Goal: Task Accomplishment & Management: Manage account settings

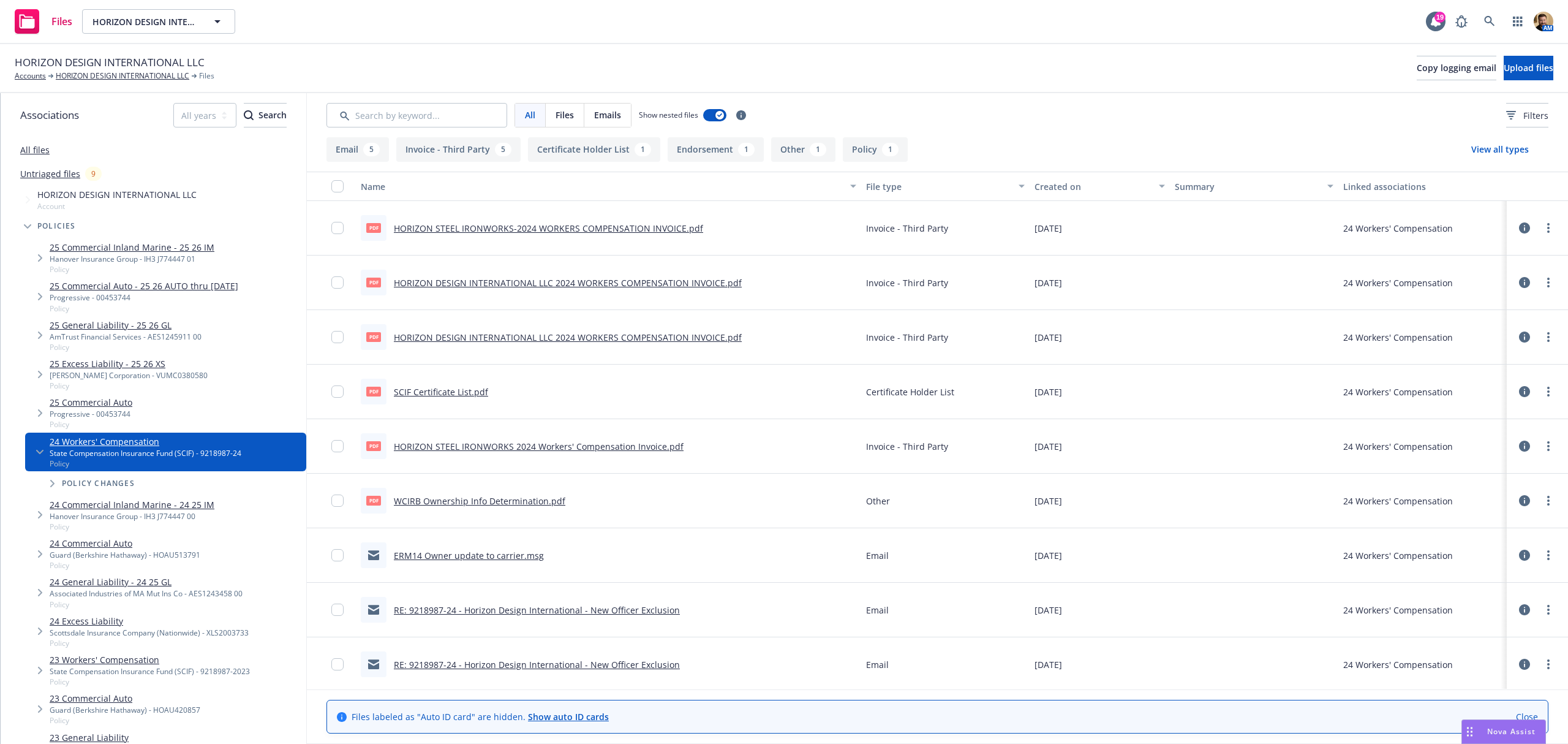
click at [456, 444] on link "HORIZON STEEL IRONWORKS 2024 Workers' Compensation Invoice.pdf" at bounding box center [538, 446] width 289 height 11
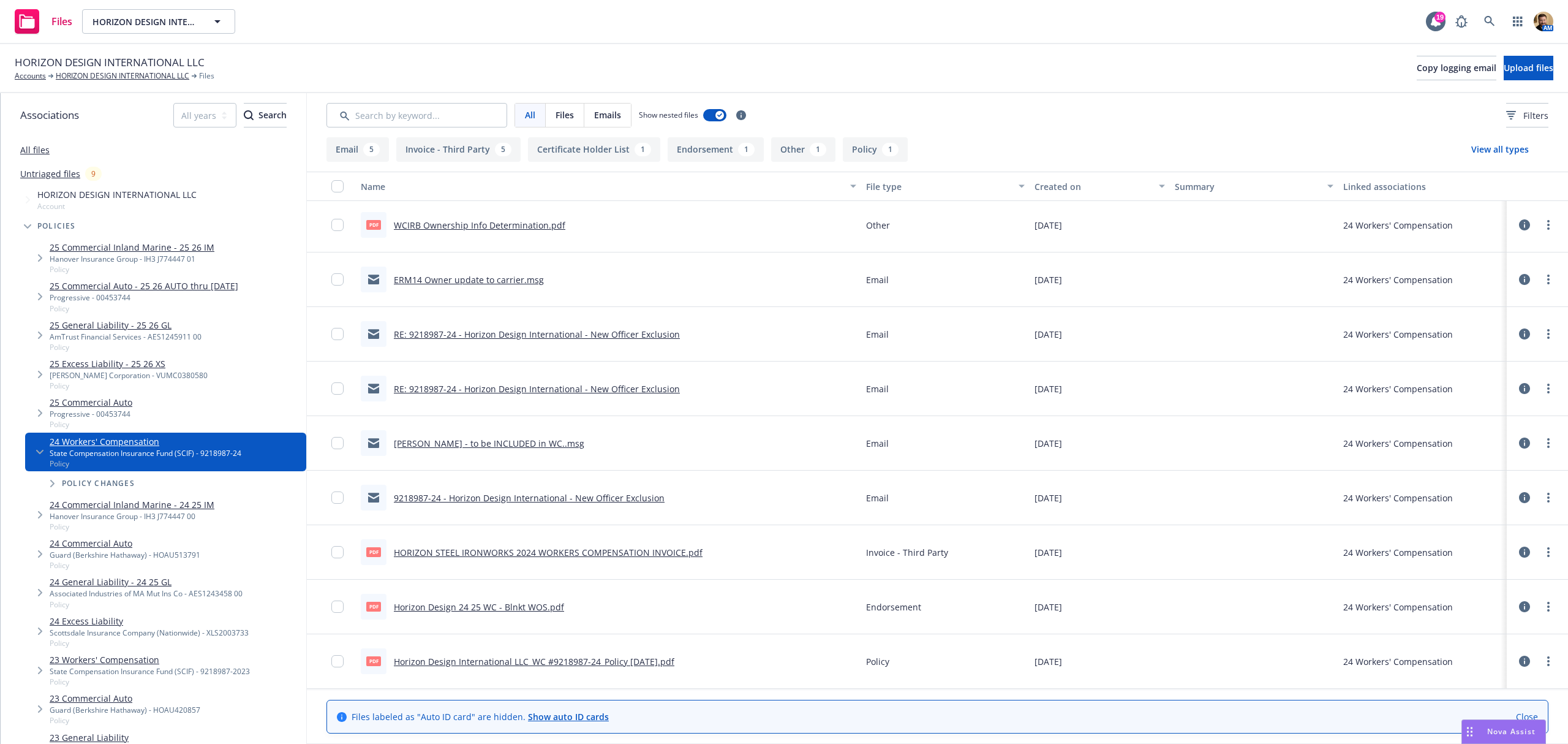
click at [511, 662] on link "Horizon Design International LLC_WC #9218987-24_Policy [DATE].pdf" at bounding box center [534, 661] width 281 height 11
click at [128, 77] on link "HORIZON DESIGN INTERNATIONAL LLC" at bounding box center [123, 76] width 134 height 11
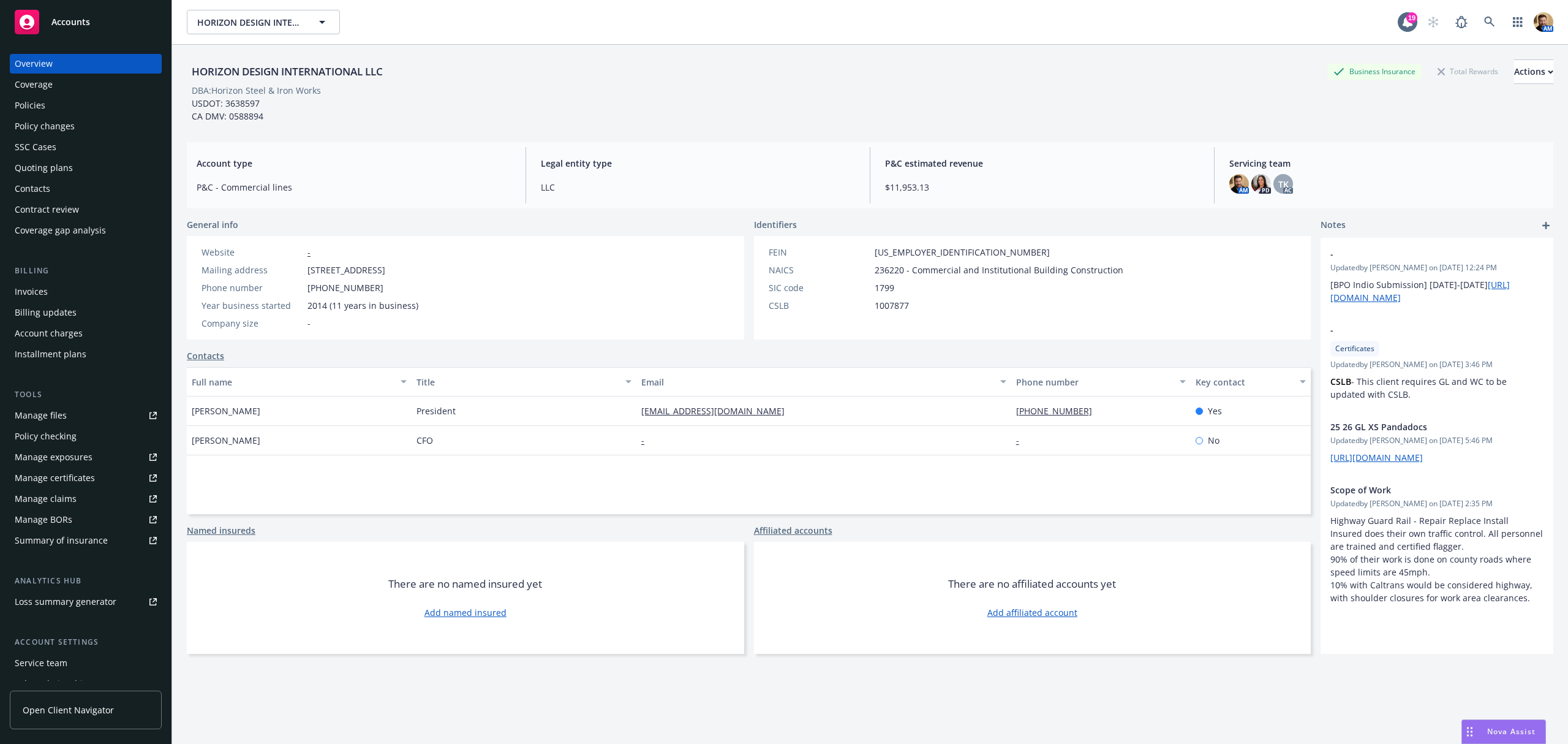
click at [32, 101] on div "Policies" at bounding box center [30, 105] width 30 height 20
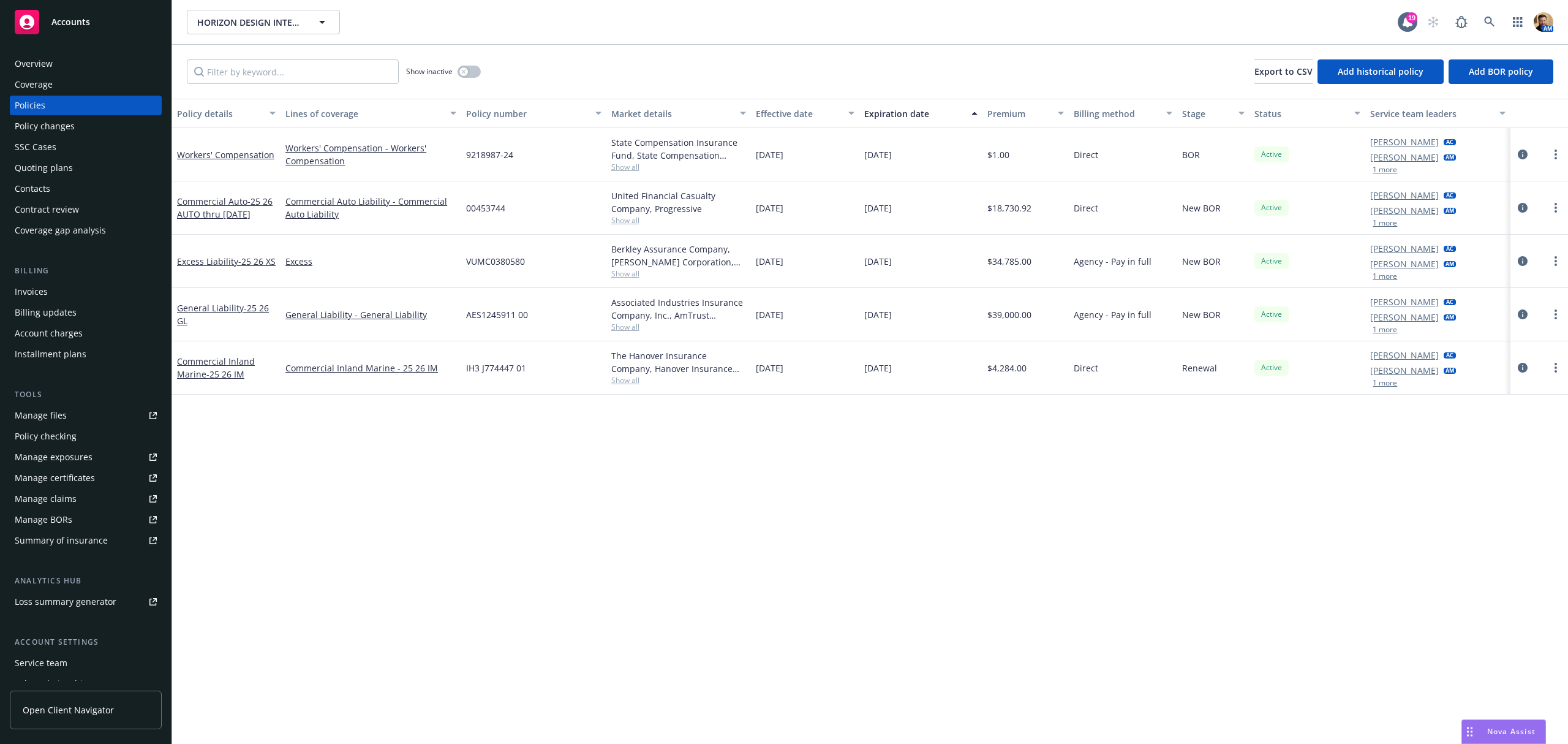
click at [1011, 156] on div "$1.00" at bounding box center [1026, 154] width 87 height 53
click at [1522, 152] on icon "circleInformation" at bounding box center [1522, 154] width 10 height 10
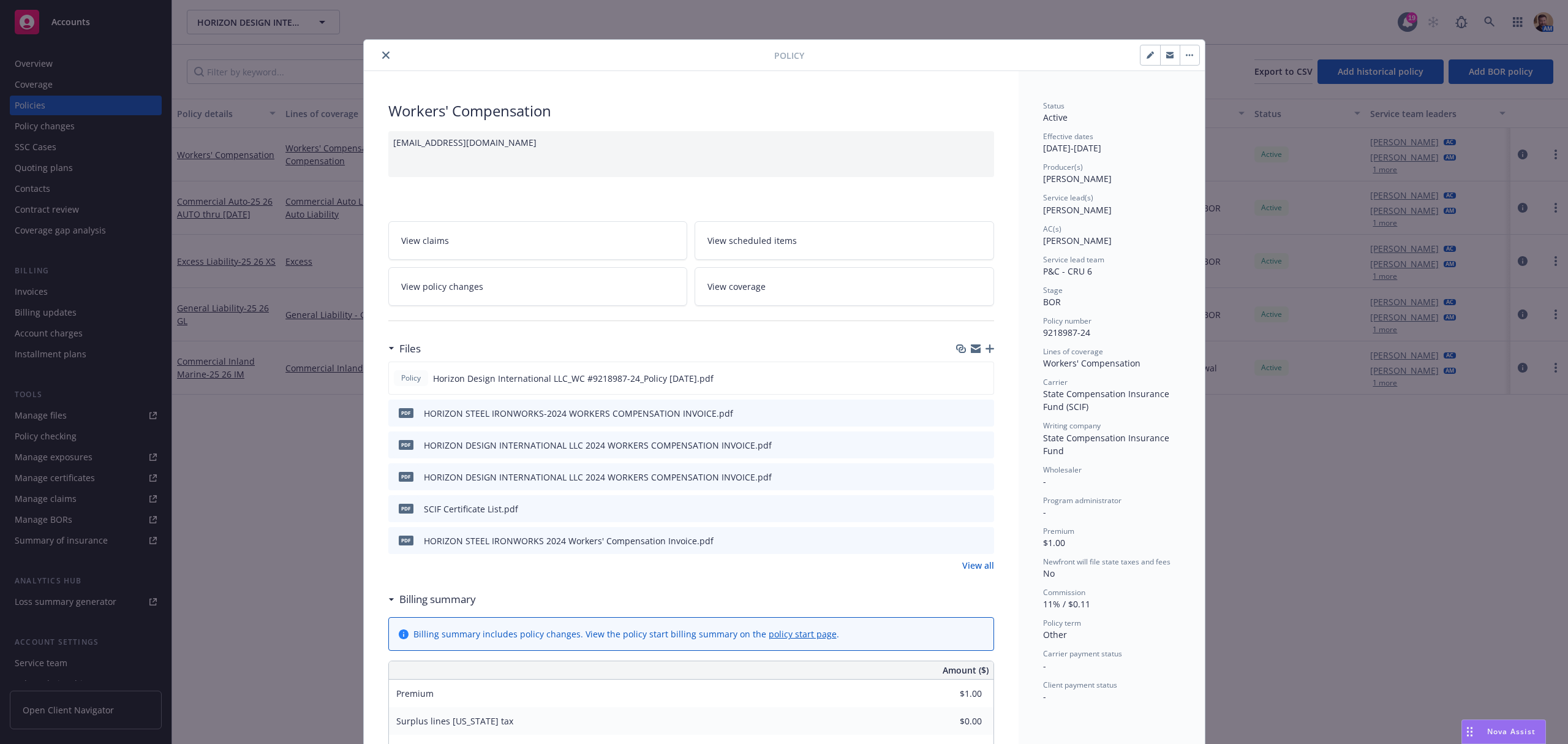
click at [497, 276] on link "View policy changes" at bounding box center [538, 286] width 300 height 38
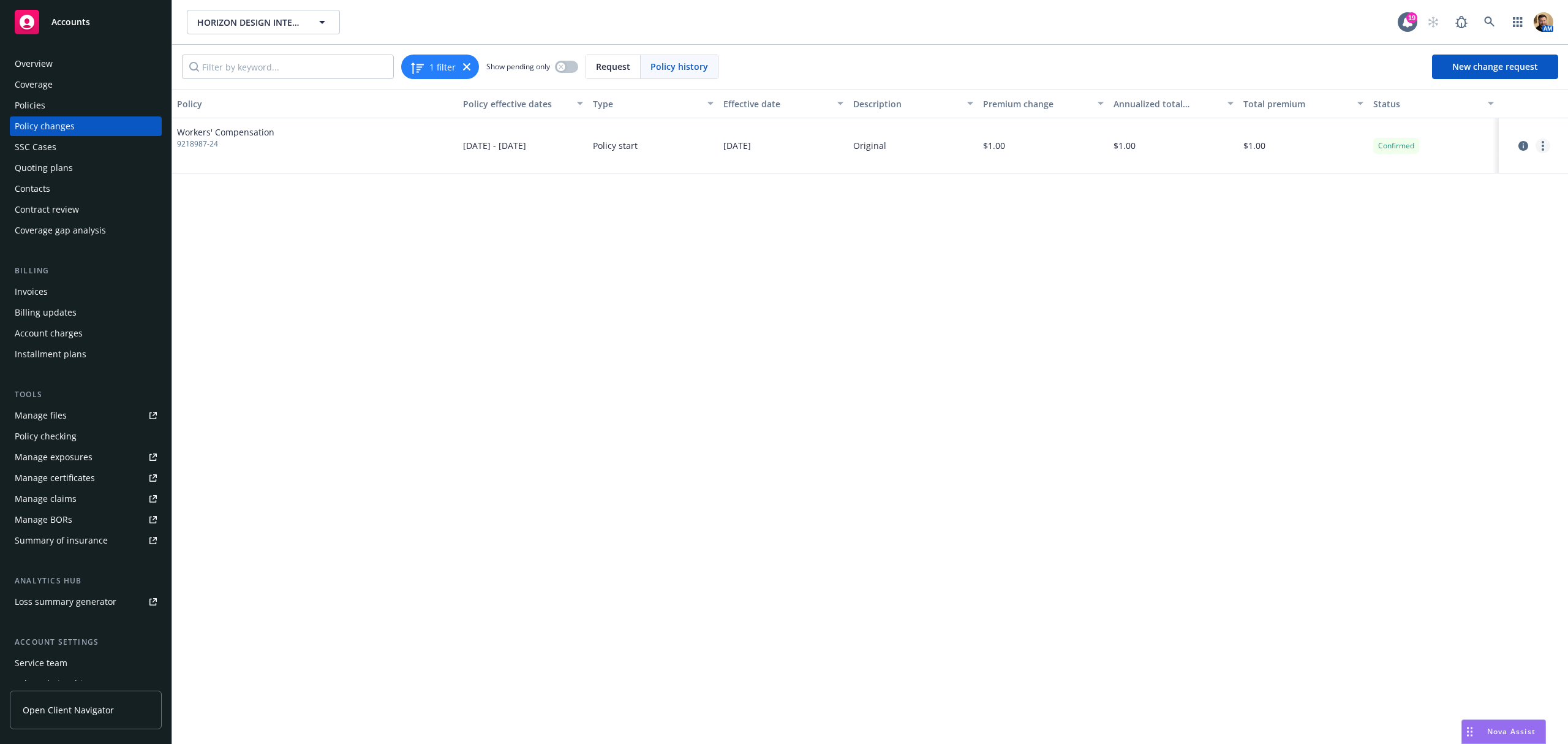
click at [1544, 141] on circle "more" at bounding box center [1543, 142] width 3 height 3
click at [1383, 249] on link "Edit billing info" at bounding box center [1445, 245] width 210 height 24
select select "CA"
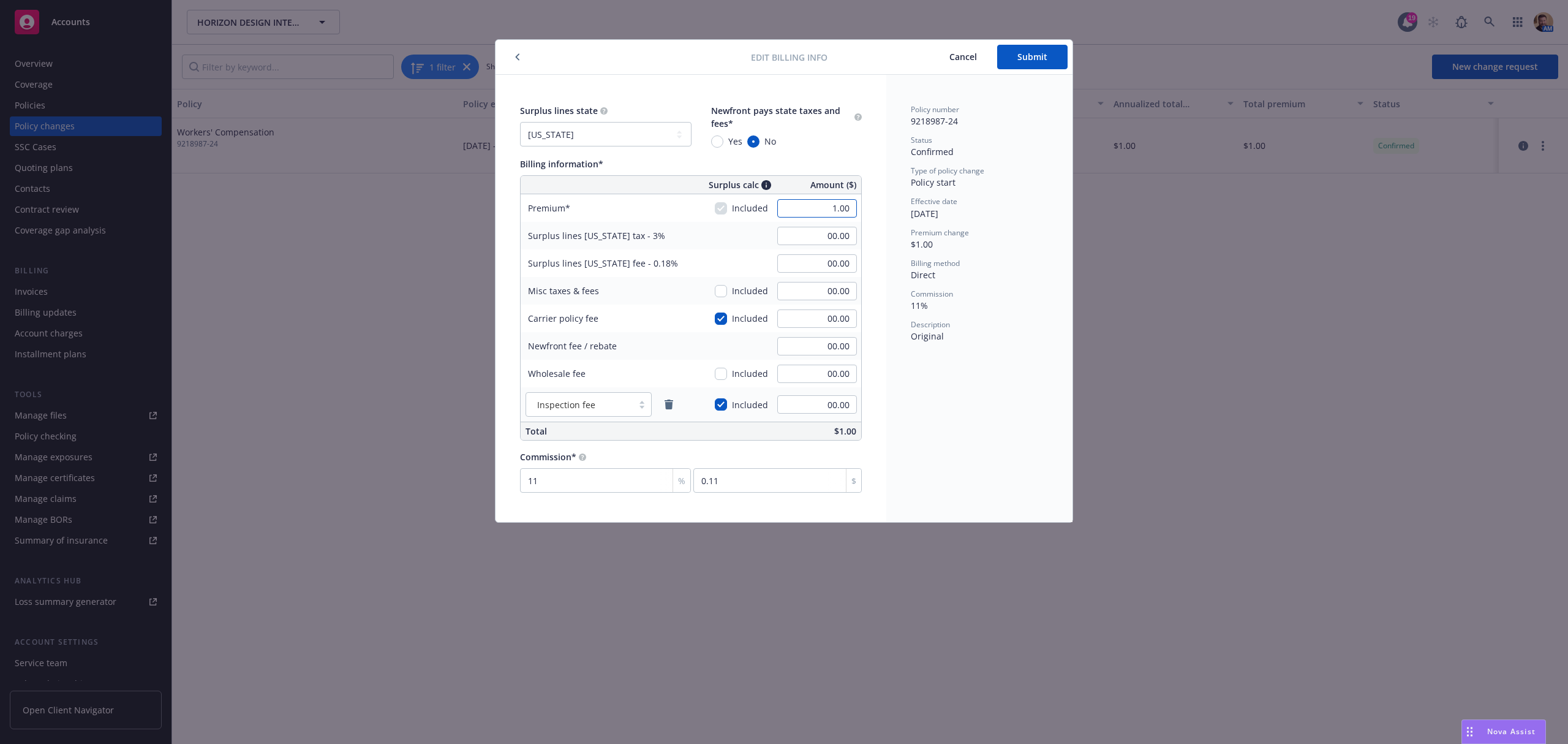
click at [802, 210] on input "1.00" at bounding box center [817, 208] width 80 height 18
click at [933, 416] on div "Policy number 9218987-24 Status Confirmed Type of policy change Policy start Ef…" at bounding box center [980, 298] width 186 height 447
type input "53,638.00"
type input "1,609.14"
type input "96.55"
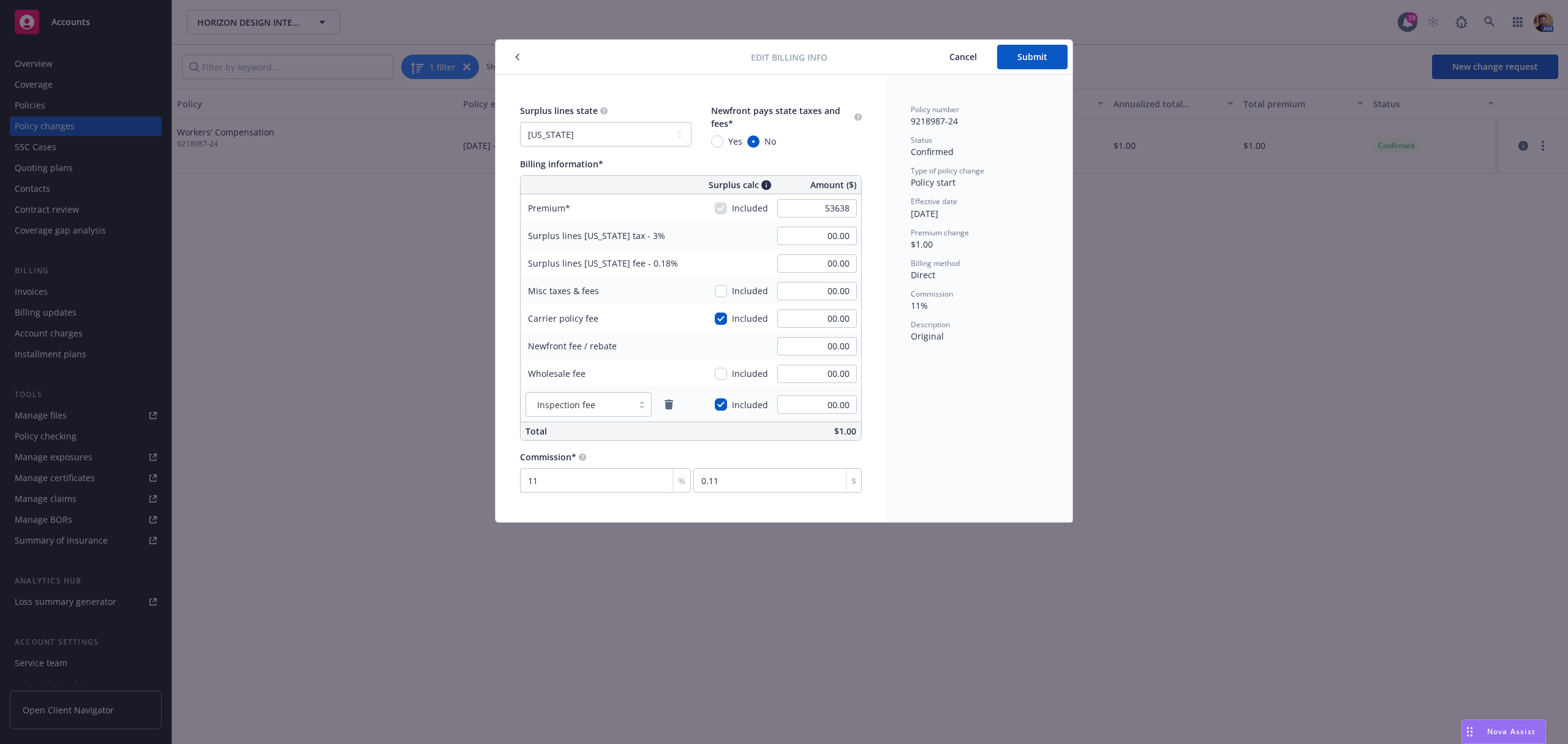
type input "5900.18"
click at [586, 485] on input "11" at bounding box center [605, 480] width 171 height 24
type input "0"
click at [956, 464] on div "Policy number 9218987-24 Status Confirmed Type of policy change Policy start Ef…" at bounding box center [980, 298] width 186 height 447
click at [1038, 65] on button "Submit" at bounding box center [1032, 56] width 70 height 24
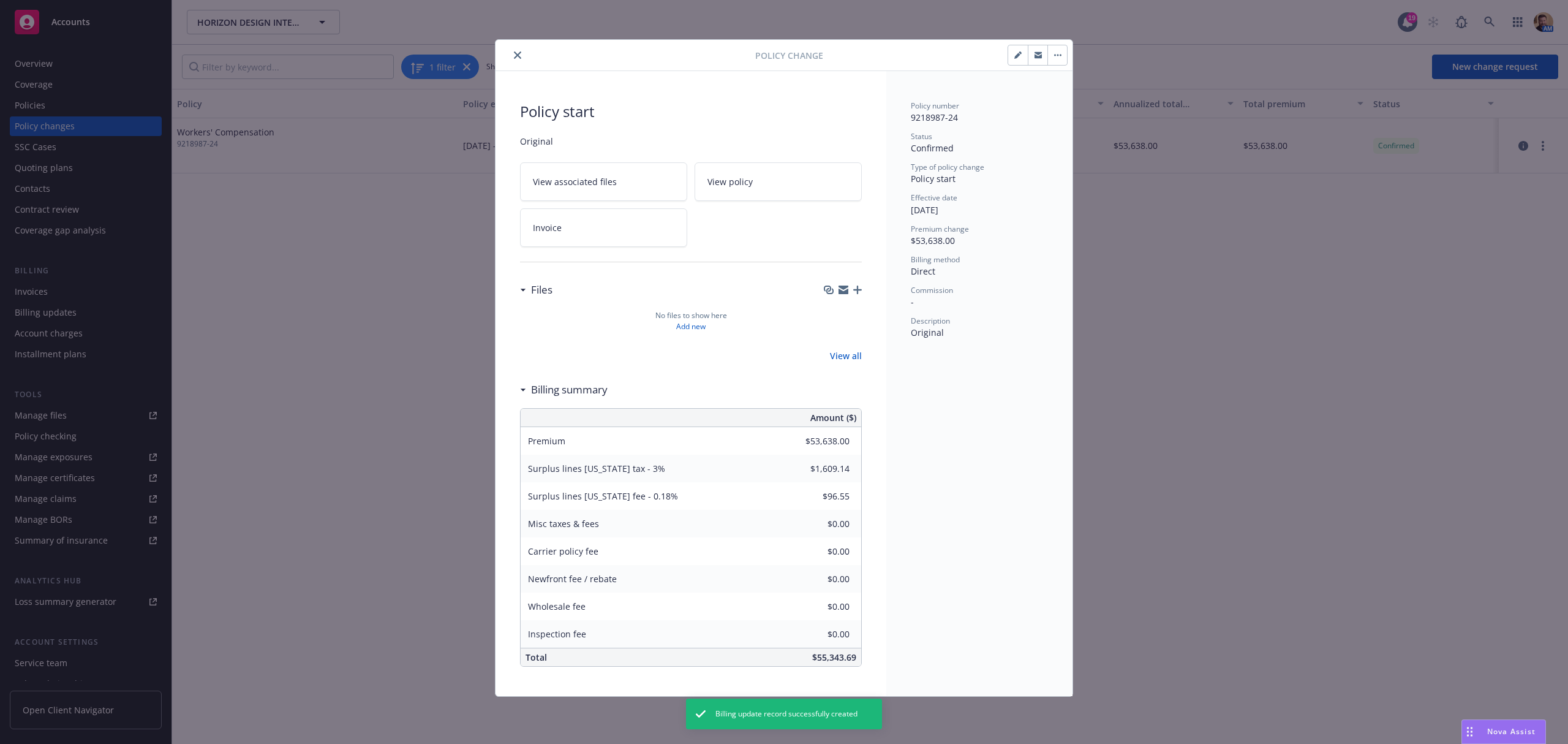
click at [1020, 53] on icon "button" at bounding box center [1020, 53] width 3 height 3
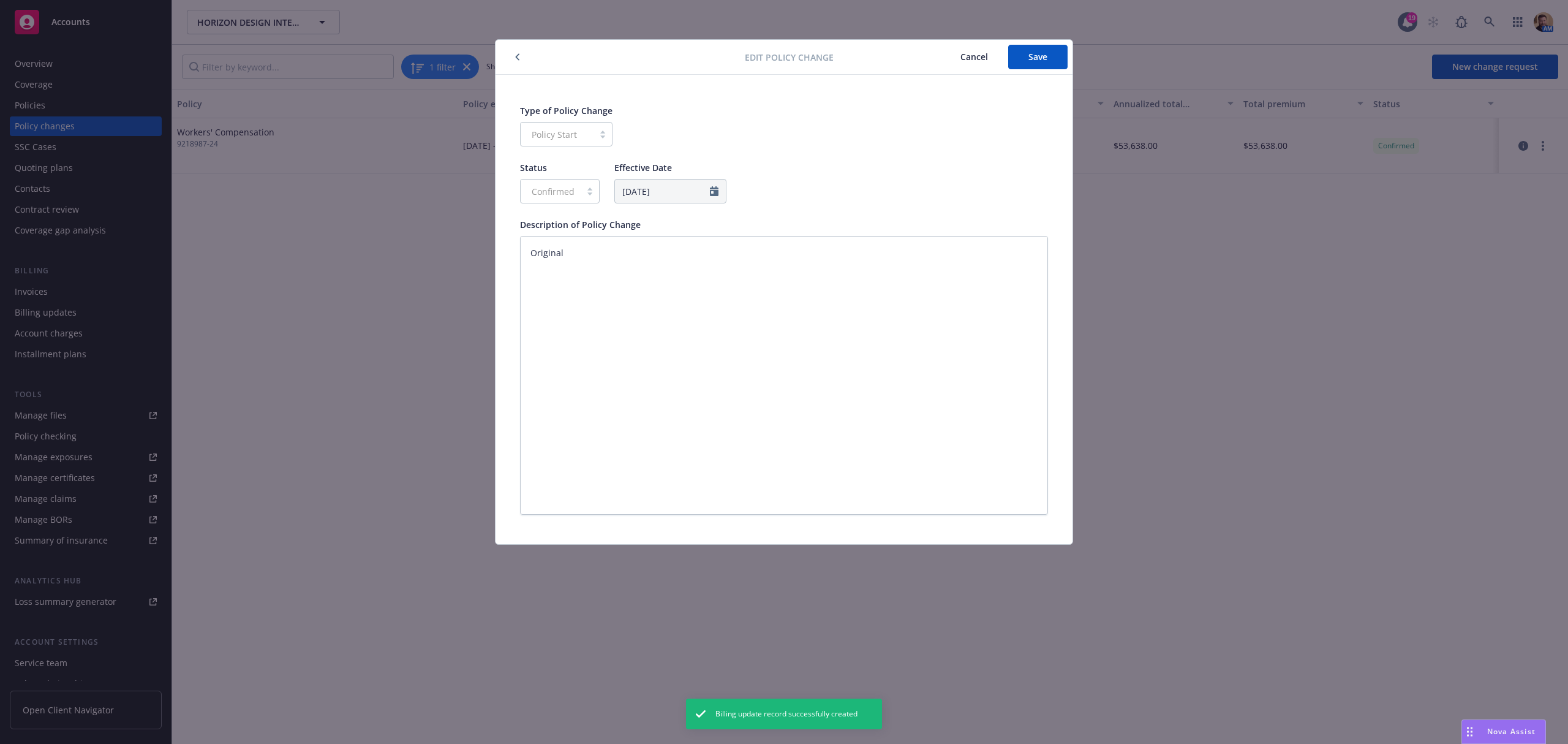
click at [517, 55] on icon "button" at bounding box center [518, 56] width 5 height 7
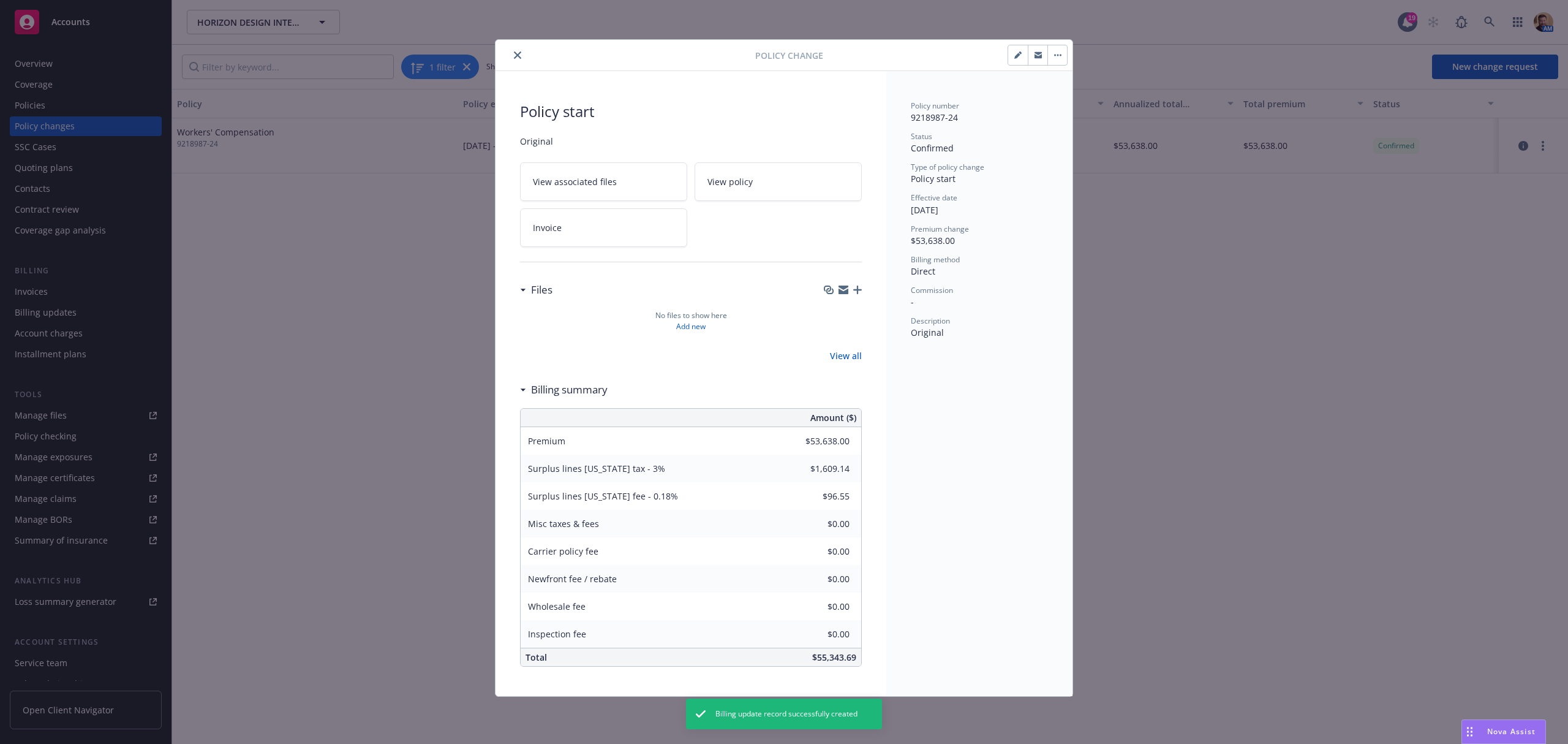
click at [517, 55] on icon "close" at bounding box center [517, 55] width 7 height 7
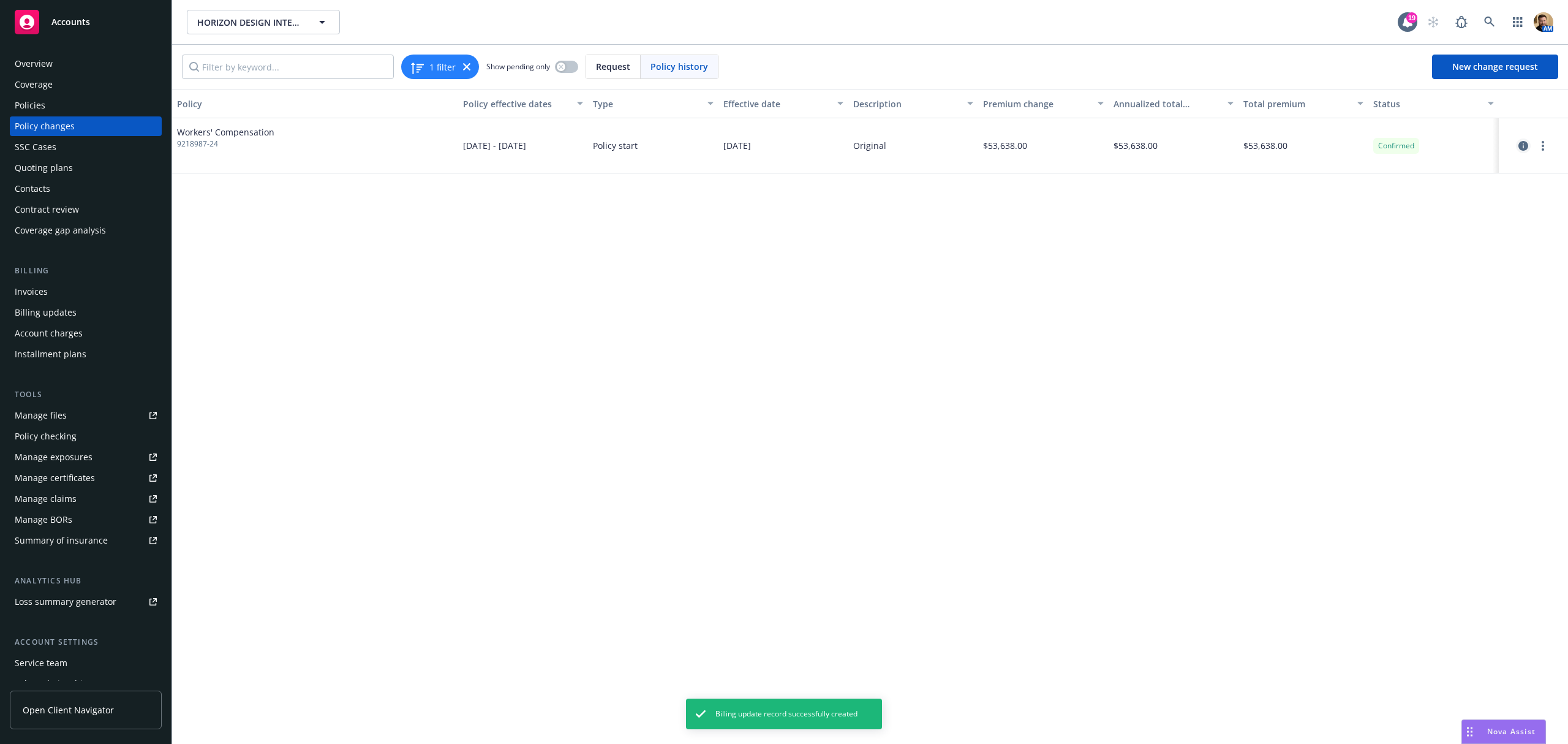
click at [1524, 144] on icon "circleInformation" at bounding box center [1523, 145] width 10 height 10
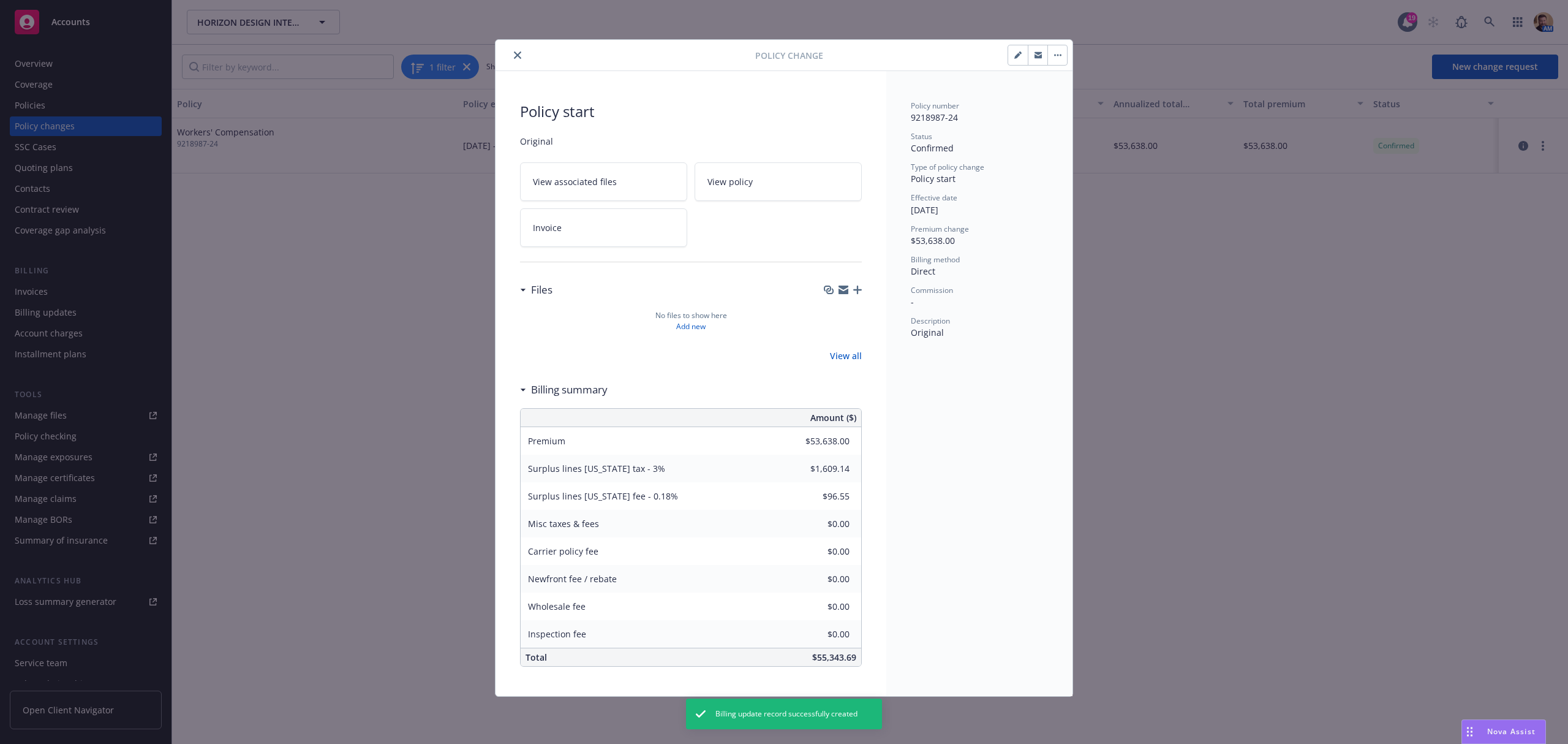
click at [1060, 51] on button "button" at bounding box center [1057, 55] width 20 height 20
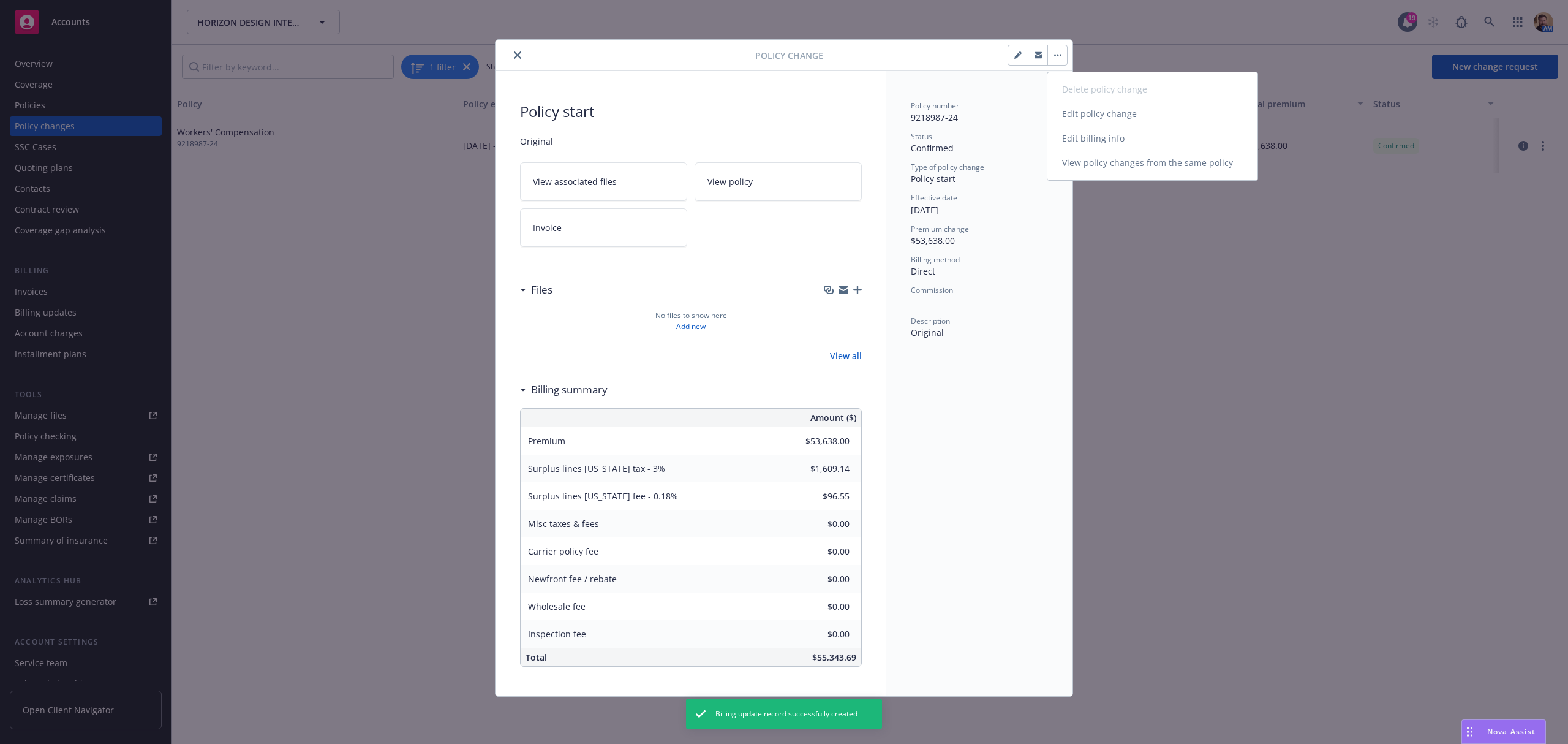
click at [1064, 133] on link "Edit billing info" at bounding box center [1153, 138] width 210 height 24
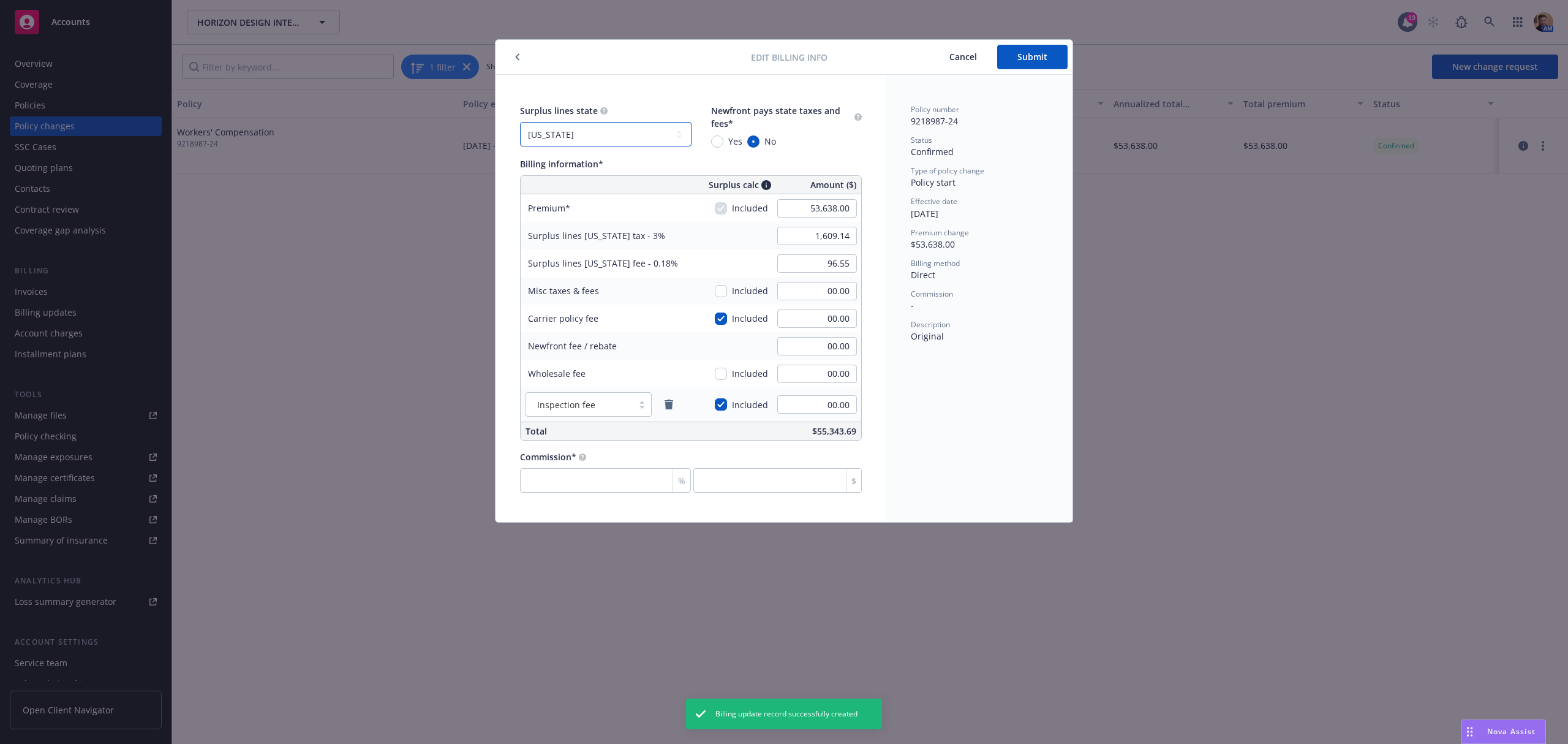
click at [547, 140] on select "No surplus lines state [US_STATE] [US_STATE] [US_STATE] [US_STATE] [US_STATE] […" at bounding box center [605, 134] width 171 height 24
select select "NONE"
click at [520, 122] on select "No surplus lines state [US_STATE] [US_STATE] [US_STATE] [US_STATE] [US_STATE] […" at bounding box center [605, 134] width 171 height 24
type input "00.00"
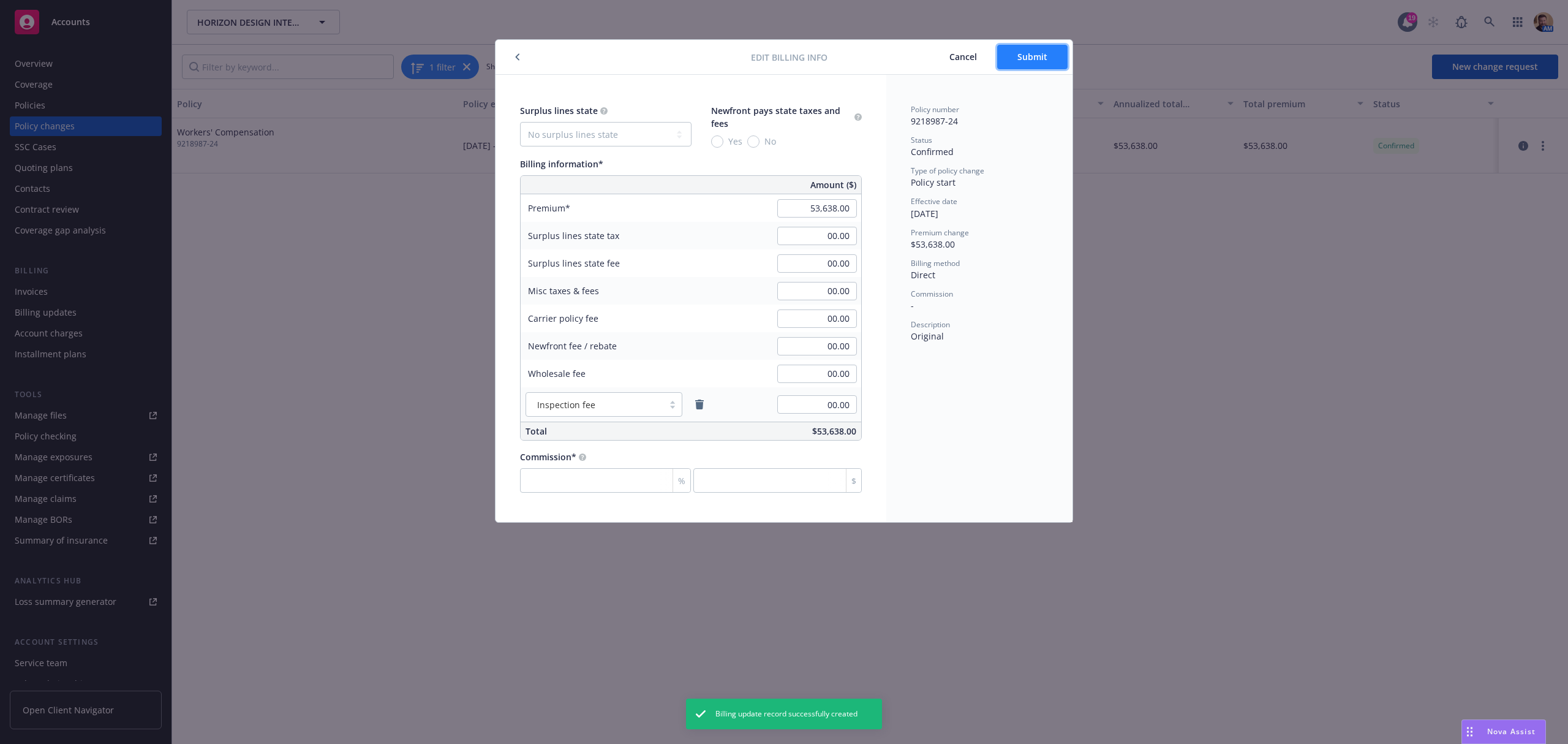
click at [1042, 59] on span "Submit" at bounding box center [1033, 56] width 30 height 11
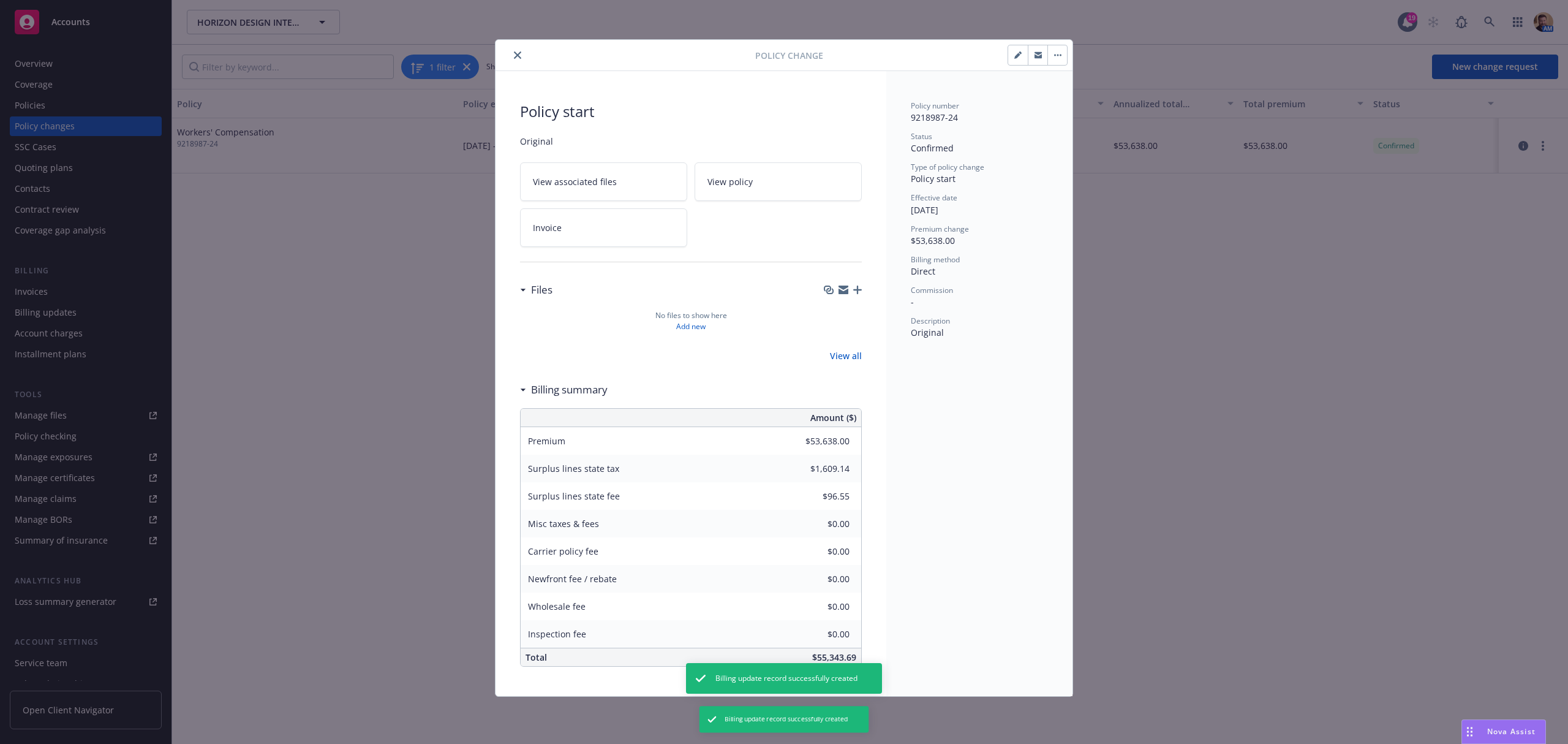
type input "$0.00"
click at [518, 53] on icon "close" at bounding box center [517, 55] width 7 height 7
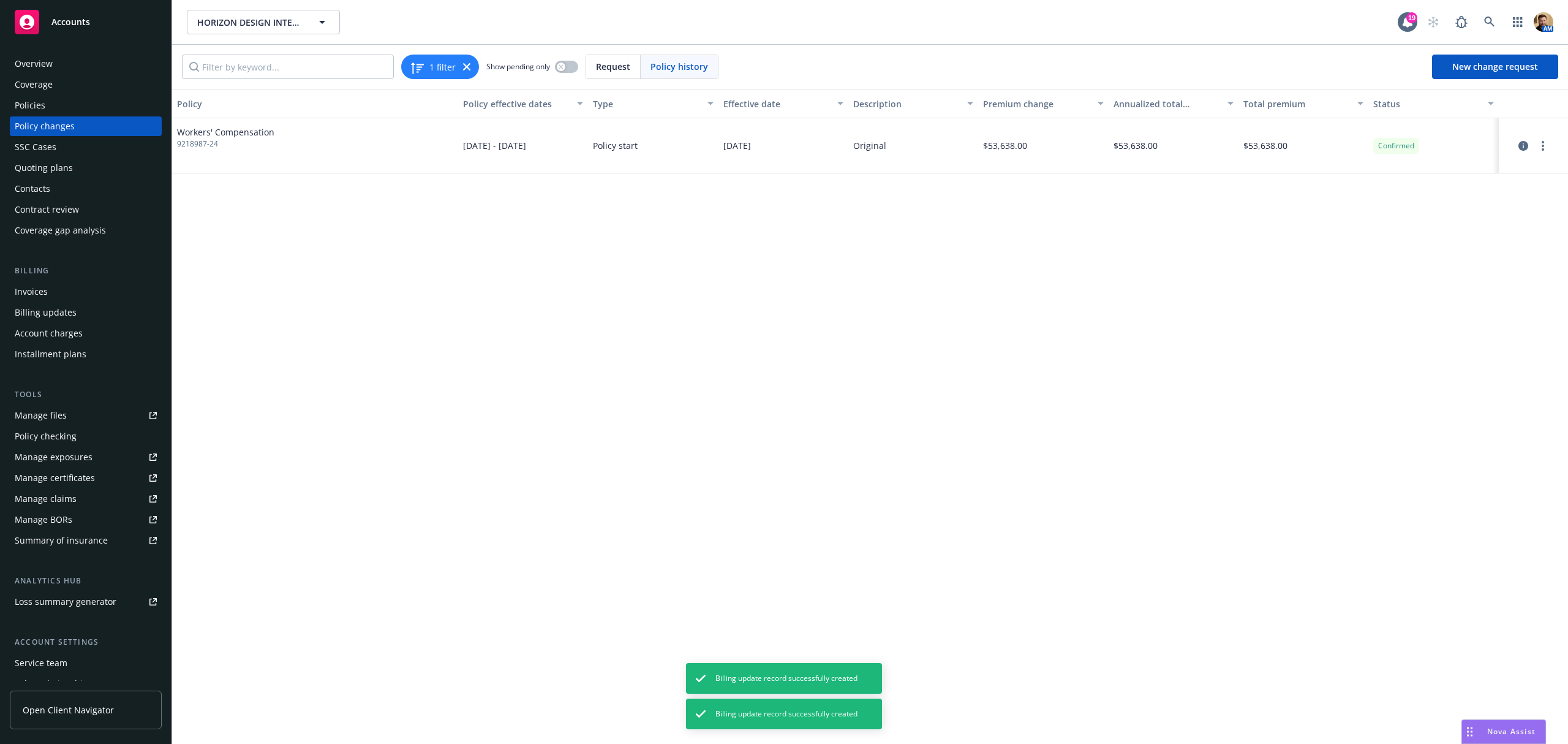
click at [734, 334] on div "Policy Policy effective dates Type Effective date Description Premium change An…" at bounding box center [870, 415] width 1396 height 654
click at [825, 318] on div "Policy Policy effective dates Type Effective date Description Premium change An…" at bounding box center [870, 415] width 1396 height 654
click at [36, 111] on div "Policies" at bounding box center [30, 105] width 30 height 20
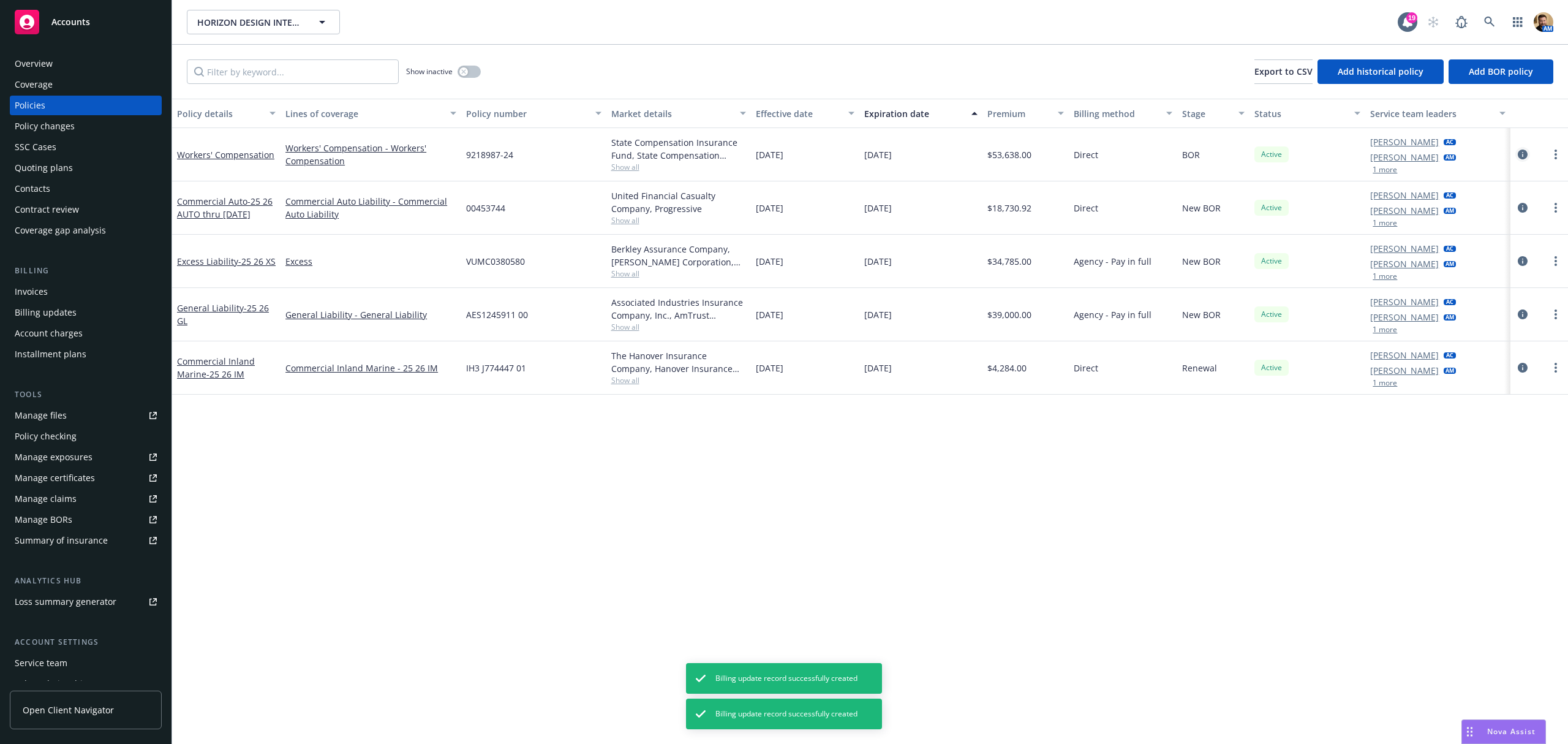
click at [1522, 149] on icon "circleInformation" at bounding box center [1522, 154] width 10 height 10
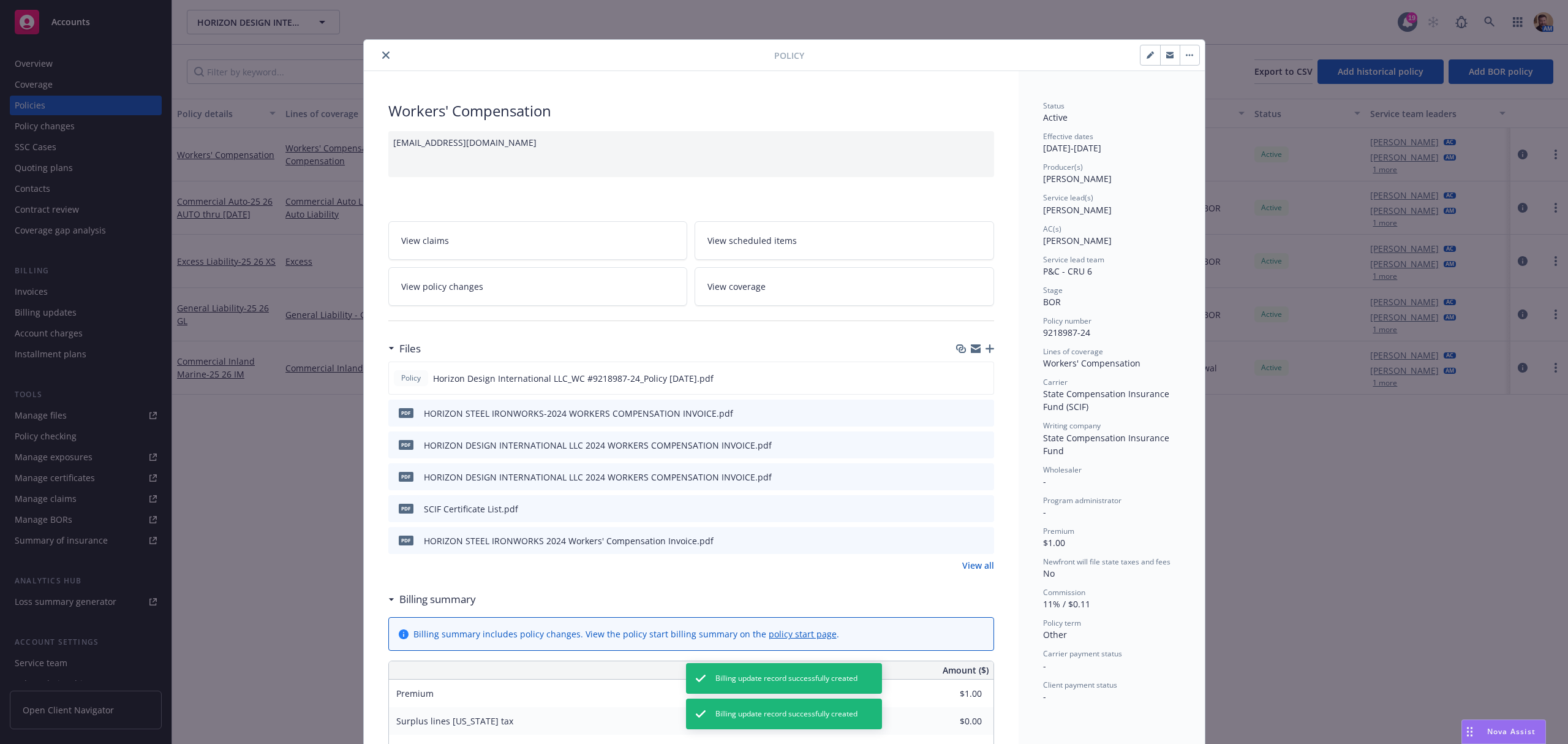
type input "$53,638.00"
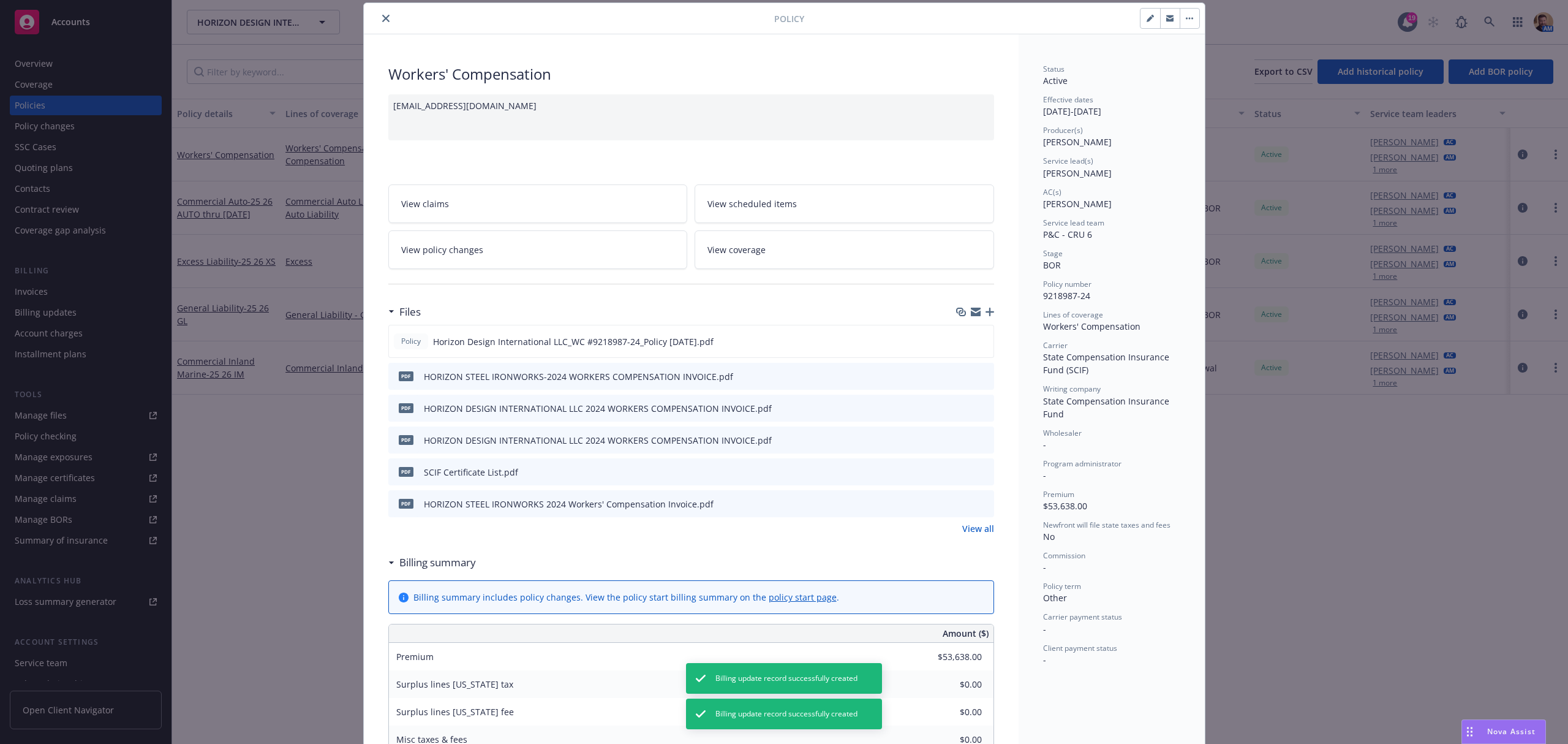
click at [728, 246] on span "View coverage" at bounding box center [736, 249] width 58 height 13
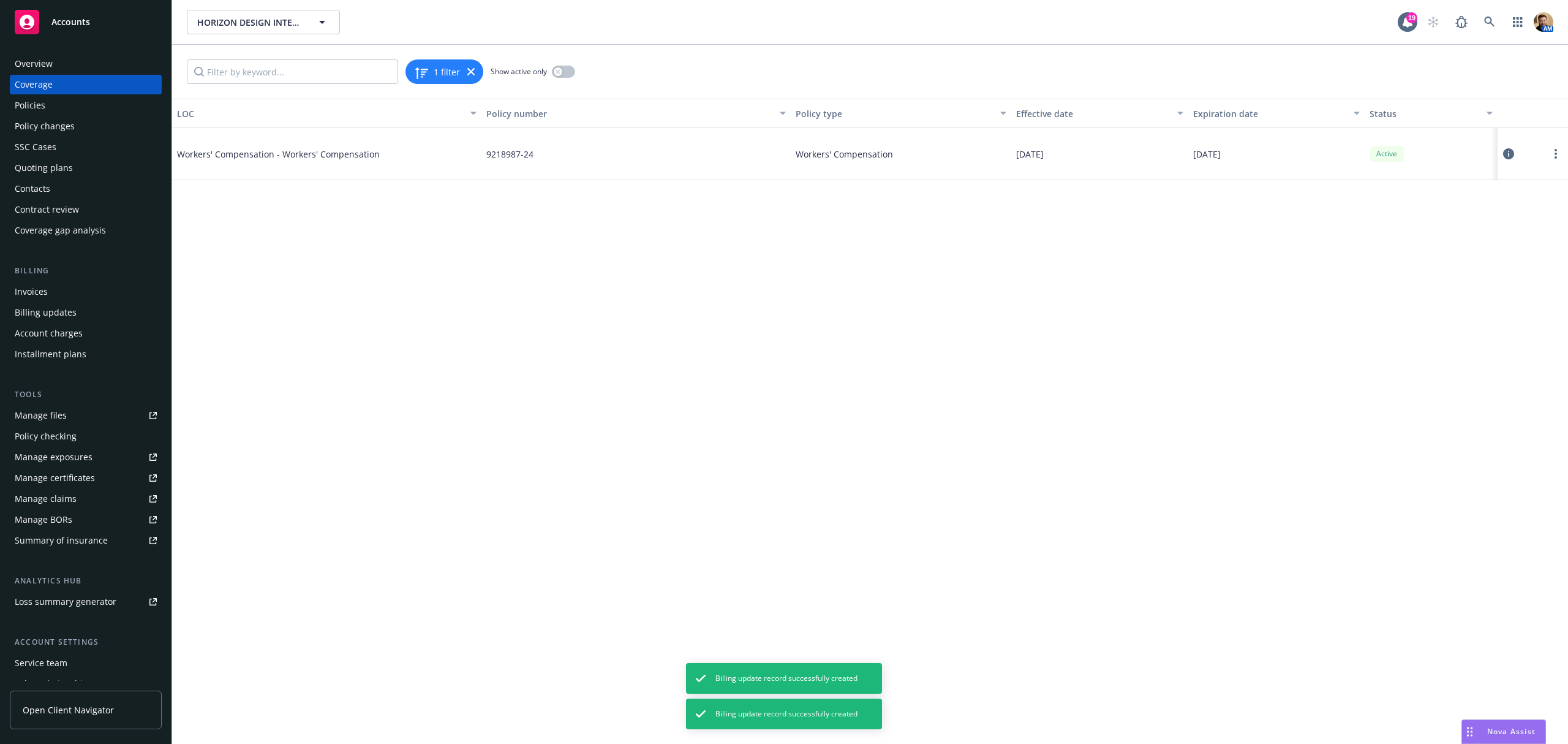
click at [1503, 161] on button at bounding box center [1509, 154] width 12 height 24
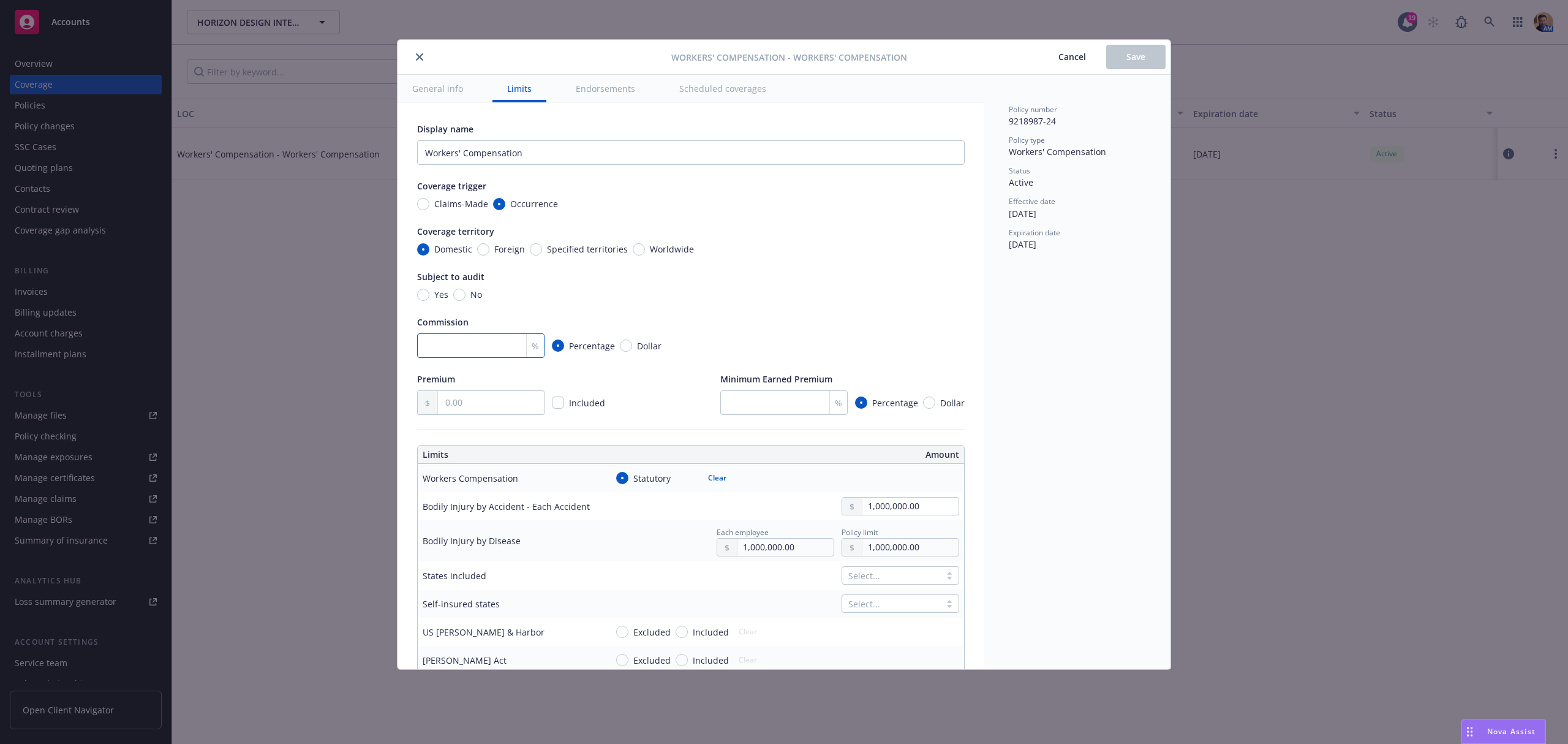
click at [484, 348] on input "number" at bounding box center [481, 345] width 128 height 24
type input "0"
click at [939, 337] on div "0 % Percentage Dollar" at bounding box center [691, 345] width 548 height 24
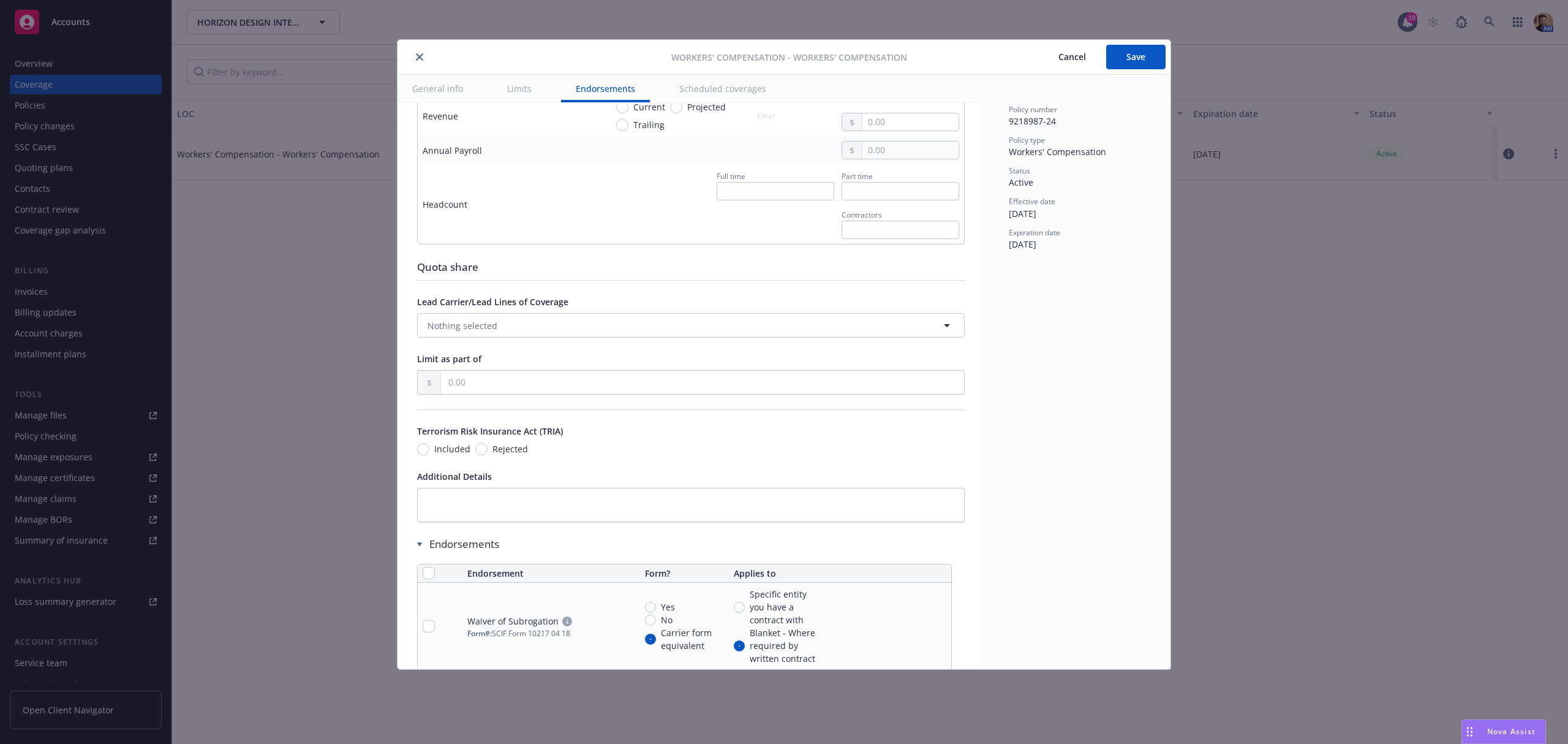
scroll to position [984, 0]
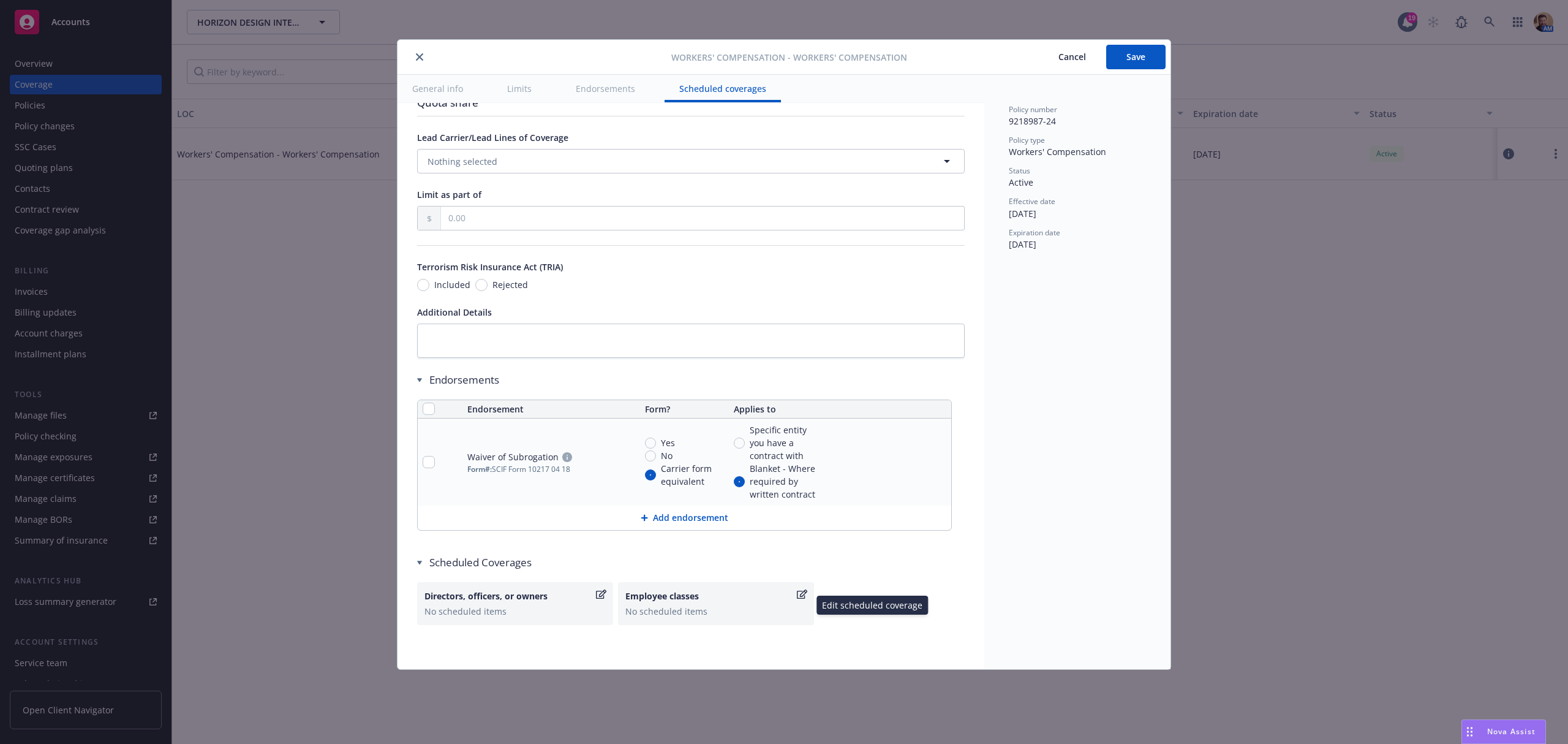
click at [735, 608] on div "No scheduled items" at bounding box center [716, 611] width 182 height 13
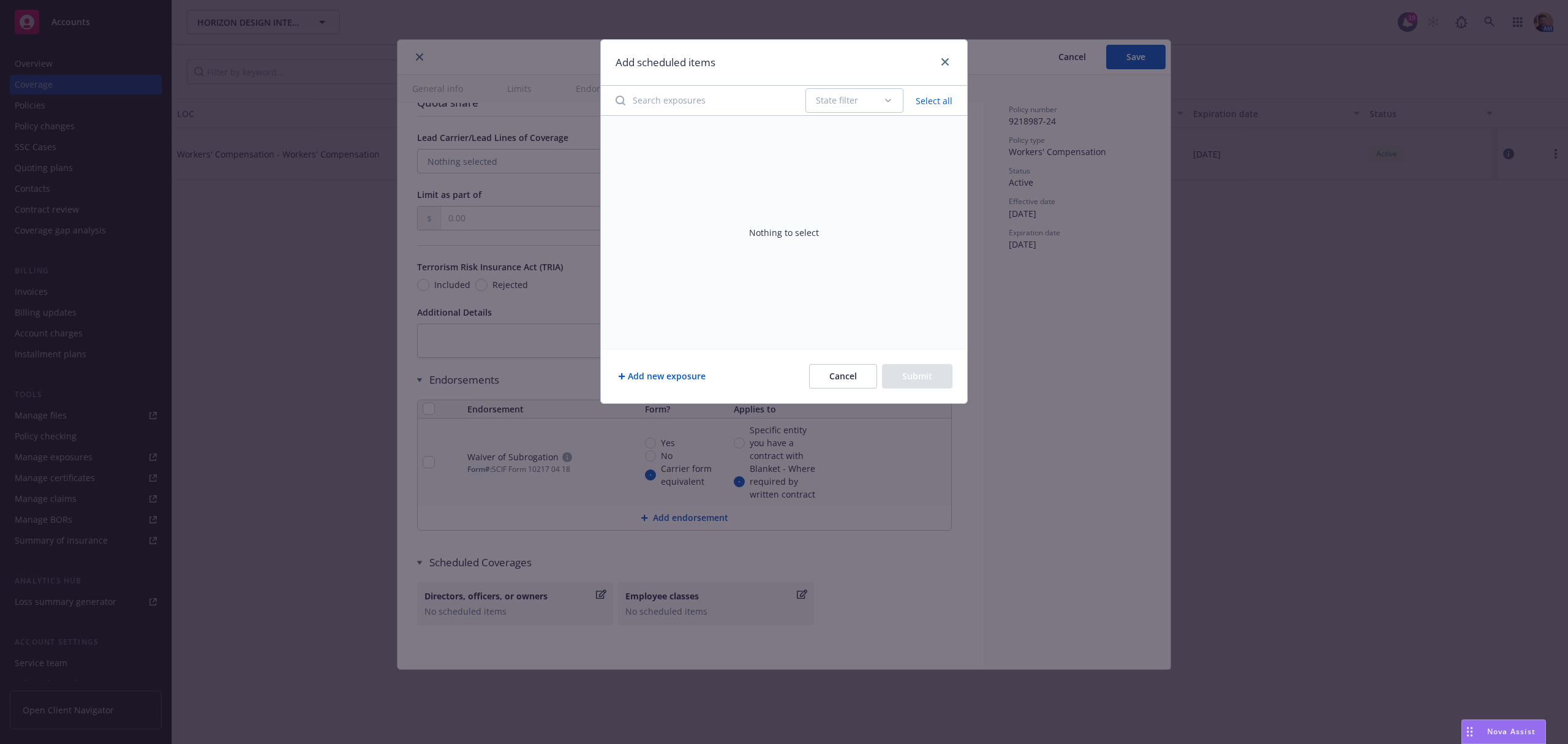
click at [676, 374] on button "Add new exposure" at bounding box center [661, 376] width 92 height 24
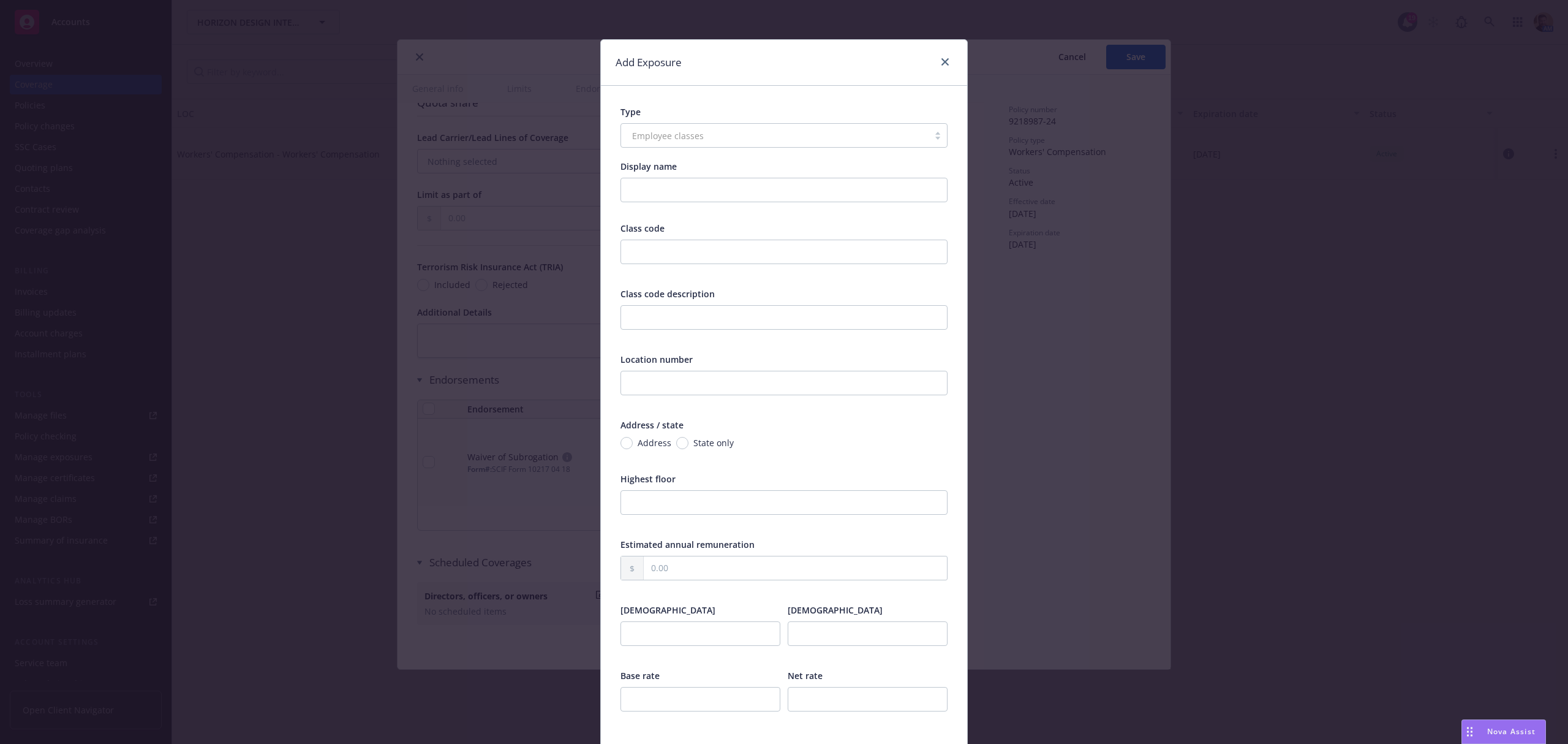
click at [700, 132] on div "Employee classes" at bounding box center [784, 136] width 327 height 24
click at [665, 194] on input "Display name" at bounding box center [784, 189] width 327 height 24
type input "Street or Road Construction - All Kinds"
type input "5506"
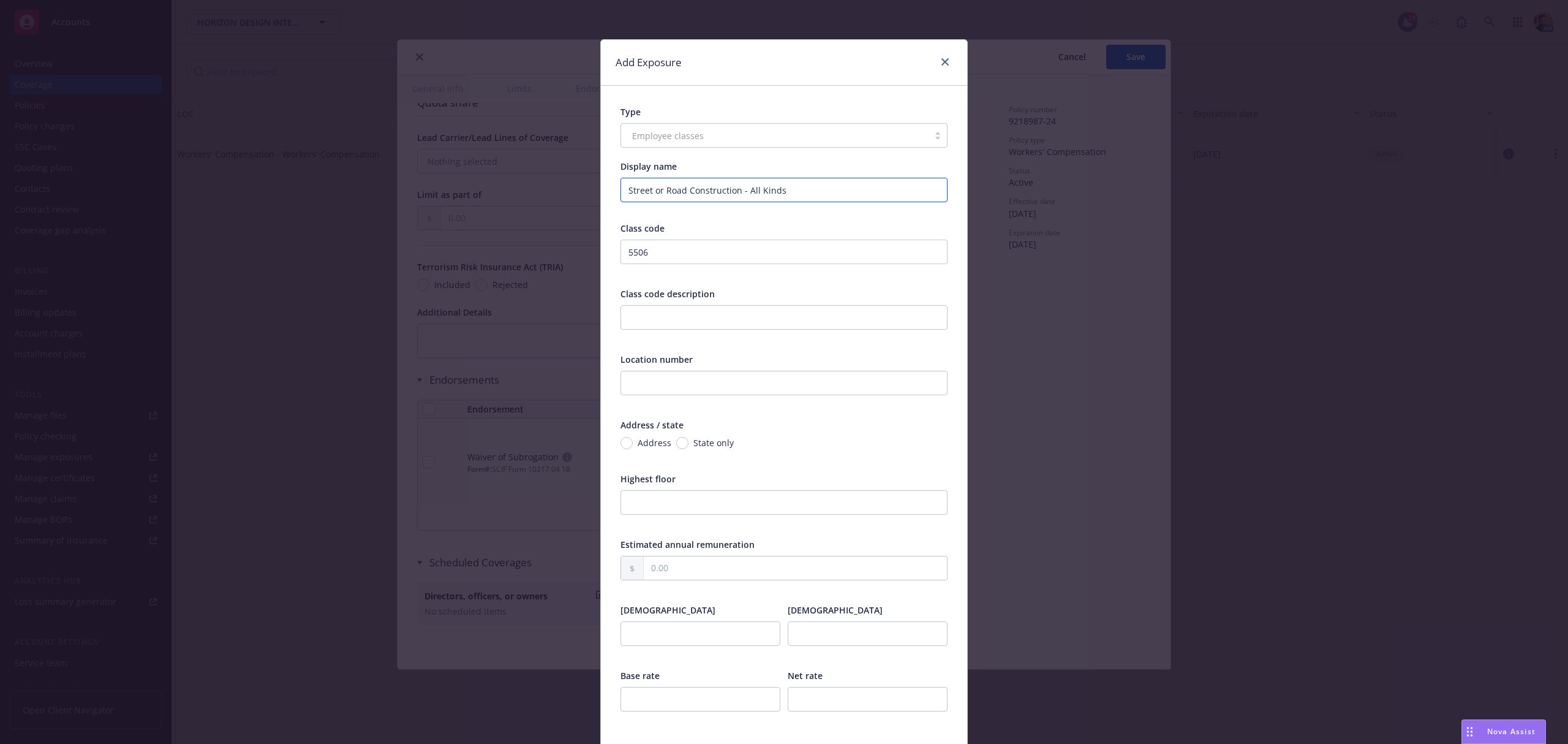
drag, startPoint x: 812, startPoint y: 195, endPoint x: 598, endPoint y: 170, distance: 215.5
click at [601, 170] on div "Type Employee classes Display name Street or Road Construction - All Kinds Clas…" at bounding box center [783, 475] width 366 height 777
click at [690, 310] on input "text" at bounding box center [784, 317] width 327 height 24
paste input "Street or Road Construction - All Kinds"
type input "Street or Road Construction - All Kinds"
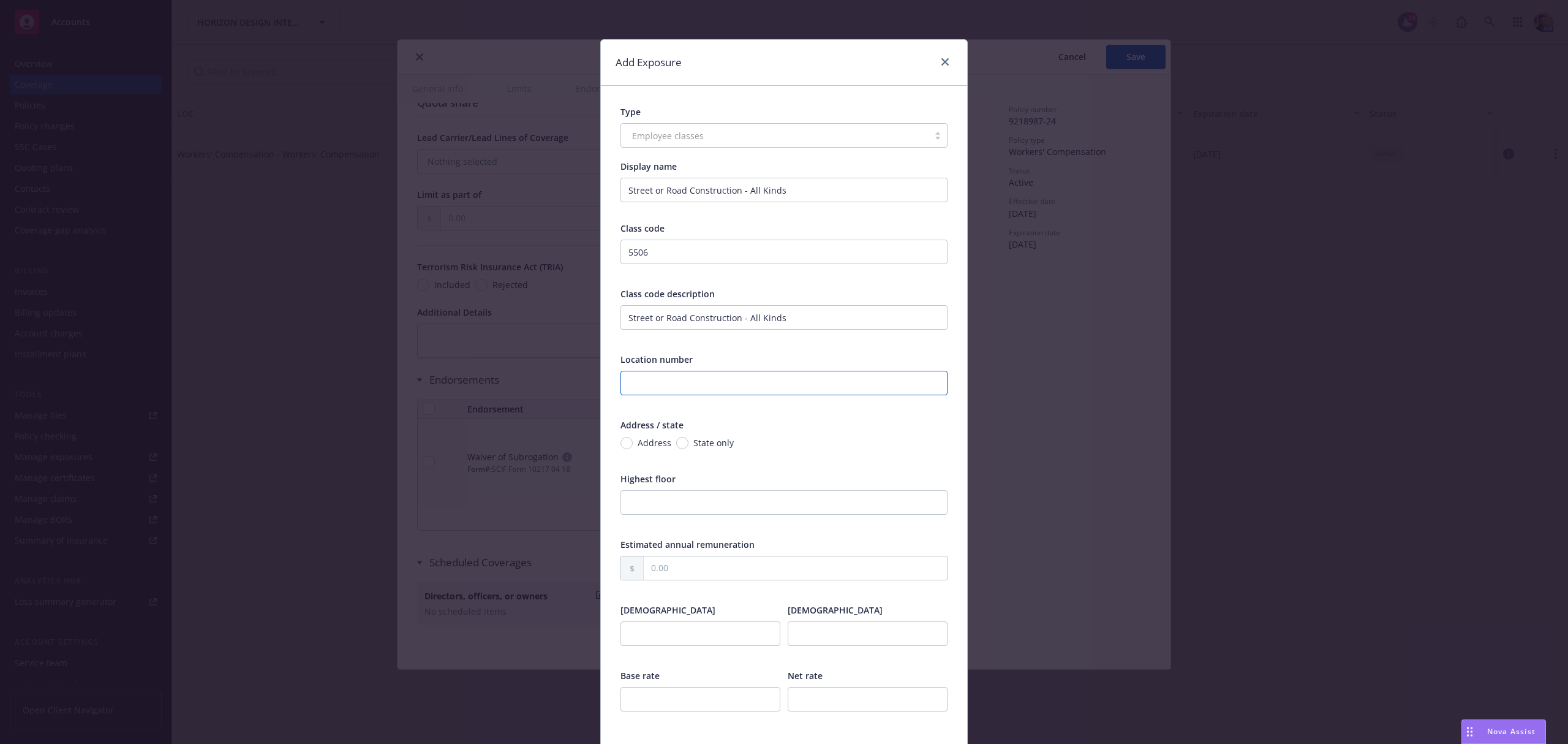
click at [697, 381] on input "text" at bounding box center [784, 382] width 327 height 24
type input "1"
click at [659, 440] on span "Address" at bounding box center [654, 442] width 34 height 13
click at [633, 440] on input "Address" at bounding box center [627, 442] width 12 height 12
radio input "true"
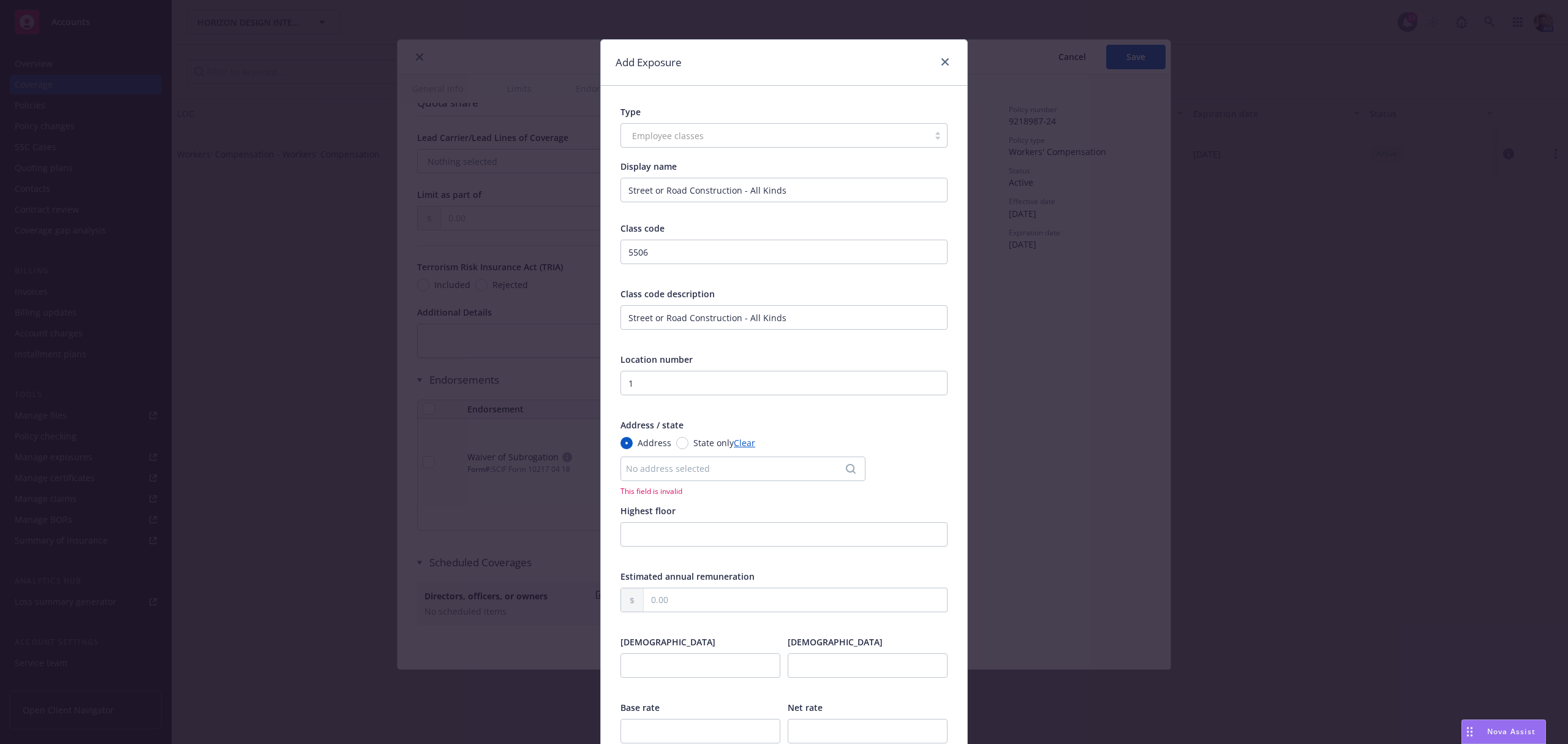
click at [650, 469] on div "No address selected" at bounding box center [736, 468] width 222 height 13
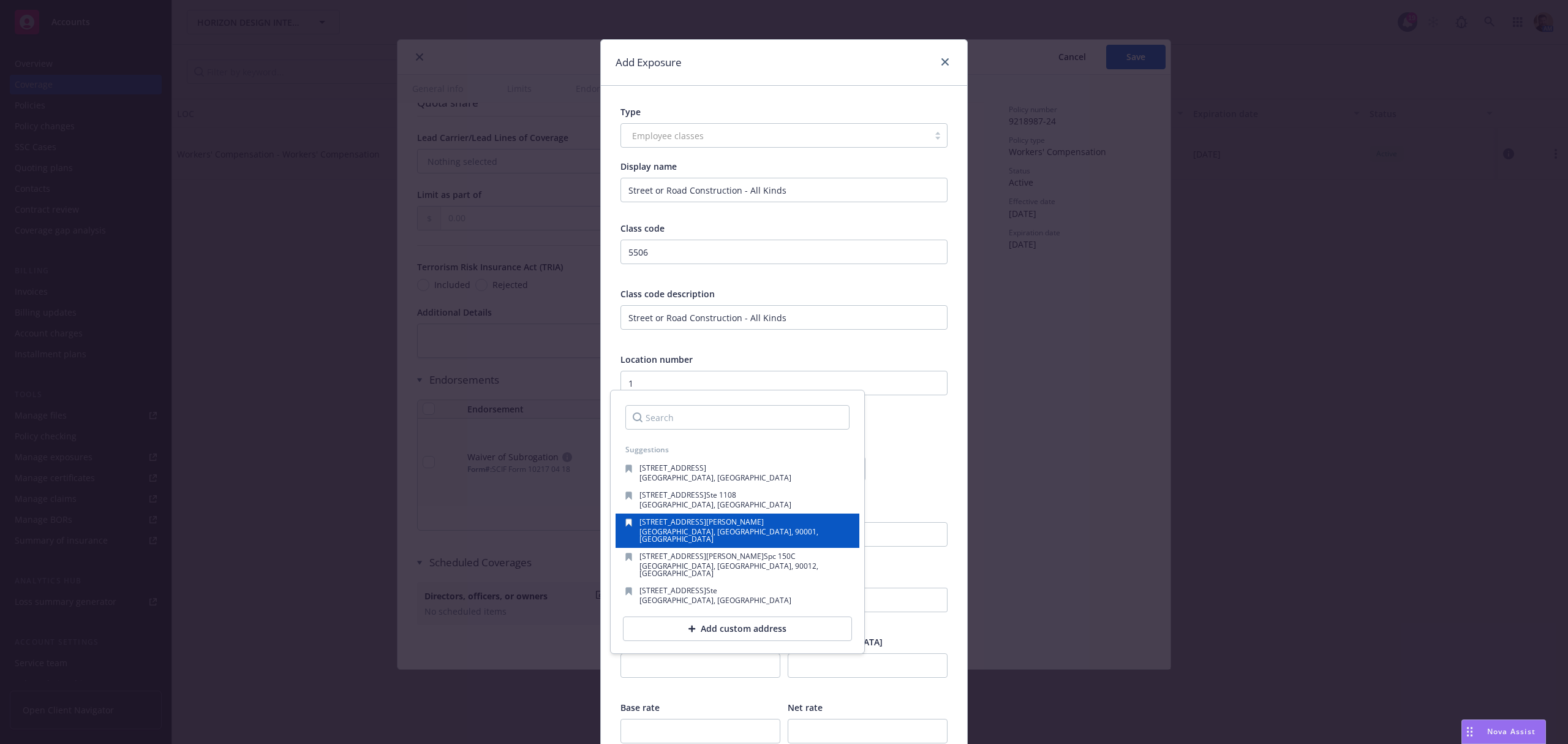
click at [662, 522] on span "[STREET_ADDRESS][PERSON_NAME]" at bounding box center [701, 521] width 124 height 10
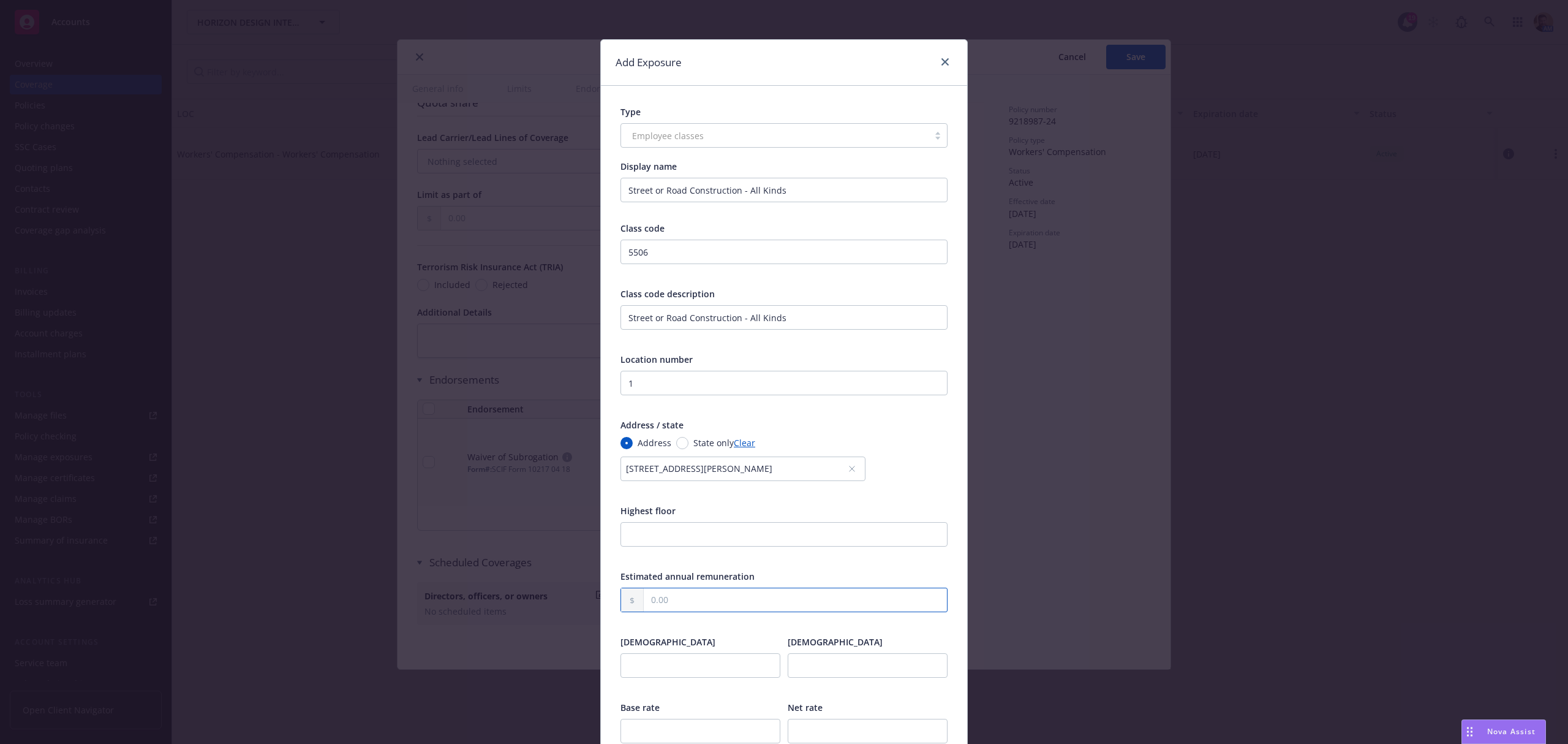
click at [662, 608] on input "text" at bounding box center [795, 600] width 303 height 23
type input "531,158.00"
click at [733, 667] on input "number" at bounding box center [701, 665] width 160 height 24
type input "8"
click at [835, 664] on input "number" at bounding box center [867, 665] width 160 height 24
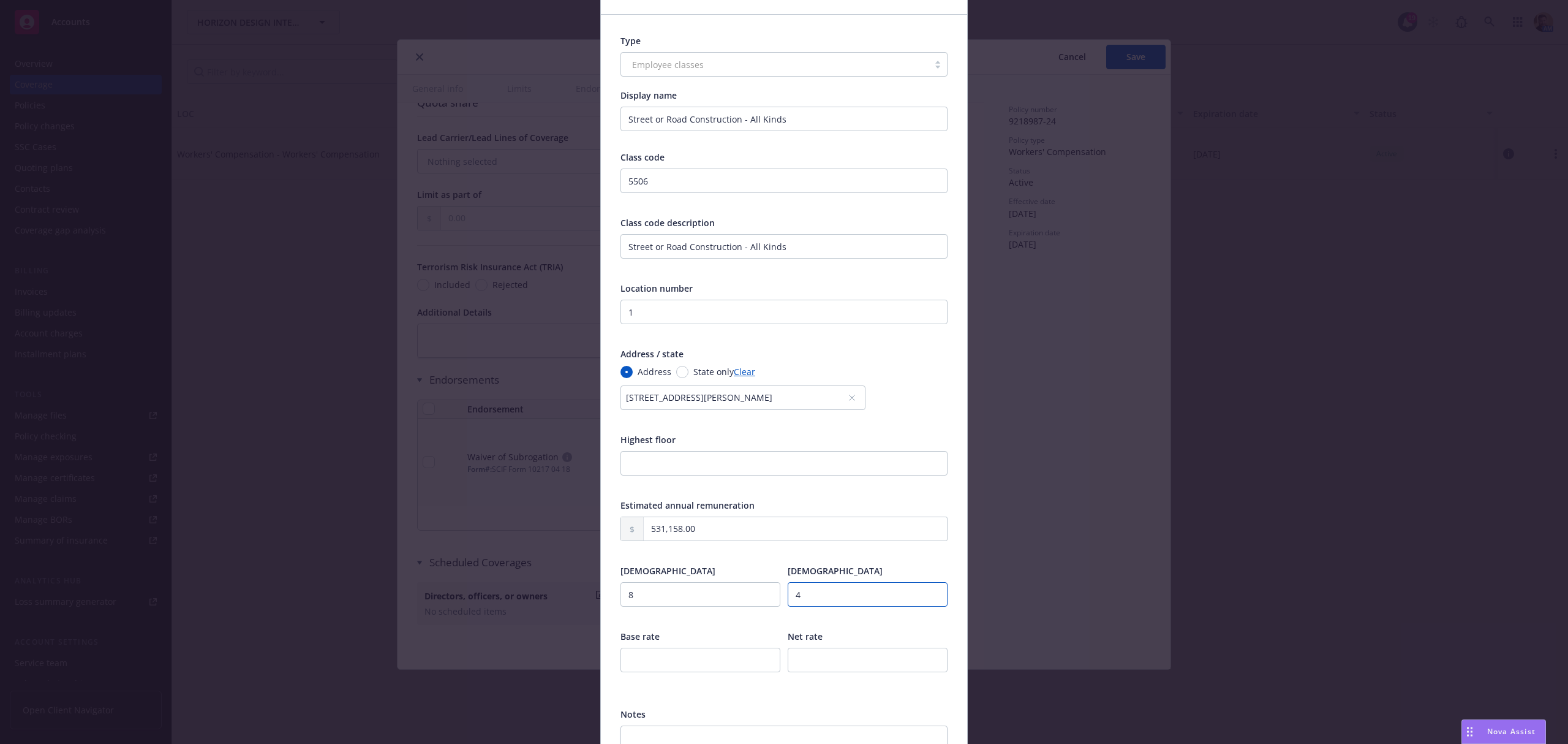
scroll to position [163, 0]
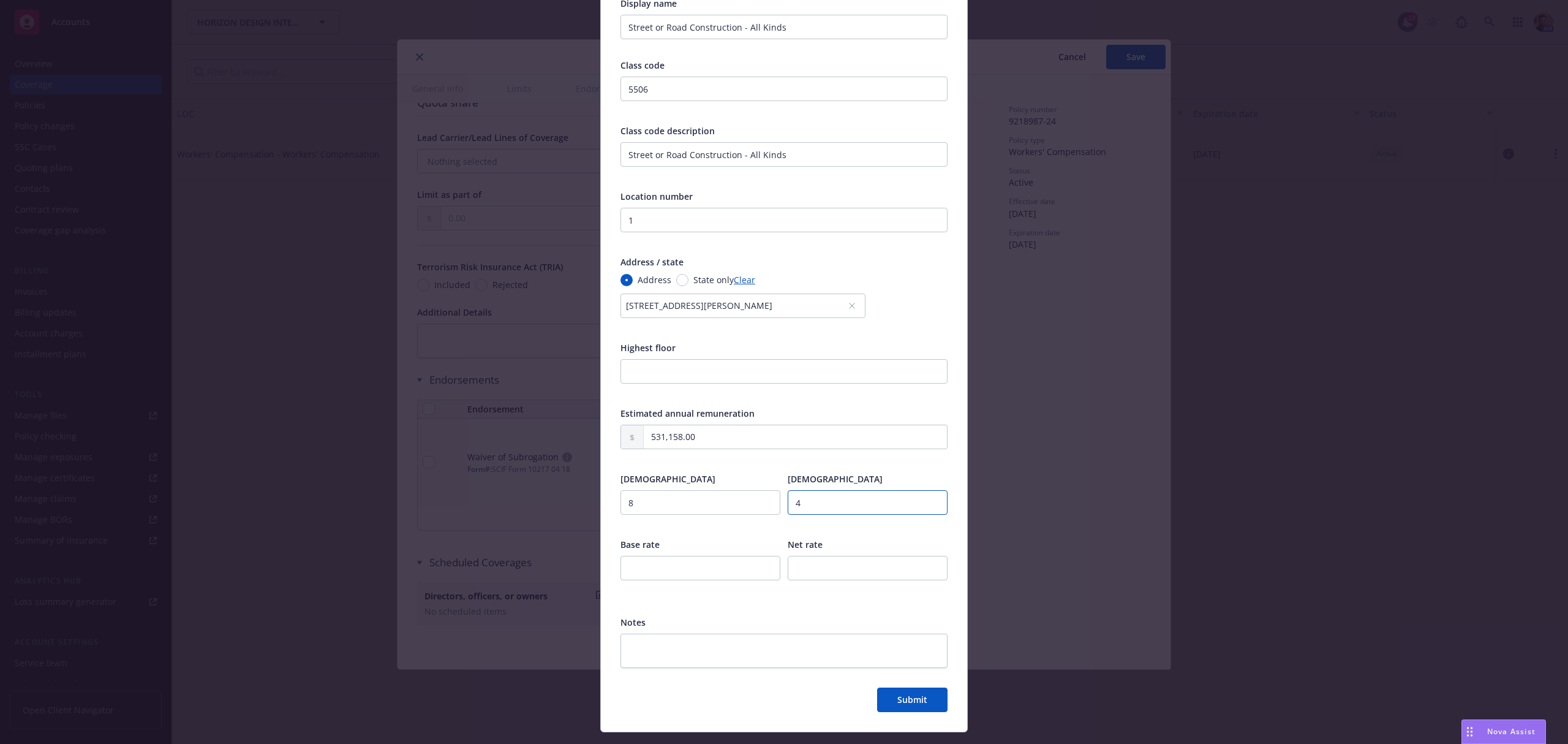
type input "4"
click at [648, 572] on input "number" at bounding box center [701, 568] width 160 height 24
type input "9.49"
click at [844, 565] on input "number" at bounding box center [867, 568] width 160 height 24
type input "6.71"
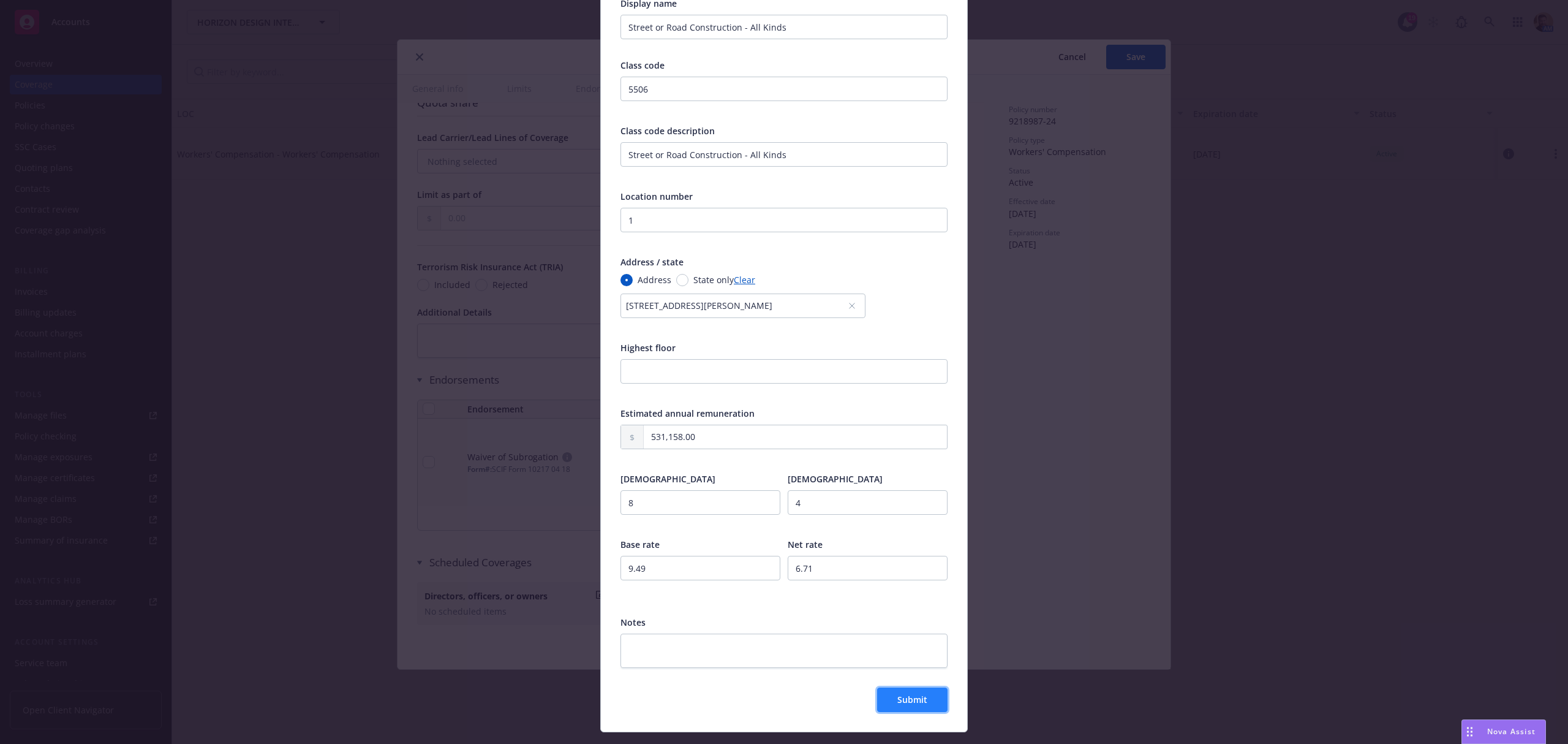
click at [912, 700] on span "Submit" at bounding box center [912, 699] width 30 height 11
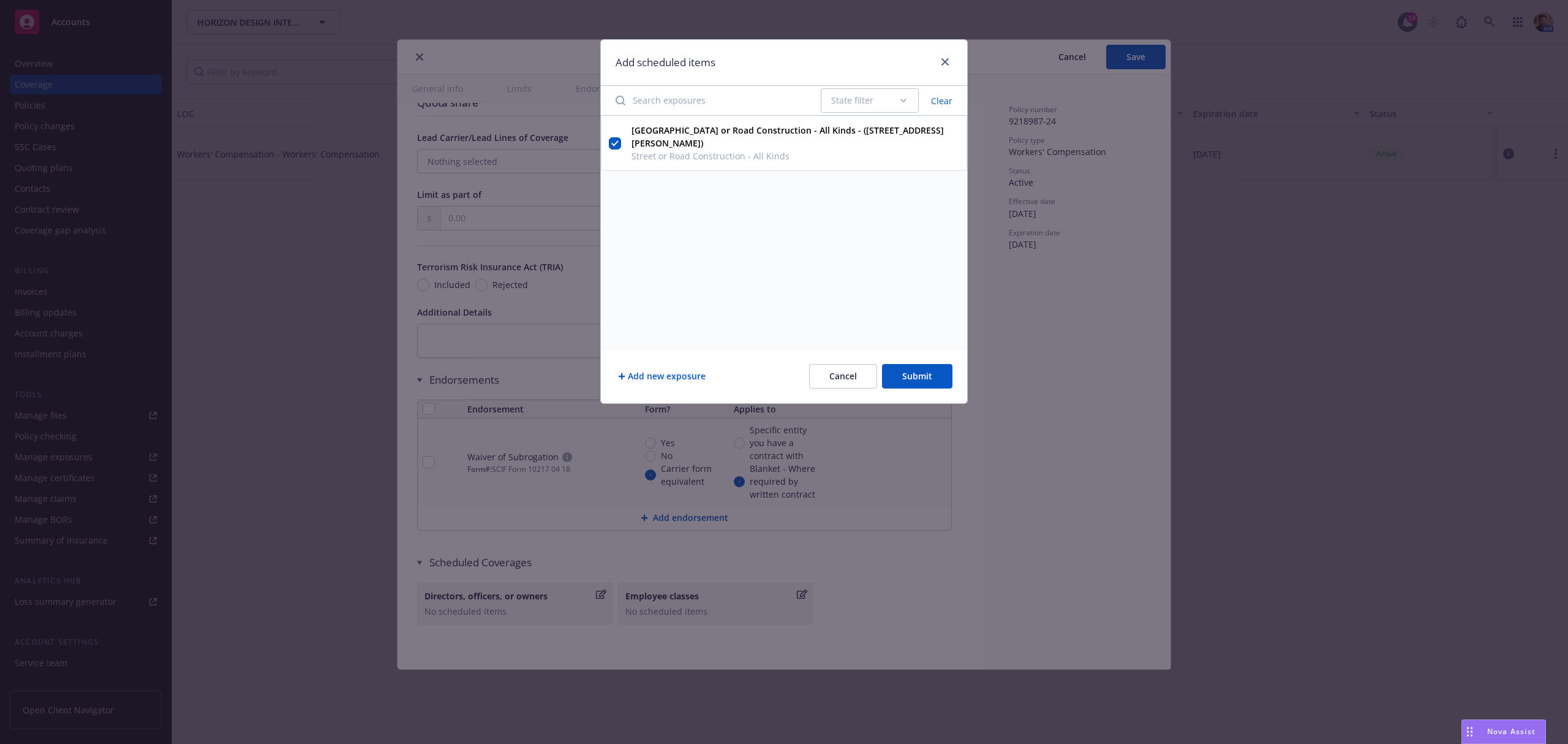
click at [680, 375] on button "Add new exposure" at bounding box center [661, 376] width 92 height 24
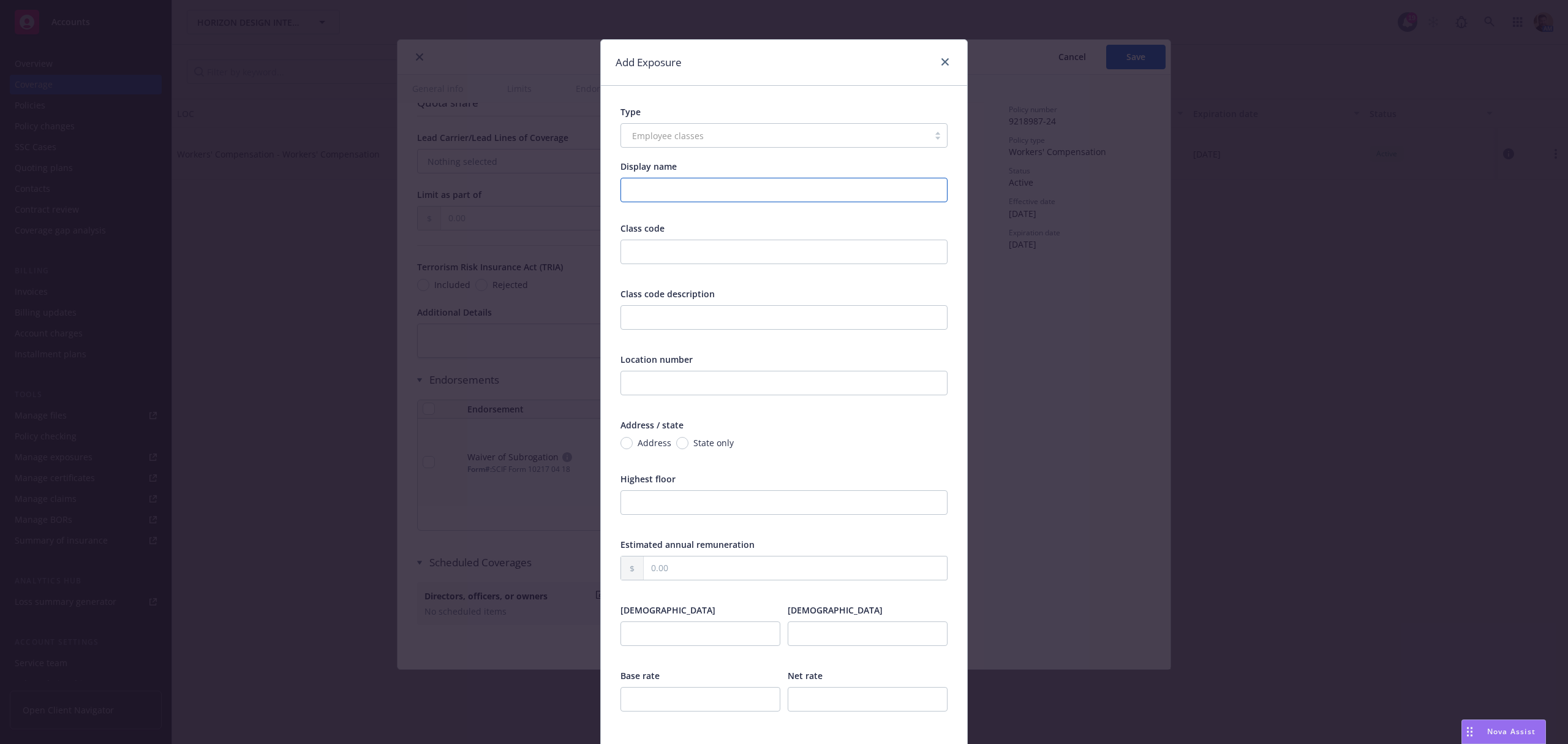
click at [669, 185] on input "Display name" at bounding box center [784, 189] width 327 height 24
type input "Iron or Steel Works - Non Structural - Shop"
type input "3040"
drag, startPoint x: 794, startPoint y: 192, endPoint x: 604, endPoint y: 192, distance: 190.0
click at [604, 192] on div "Type Employee classes Display name Iron or Steel Works - Non Structural - Shop …" at bounding box center [783, 475] width 366 height 777
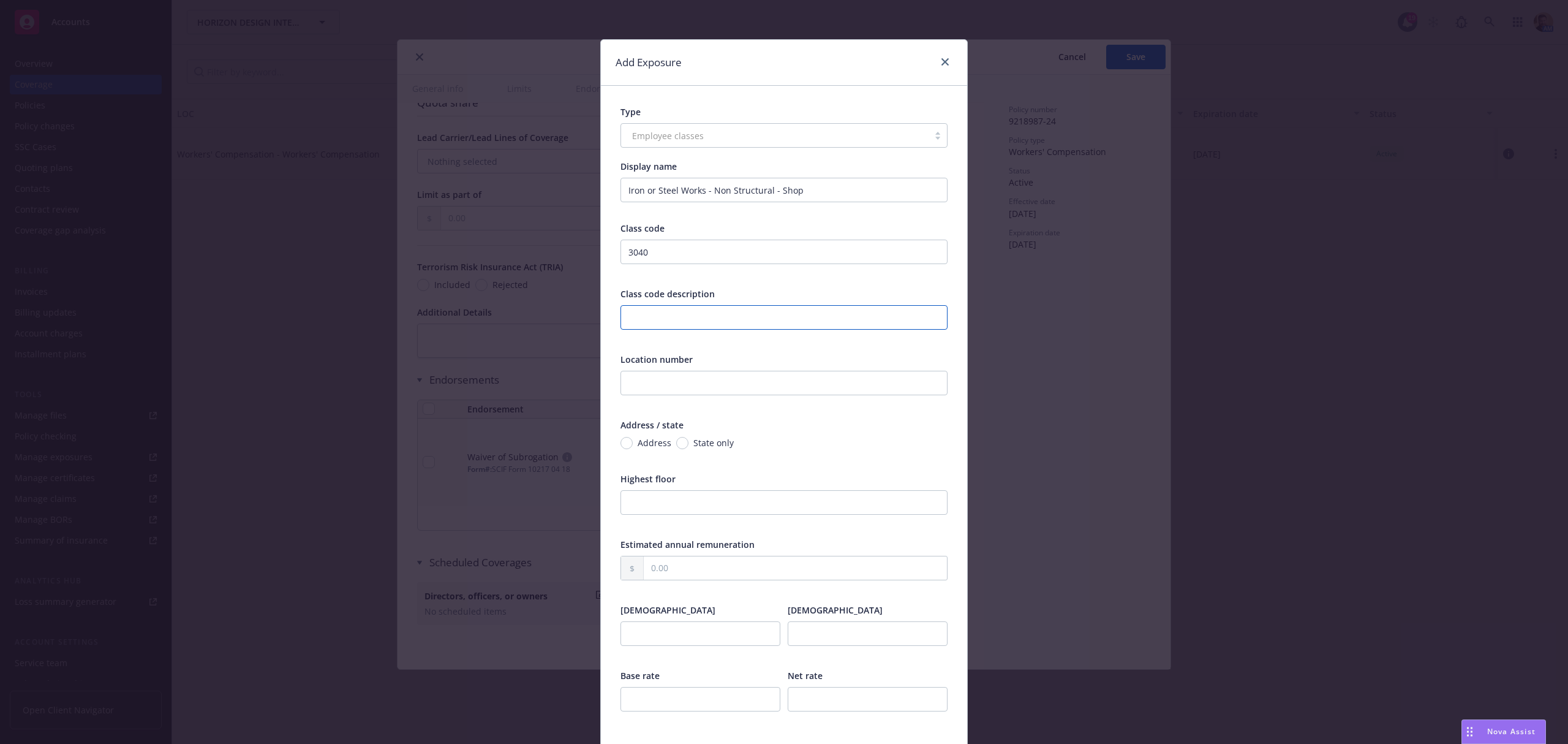
click at [765, 319] on input "text" at bounding box center [784, 317] width 327 height 24
paste input "Iron or Steel Works - Non Structural - Shop"
type input "Iron or Steel Works - Non Structural - Shop"
click at [717, 395] on div at bounding box center [784, 390] width 327 height 41
click at [721, 386] on input "text" at bounding box center [784, 382] width 327 height 24
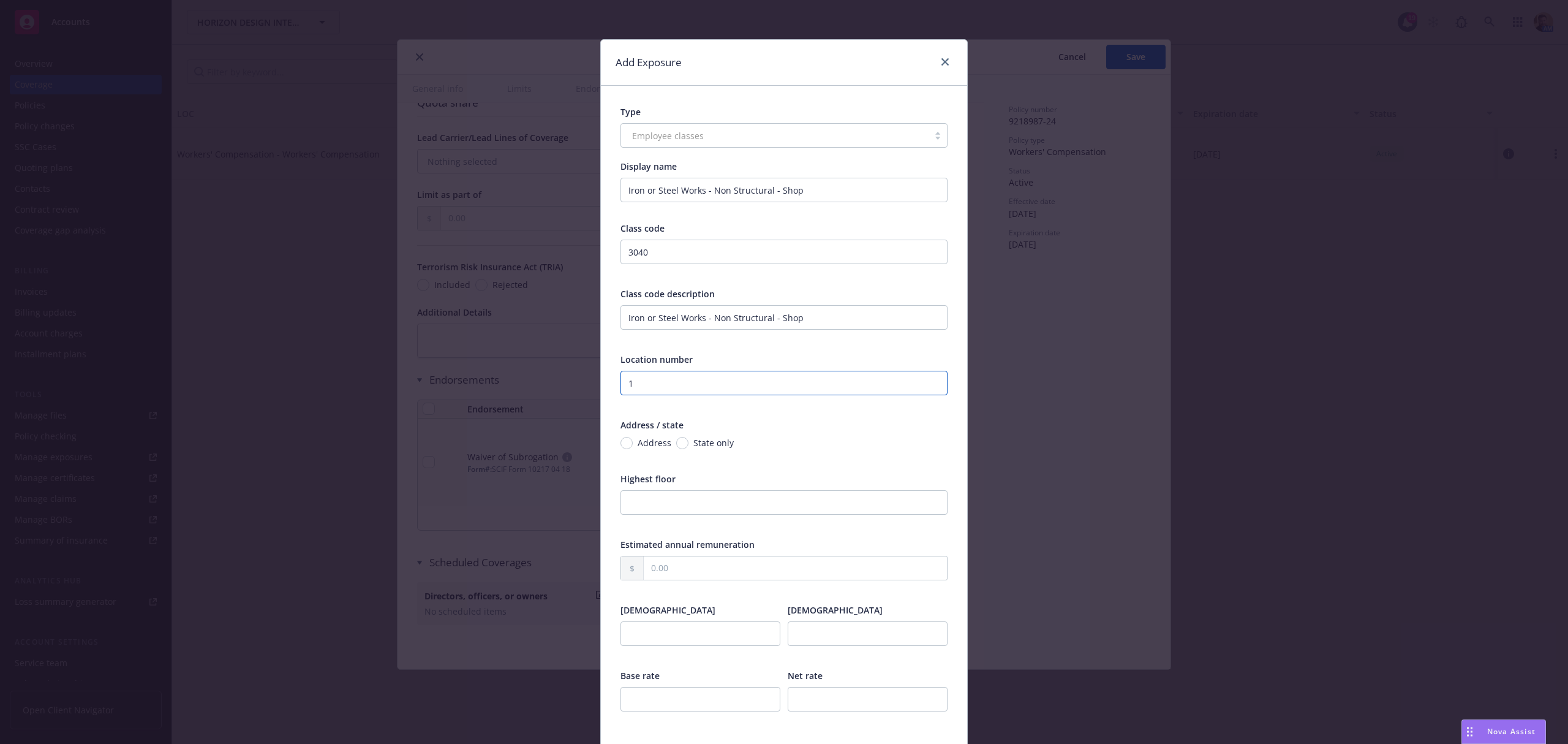
type input "1"
click at [655, 441] on span "Address" at bounding box center [654, 442] width 34 height 13
click at [633, 441] on input "Address" at bounding box center [627, 442] width 12 height 12
radio input "true"
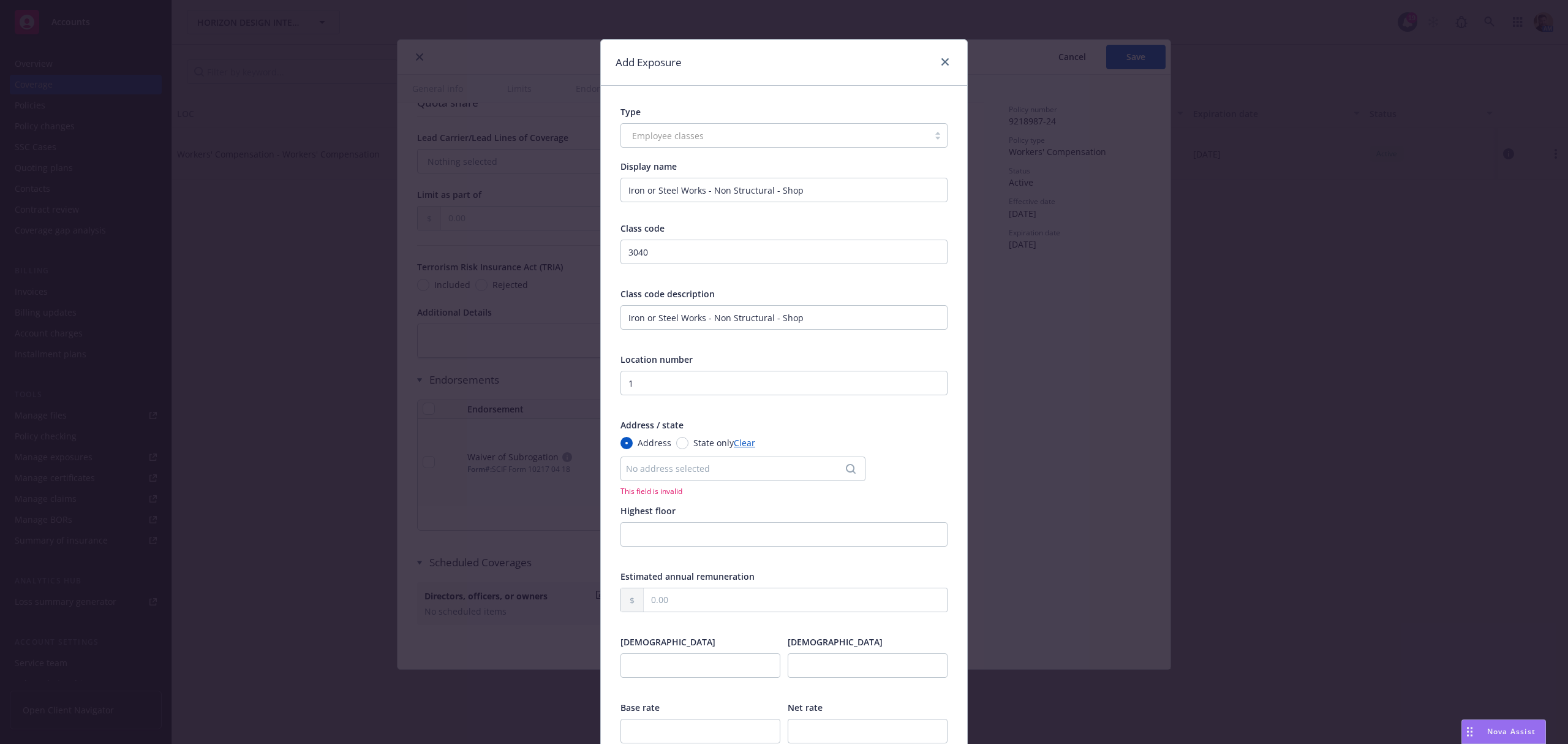
click at [638, 471] on div "No address selected" at bounding box center [736, 468] width 222 height 13
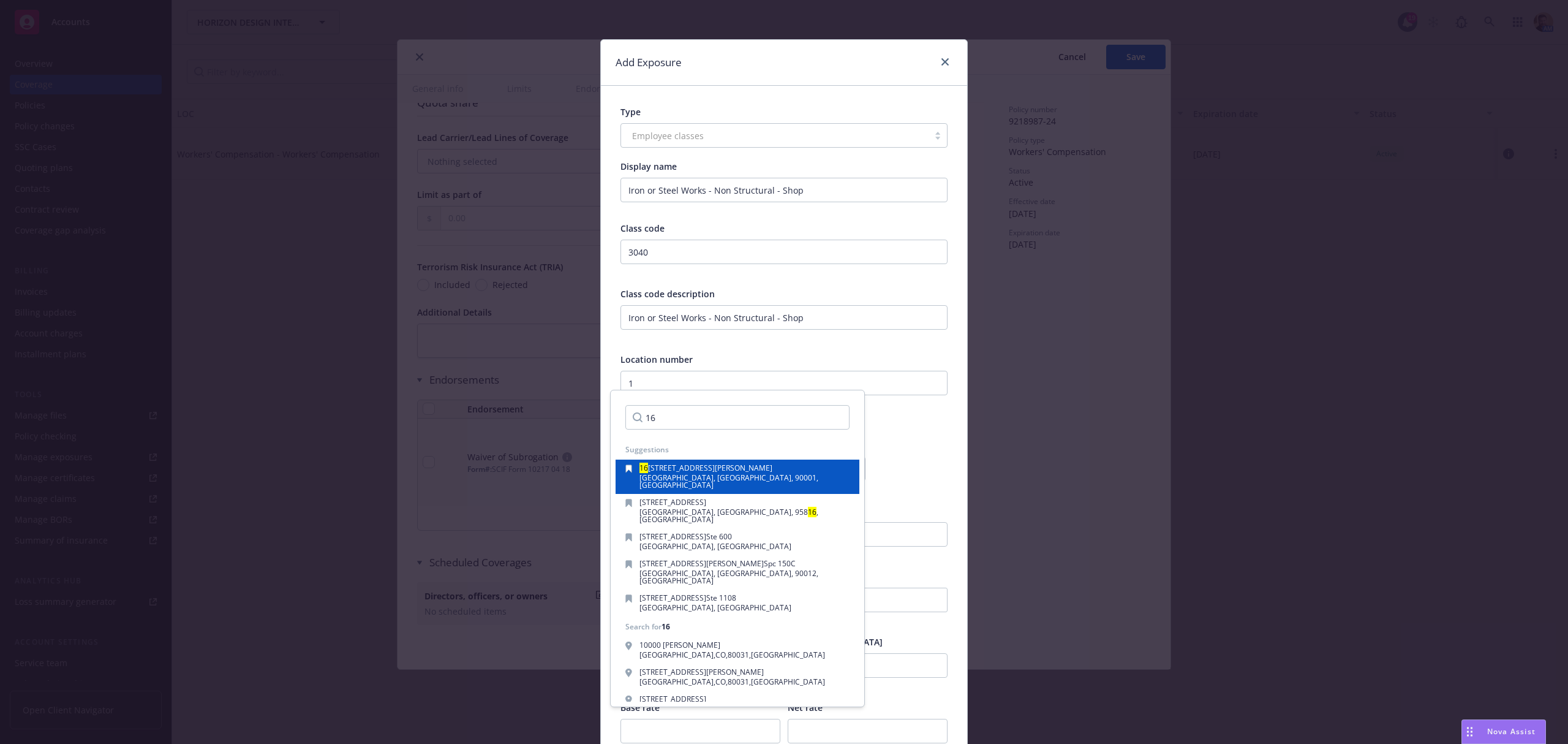
type input "16"
click at [667, 473] on span "[GEOGRAPHIC_DATA], [GEOGRAPHIC_DATA], 90001, [GEOGRAPHIC_DATA]" at bounding box center [729, 481] width 179 height 17
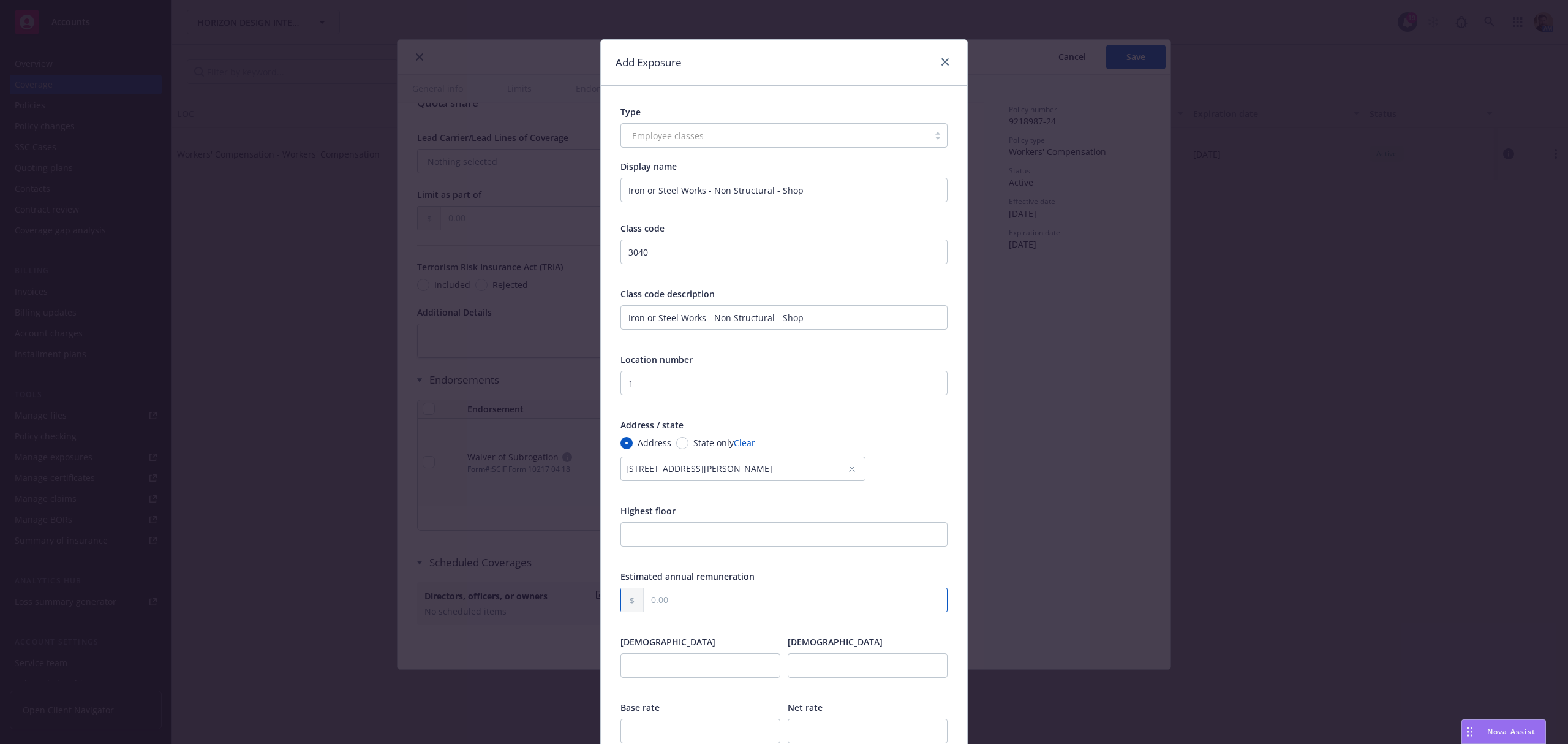
click at [672, 595] on input "text" at bounding box center [795, 600] width 303 height 23
type input "58,918.00"
click at [665, 668] on input "number" at bounding box center [701, 665] width 160 height 24
type input "1"
click at [841, 669] on input "number" at bounding box center [867, 665] width 160 height 24
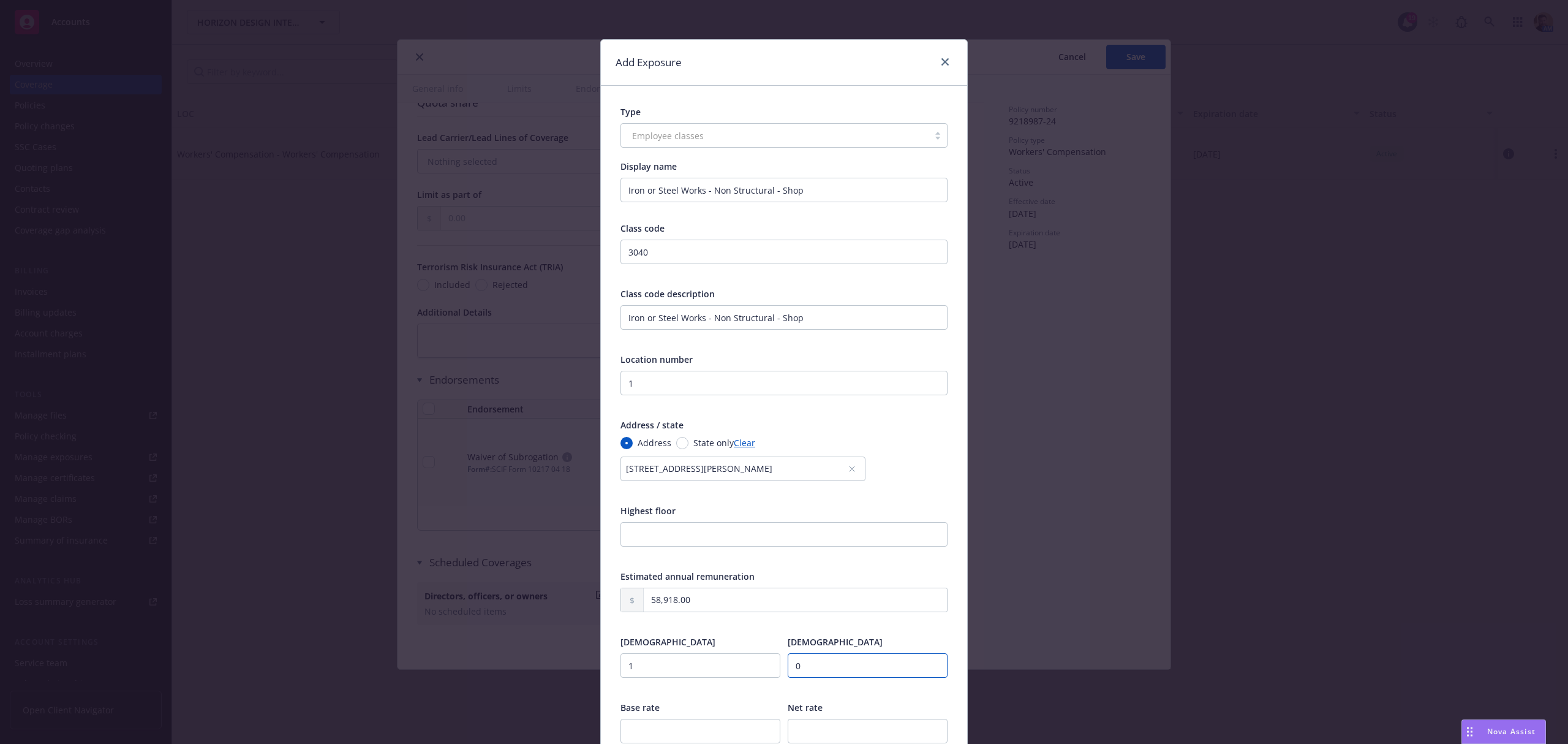
type input "0"
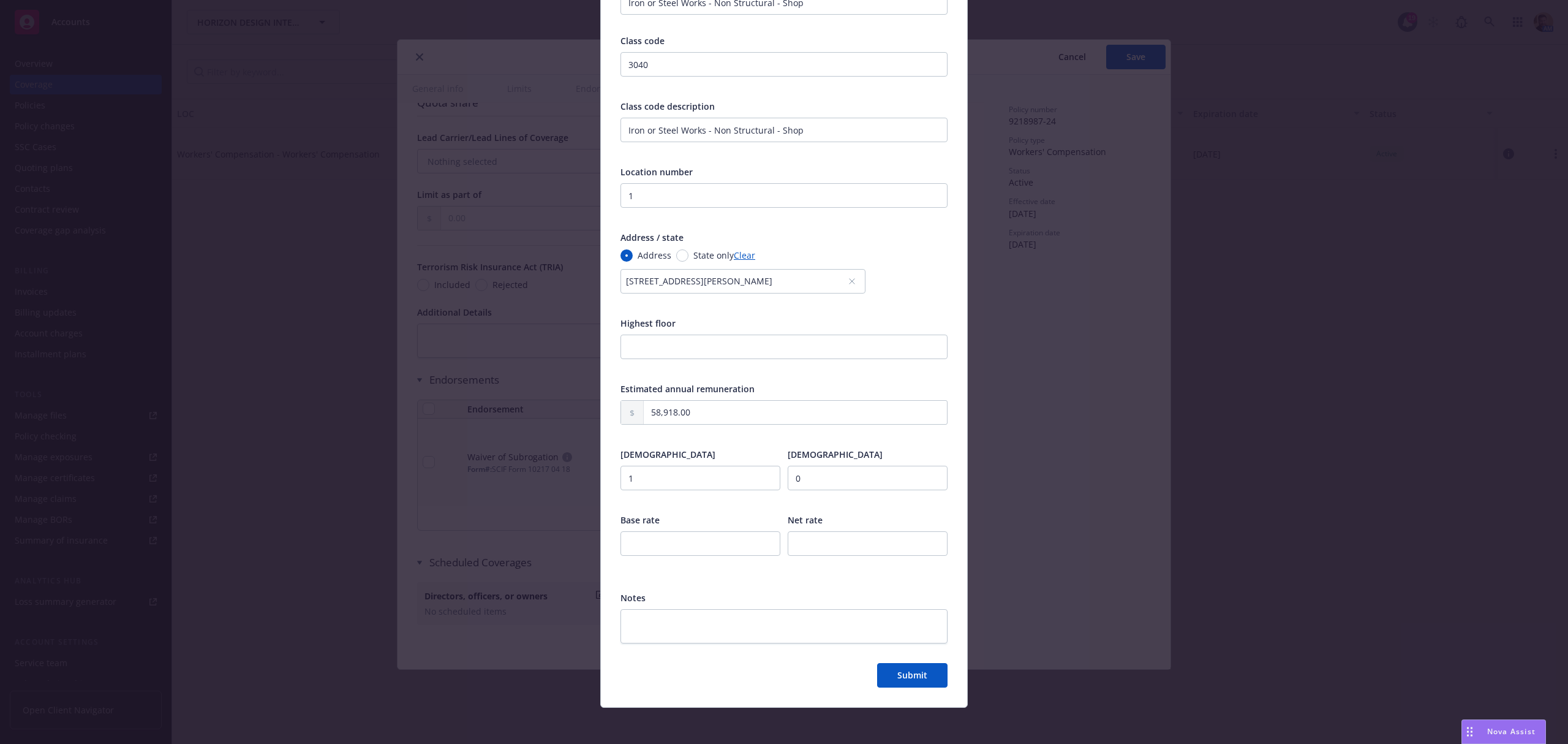
scroll to position [191, 0]
click at [704, 544] on input "number" at bounding box center [701, 540] width 160 height 24
type input "15.27"
type input "10.79"
click at [880, 677] on button "Submit" at bounding box center [912, 672] width 70 height 24
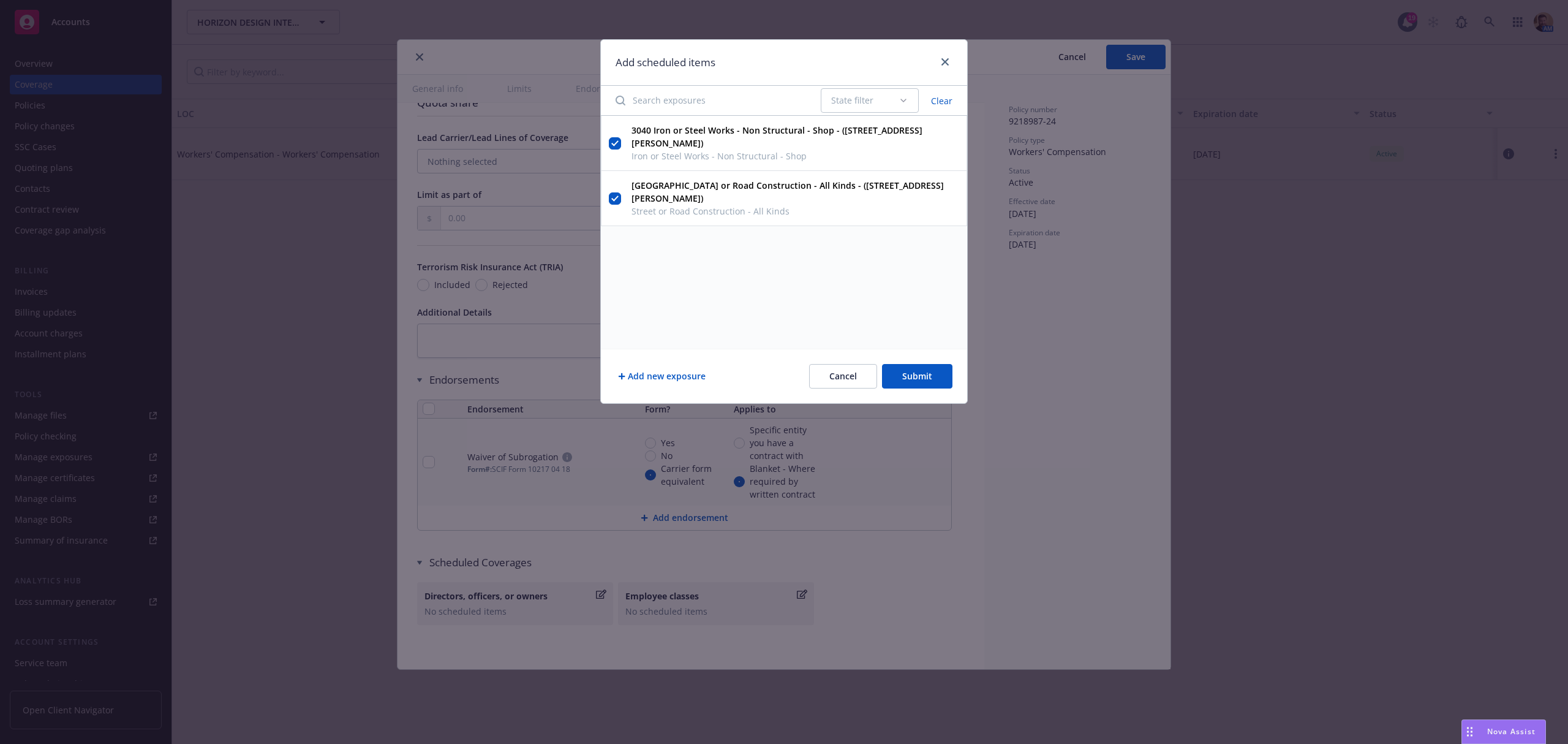
click at [681, 376] on button "Add new exposure" at bounding box center [661, 376] width 92 height 24
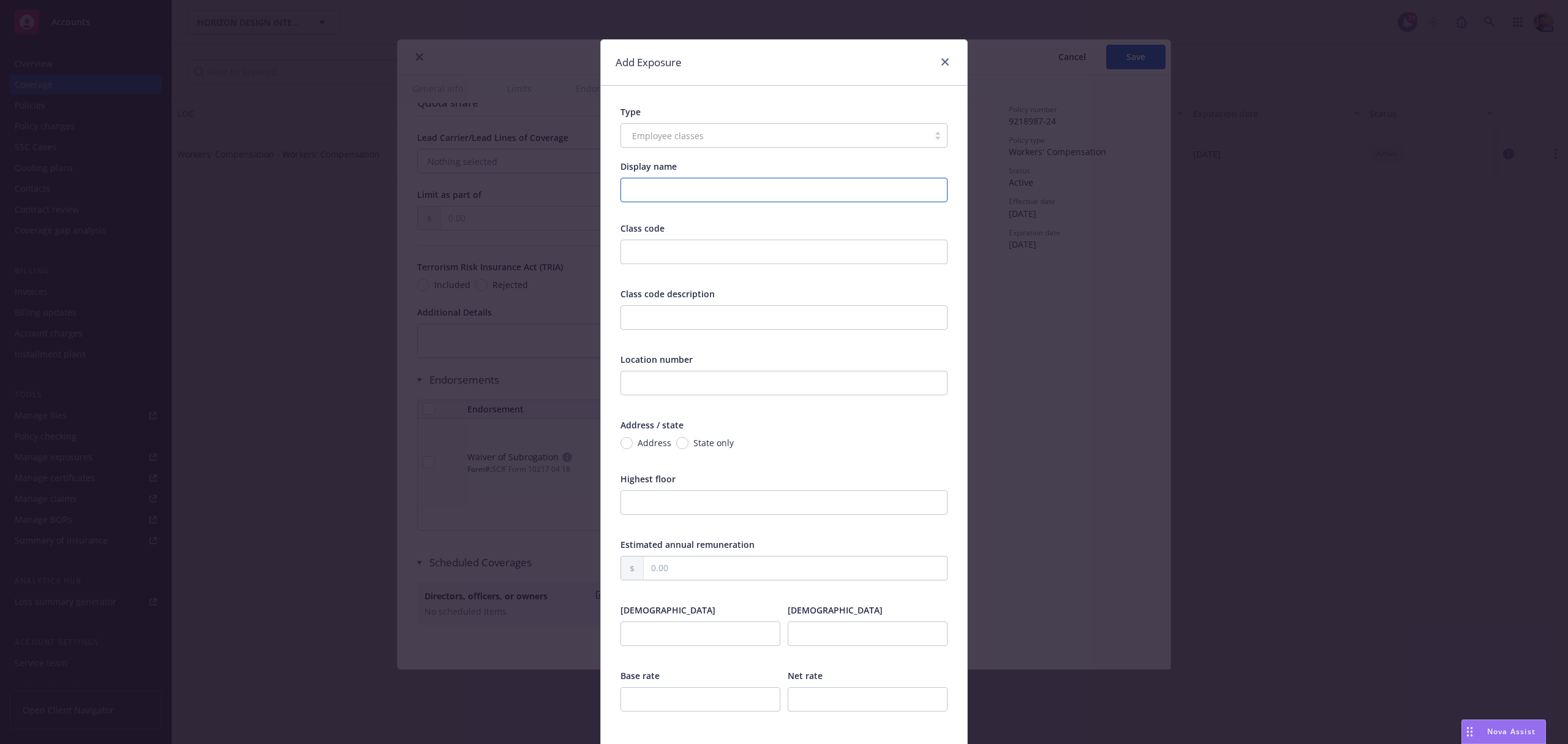
click at [673, 180] on input "Display name" at bounding box center [784, 189] width 327 height 24
type input "5102"
click at [664, 248] on input "text" at bounding box center [784, 252] width 327 height 24
type input "Iron Steel Brass Bronze or Aluminum Erection - Non Structural"
drag, startPoint x: 885, startPoint y: 252, endPoint x: 502, endPoint y: 226, distance: 383.9
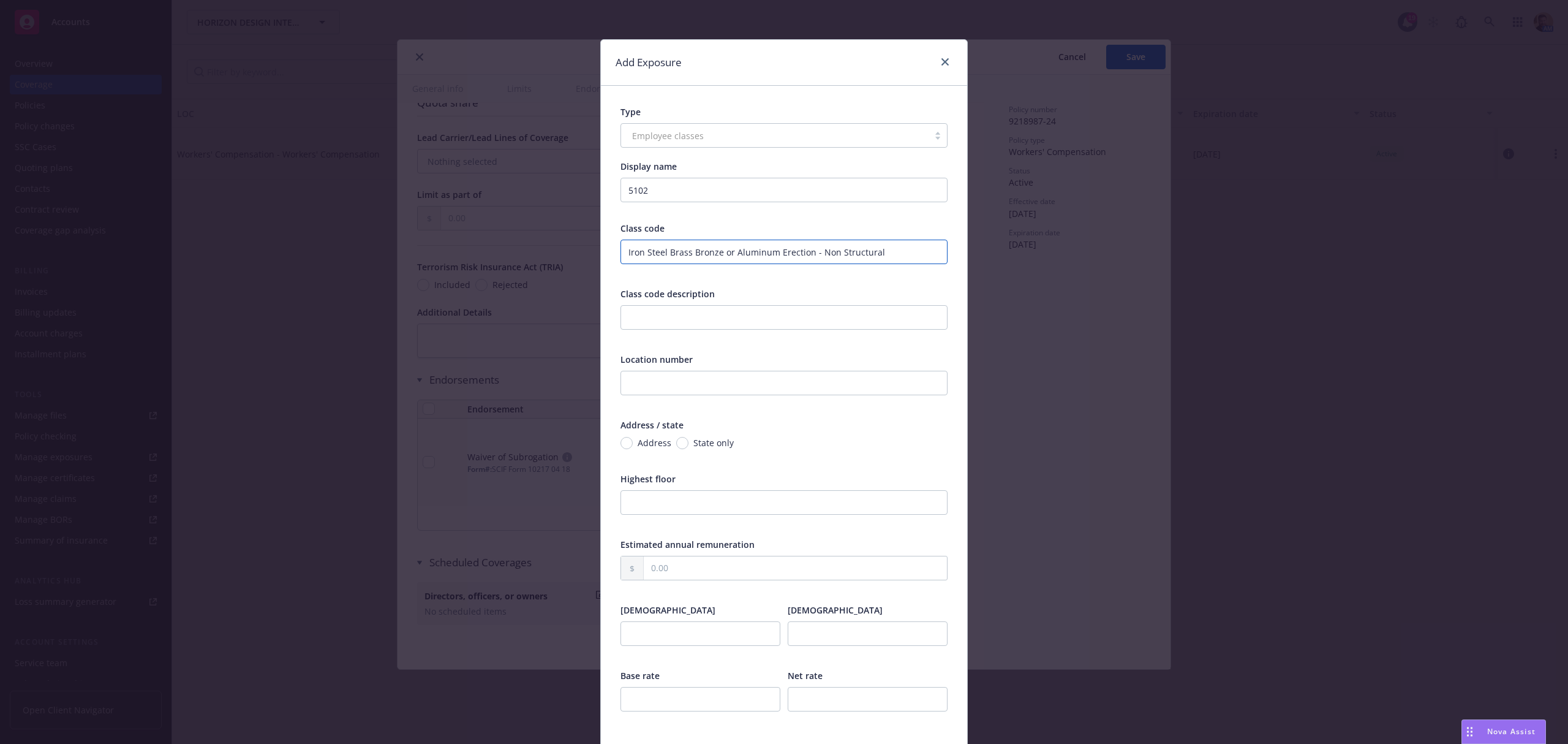
click at [502, 226] on div "Add Exposure Type Employee classes Display name 5102 Class code Iron Steel Bras…" at bounding box center [784, 372] width 1568 height 744
click at [637, 314] on input "text" at bounding box center [784, 317] width 327 height 24
paste input "Iron Steel Brass Bronze or Aluminum Erection - Non Structural"
type input "Iron Steel Brass Bronze or Aluminum Erection - Non Structural"
click at [698, 186] on input "5102" at bounding box center [784, 189] width 327 height 24
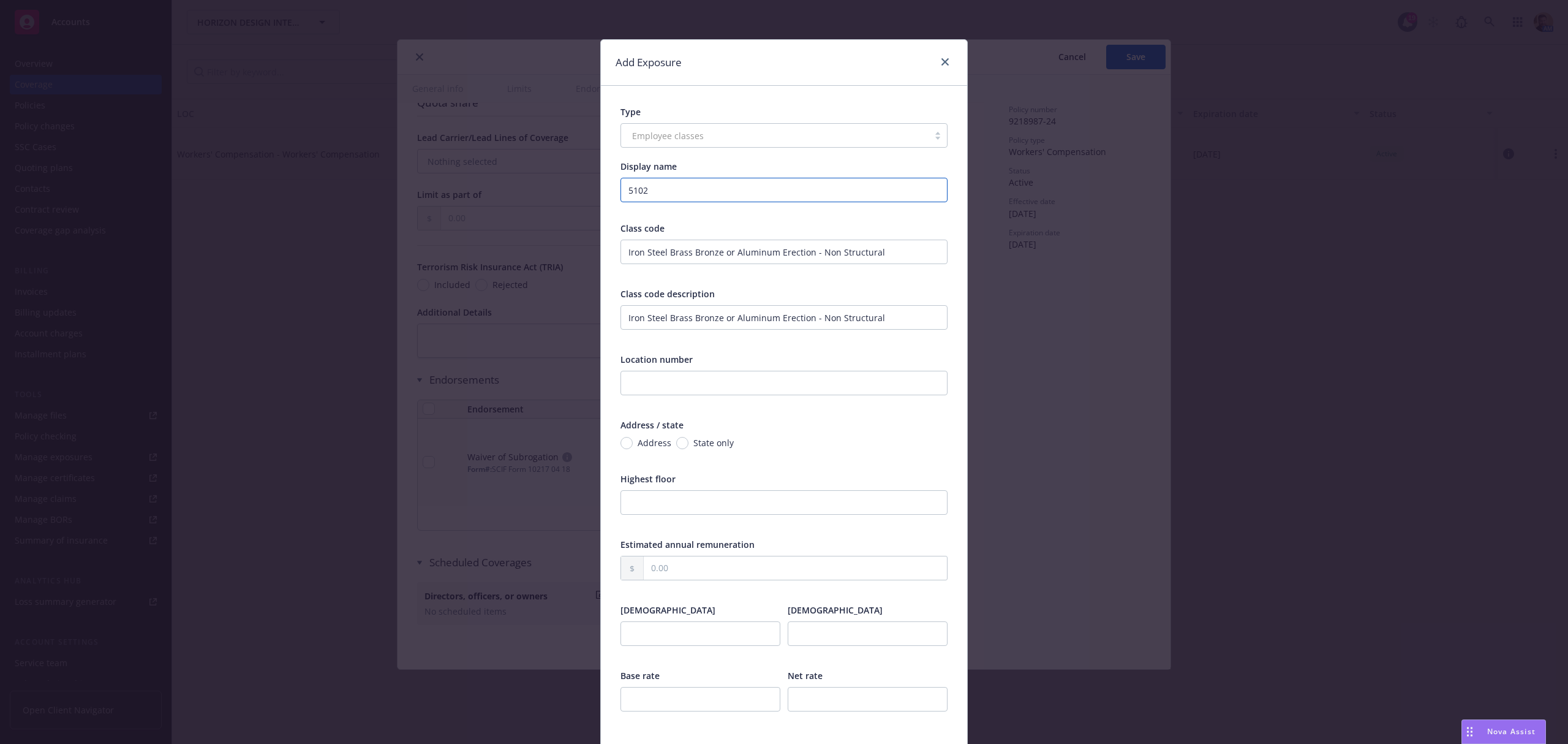
drag, startPoint x: 631, startPoint y: 187, endPoint x: 545, endPoint y: 187, distance: 86.0
click at [545, 187] on div "Add Exposure Type Employee classes Display name 5102 Class code Iron Steel Bras…" at bounding box center [784, 372] width 1568 height 744
paste input "Iron Steel Brass Bronze or Aluminum Erection - Non Structural"
type input "Iron Steel Brass Bronze or Aluminum Erection - Non Structural"
click at [660, 253] on input "Iron Steel Brass Bronze or Aluminum Erection - Non Structural" at bounding box center [784, 252] width 327 height 24
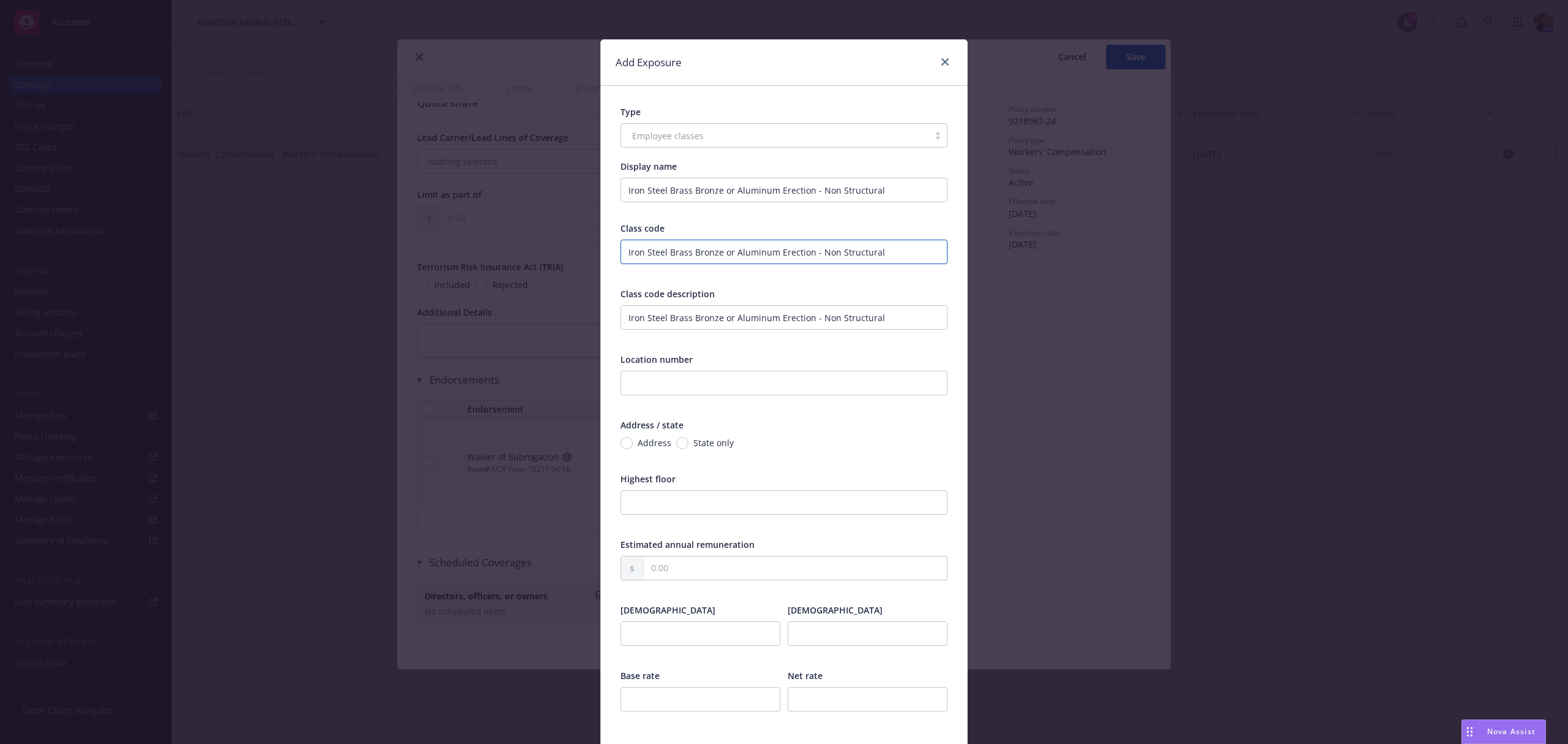
drag, startPoint x: 888, startPoint y: 248, endPoint x: 539, endPoint y: 248, distance: 349.0
click at [539, 248] on div "Add Exposure Type Employee classes Display name Iron Steel Brass Bronze or Alum…" at bounding box center [784, 372] width 1568 height 744
type input "5102"
click at [677, 372] on input "text" at bounding box center [784, 382] width 327 height 24
type input "1"
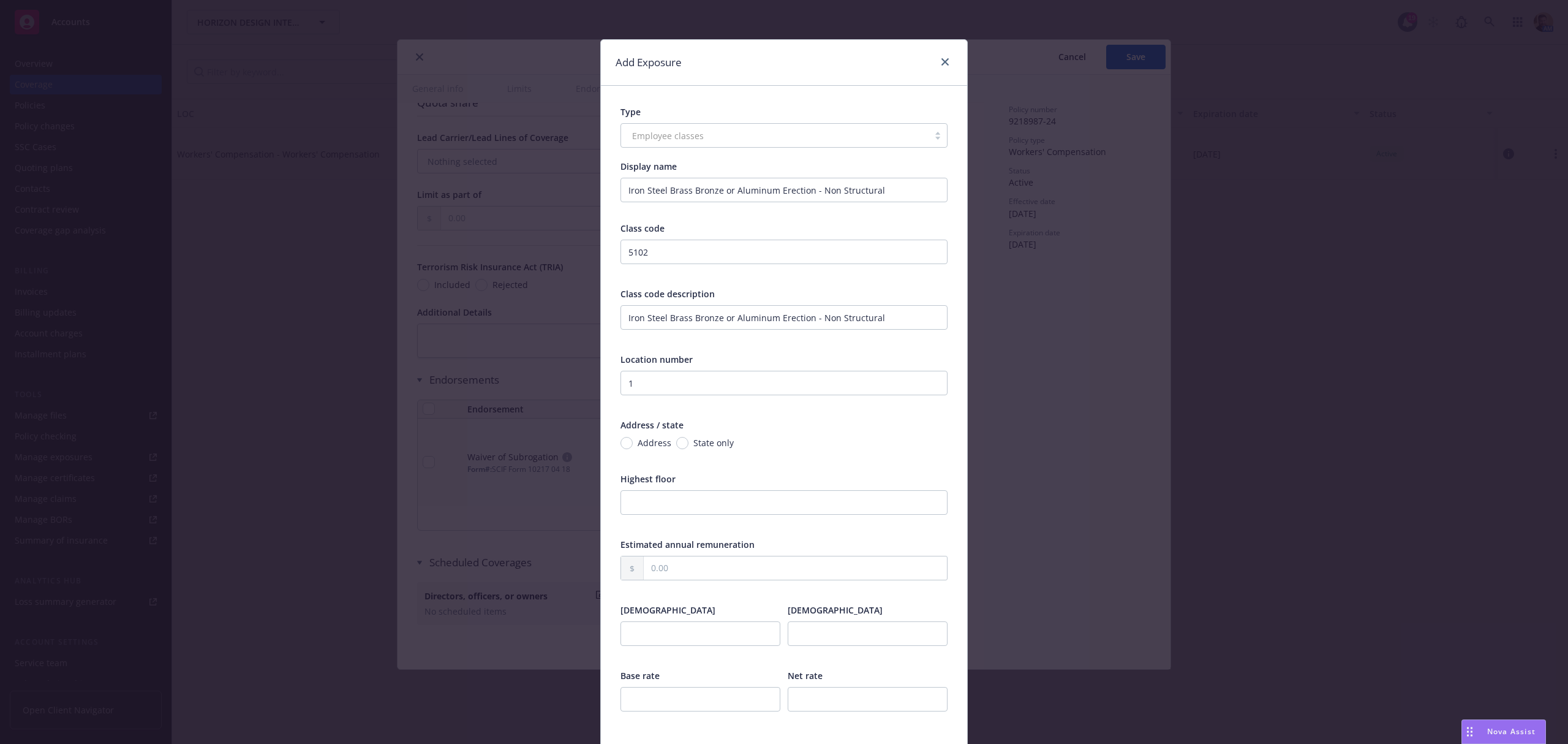
click at [638, 436] on span "Address" at bounding box center [654, 442] width 34 height 13
click at [633, 436] on input "Address" at bounding box center [627, 442] width 12 height 12
radio input "true"
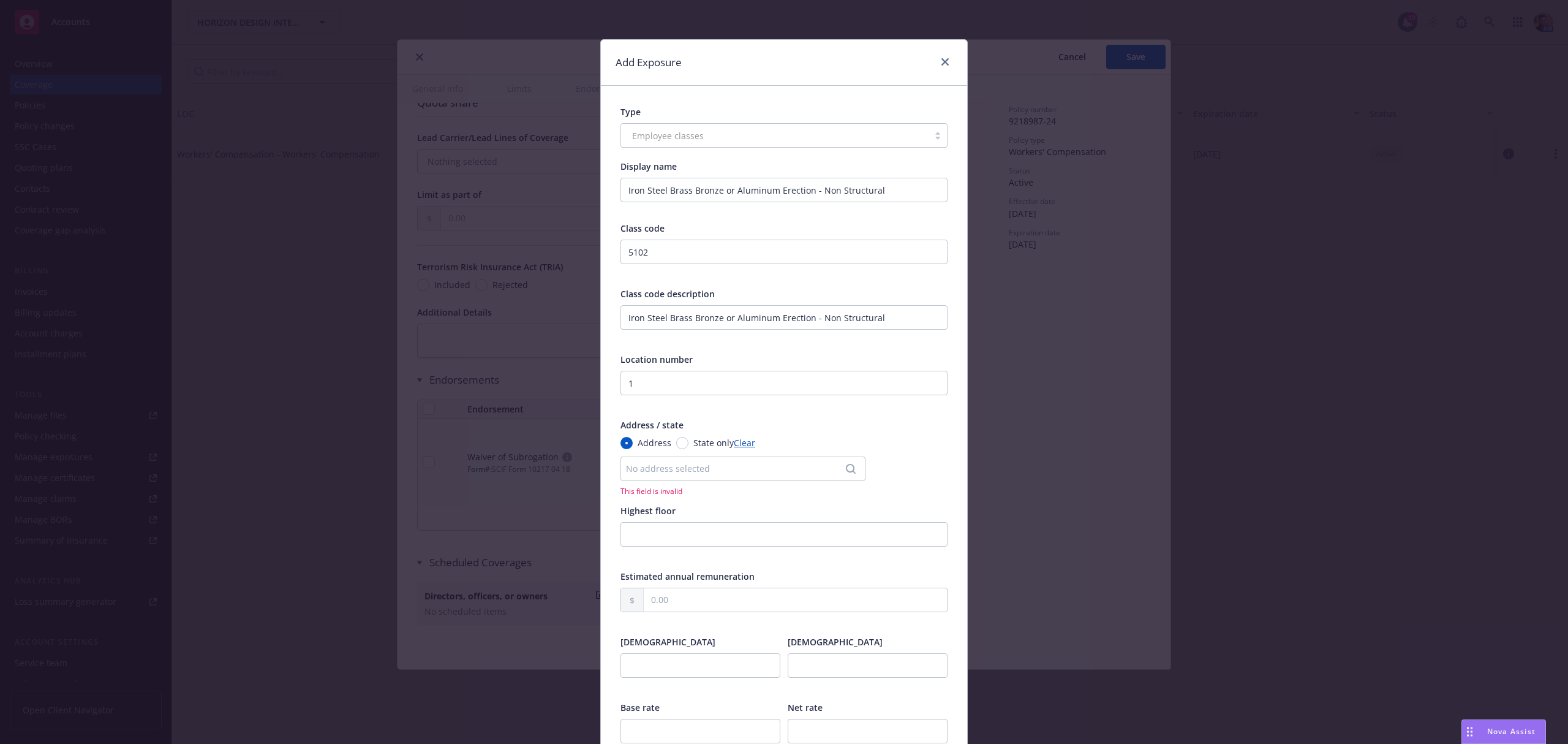
click at [641, 476] on div "No address selected" at bounding box center [743, 468] width 245 height 24
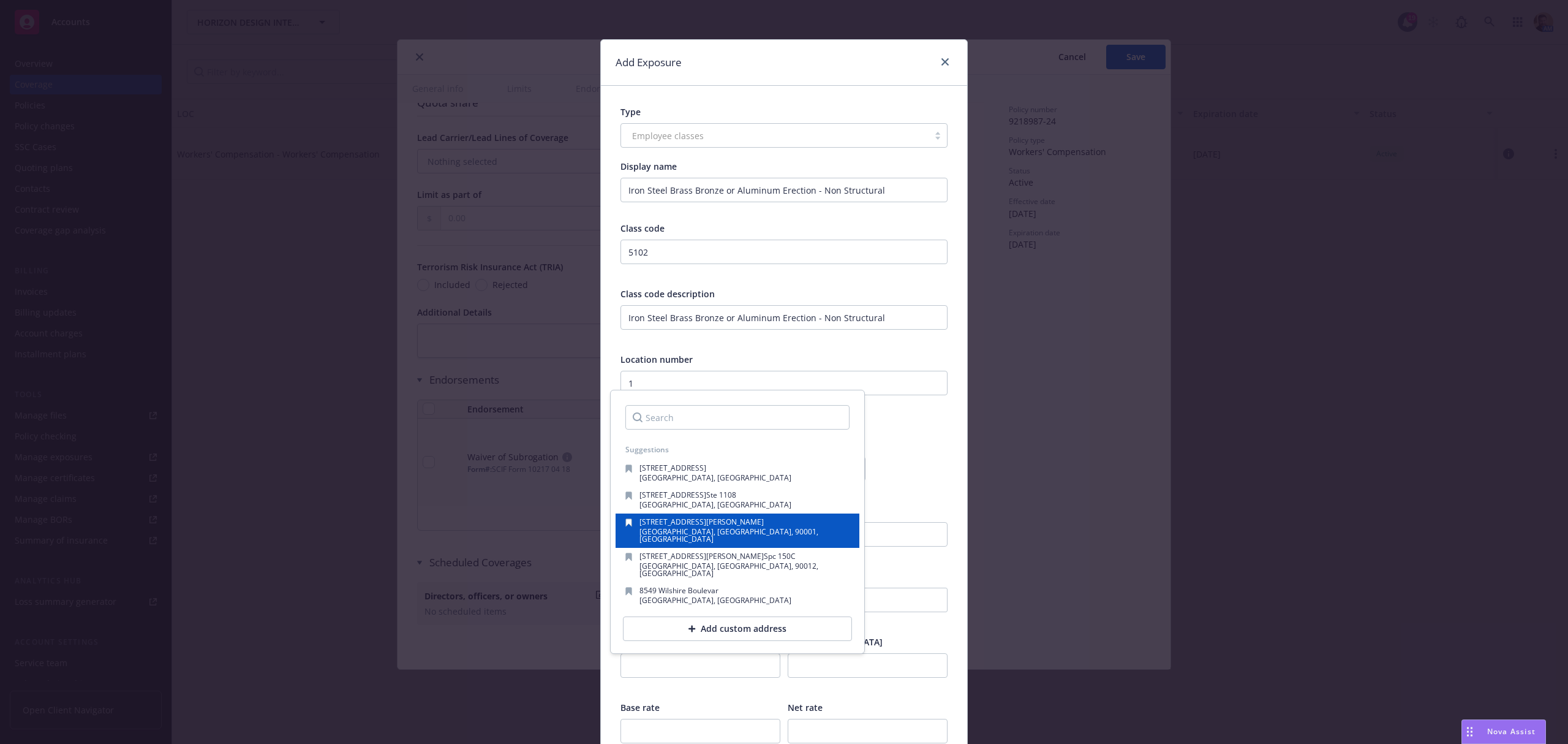
click at [655, 523] on span "[STREET_ADDRESS][PERSON_NAME]" at bounding box center [701, 521] width 124 height 10
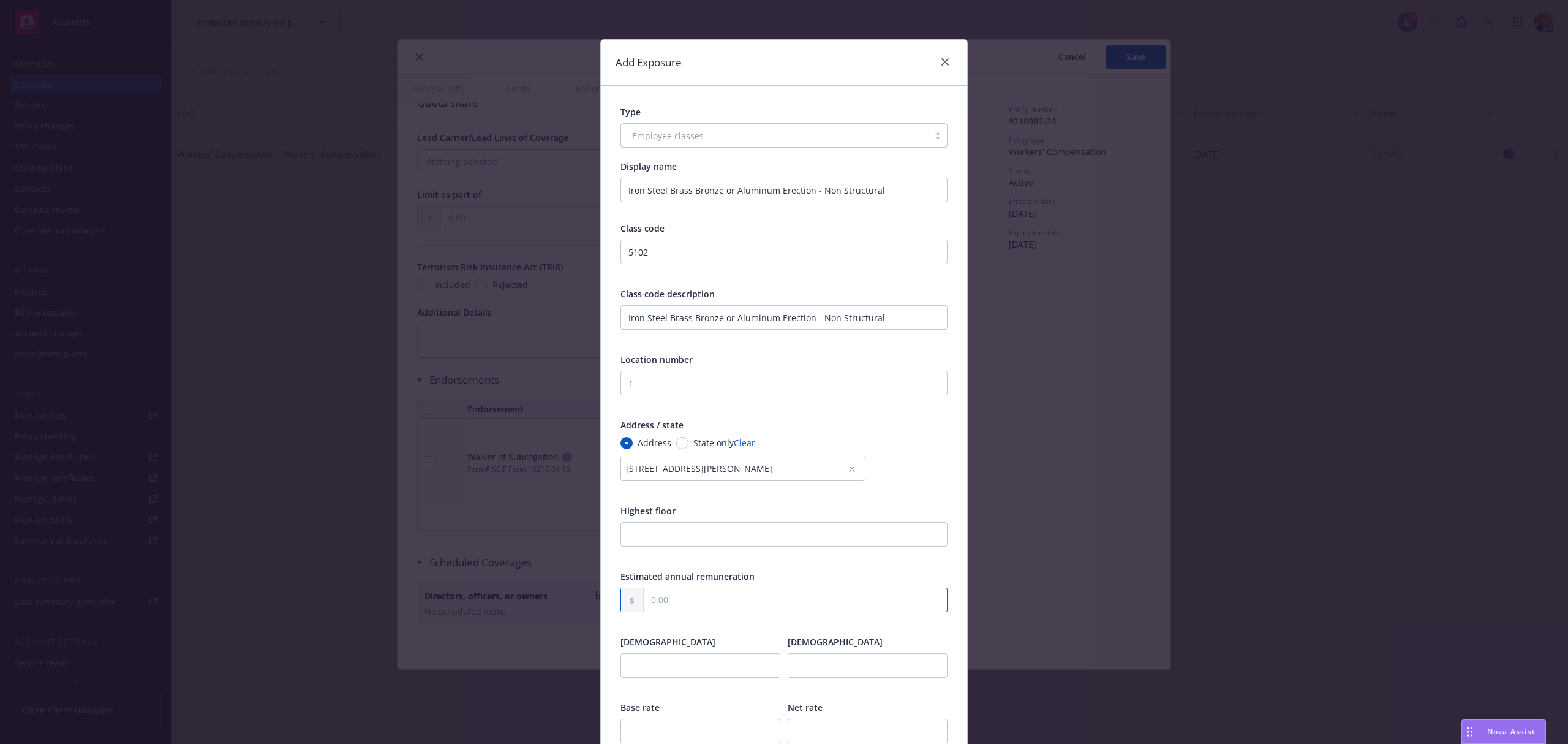
click at [644, 595] on input "text" at bounding box center [795, 600] width 303 height 23
type input "139,190.00"
click at [656, 669] on input "number" at bounding box center [701, 665] width 160 height 24
type input "1"
click at [807, 674] on input "number" at bounding box center [867, 665] width 160 height 24
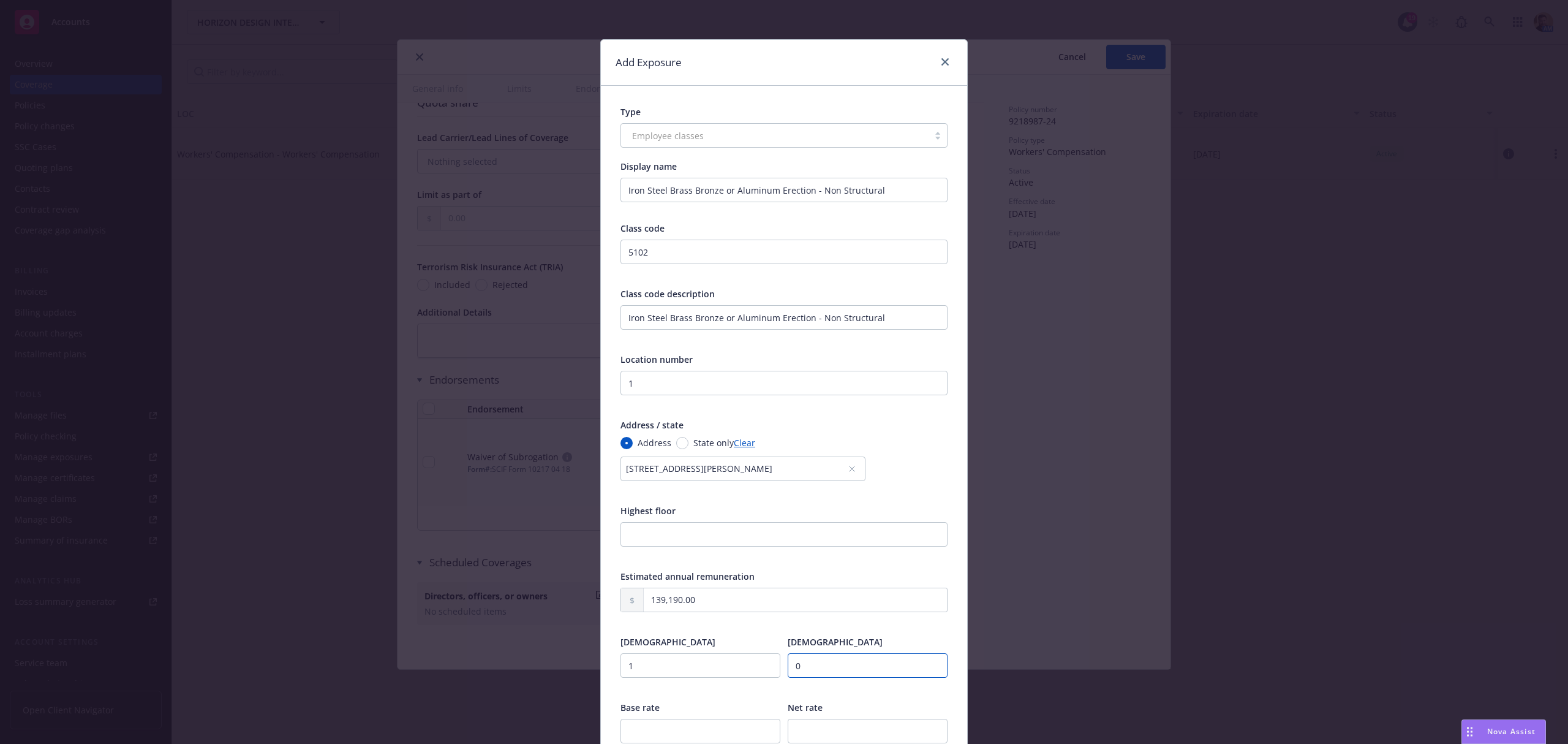
type input "0"
drag, startPoint x: 692, startPoint y: 670, endPoint x: 539, endPoint y: 665, distance: 153.1
click at [542, 665] on div "Add Exposure Type Employee classes Display name Iron Steel Brass Bronze or Alum…" at bounding box center [784, 372] width 1568 height 744
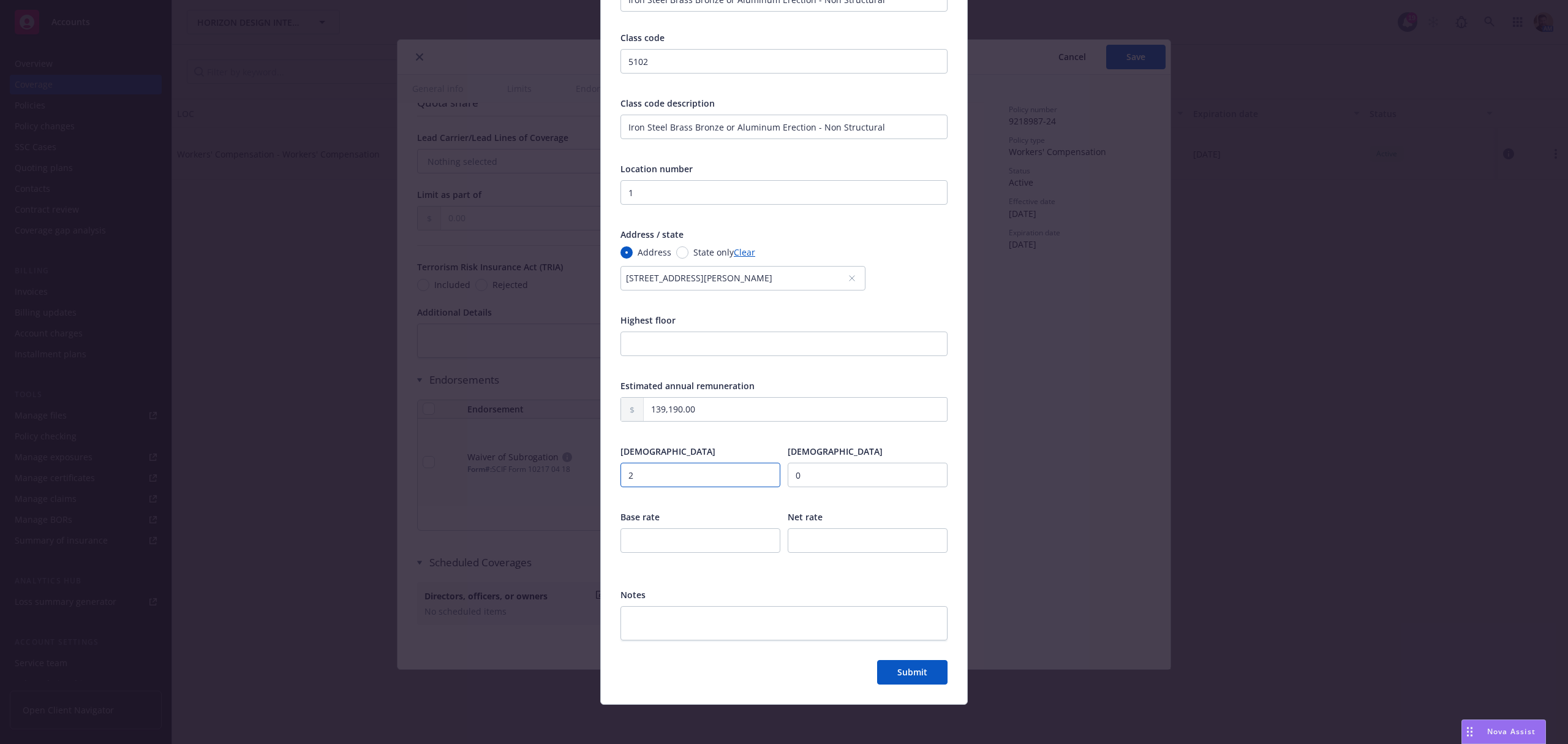
type input "2"
drag, startPoint x: 680, startPoint y: 555, endPoint x: 677, endPoint y: 545, distance: 10.4
click at [679, 548] on div at bounding box center [701, 548] width 160 height 41
click at [677, 545] on input "number" at bounding box center [701, 540] width 160 height 24
type input "13.13"
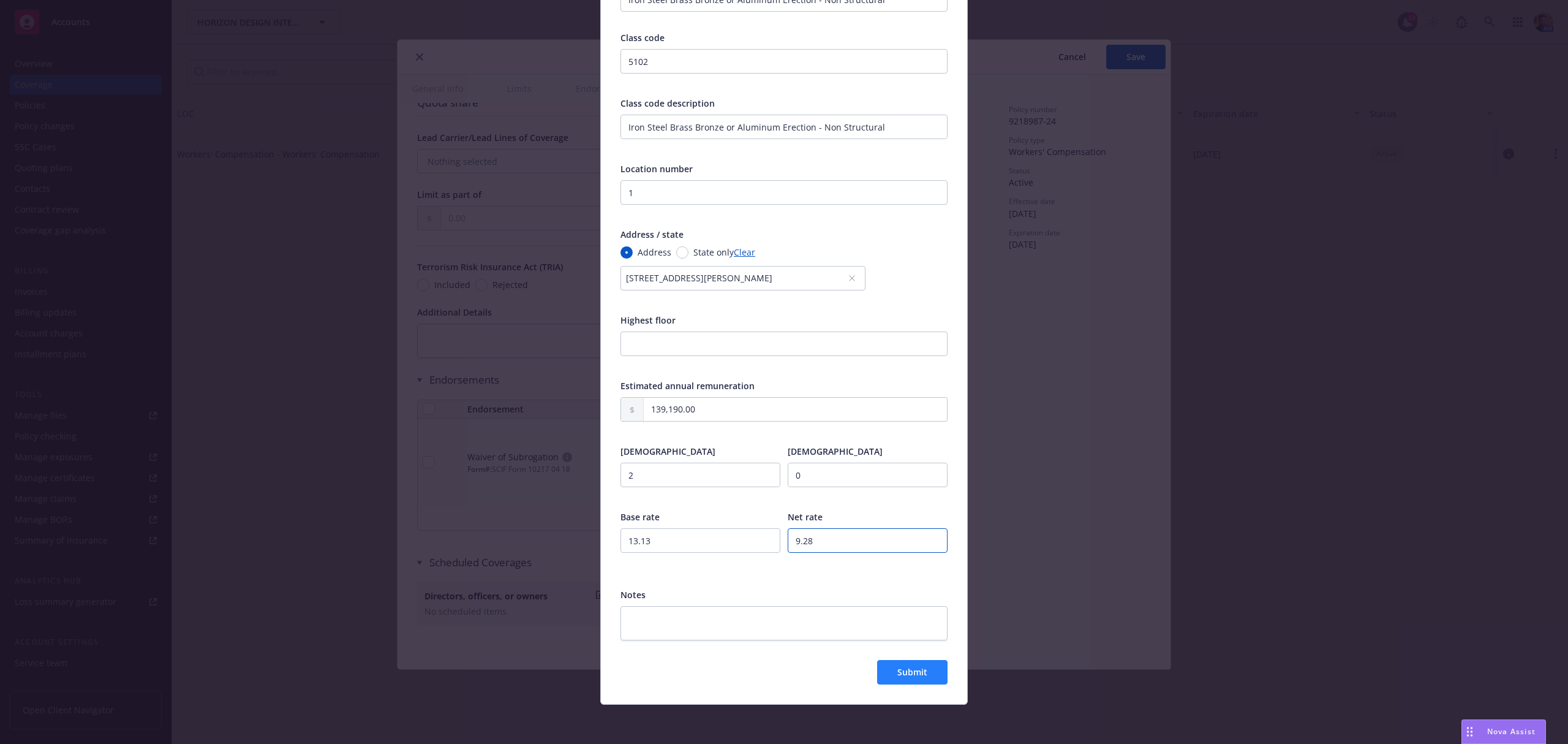
type input "9.28"
click at [907, 674] on span "Submit" at bounding box center [912, 671] width 30 height 11
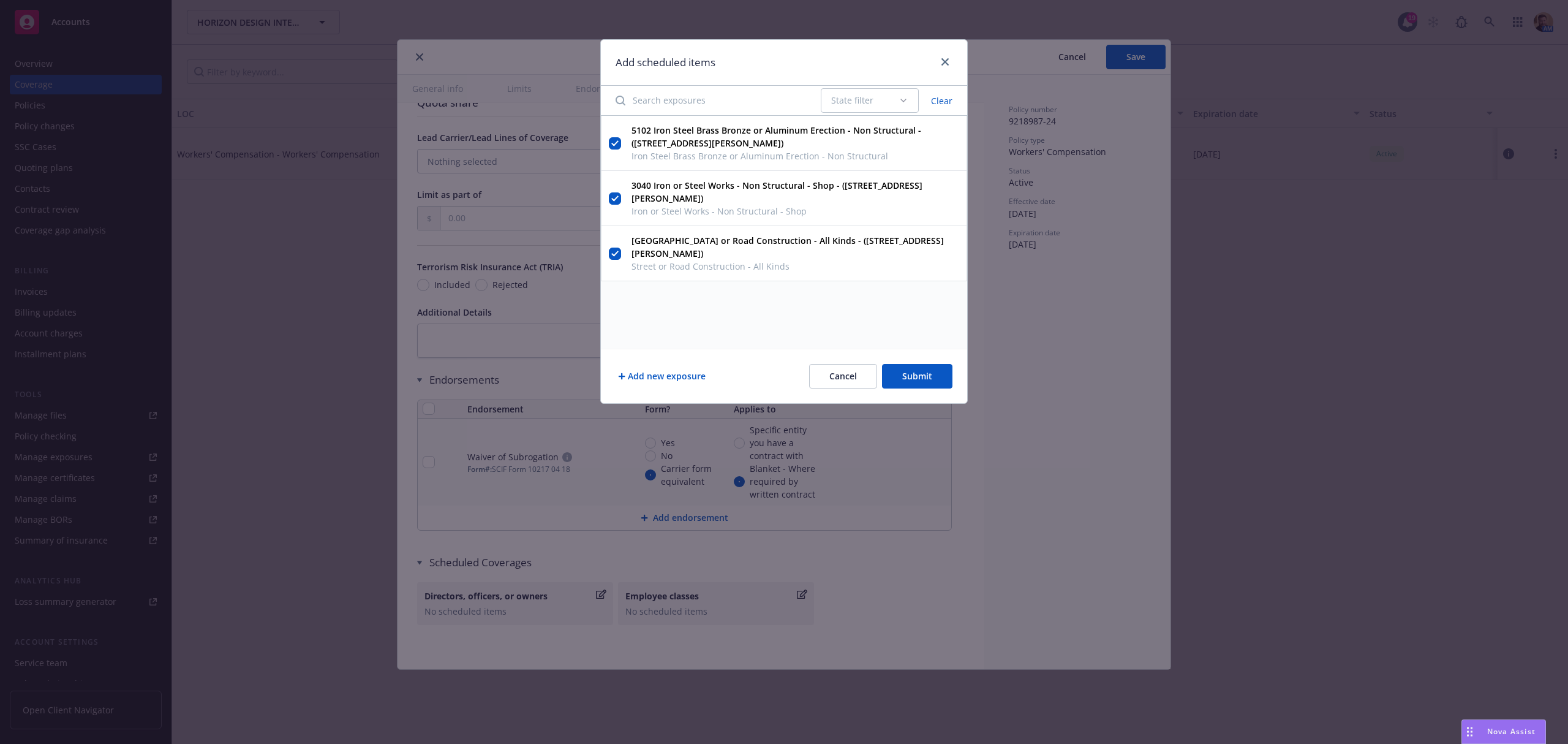
click at [636, 380] on button "Add new exposure" at bounding box center [661, 376] width 92 height 24
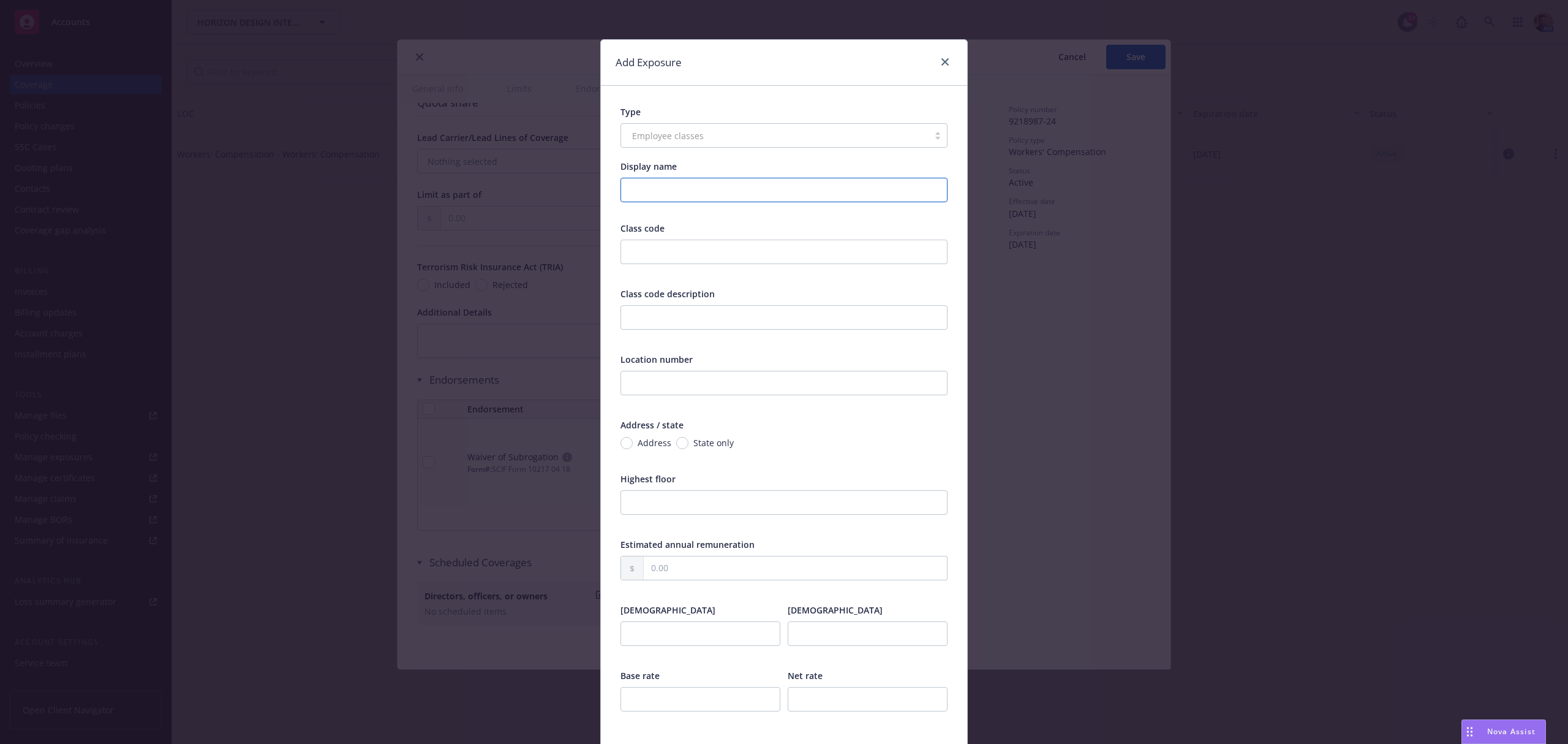
click at [633, 191] on input "Display name" at bounding box center [784, 189] width 327 height 24
type input "P"
type input "Plumbing Operations <$31/Hr"
type input "5183"
drag, startPoint x: 748, startPoint y: 183, endPoint x: 553, endPoint y: 192, distance: 195.2
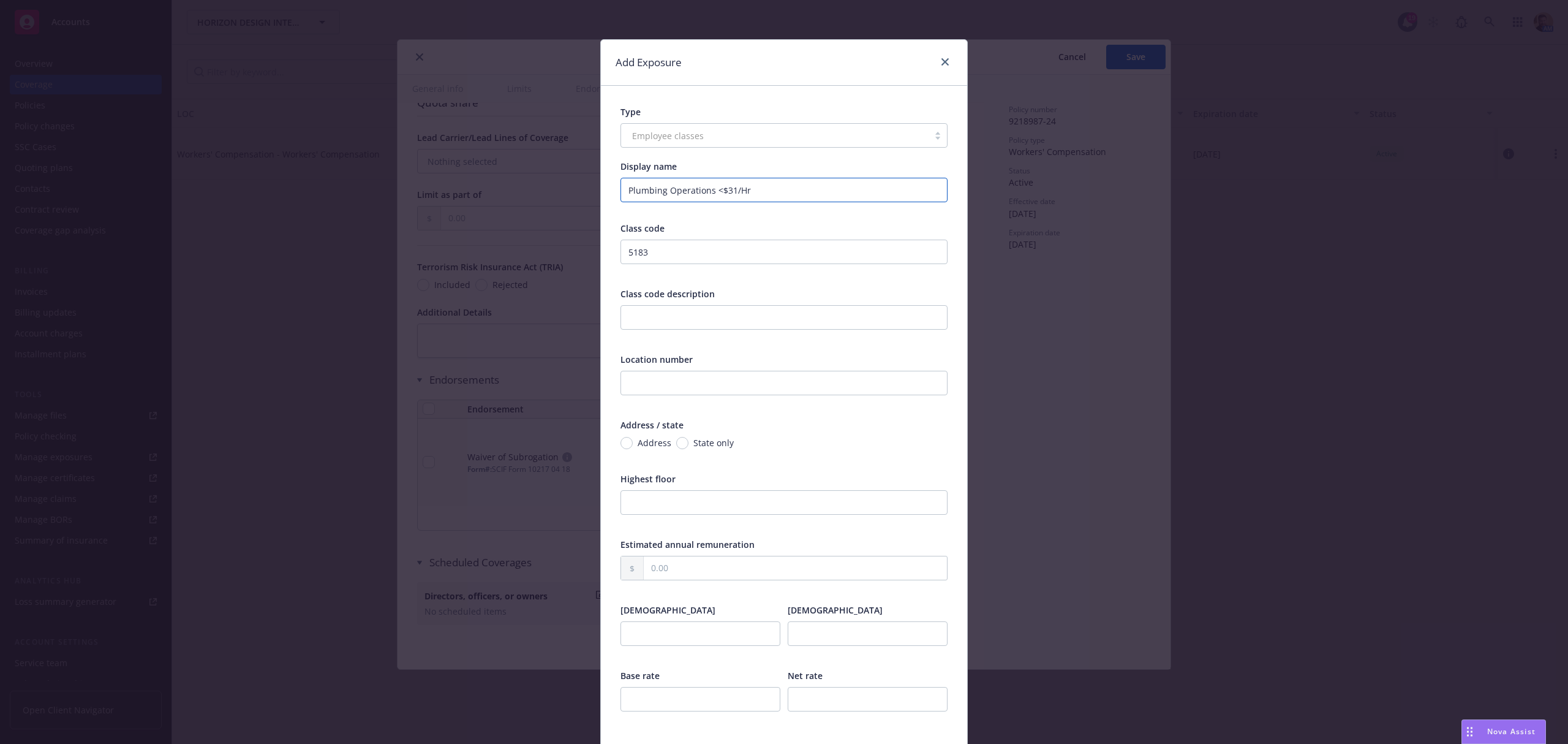
click at [553, 192] on div "Add Exposure Type Employee classes Display name Plumbing Operations <$31/Hr Cla…" at bounding box center [784, 372] width 1568 height 744
click at [628, 322] on input "text" at bounding box center [784, 317] width 327 height 24
paste input "Plumbing Operations <$31/Hr"
type input "Plumbing Operations <$31/Hr"
click at [632, 385] on input "text" at bounding box center [784, 382] width 327 height 24
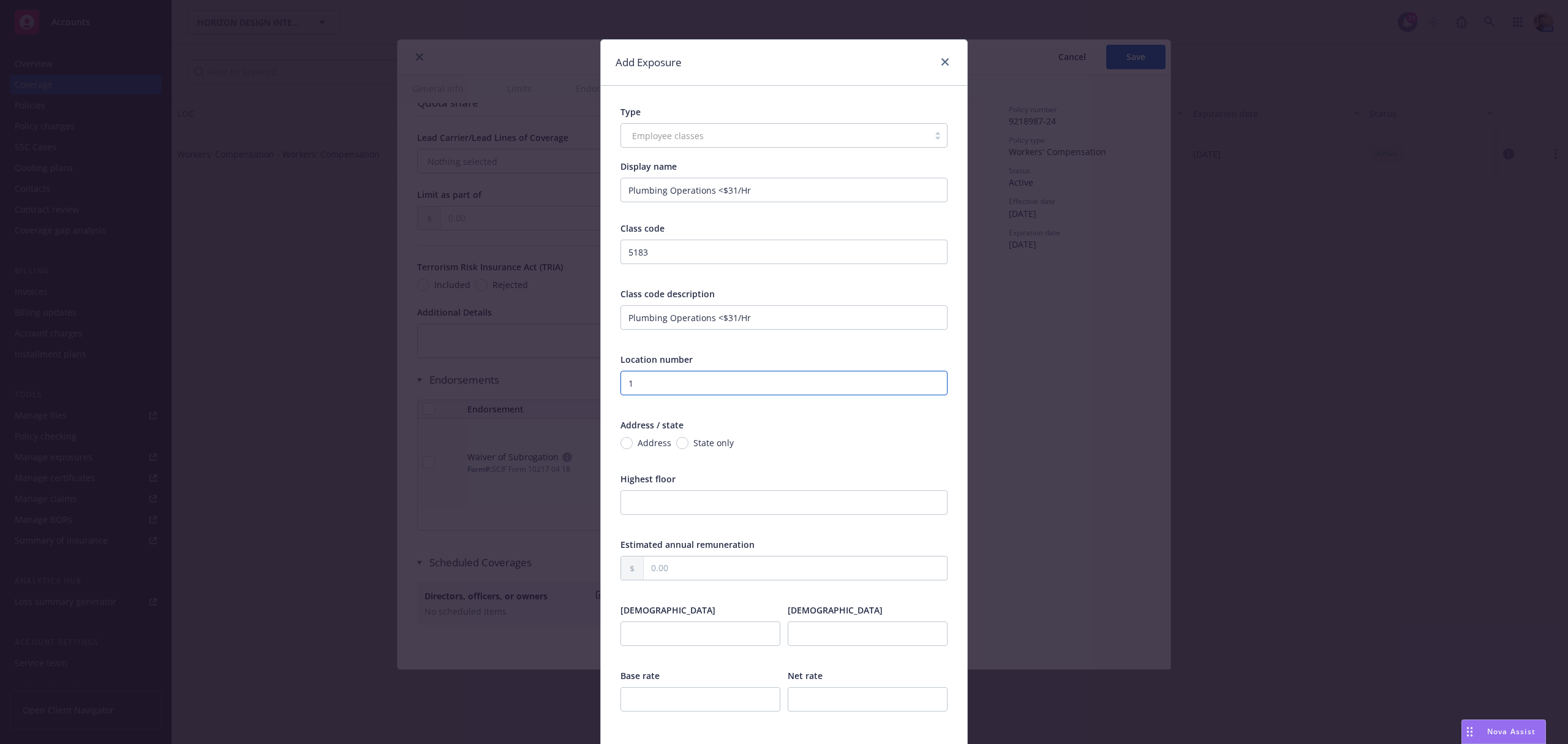
type input "1"
click at [633, 442] on span "Address" at bounding box center [652, 442] width 38 height 13
click at [628, 442] on input "Address" at bounding box center [627, 442] width 12 height 12
radio input "true"
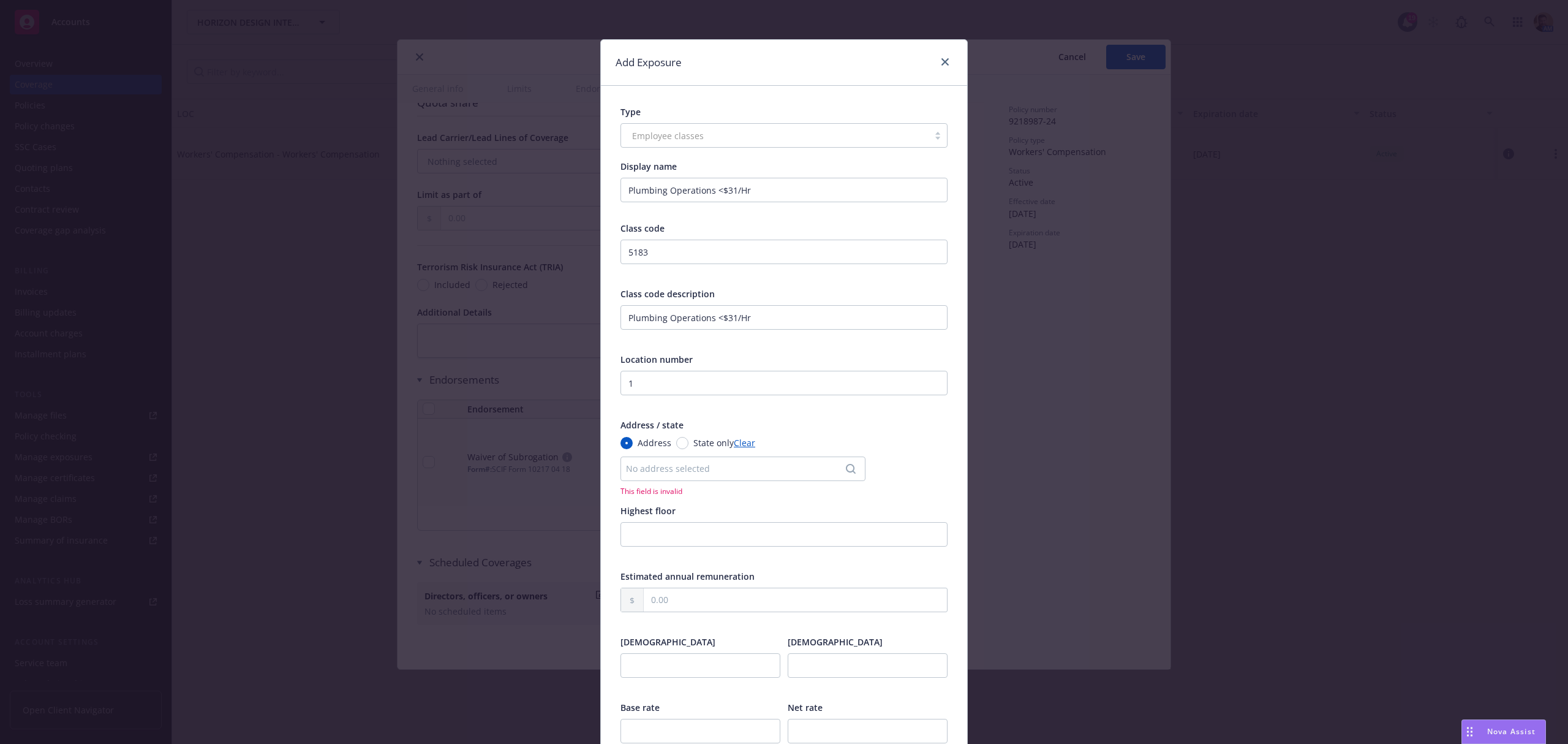
click at [633, 469] on div "No address selected" at bounding box center [736, 468] width 222 height 13
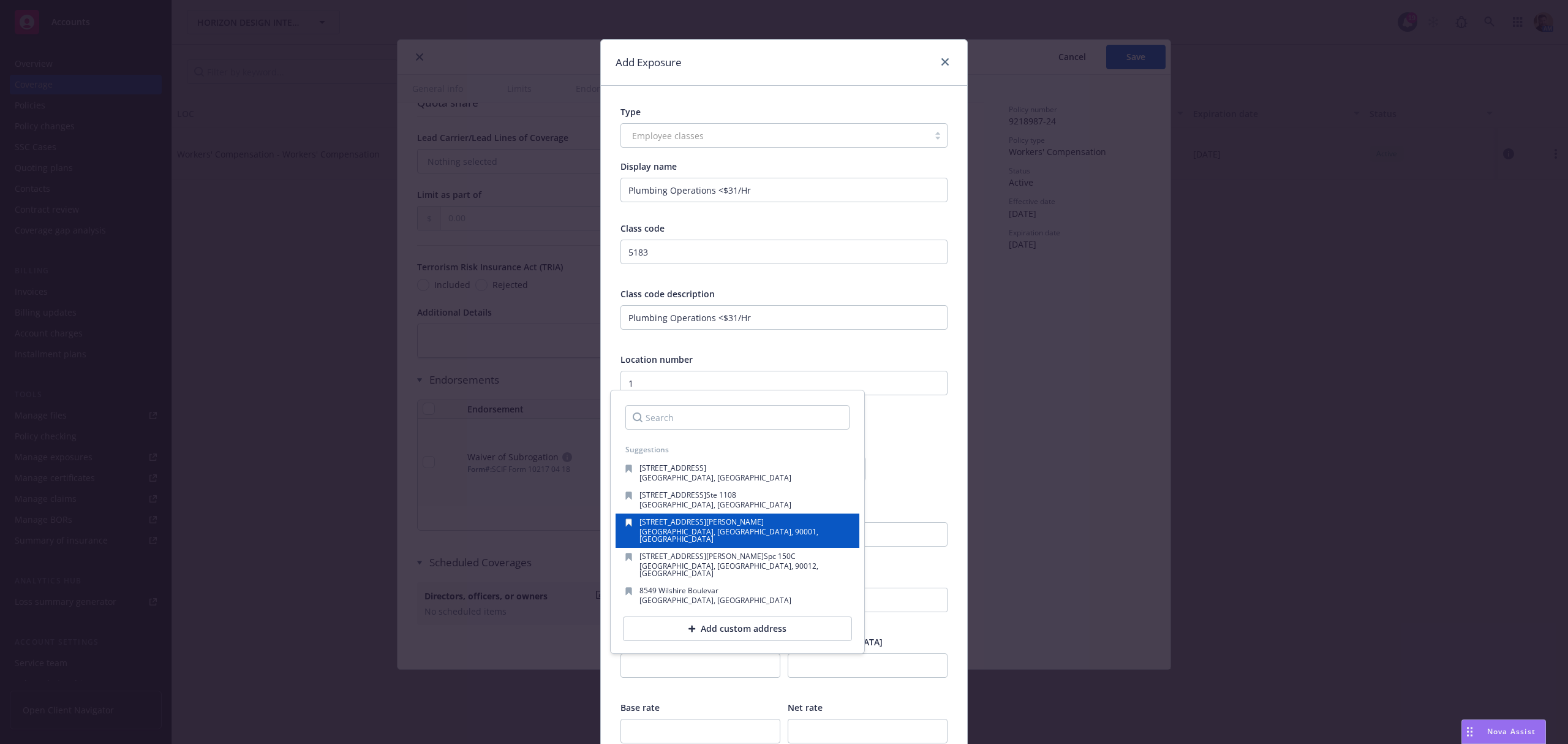
click at [658, 520] on span "[STREET_ADDRESS][PERSON_NAME]" at bounding box center [701, 521] width 124 height 10
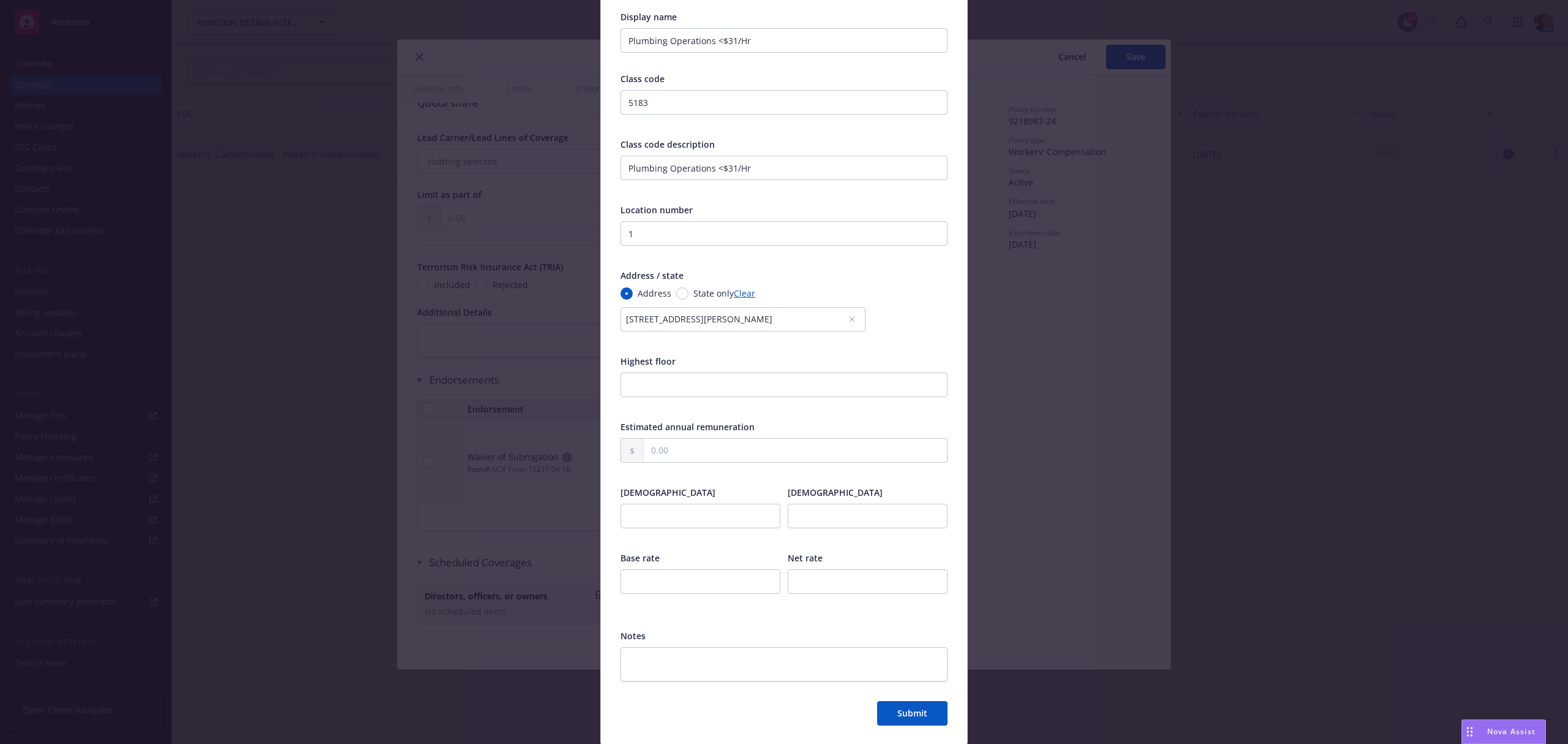
scroll to position [163, 0]
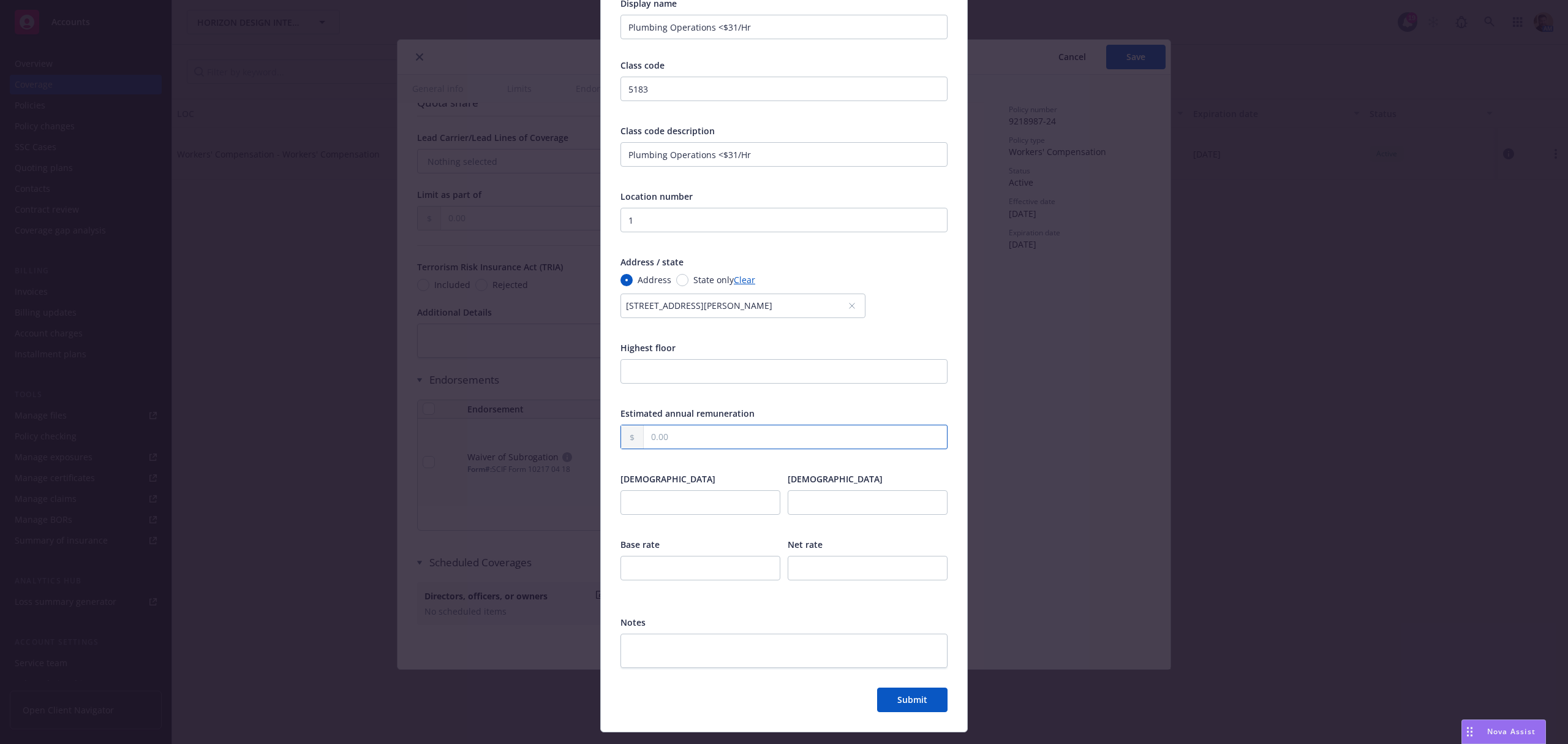
click at [675, 440] on input "text" at bounding box center [795, 436] width 303 height 23
type input "0.00"
type input "0"
type input "14.13"
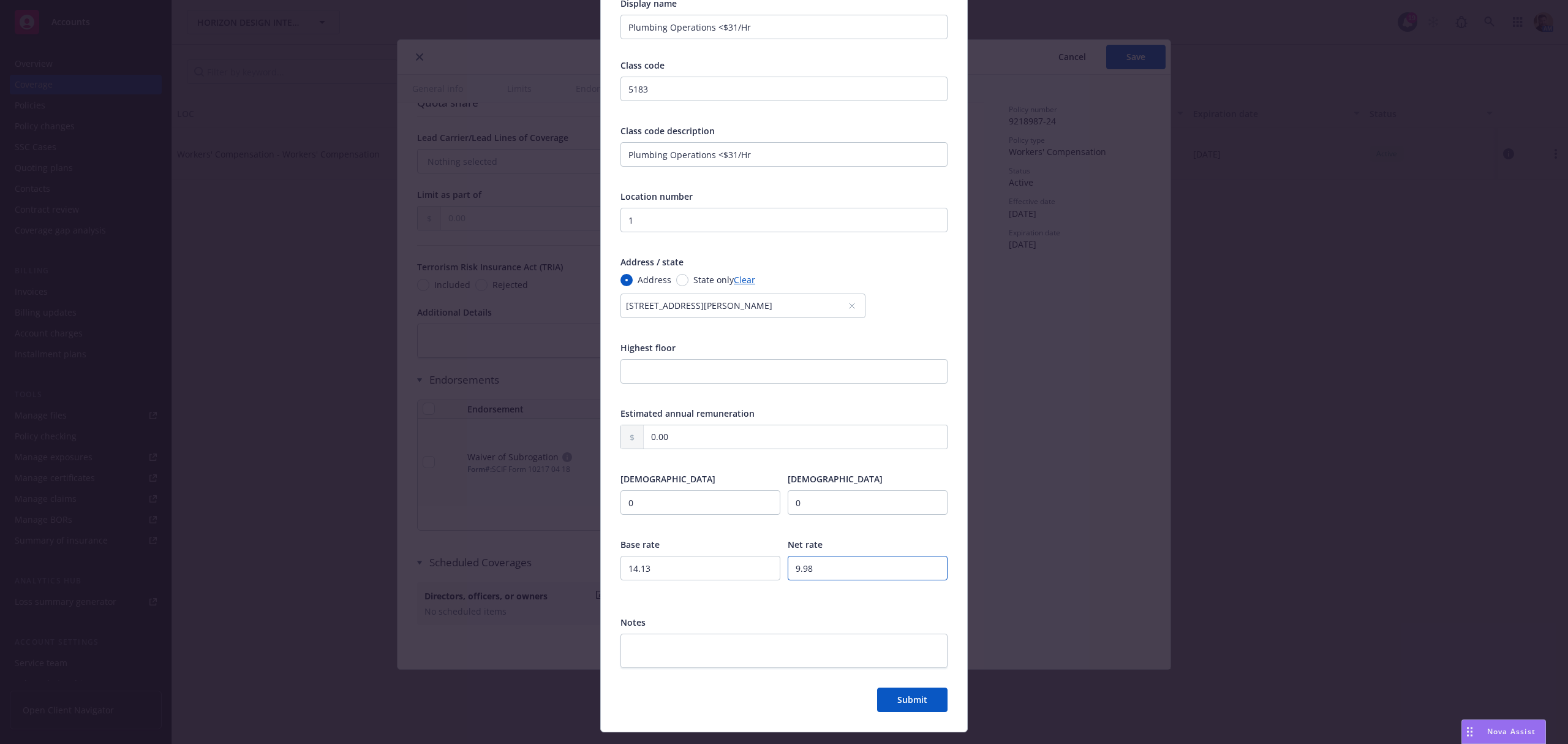
type input "9.98"
click at [894, 692] on button "Submit" at bounding box center [912, 700] width 70 height 24
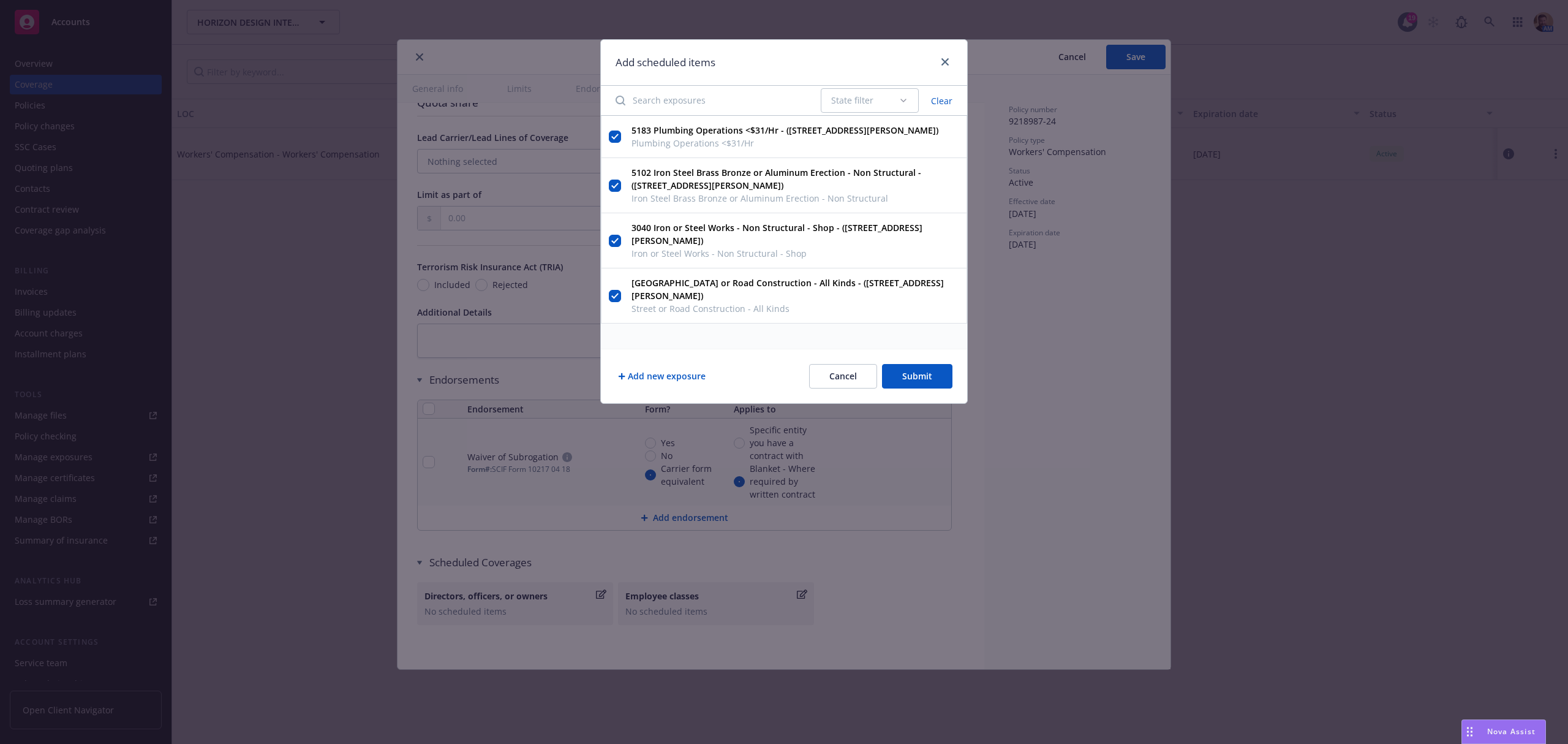
click at [654, 378] on button "Add new exposure" at bounding box center [661, 376] width 92 height 24
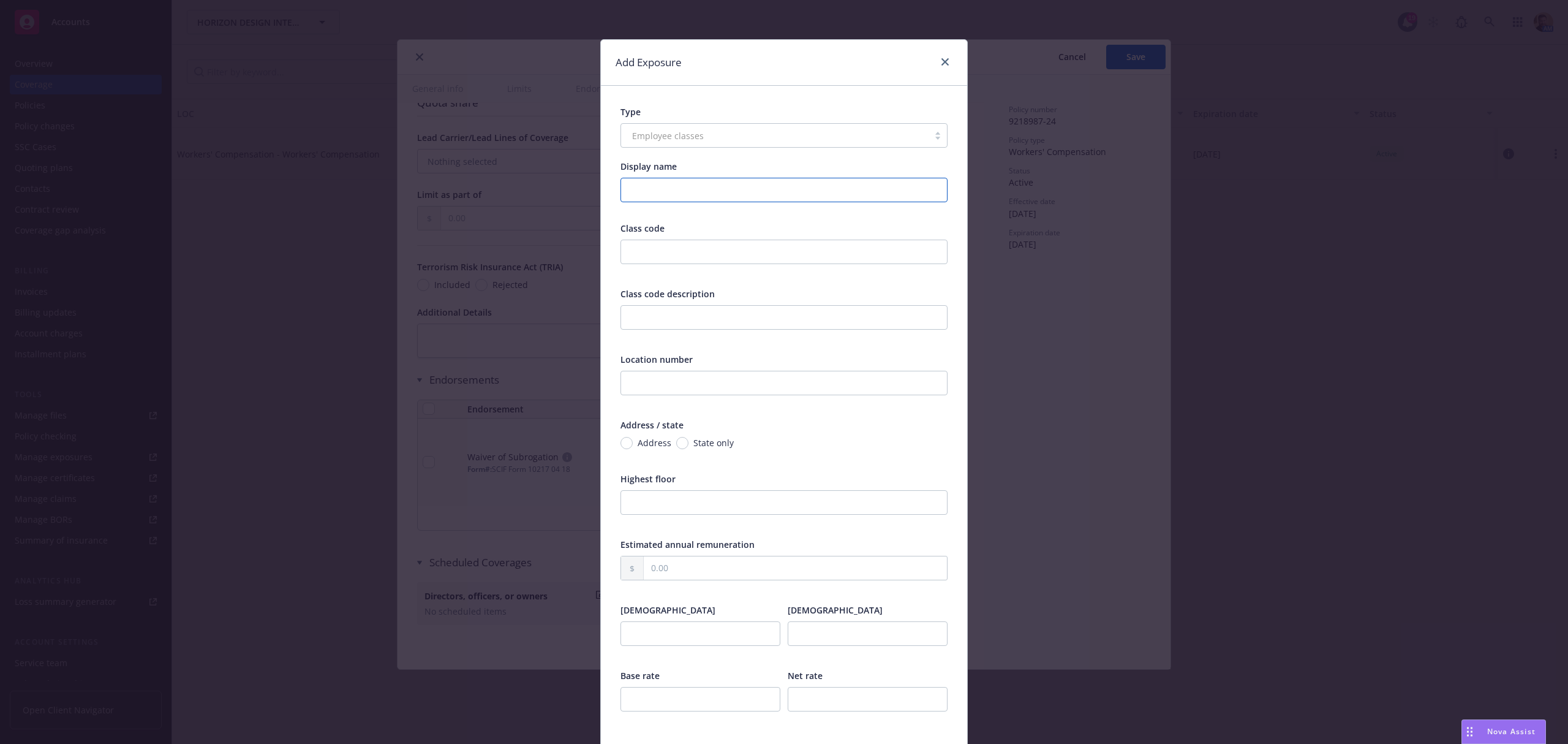
click at [640, 183] on input "Display name" at bounding box center [784, 189] width 327 height 24
type input "Plumbing Operatione >$31/Hr."
type input "5187"
drag, startPoint x: 744, startPoint y: 188, endPoint x: 648, endPoint y: 188, distance: 96.0
click at [648, 188] on input "Plumbing Operatione >$31/Hr." at bounding box center [784, 189] width 327 height 24
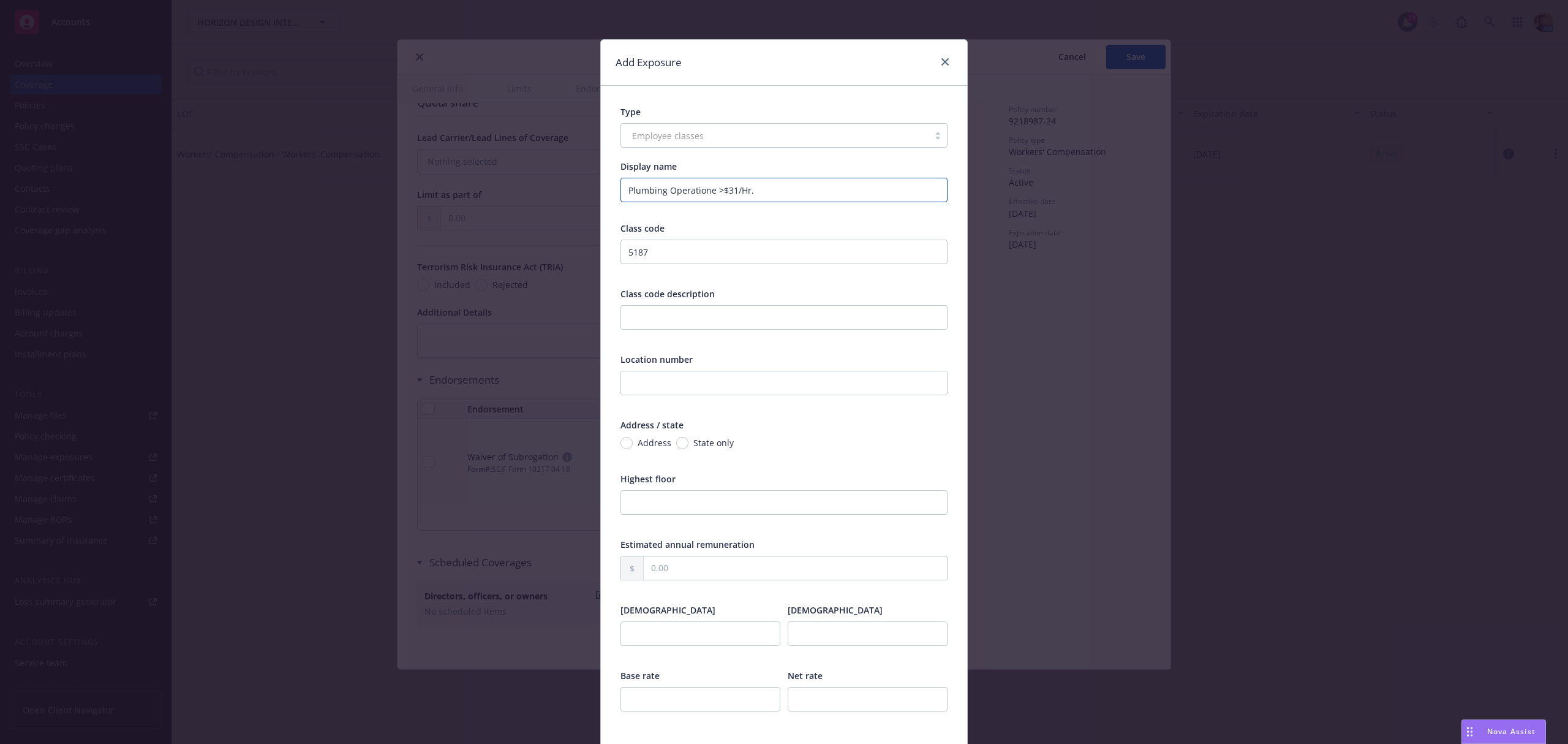
click at [754, 186] on input "Plumbing Operatione >$31/Hr." at bounding box center [784, 189] width 327 height 24
drag, startPoint x: 765, startPoint y: 186, endPoint x: 605, endPoint y: 189, distance: 160.0
click at [605, 189] on div "Type Employee classes Display name Plumbing Operatione >$31/Hr. Class code 5187…" at bounding box center [783, 475] width 366 height 777
click at [655, 306] on input "text" at bounding box center [784, 317] width 327 height 24
paste input "Plumbing Operatione >$31/Hr."
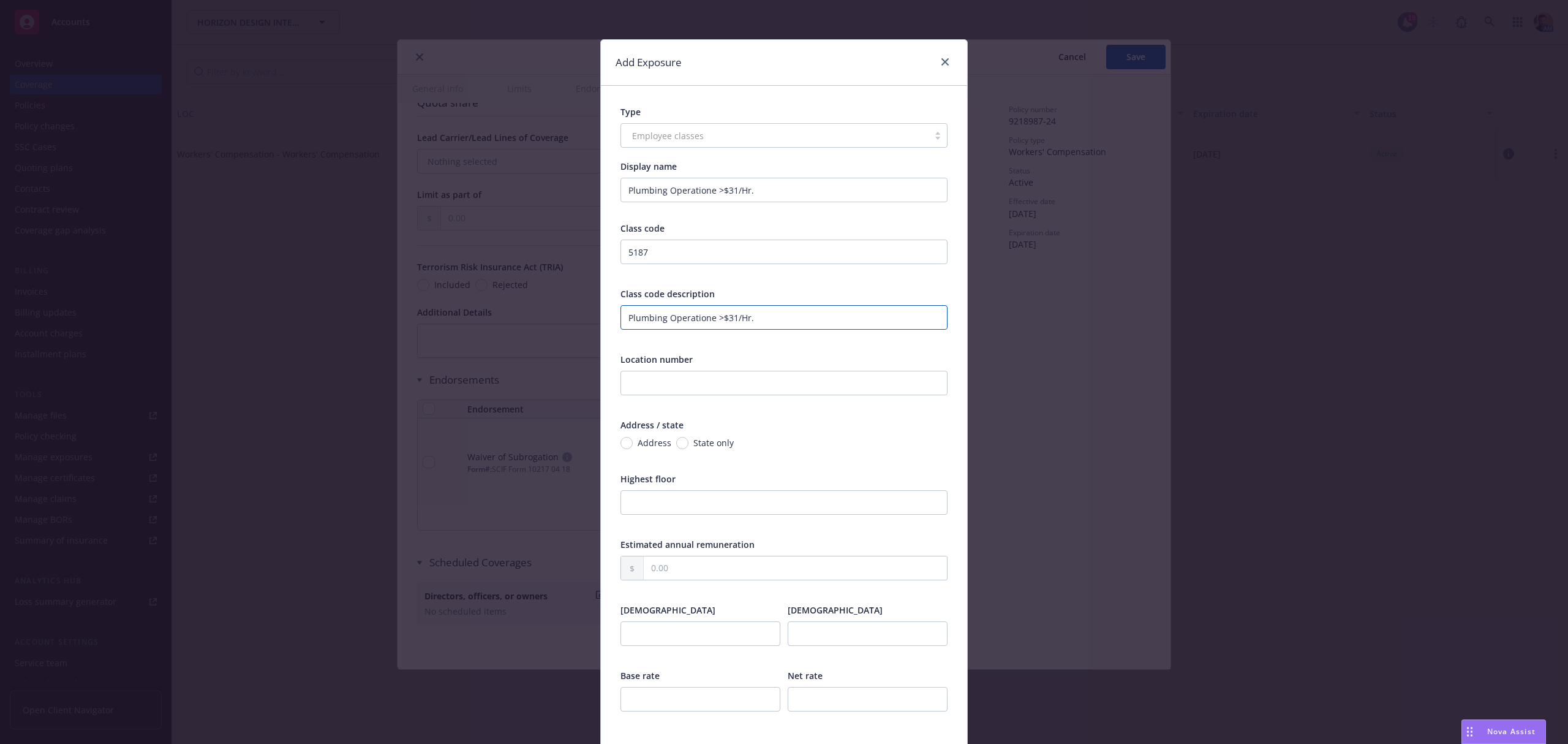
type input "Plumbing Operatione >$31/Hr."
click at [659, 379] on input "text" at bounding box center [784, 382] width 327 height 24
type input "1"
click at [641, 442] on span "Address" at bounding box center [654, 442] width 34 height 13
click at [633, 442] on input "Address" at bounding box center [627, 442] width 12 height 12
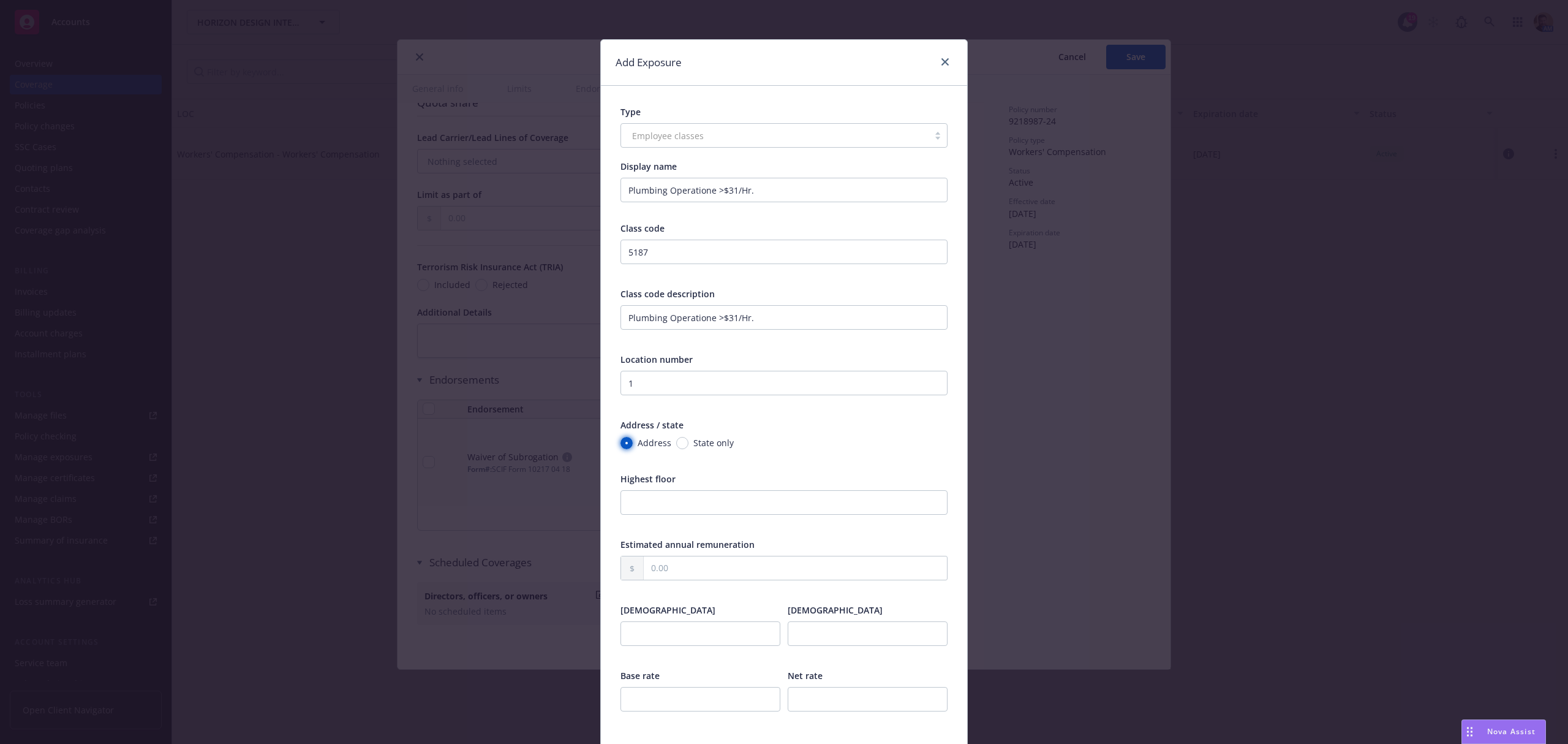
radio input "true"
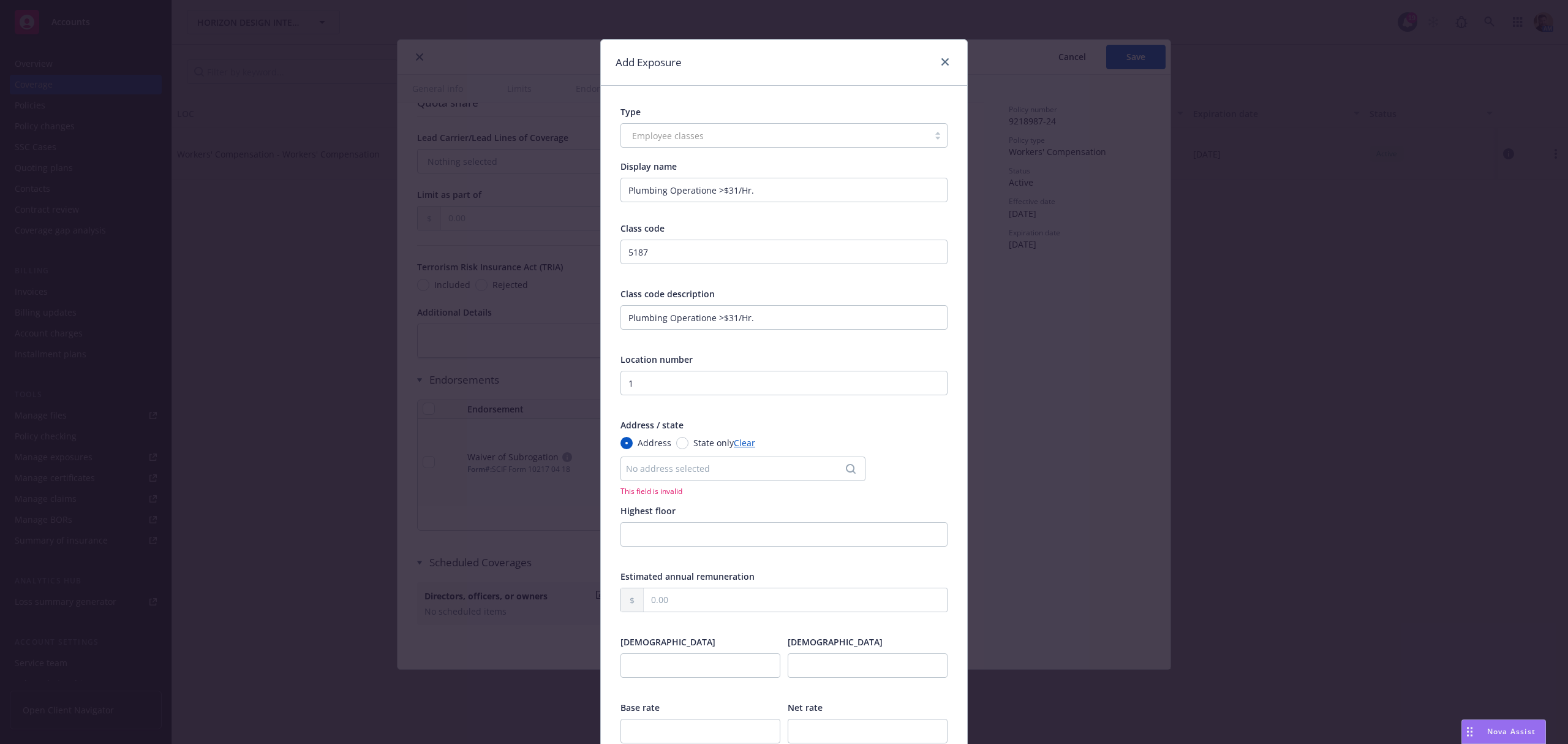
click at [642, 482] on div "Address State only Clear No address selected This field is invalid" at bounding box center [784, 466] width 327 height 60
click at [642, 470] on div "No address selected" at bounding box center [736, 468] width 222 height 13
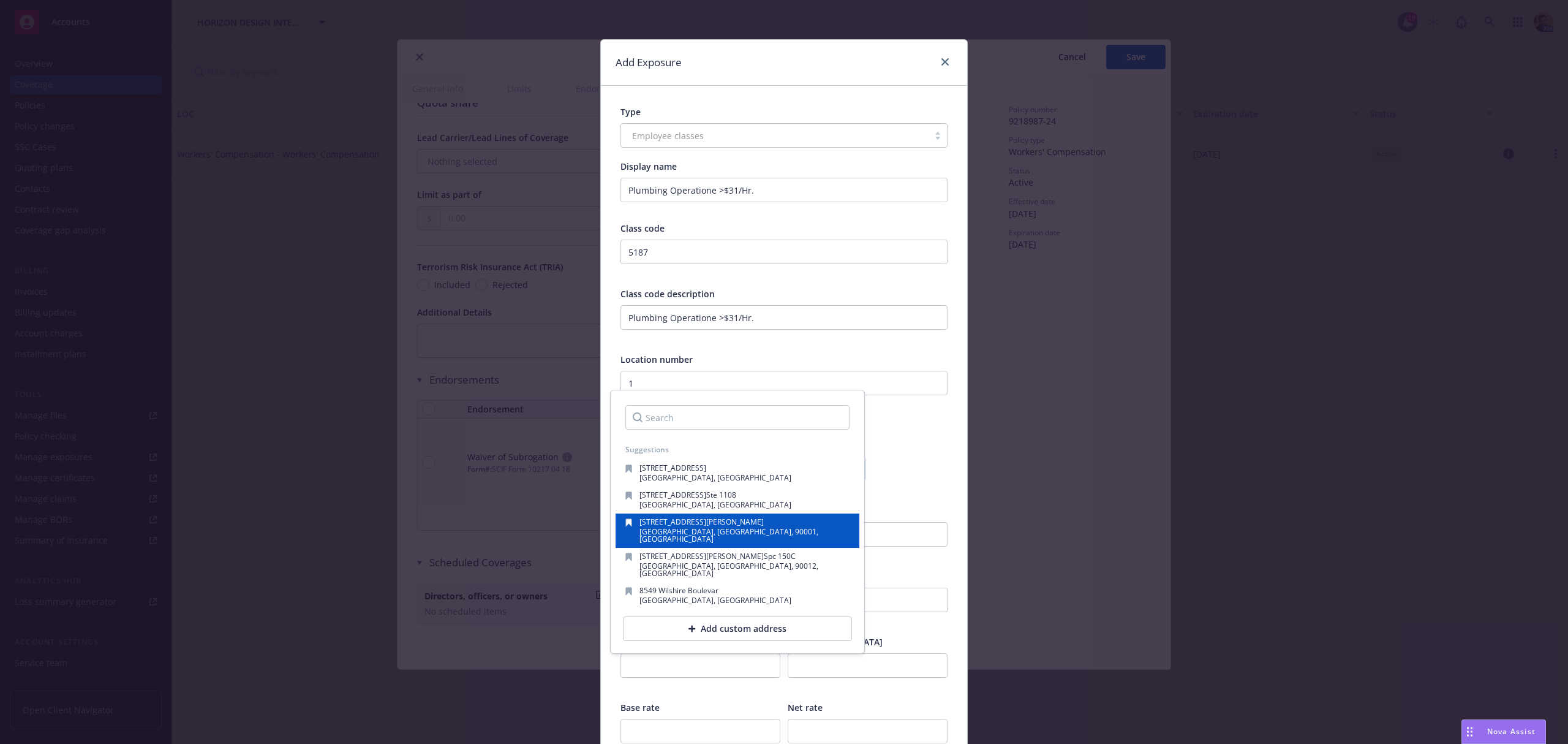
click at [628, 530] on div "button" at bounding box center [633, 530] width 14 height 24
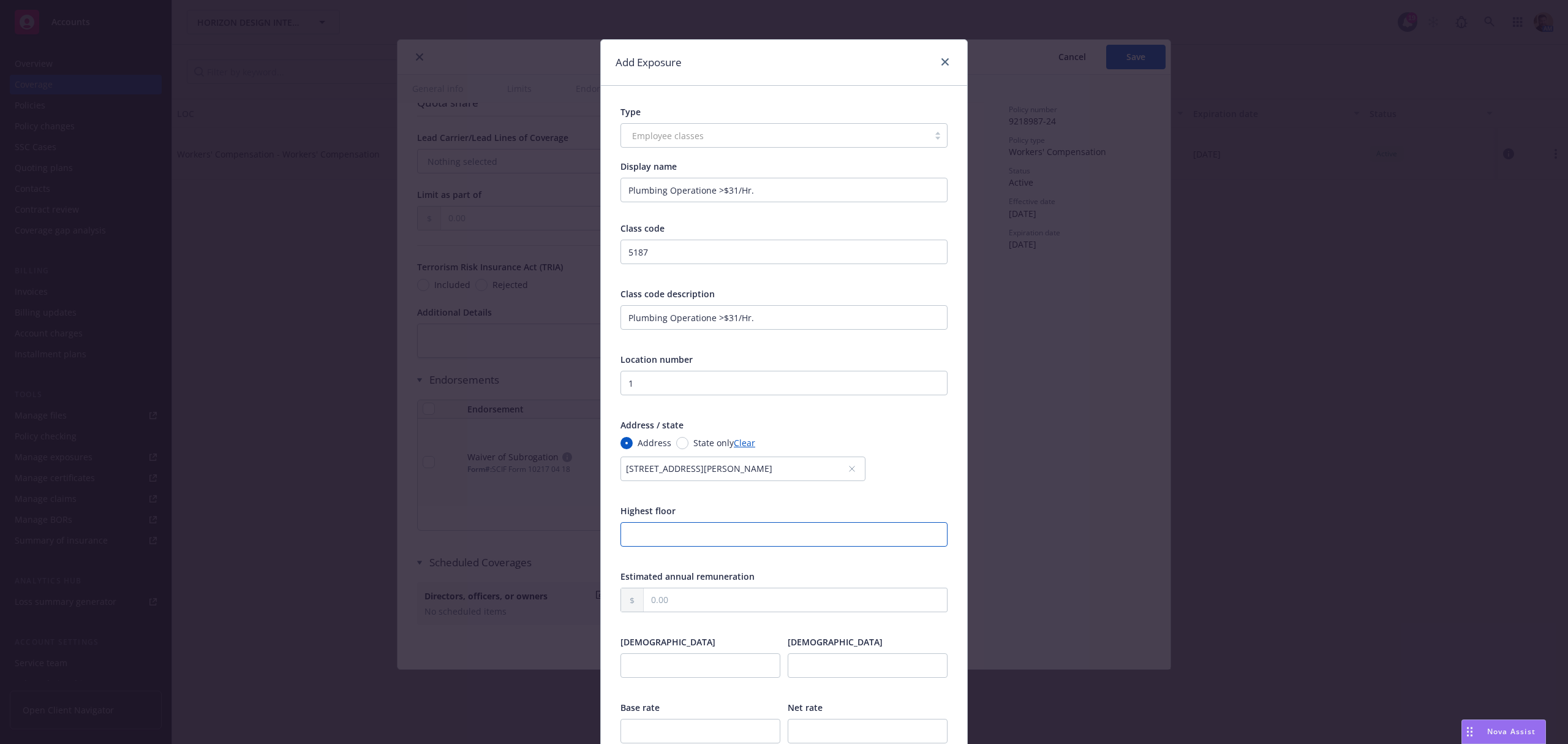
click at [641, 535] on input "number" at bounding box center [784, 534] width 327 height 24
click at [648, 591] on input "text" at bounding box center [795, 600] width 303 height 23
type input "332,447.00"
click at [656, 661] on input "number" at bounding box center [701, 665] width 160 height 24
type input "2"
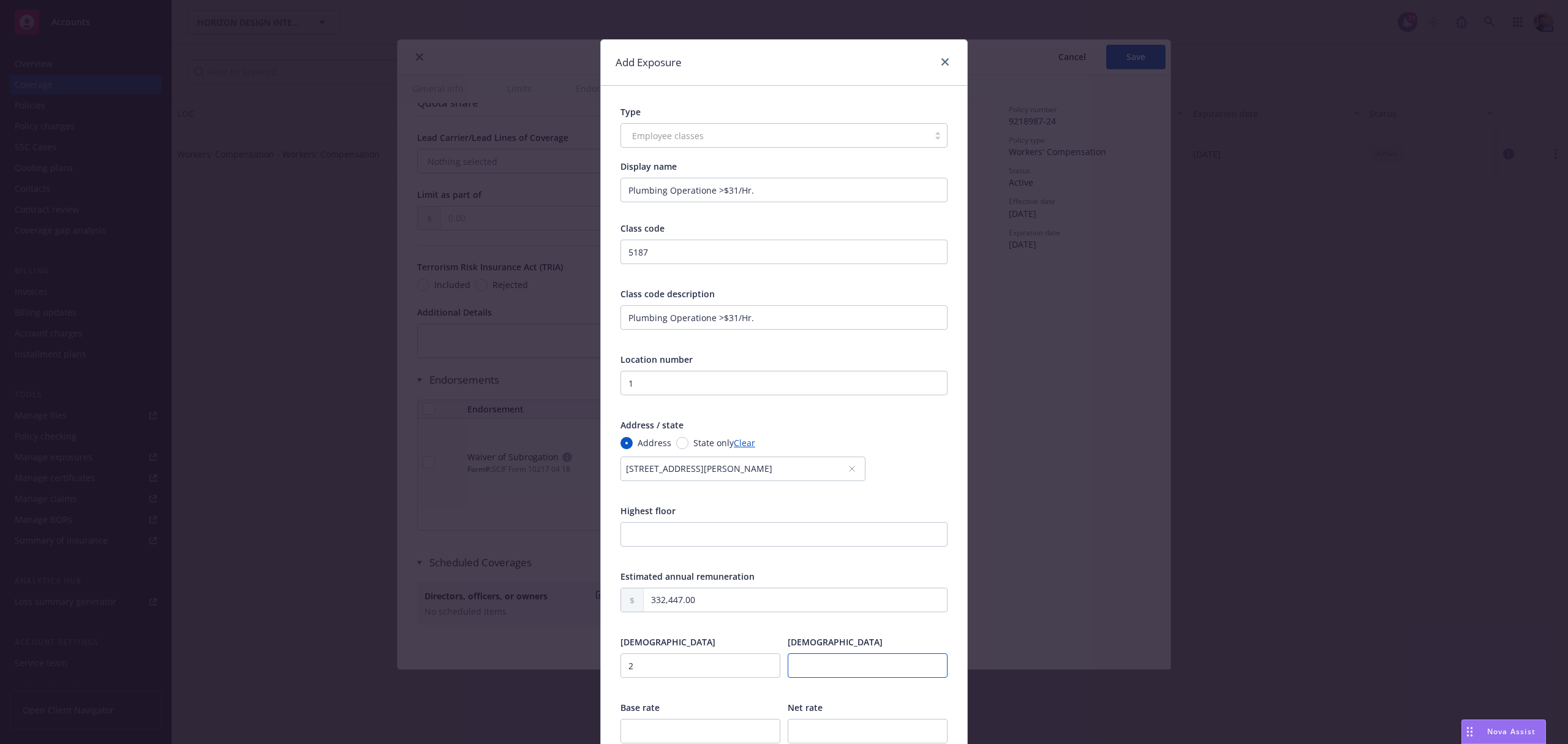
click at [808, 674] on input "number" at bounding box center [867, 665] width 160 height 24
type input "1"
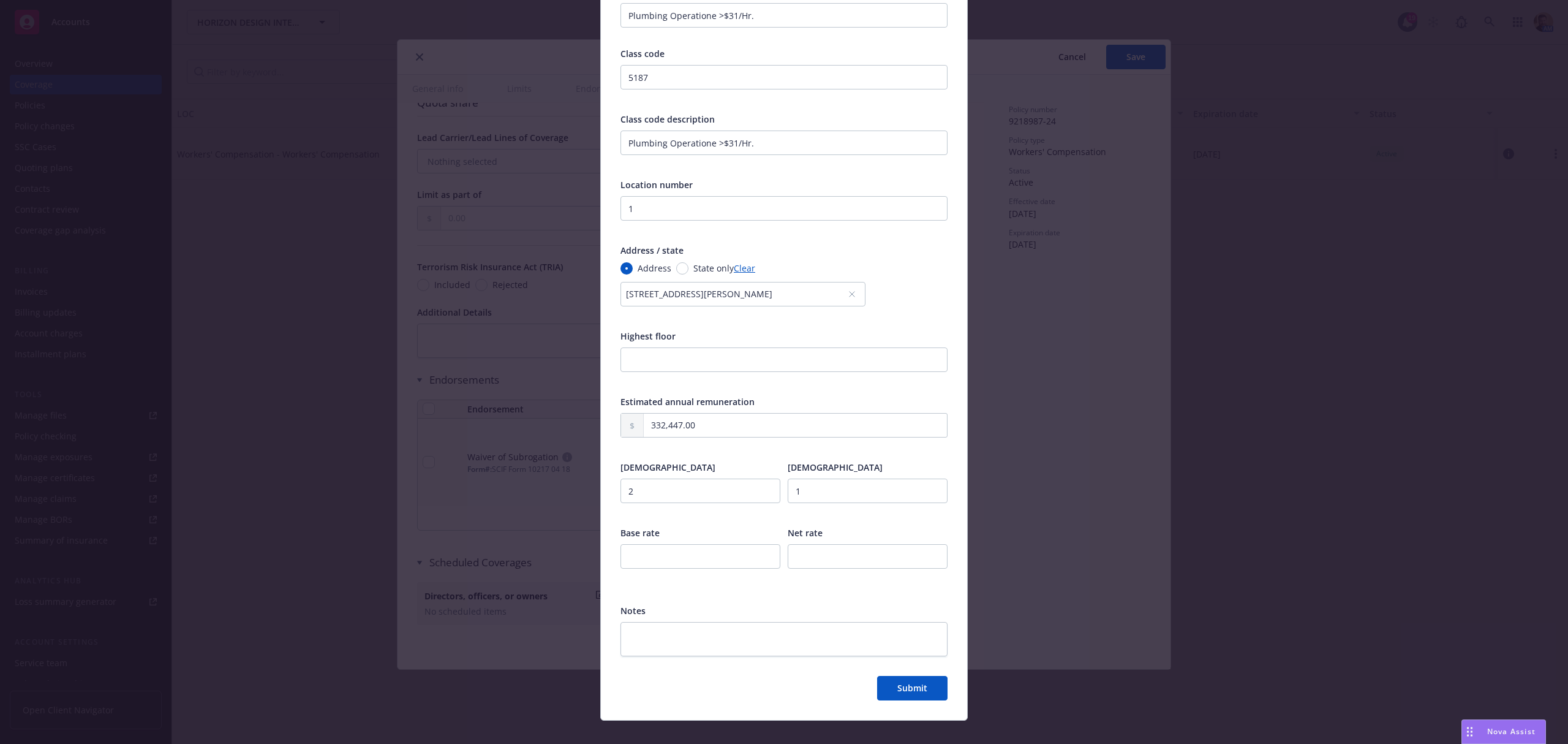
scroll to position [191, 0]
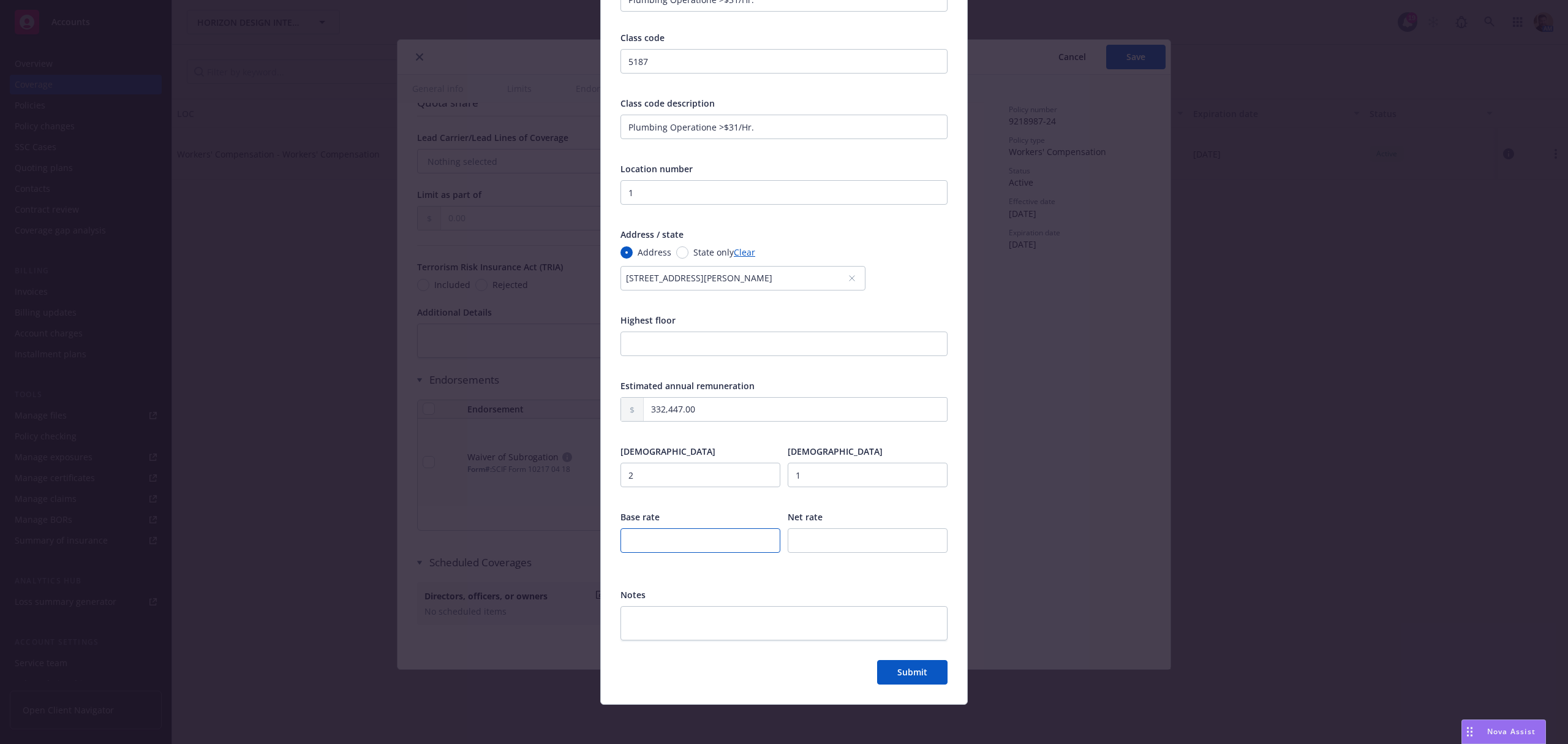
click at [676, 541] on input "number" at bounding box center [701, 540] width 160 height 24
type input "6.59"
type input "4.66"
click at [907, 667] on span "Submit" at bounding box center [912, 671] width 30 height 11
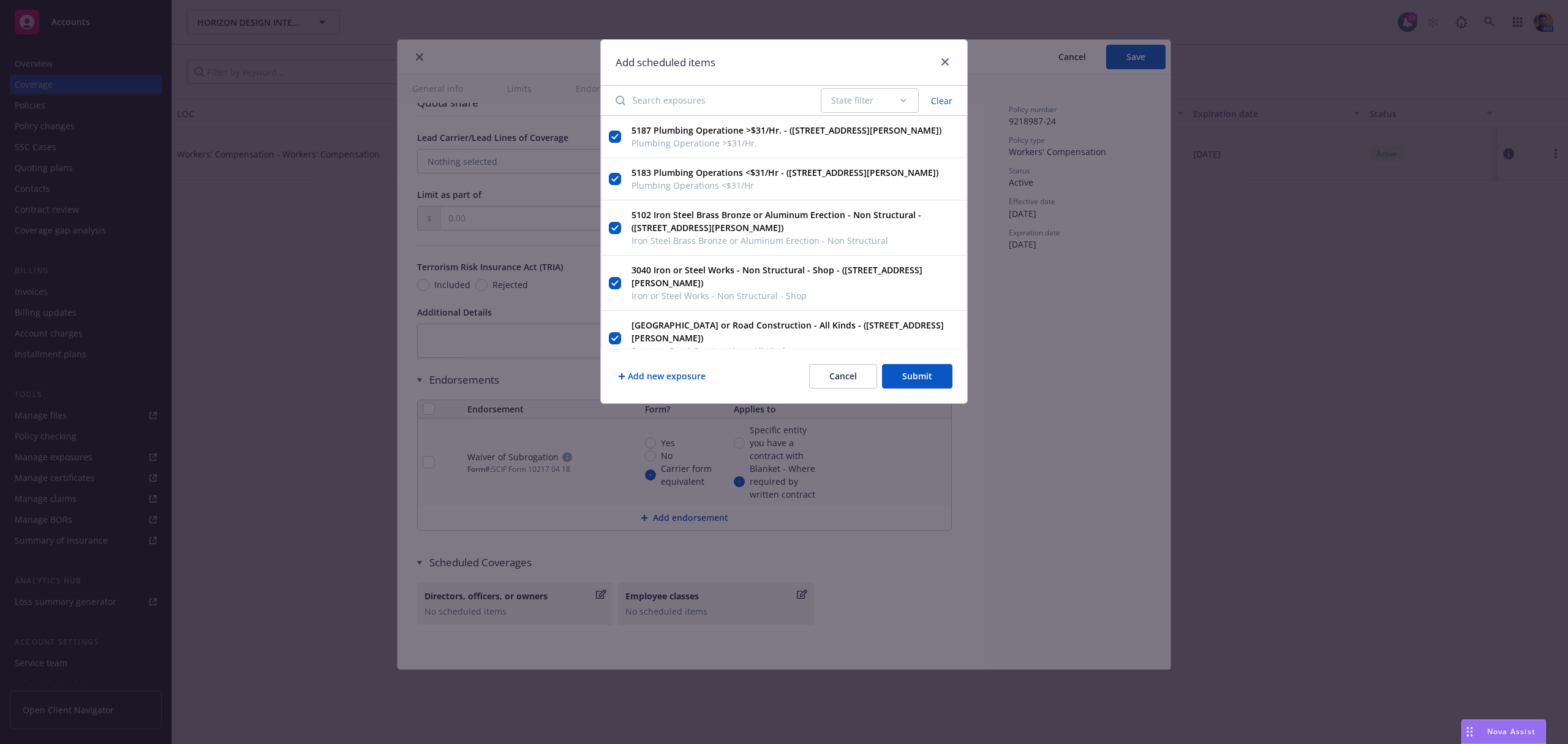
click at [667, 374] on button "Add new exposure" at bounding box center [661, 376] width 92 height 24
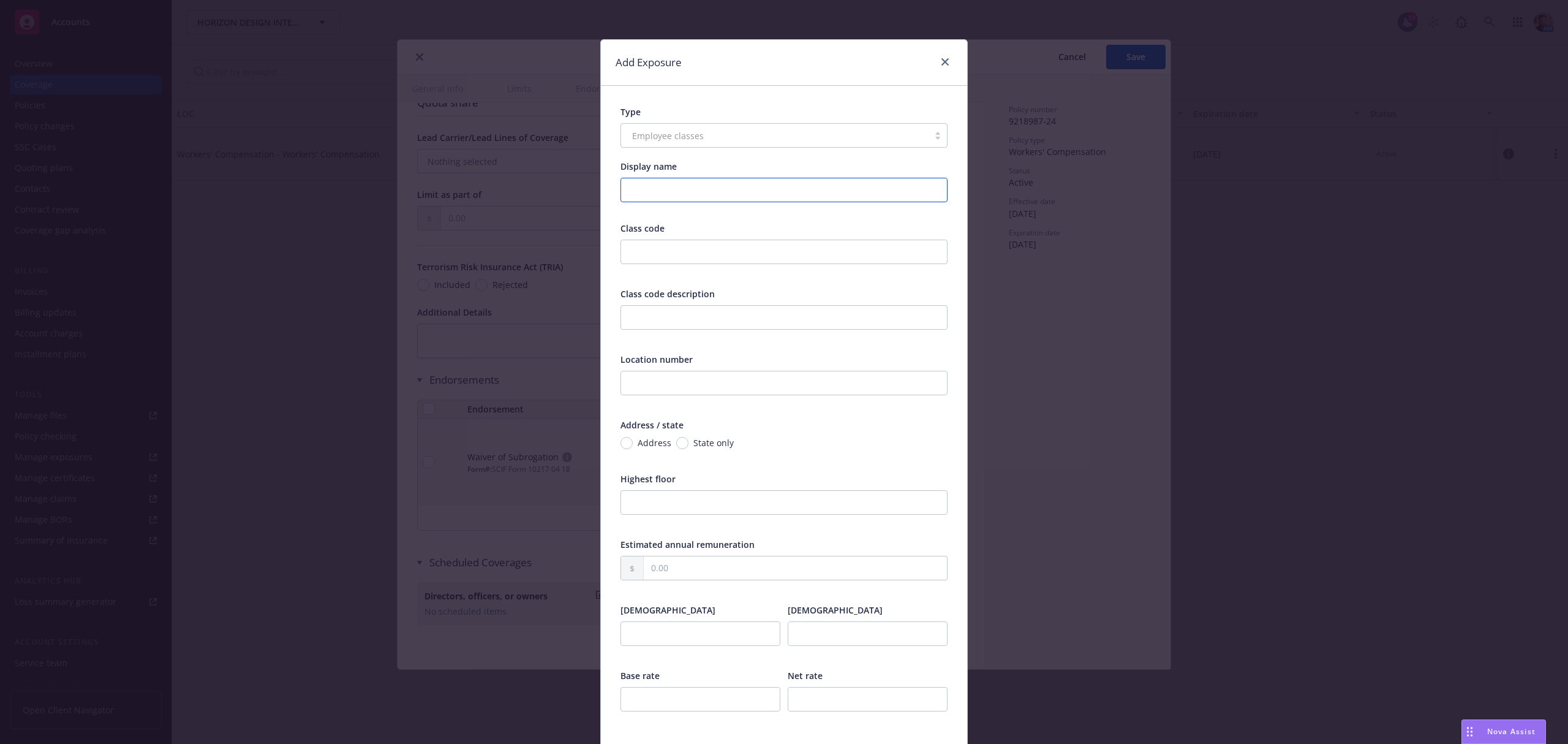
click at [644, 194] on input "Display name" at bounding box center [784, 189] width 327 height 24
type input "Carpentry <$39/Hr."
type input "5403"
drag, startPoint x: 701, startPoint y: 194, endPoint x: 618, endPoint y: 188, distance: 83.2
click at [621, 188] on input "Carpentry <$39/Hr." at bounding box center [784, 189] width 327 height 24
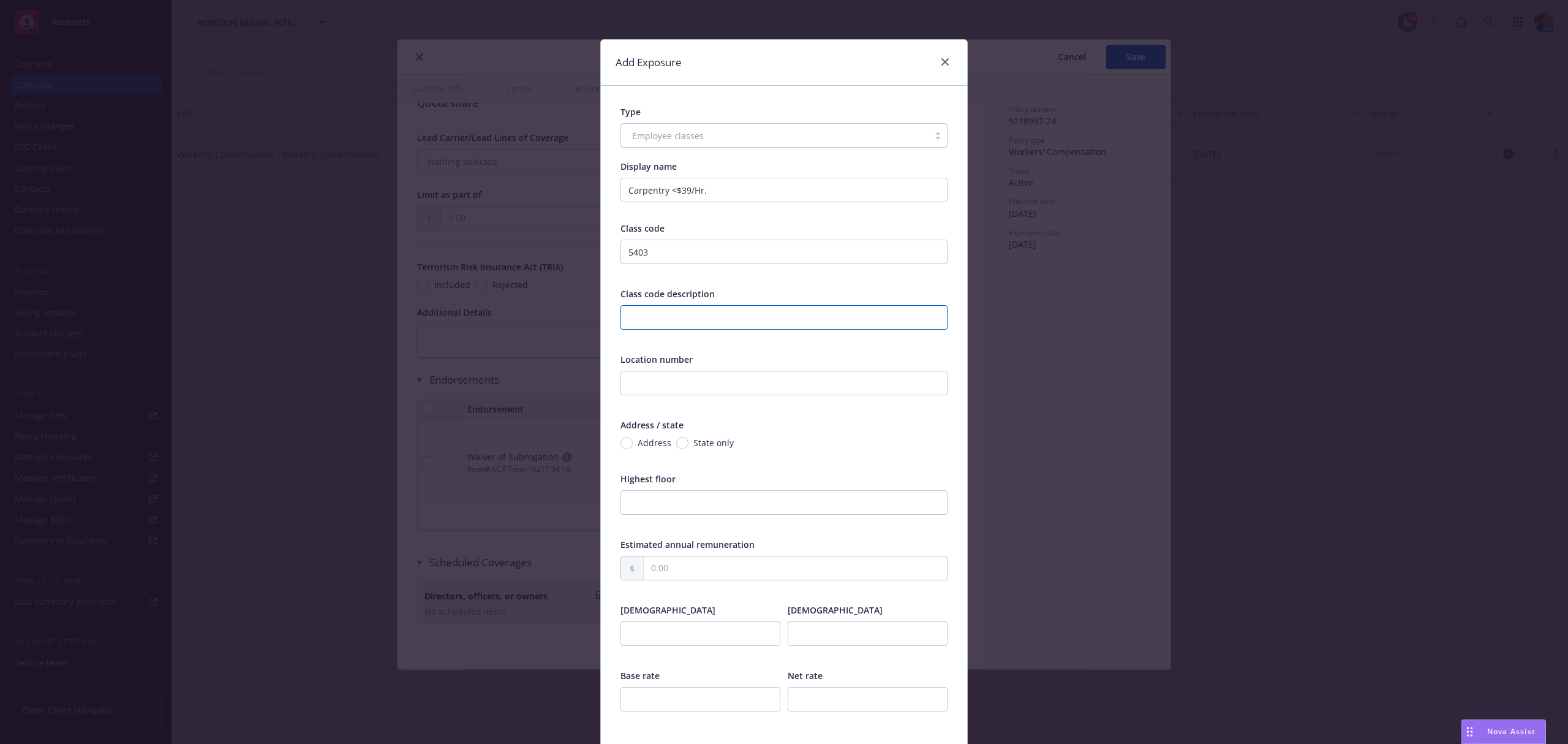
click at [658, 316] on input "text" at bounding box center [784, 317] width 327 height 24
paste input "Carpentry <$39/Hr."
type input "Carpentry <$39/Hr."
click at [653, 391] on input "text" at bounding box center [784, 382] width 327 height 24
type input "1"
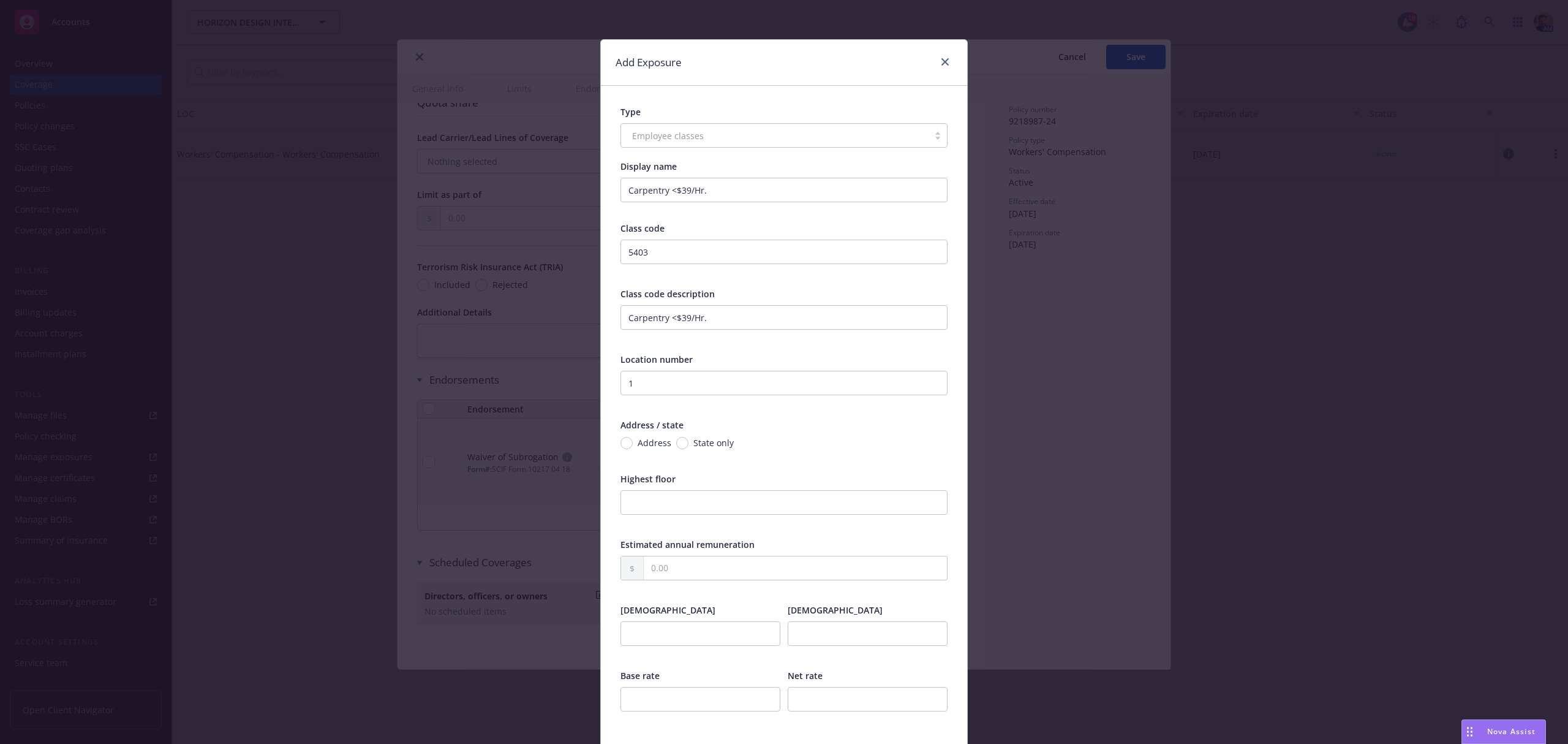
click at [642, 441] on span "Address" at bounding box center [654, 442] width 34 height 13
click at [633, 441] on input "Address" at bounding box center [627, 442] width 12 height 12
radio input "true"
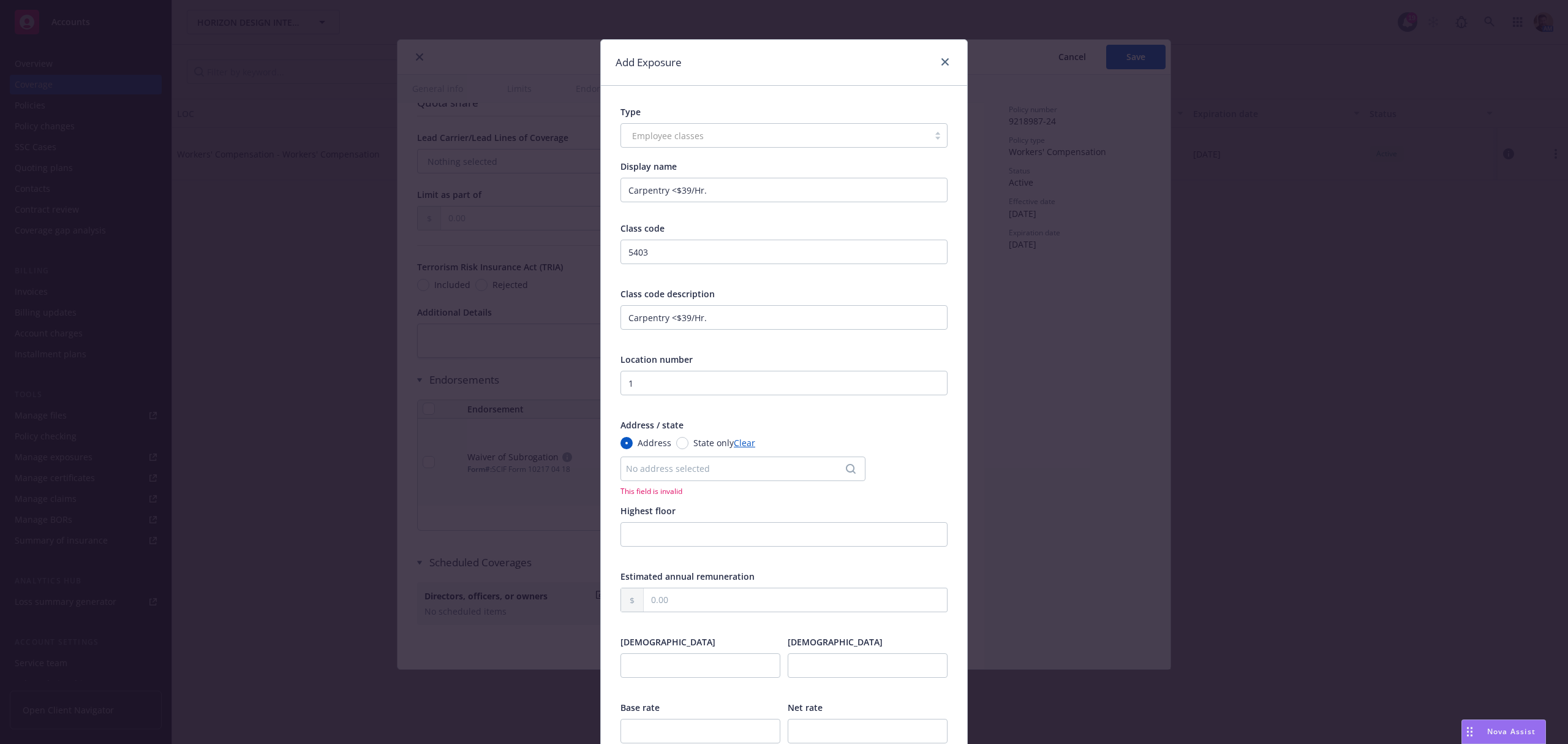
click at [648, 472] on div "No address selected" at bounding box center [736, 468] width 222 height 13
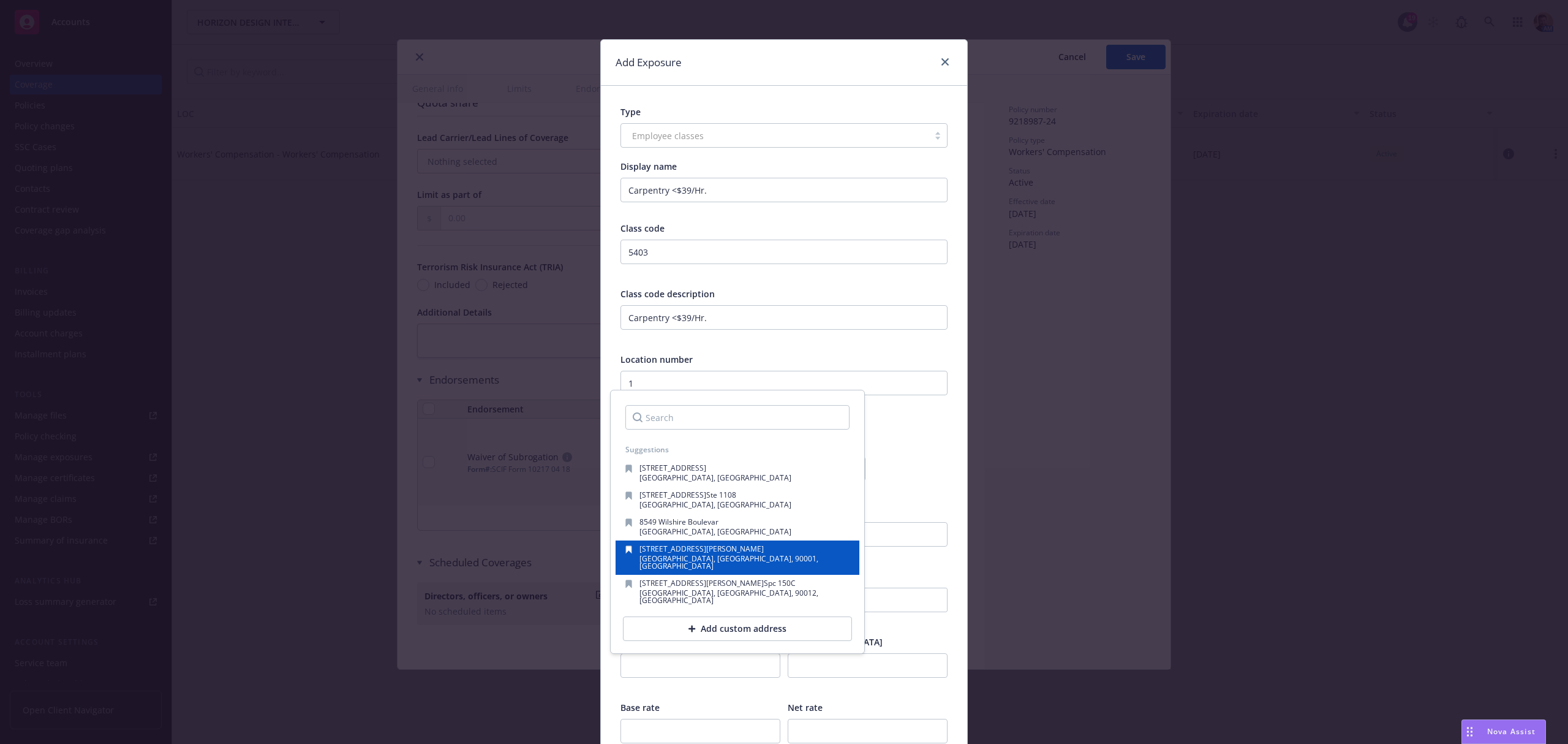
click at [653, 547] on span "[STREET_ADDRESS][PERSON_NAME]" at bounding box center [701, 548] width 124 height 10
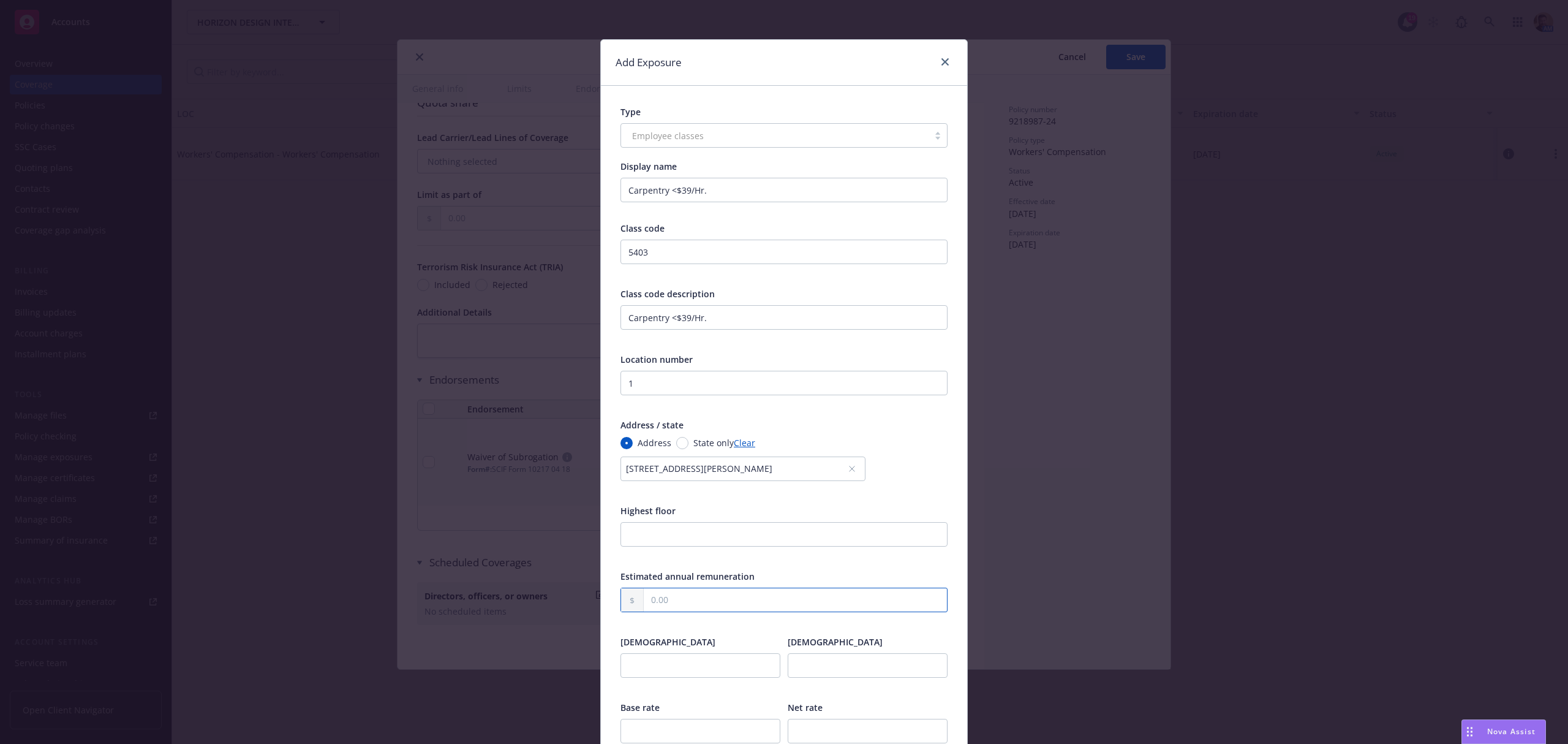
drag, startPoint x: 660, startPoint y: 602, endPoint x: 683, endPoint y: 602, distance: 23.0
click at [661, 602] on input "text" at bounding box center [795, 600] width 303 height 23
type input "0.00"
type input "0"
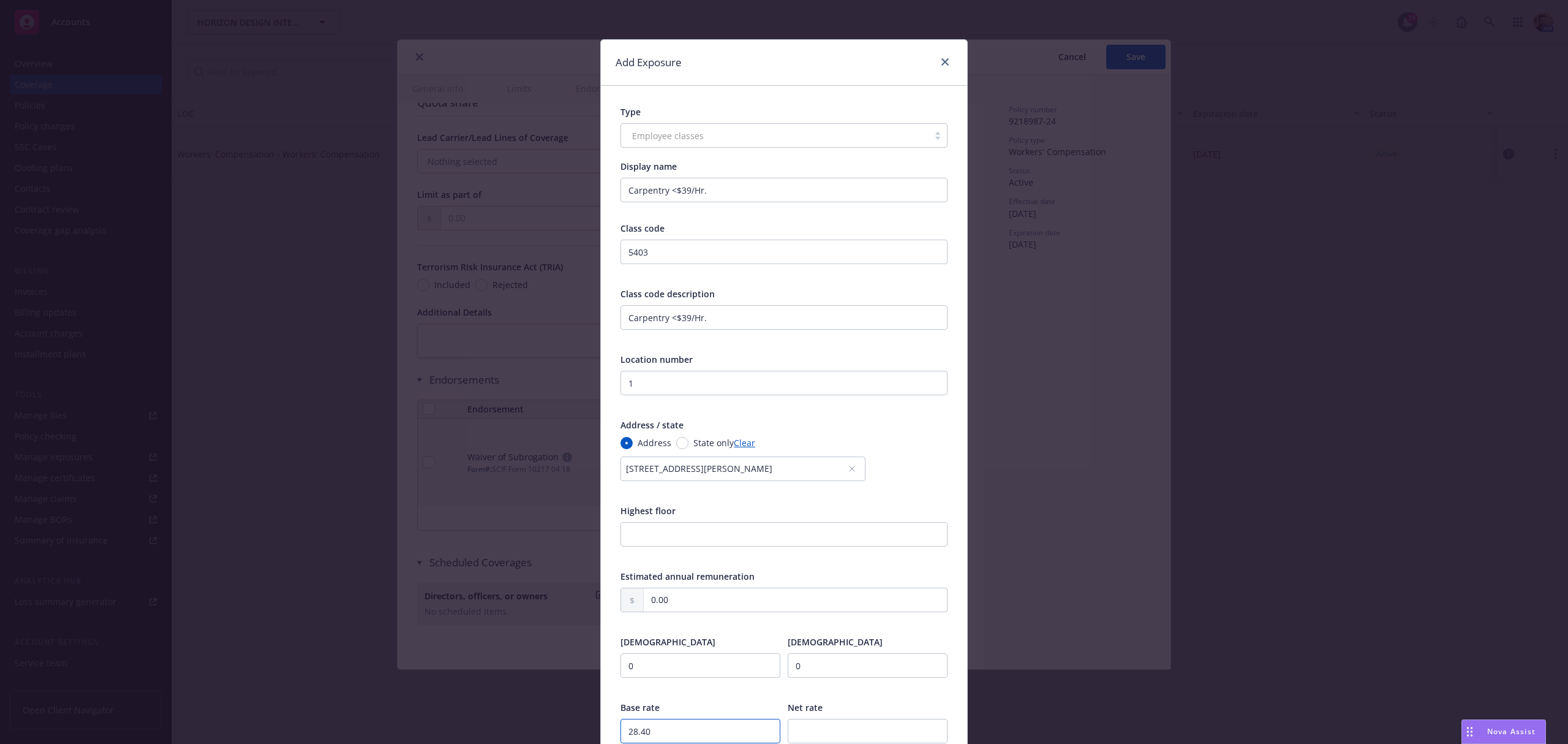
type input "28.40"
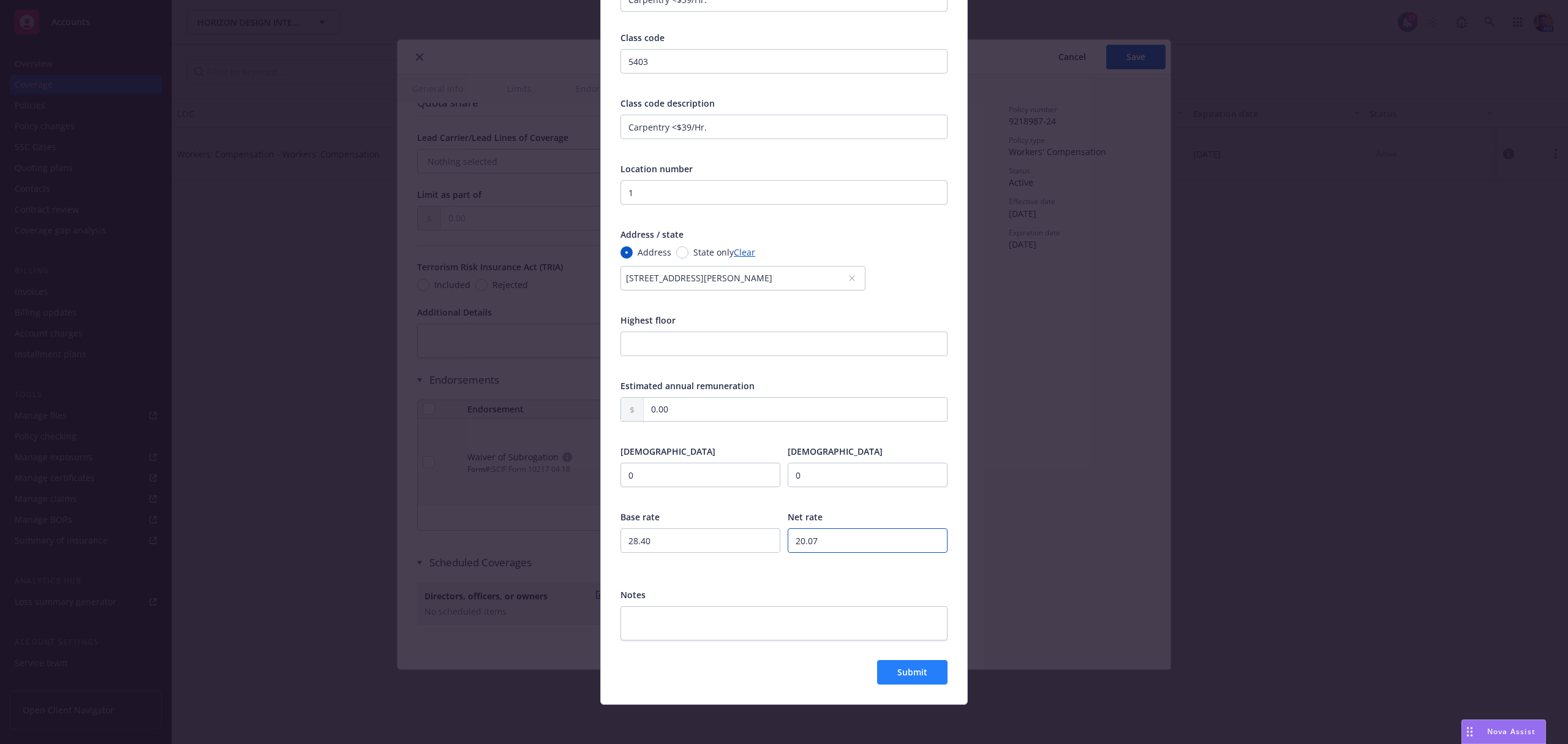
type input "20.07"
click at [900, 671] on span "Submit" at bounding box center [912, 671] width 30 height 11
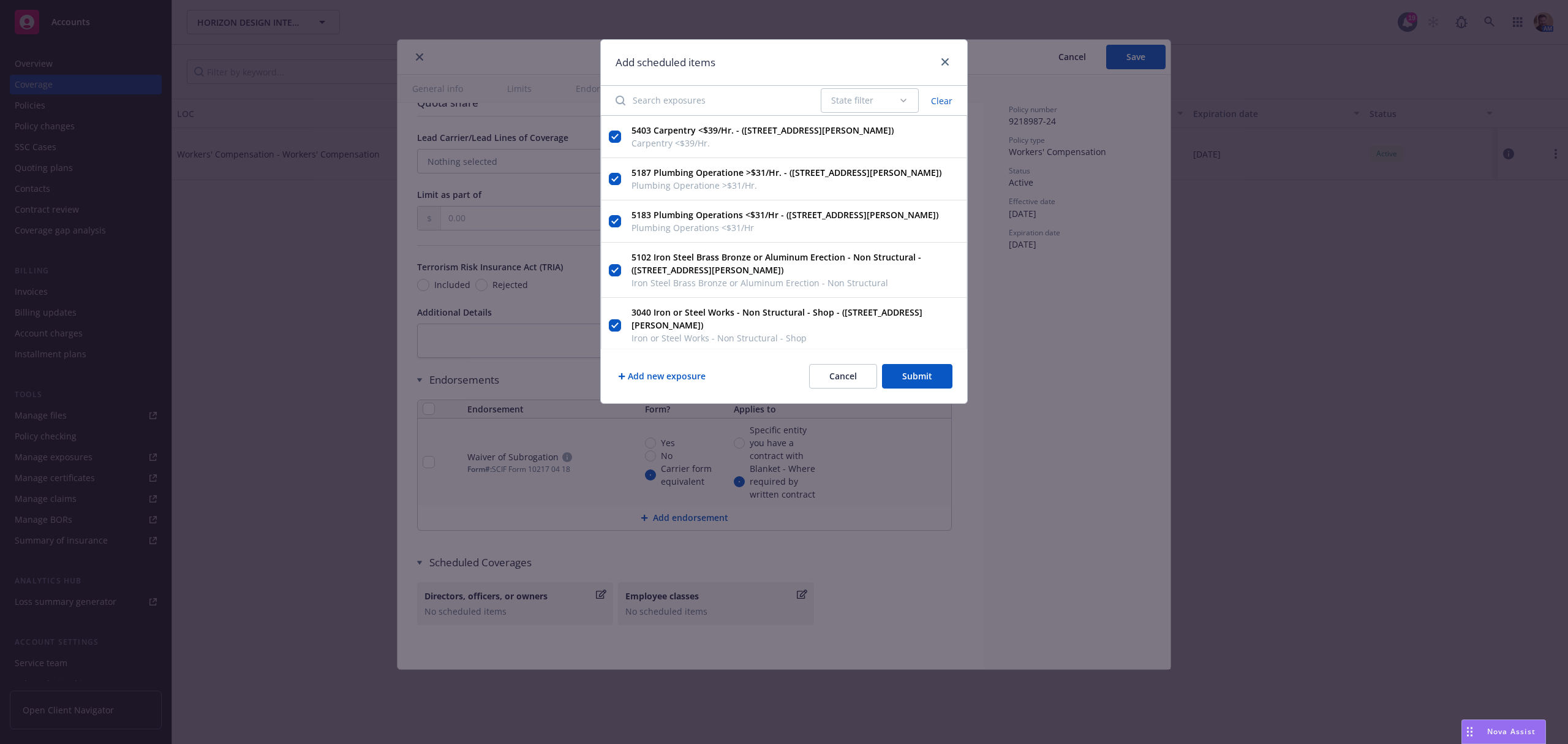
click at [661, 375] on button "Add new exposure" at bounding box center [661, 376] width 92 height 24
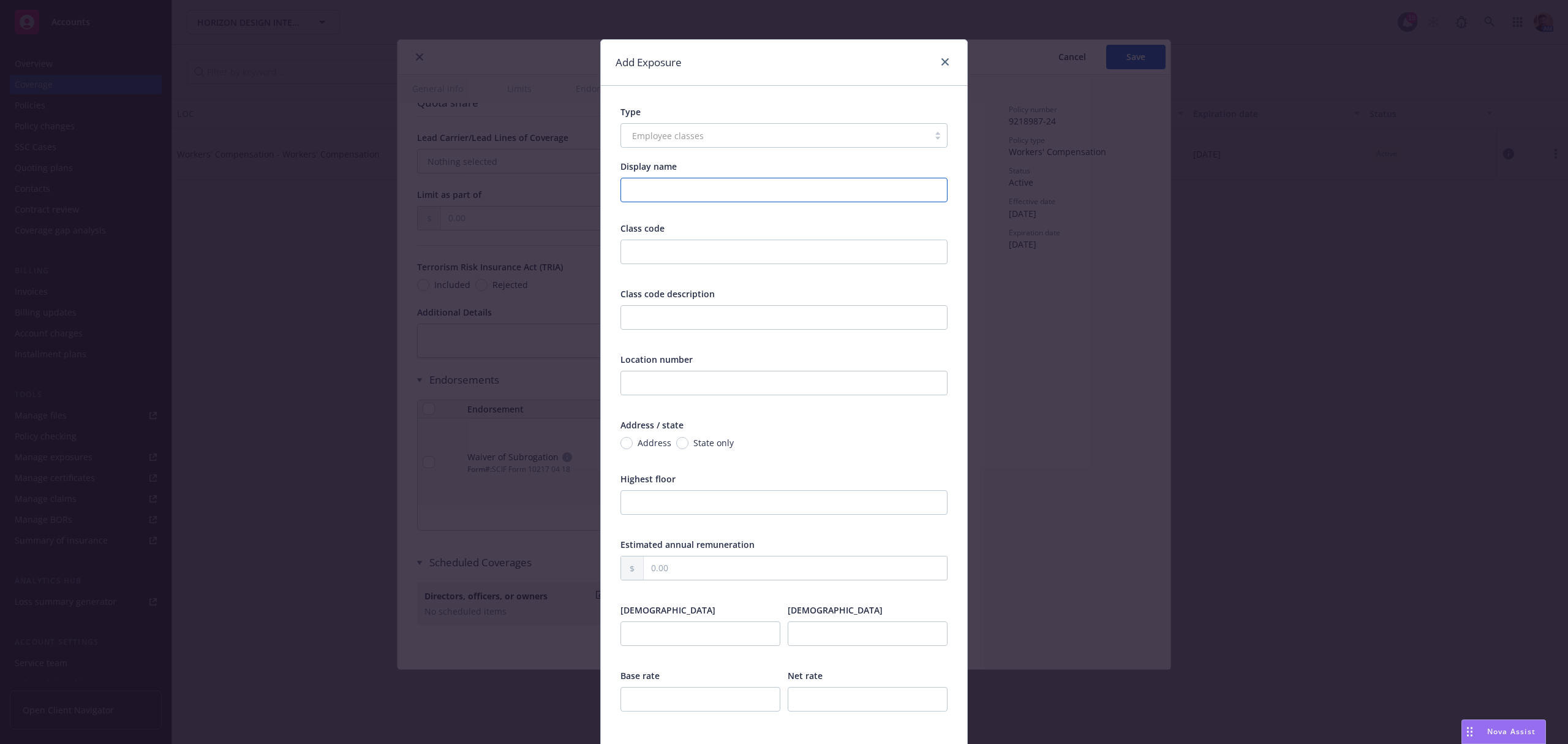
click at [659, 189] on input "Display name" at bounding box center [784, 189] width 327 height 24
drag, startPoint x: 692, startPoint y: 187, endPoint x: 611, endPoint y: 179, distance: 81.4
click at [621, 179] on input "Carpentry >$39/Hr." at bounding box center [784, 189] width 327 height 24
type input "Carpentry >$39/Hr."
click at [701, 316] on input "text" at bounding box center [784, 317] width 327 height 24
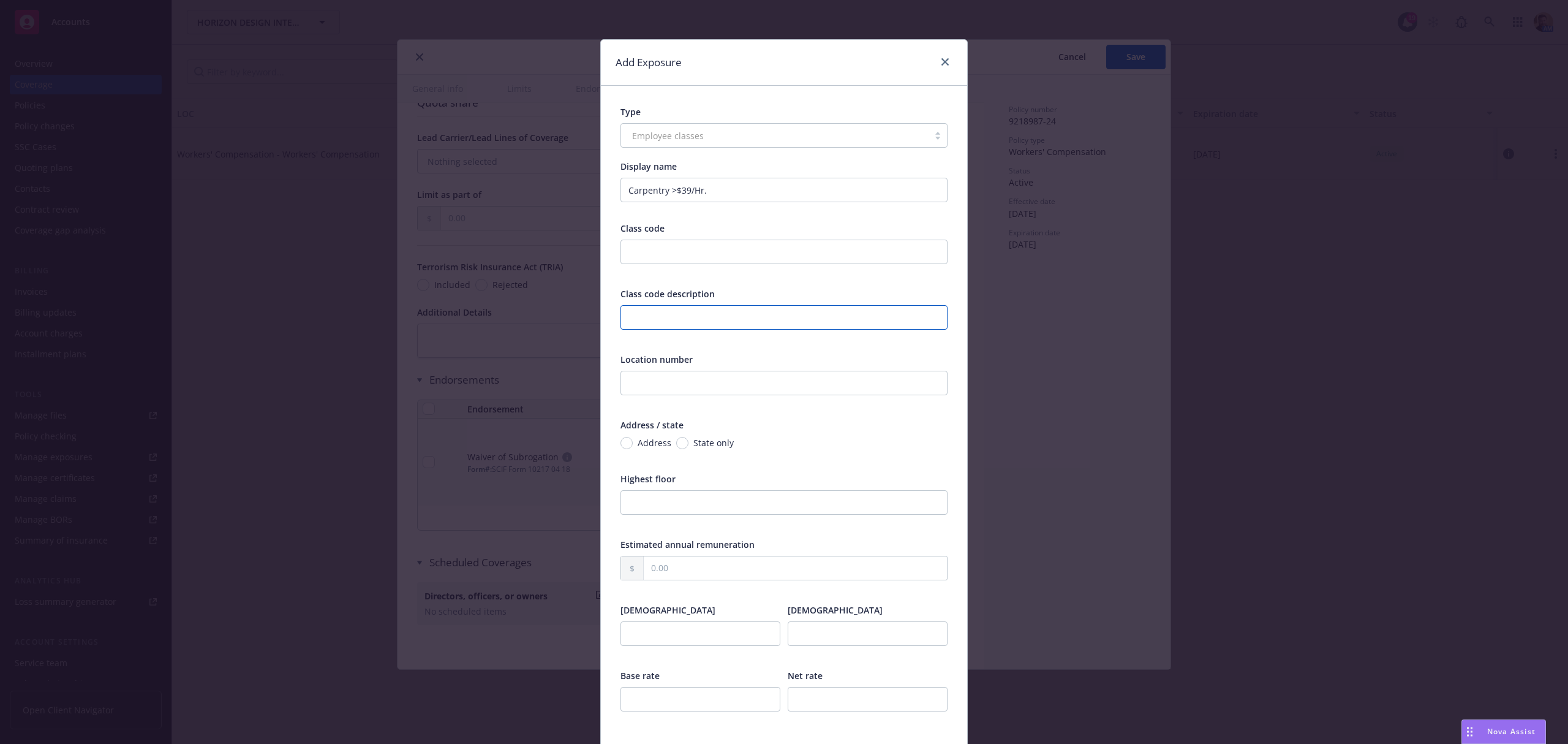
paste input "Carpentry >$39/Hr."
type input "Carpentry >$39/Hr."
click at [701, 258] on input "text" at bounding box center [784, 252] width 327 height 24
type input "5432"
click at [676, 379] on input "text" at bounding box center [784, 382] width 327 height 24
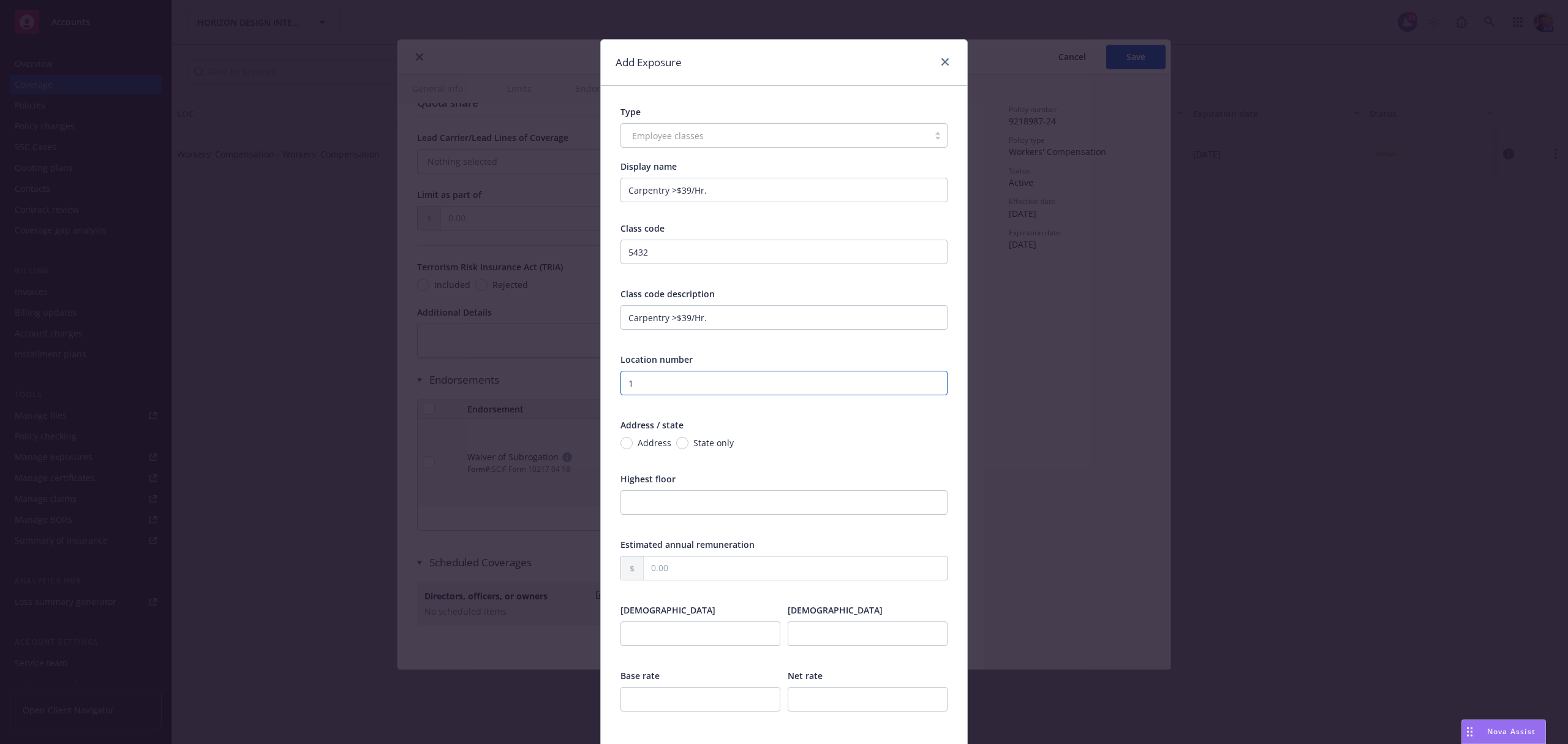
type input "1"
click at [638, 439] on span "Address" at bounding box center [654, 442] width 34 height 13
click at [633, 439] on input "Address" at bounding box center [627, 442] width 12 height 12
radio input "true"
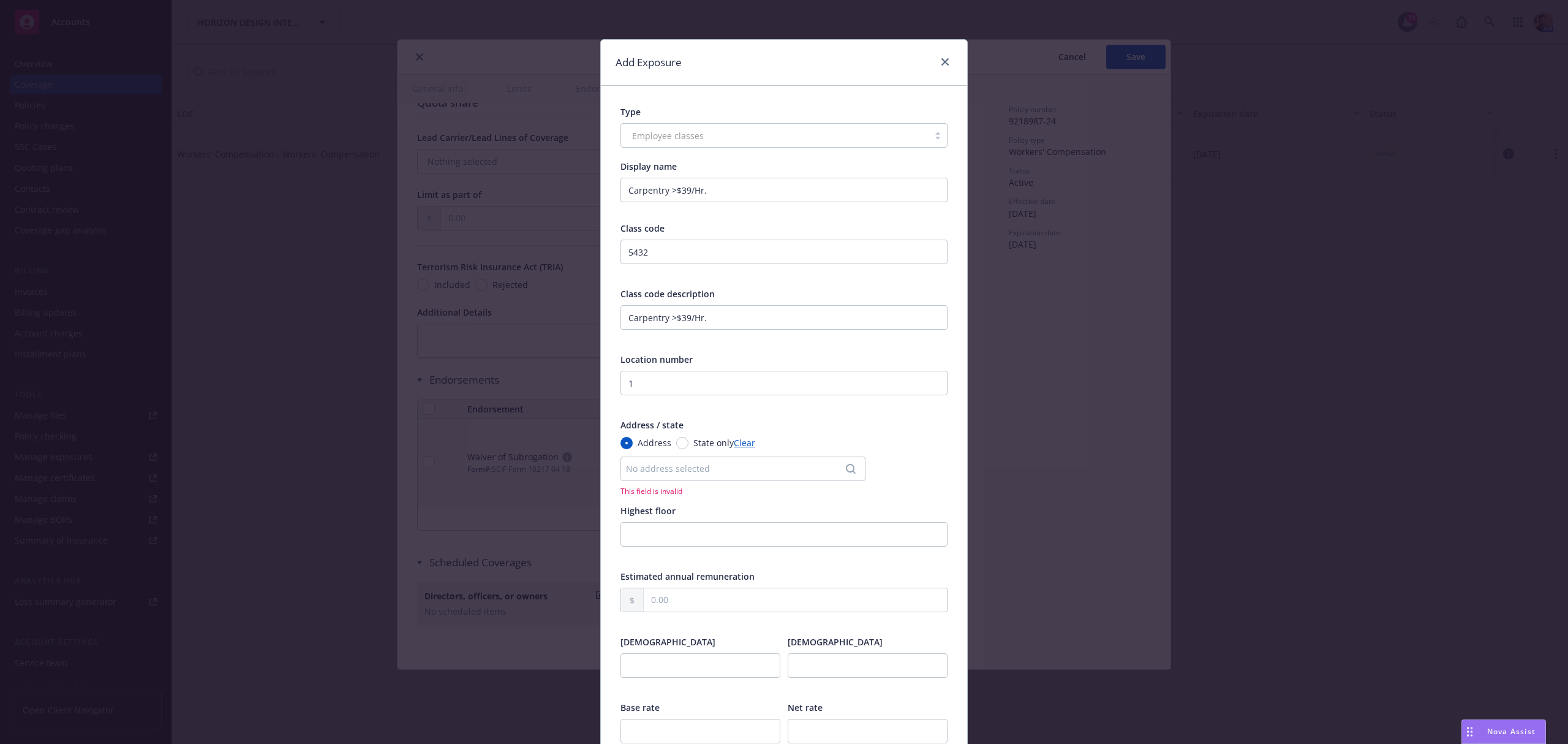
click at [628, 462] on div "No address selected" at bounding box center [743, 468] width 245 height 24
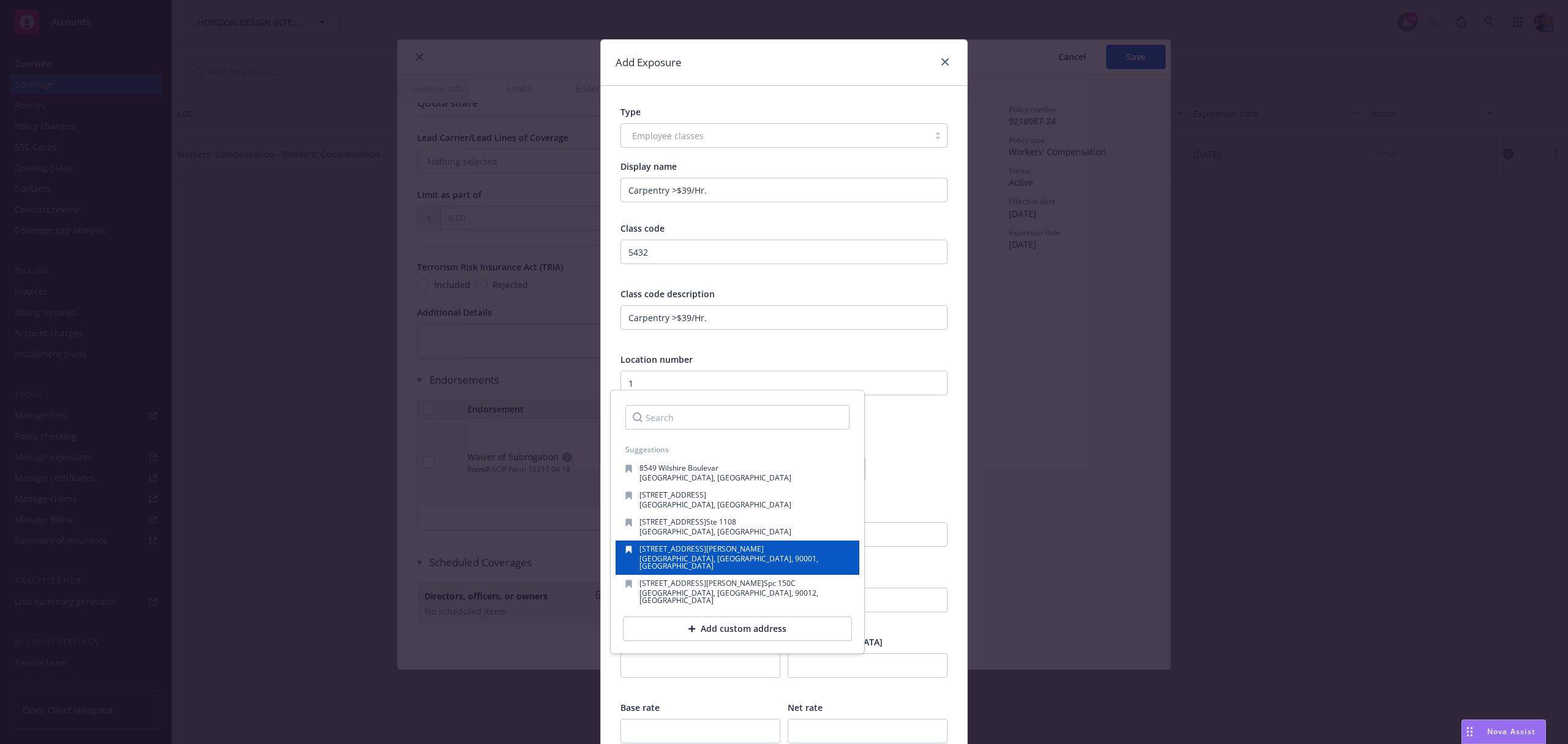
click at [641, 547] on span "[STREET_ADDRESS][PERSON_NAME]" at bounding box center [701, 548] width 124 height 10
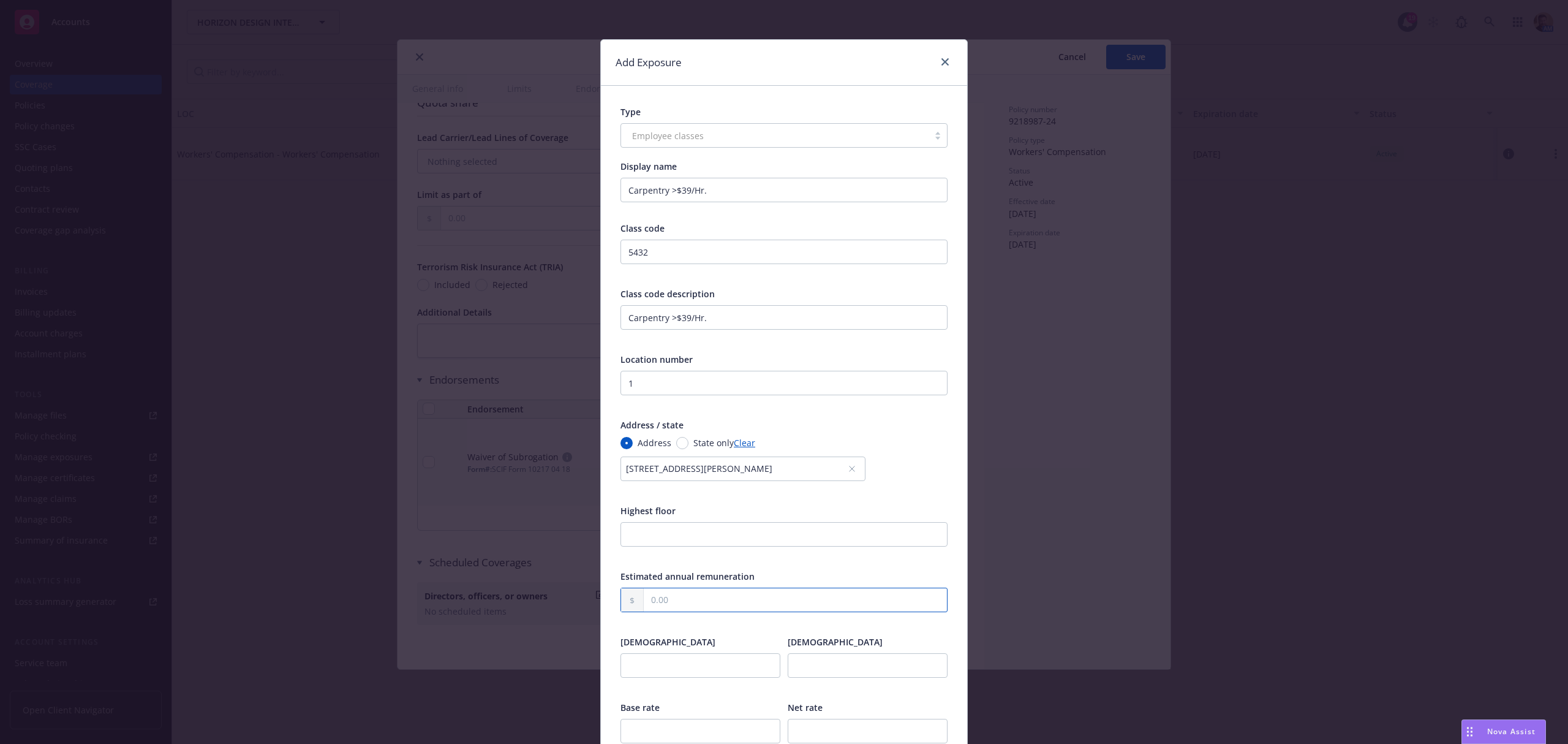
click at [669, 599] on input "text" at bounding box center [795, 600] width 303 height 23
type input "0.00"
type input "0"
type input "11.12"
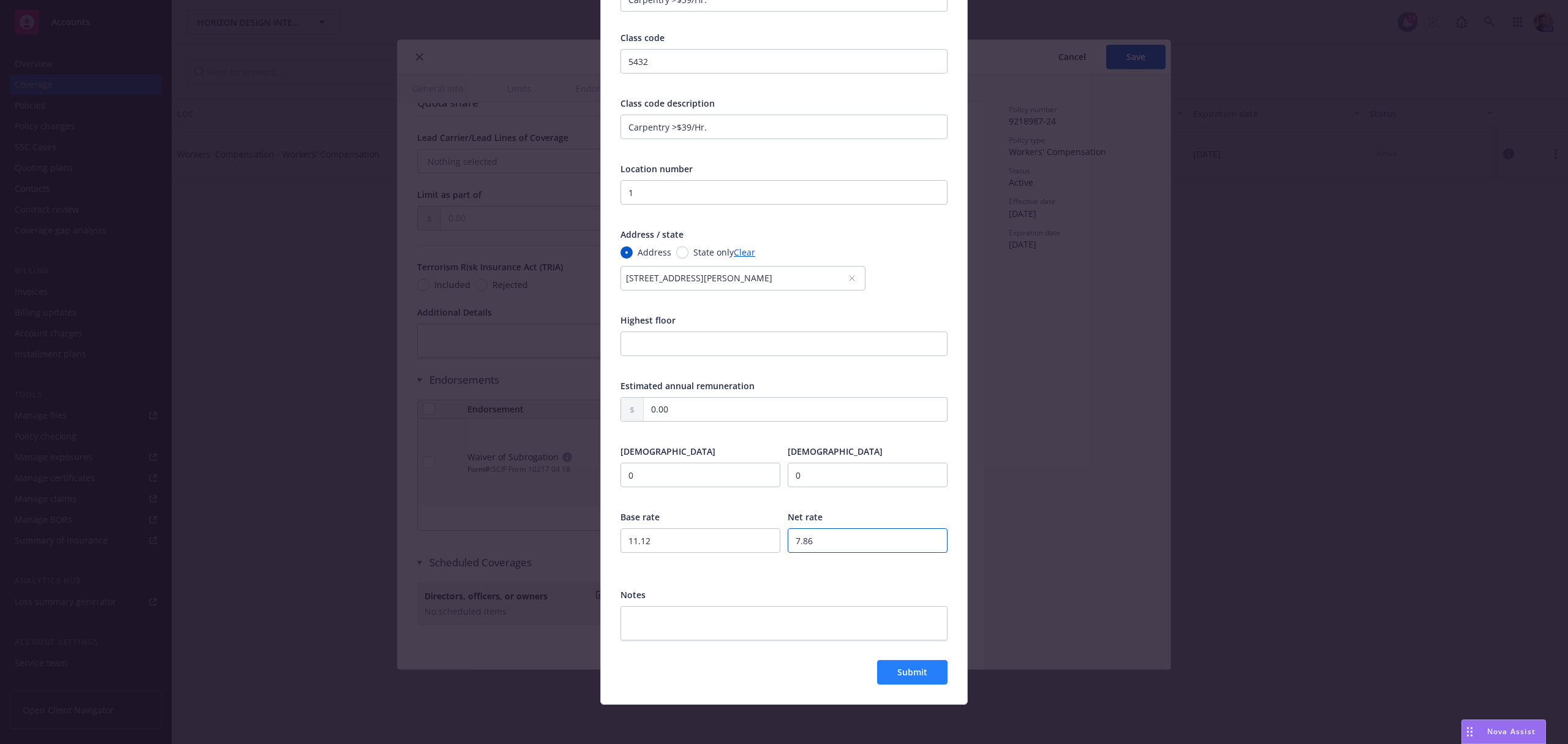
type input "7.86"
click at [902, 674] on span "Submit" at bounding box center [912, 671] width 30 height 11
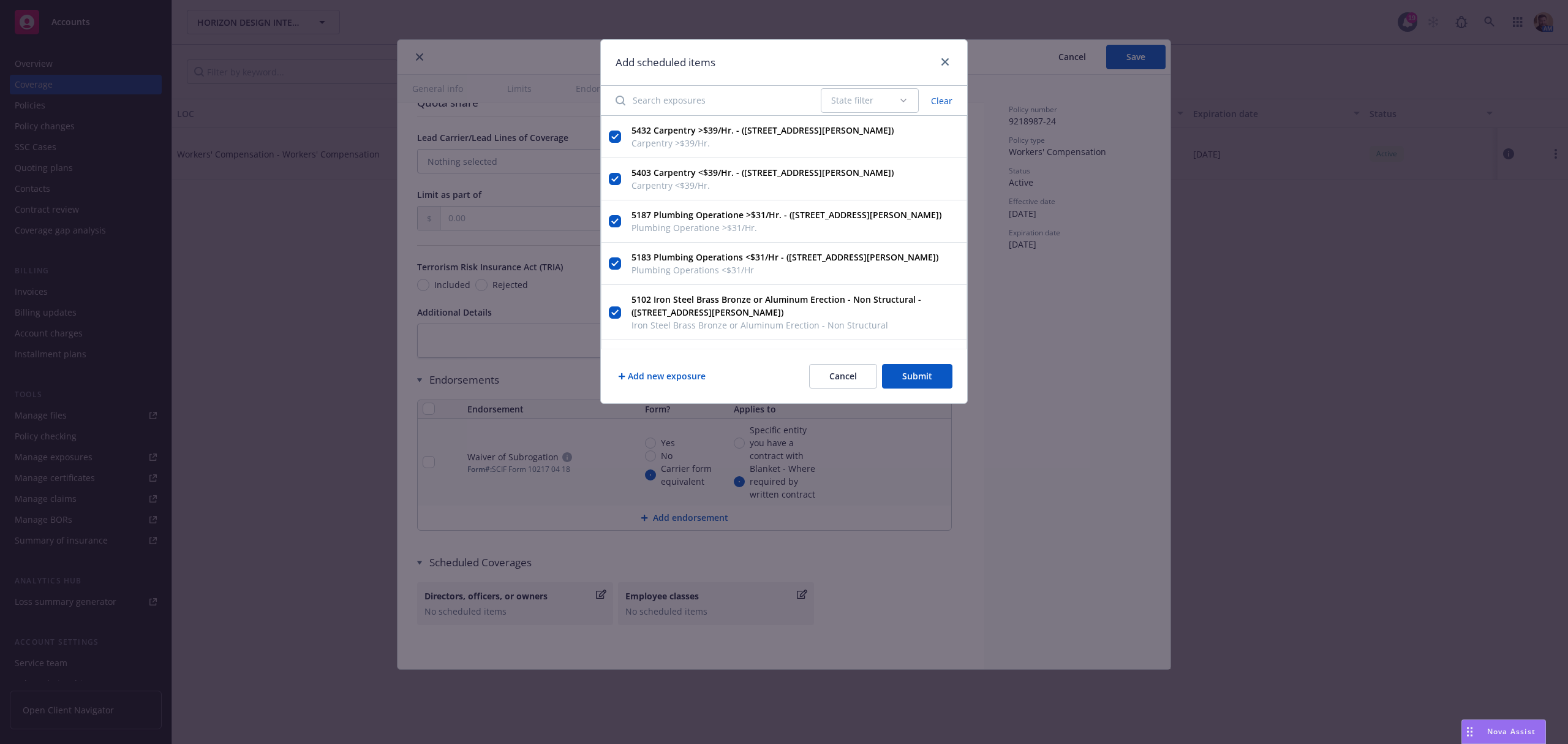
click at [681, 373] on button "Add new exposure" at bounding box center [661, 376] width 92 height 24
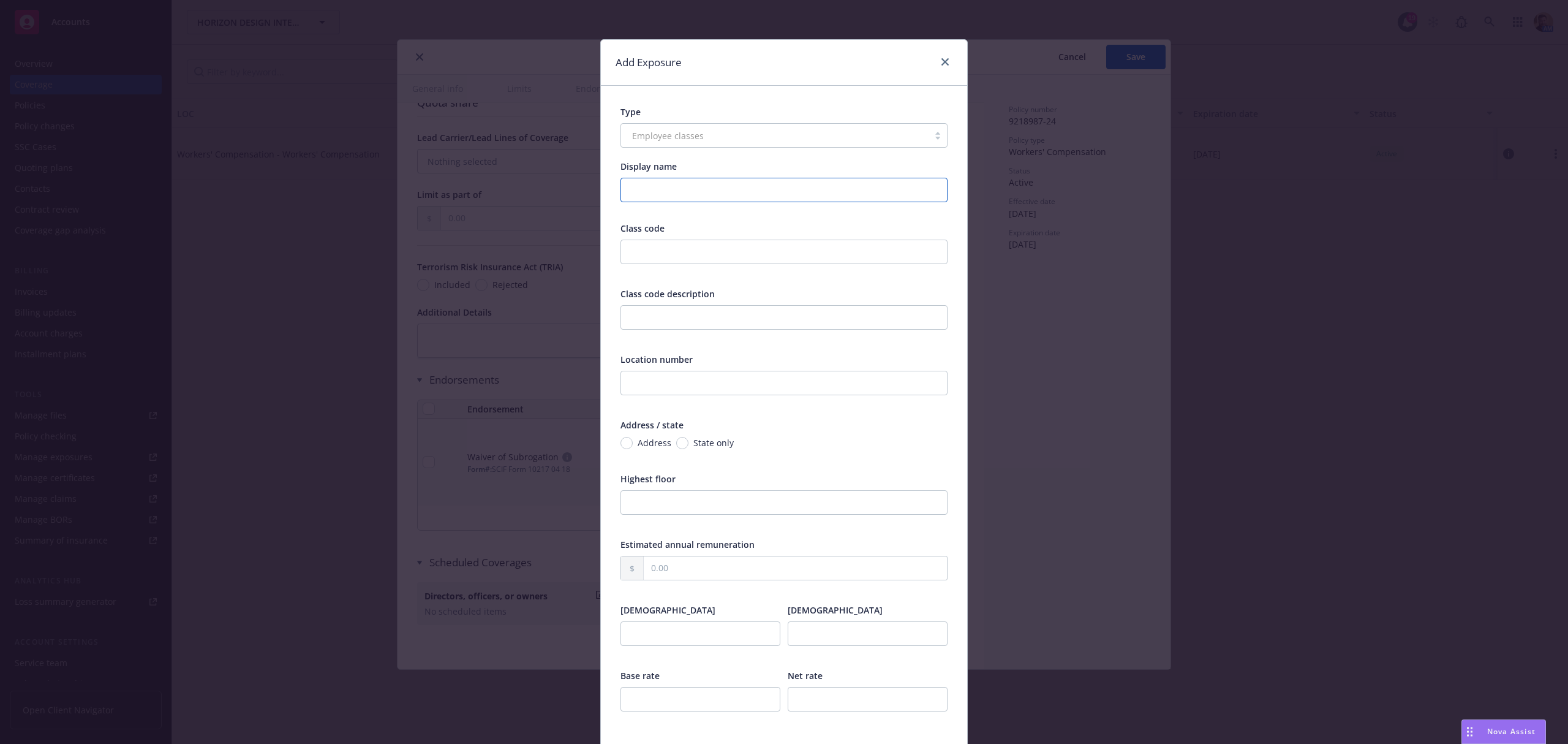
click at [659, 188] on input "Display name" at bounding box center [784, 189] width 327 height 24
type input "Office/Clerical"
type input "8810"
drag, startPoint x: 656, startPoint y: 189, endPoint x: 575, endPoint y: 189, distance: 81.0
click at [575, 189] on div "Add Exposure Type Employee classes Display name Office/Clerical Class code 8810…" at bounding box center [784, 372] width 1568 height 744
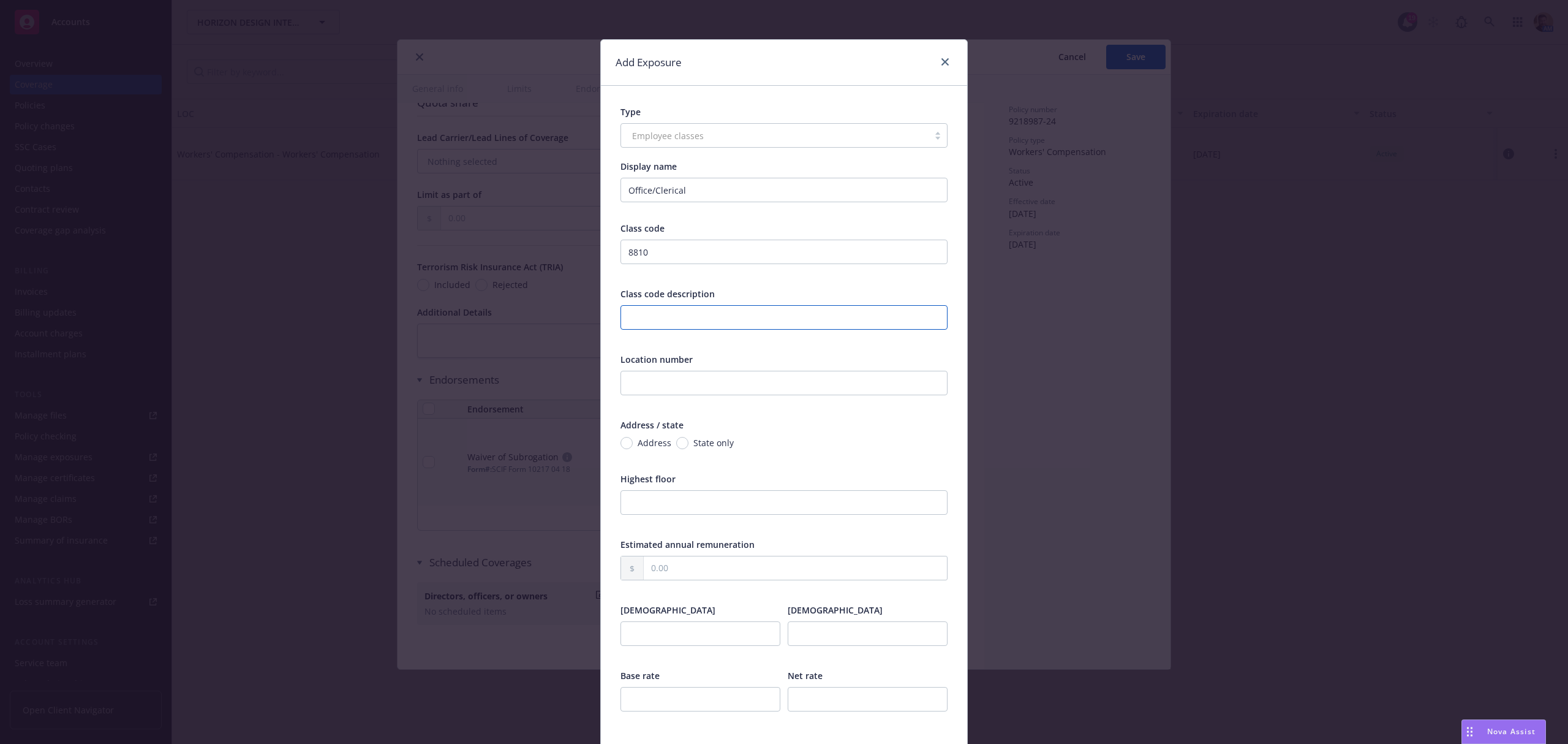
click at [653, 326] on input "text" at bounding box center [784, 317] width 327 height 24
paste input "Office/Clerical"
type input "Office/Clerical"
click at [630, 375] on input "text" at bounding box center [784, 382] width 327 height 24
type input "1"
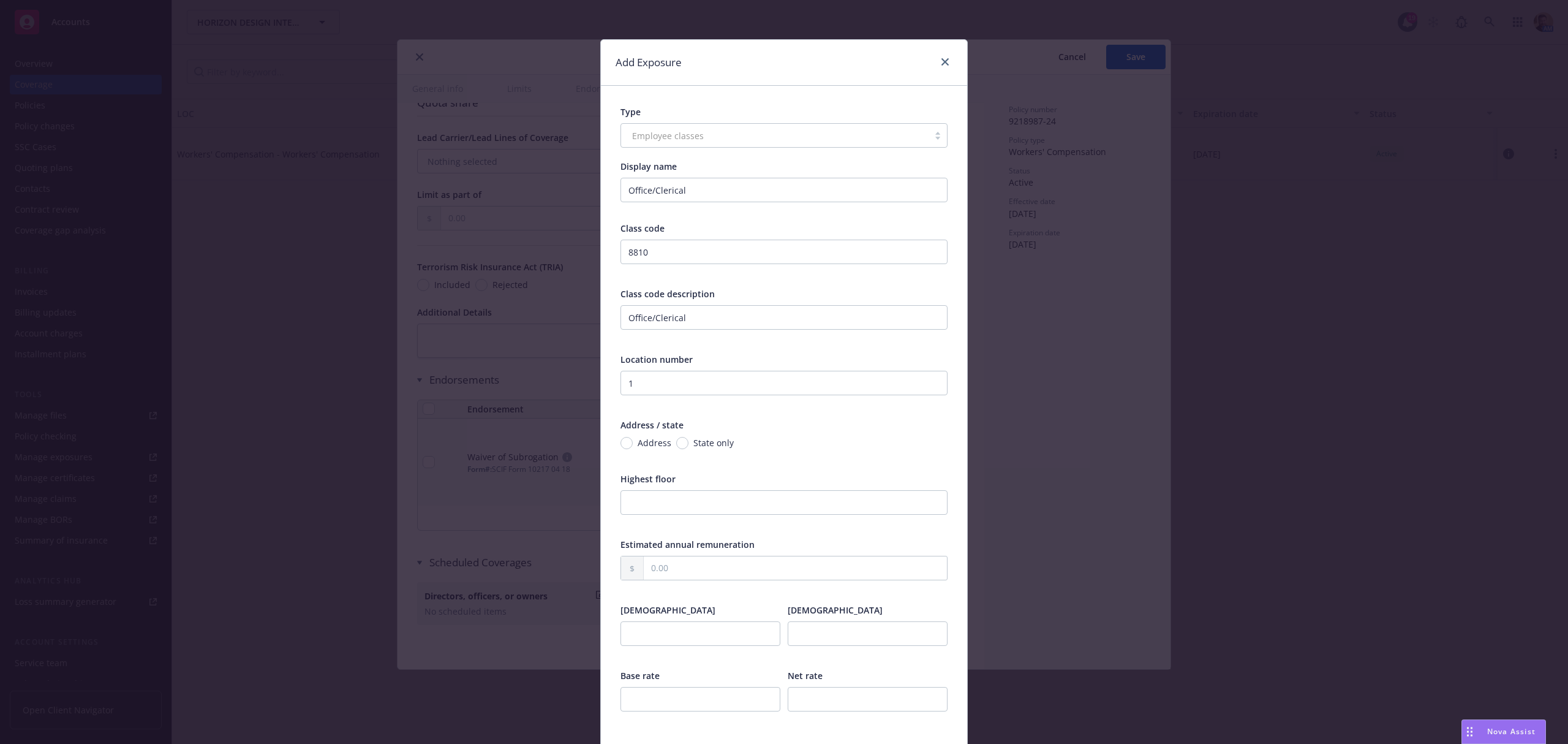
click at [628, 451] on div "Address State only" at bounding box center [784, 450] width 327 height 29
click at [633, 447] on span "Address" at bounding box center [652, 442] width 38 height 13
click at [628, 447] on input "Address" at bounding box center [627, 442] width 12 height 12
radio input "true"
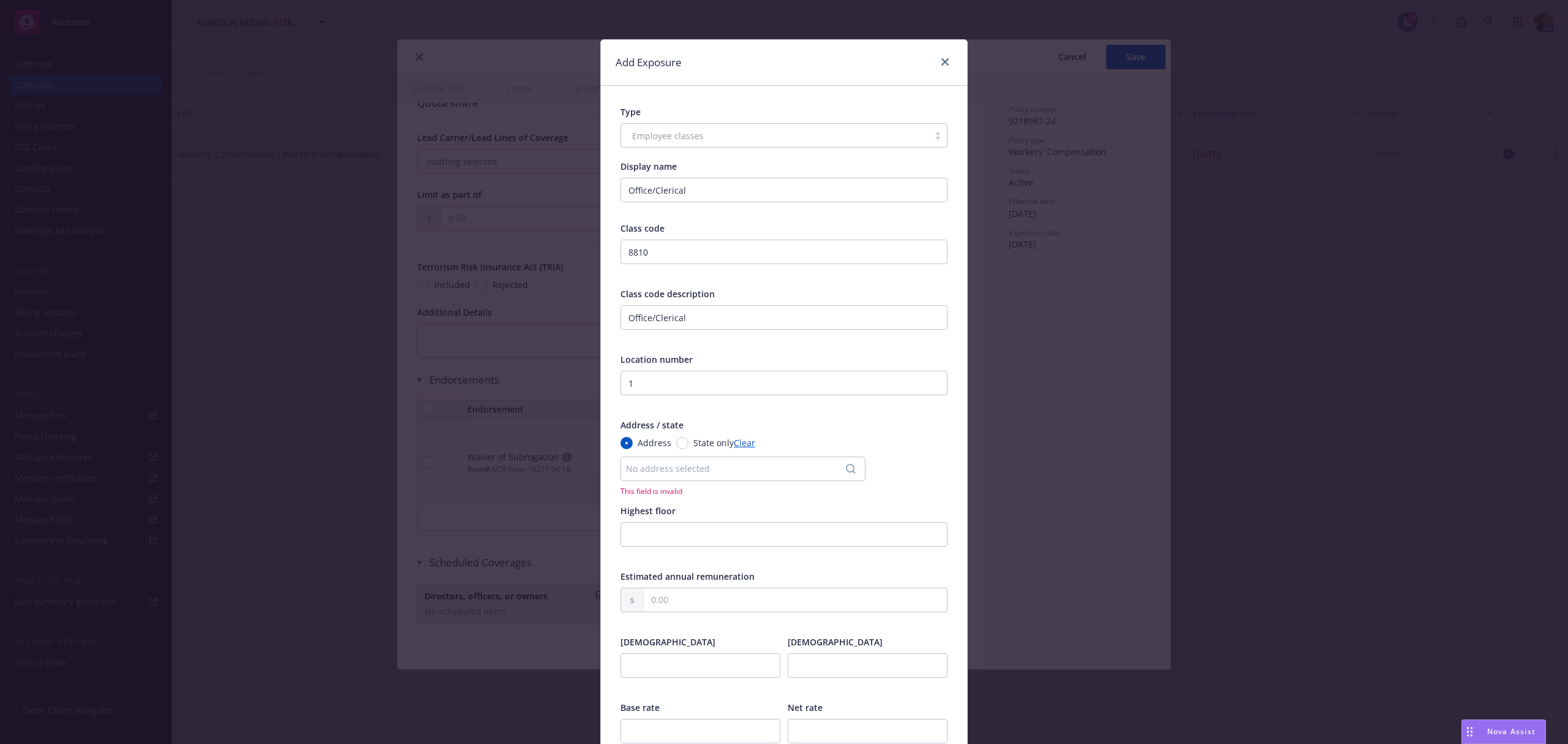
click at [676, 478] on div "No address selected" at bounding box center [743, 468] width 245 height 24
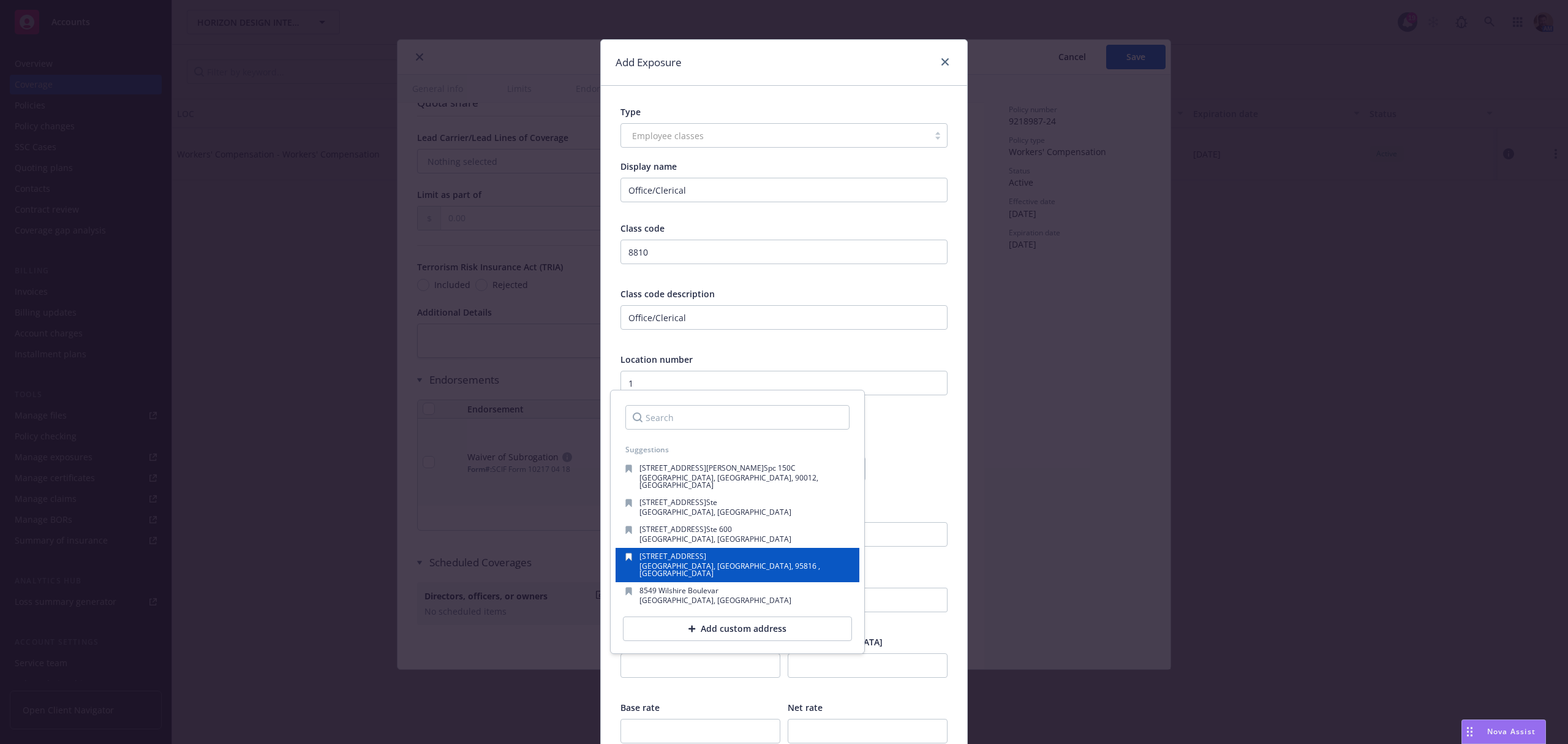
type input "1"
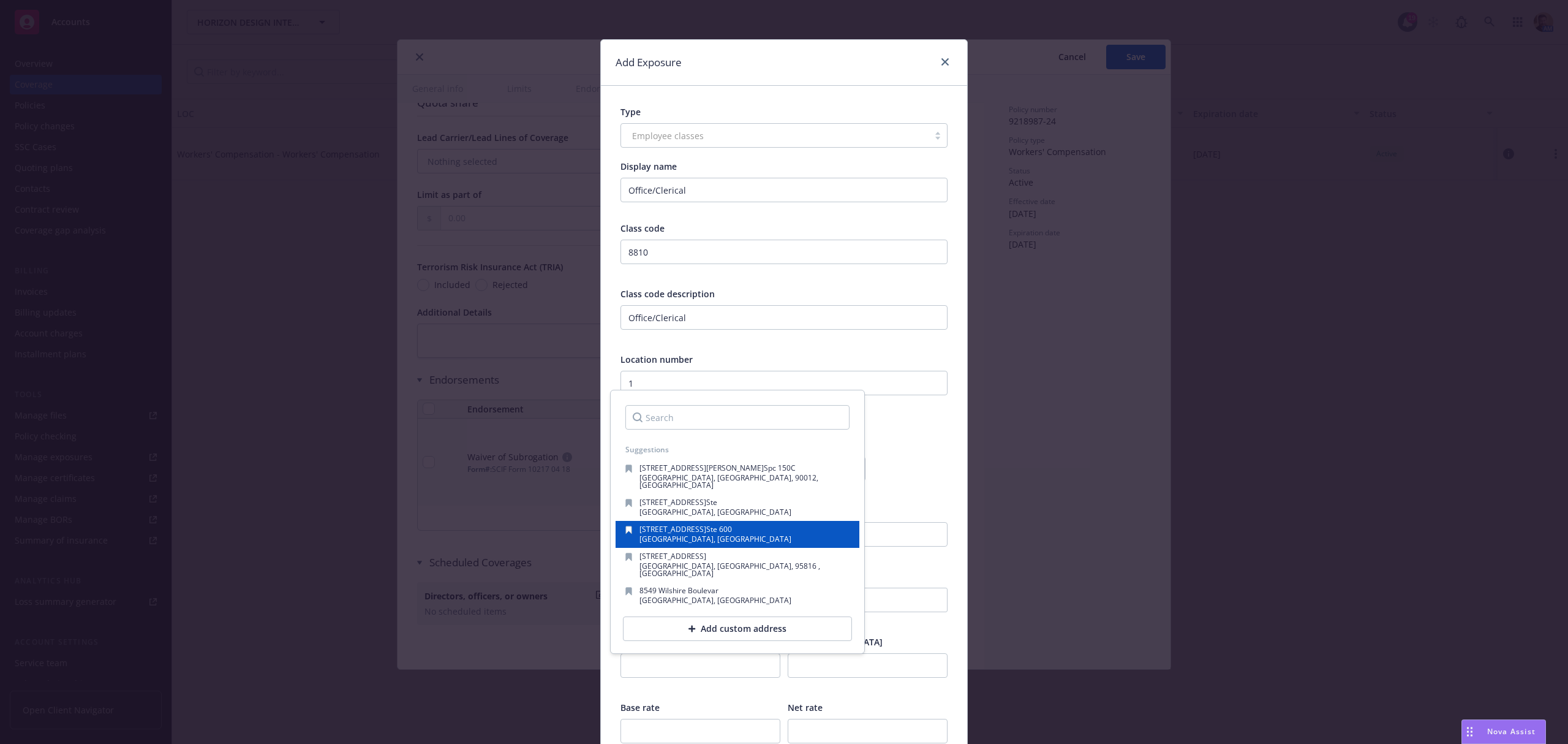
click at [681, 534] on span "[GEOGRAPHIC_DATA], [GEOGRAPHIC_DATA]" at bounding box center [715, 539] width 152 height 10
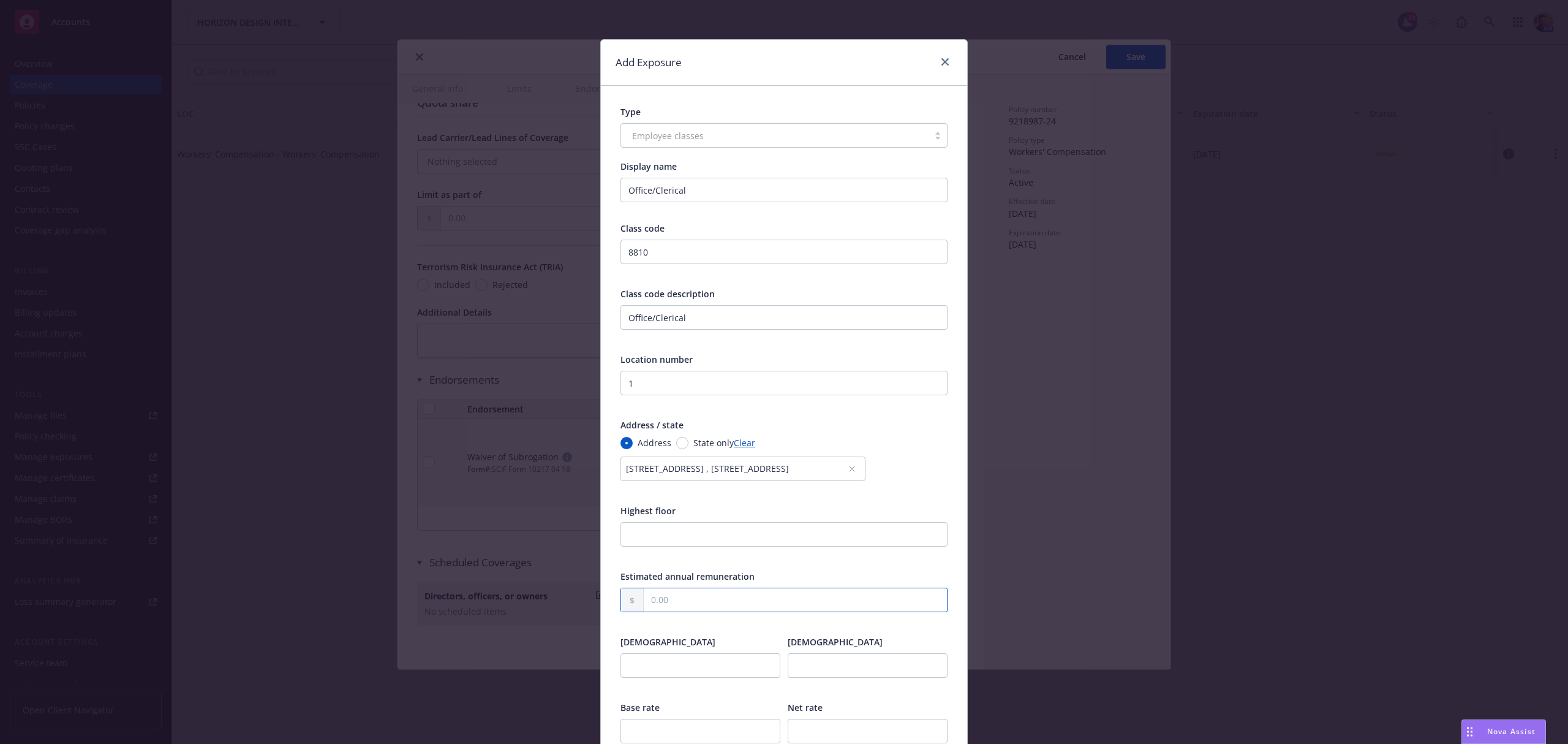
click at [654, 598] on input "text" at bounding box center [795, 600] width 303 height 23
type input "54,441.00"
type input "1"
type input "0"
type input ".53"
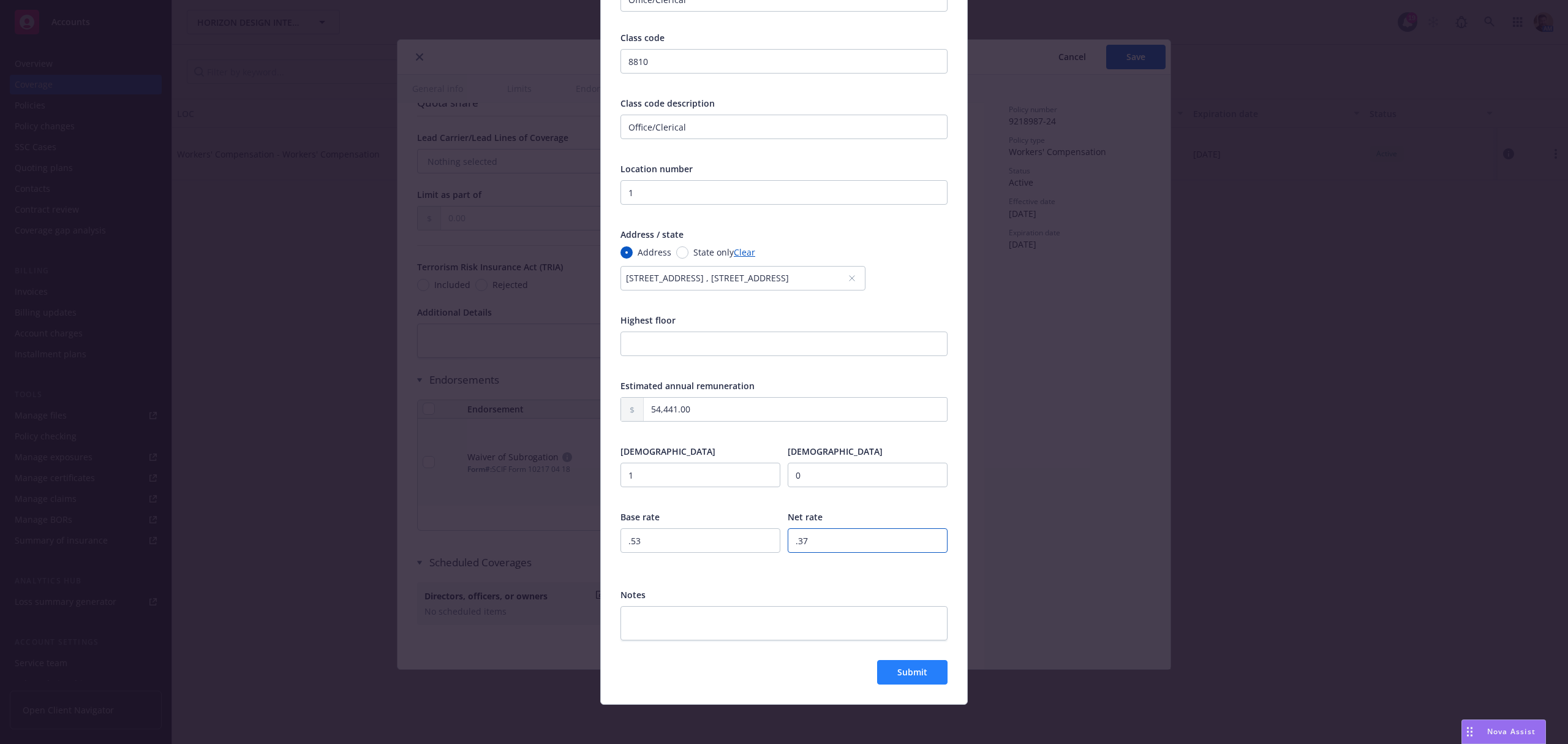
type input ".37"
click at [897, 676] on span "Submit" at bounding box center [912, 671] width 30 height 11
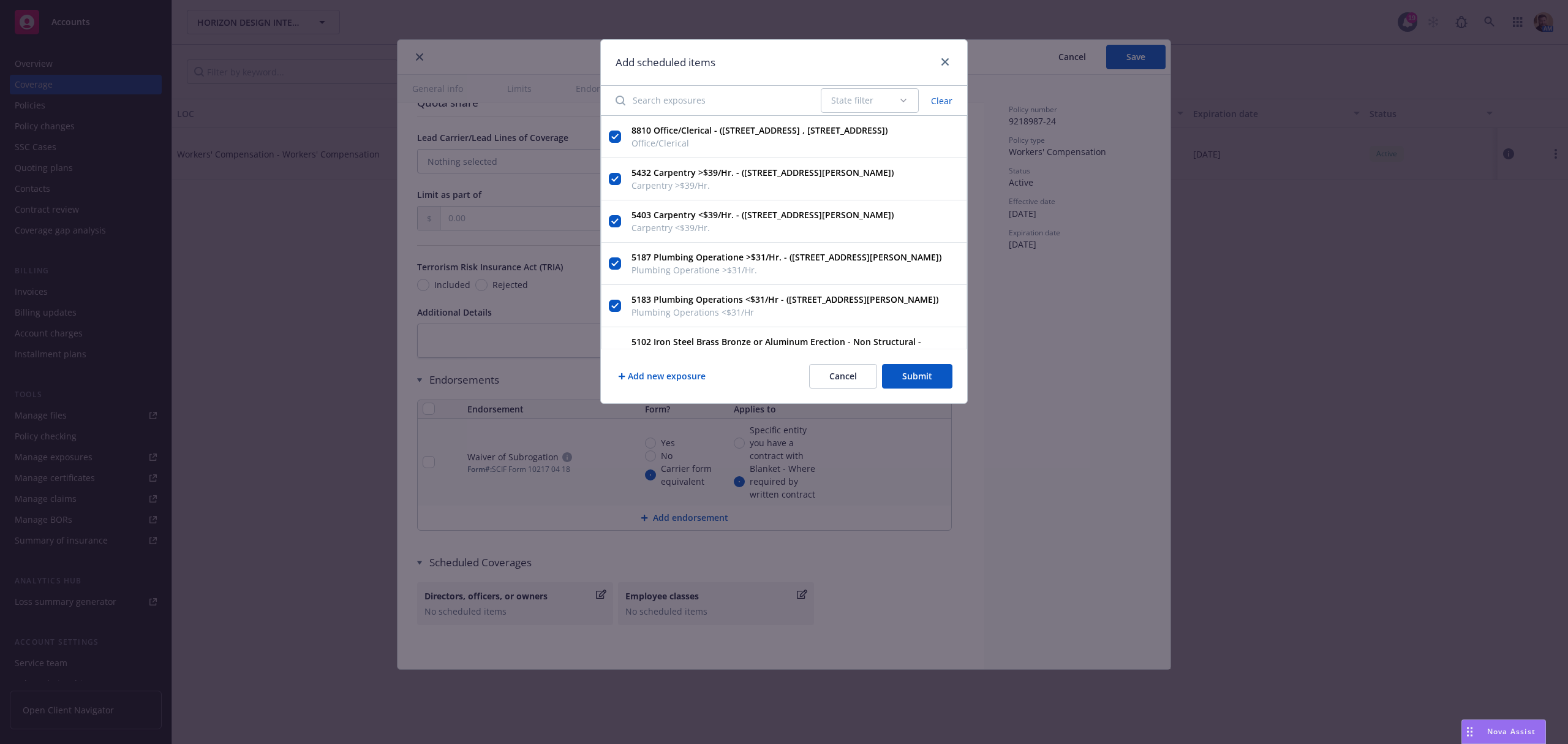
click at [668, 369] on button "Add new exposure" at bounding box center [661, 376] width 92 height 24
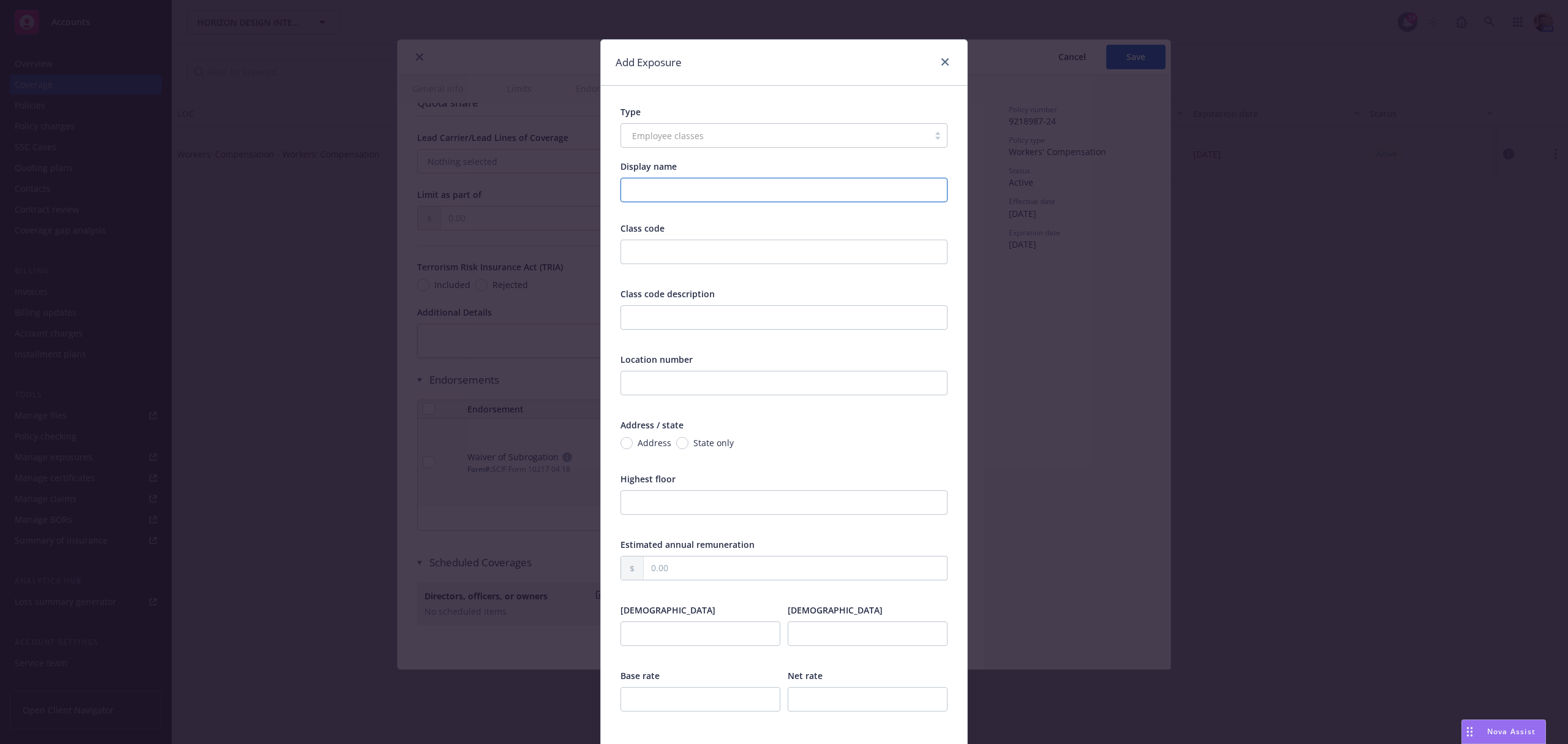
click at [654, 192] on input "Display name" at bounding box center [784, 189] width 327 height 24
type input "Clerical Telecommuter NOC"
type input "8871"
drag, startPoint x: 770, startPoint y: 195, endPoint x: 596, endPoint y: 177, distance: 174.9
click at [601, 177] on div "Type Employee classes Display name Clerical Telecommuter NOC Class code 8871 Cl…" at bounding box center [783, 475] width 366 height 777
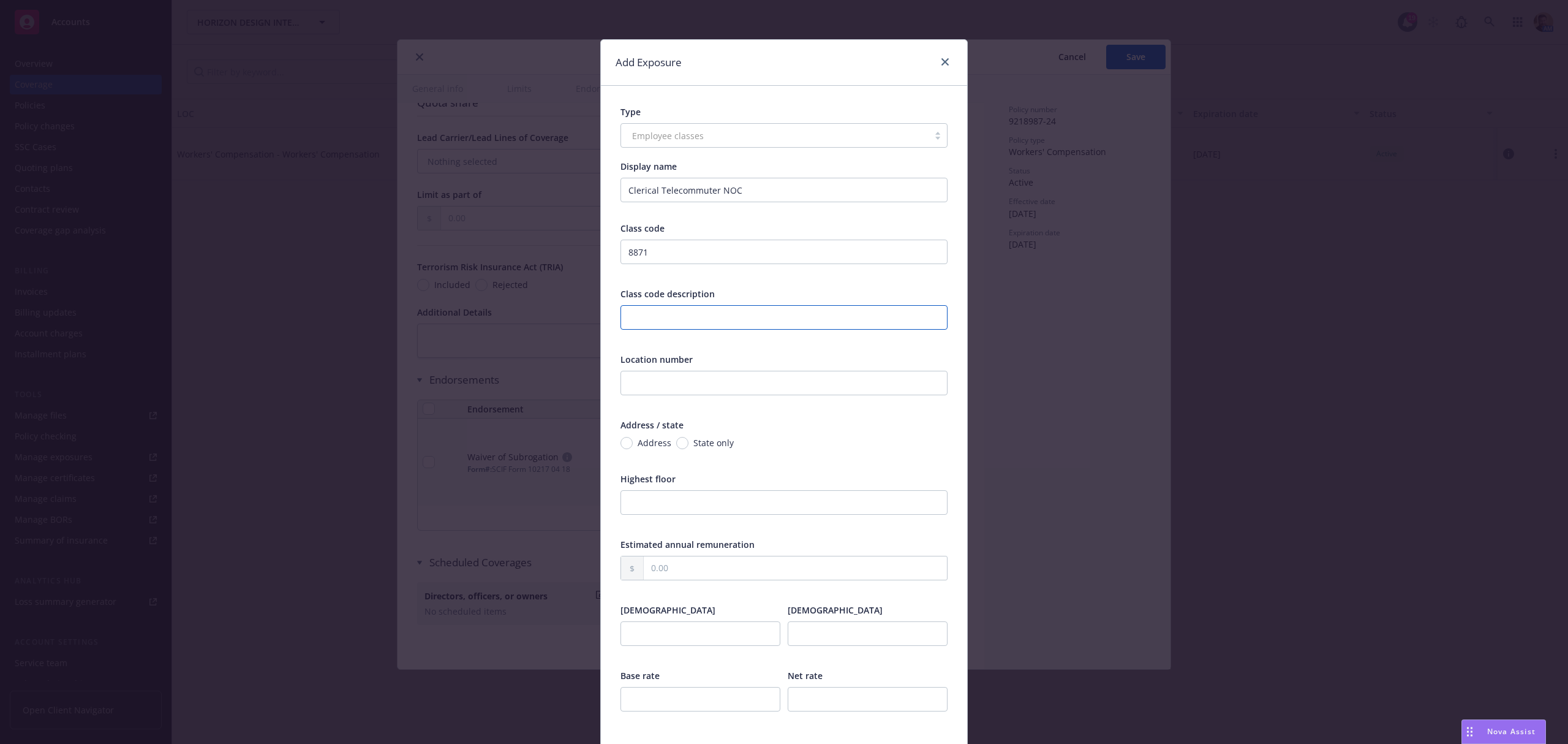
click at [645, 309] on input "text" at bounding box center [784, 317] width 327 height 24
paste input "Clerical Telecommuter NOC"
type input "Clerical Telecommuter NOC"
click at [646, 378] on input "text" at bounding box center [784, 382] width 327 height 24
click at [658, 566] on input "text" at bounding box center [795, 568] width 303 height 23
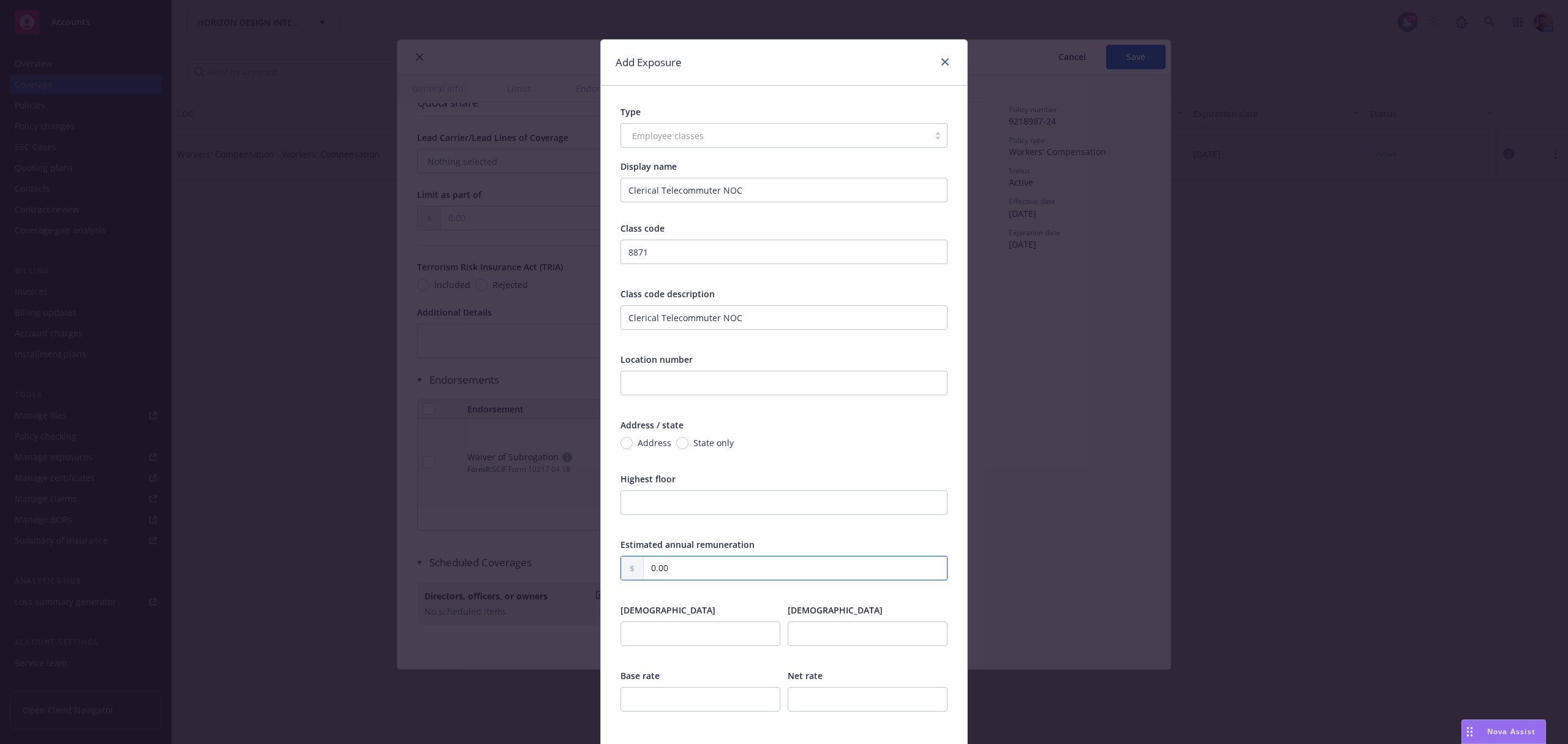
type input "0.00"
type input "0"
type input ".24"
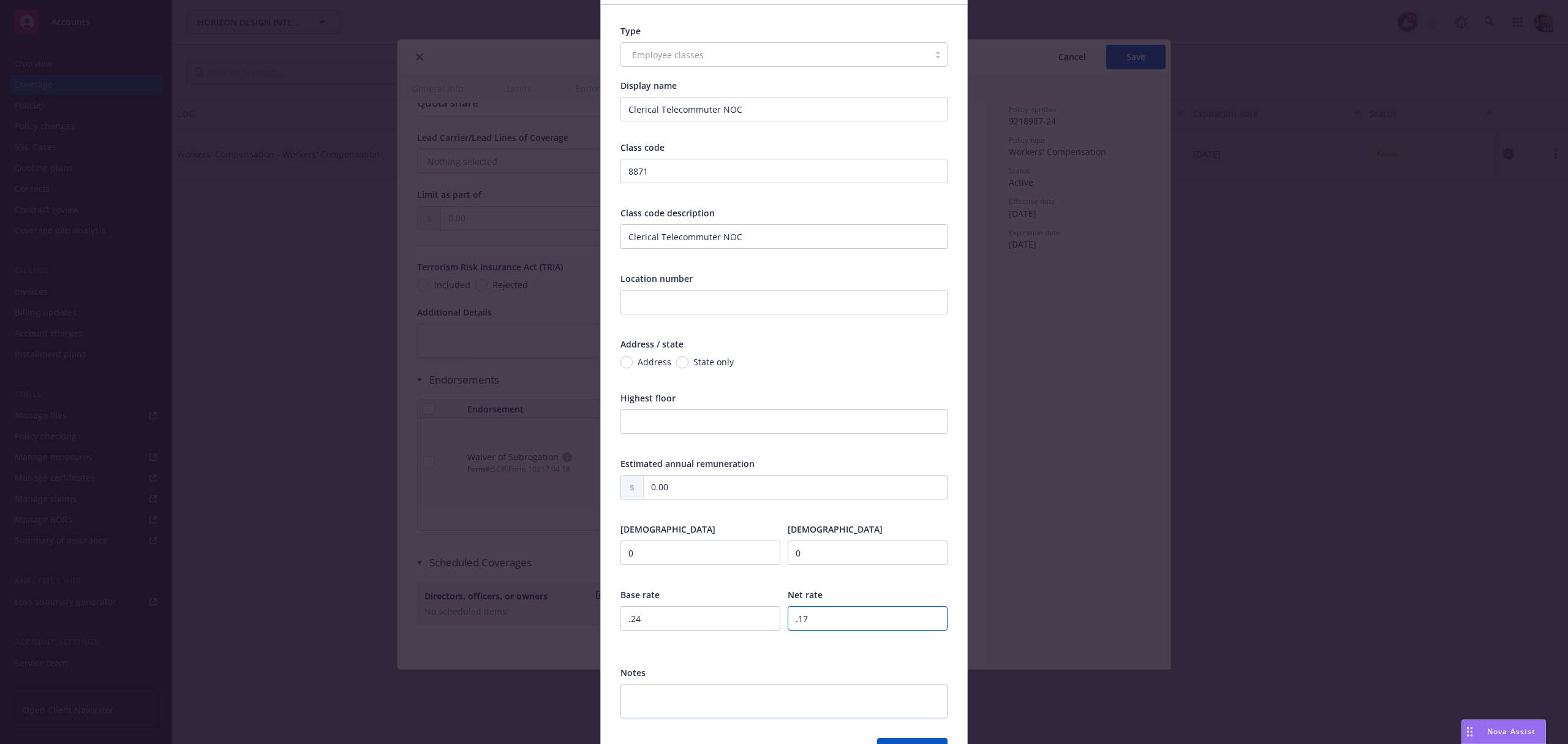
scroll to position [159, 0]
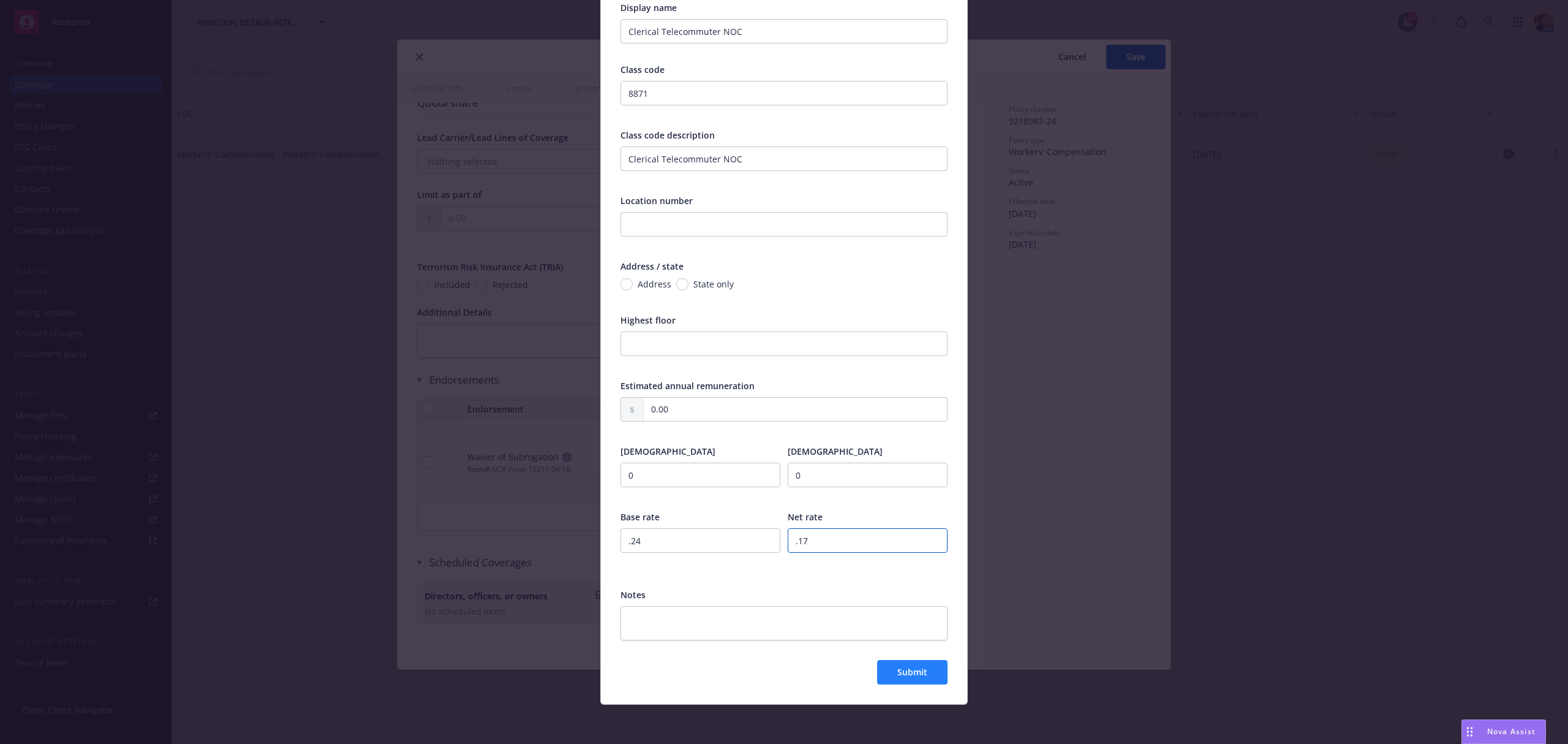
type input ".17"
click at [900, 672] on span "Submit" at bounding box center [912, 671] width 30 height 11
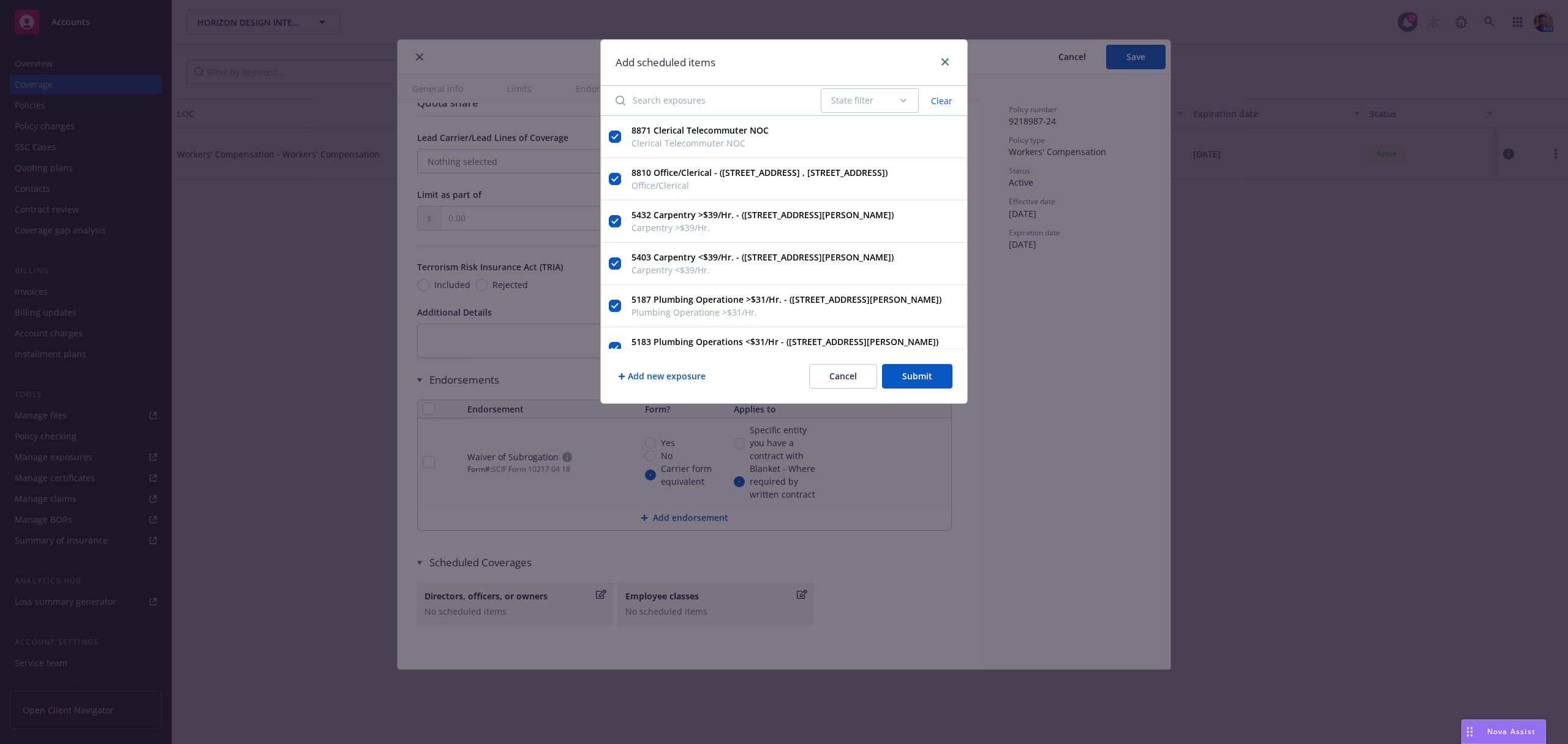
click at [930, 381] on button "Submit" at bounding box center [917, 376] width 70 height 24
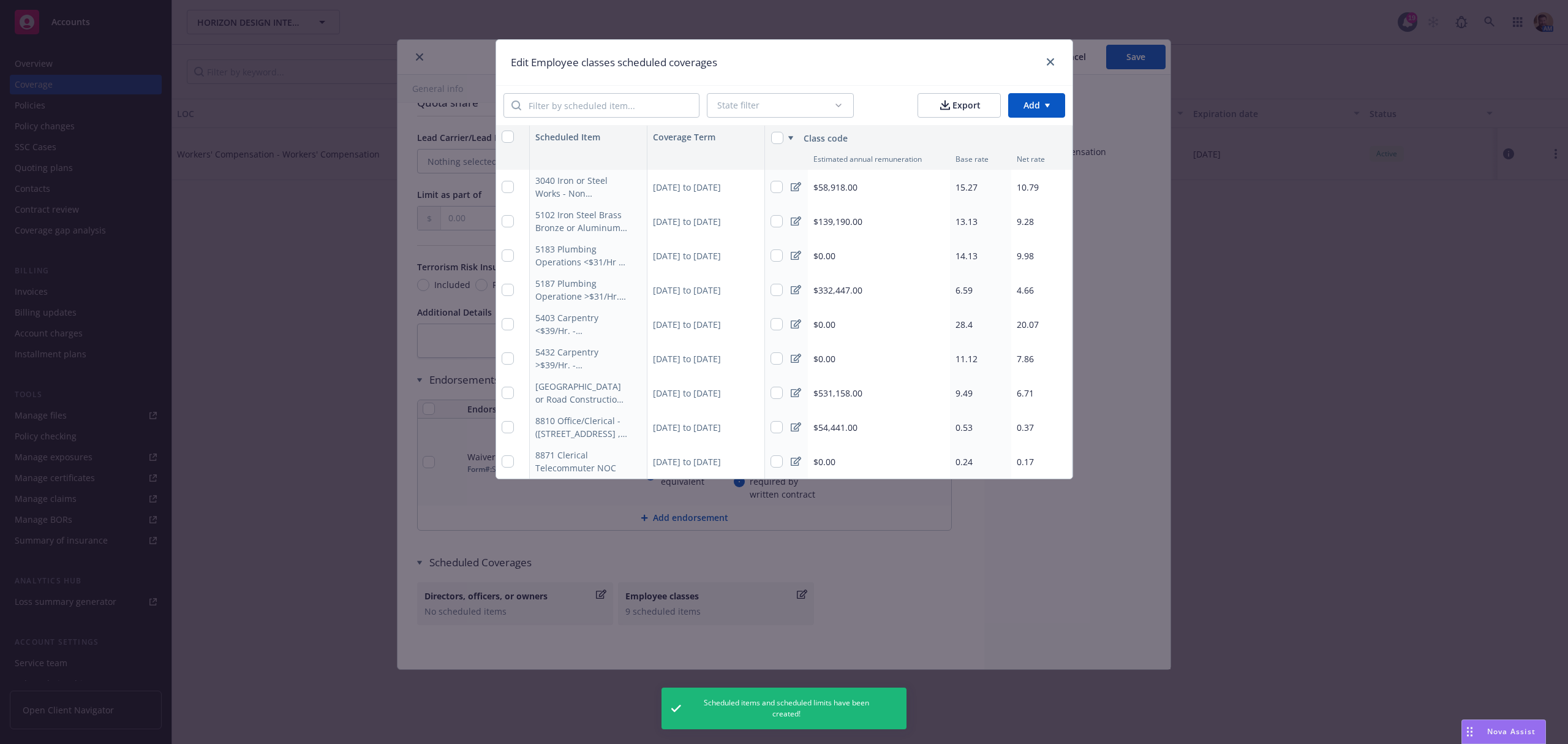
click at [459, 608] on div "Edit Employee classes scheduled coverages State filter Export Add Scheduled Ite…" at bounding box center [784, 372] width 1568 height 744
click at [1053, 62] on icon "close" at bounding box center [1050, 62] width 7 height 7
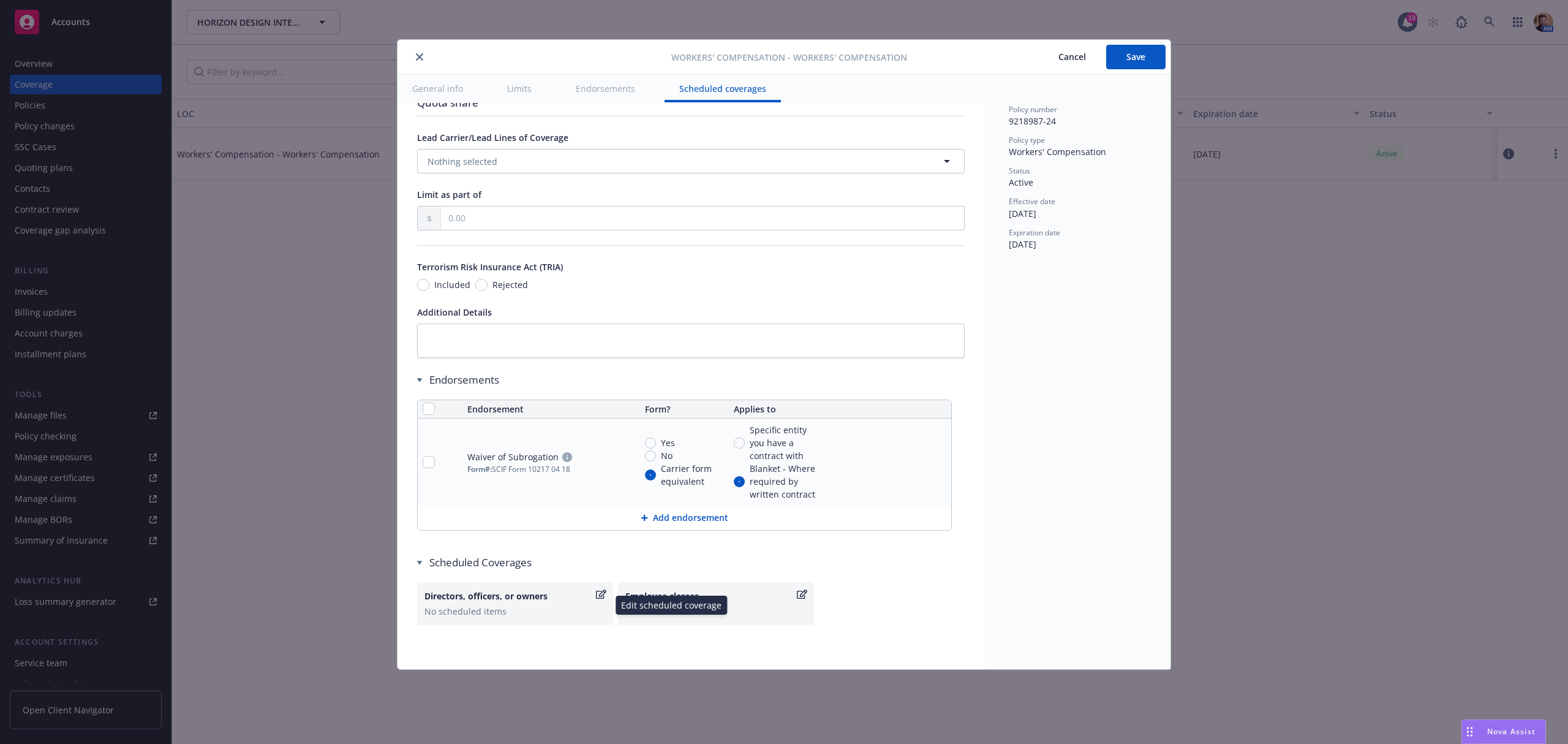
click at [479, 614] on div "No scheduled items" at bounding box center [515, 611] width 182 height 13
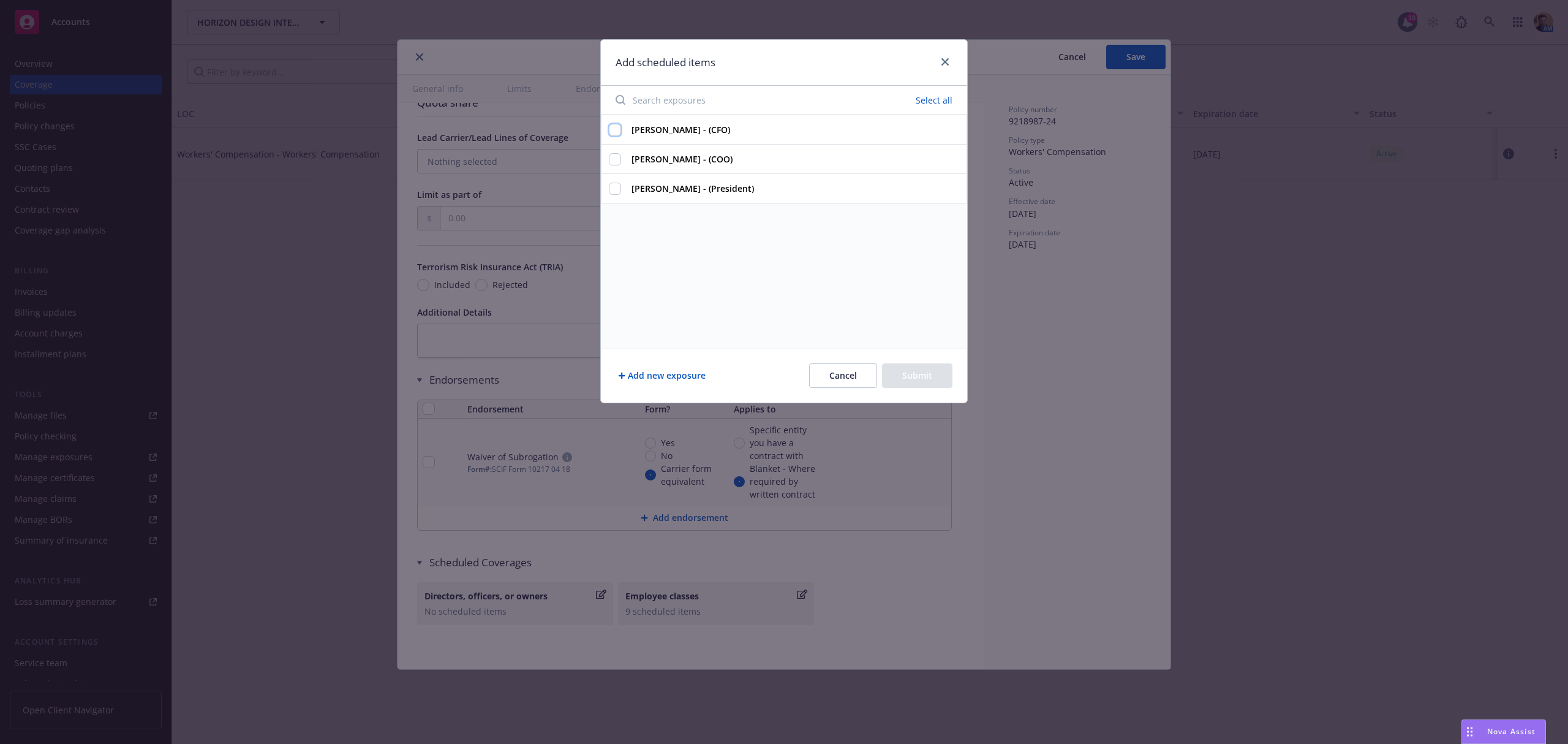
click at [618, 128] on input "[PERSON_NAME] - (CFO)" at bounding box center [615, 130] width 12 height 12
checkbox input "true"
click at [615, 162] on input "[PERSON_NAME] - (COO)" at bounding box center [615, 159] width 12 height 12
checkbox input "true"
click at [615, 192] on input "[PERSON_NAME] - (President)" at bounding box center [615, 189] width 12 height 12
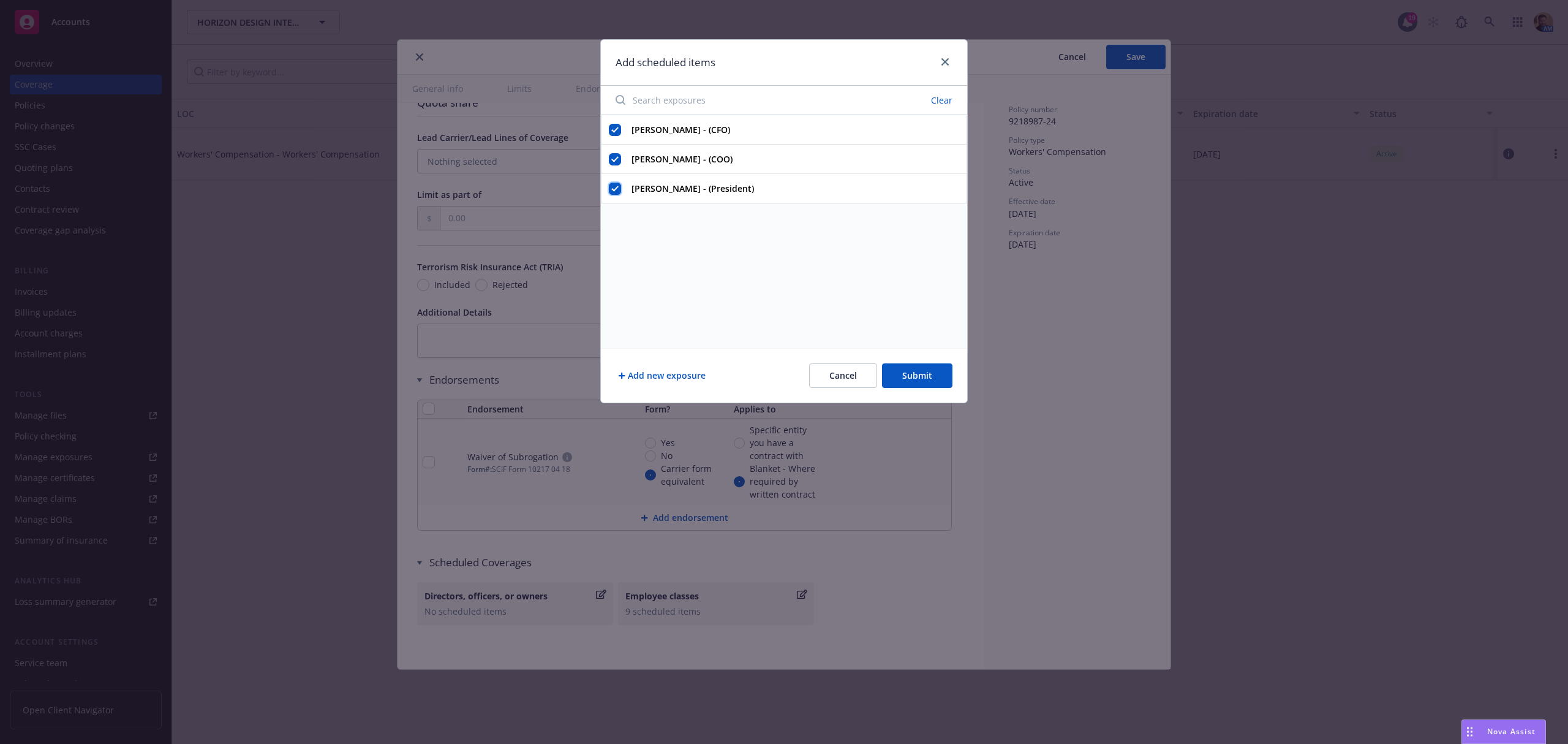
checkbox input "true"
click at [907, 376] on button "Submit" at bounding box center [917, 375] width 70 height 24
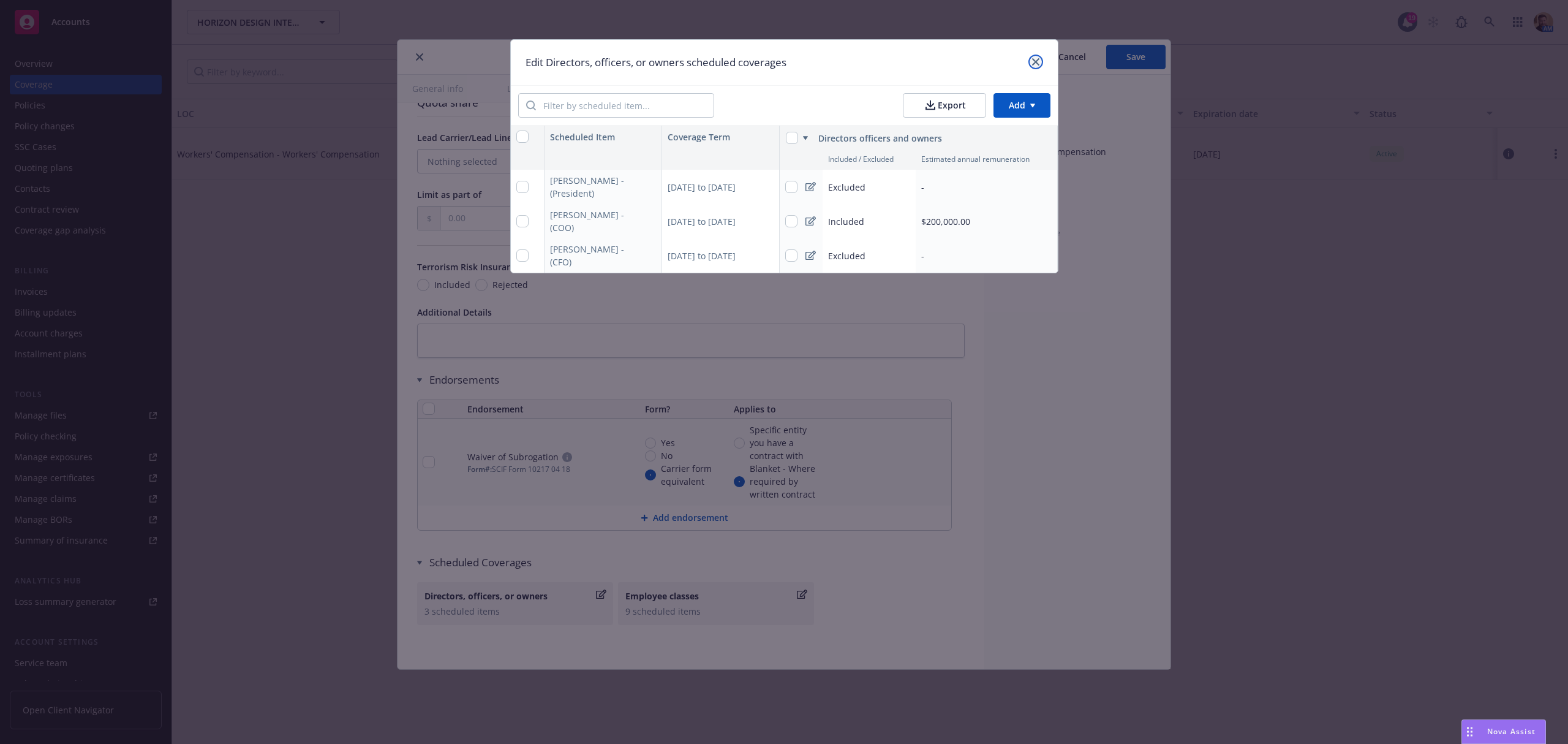
click at [1033, 58] on icon "close" at bounding box center [1035, 62] width 7 height 7
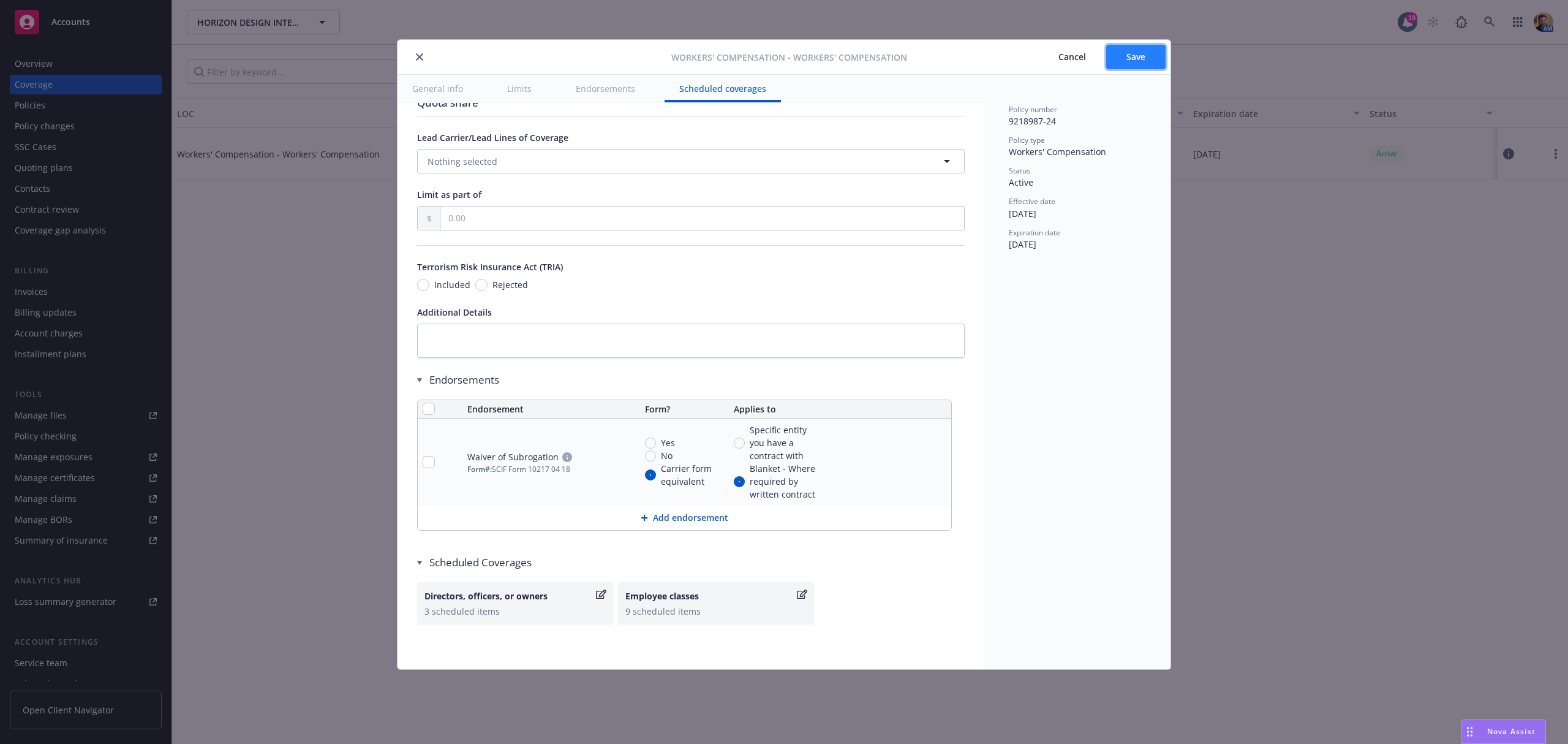
click at [1125, 57] on button "Save" at bounding box center [1136, 56] width 59 height 24
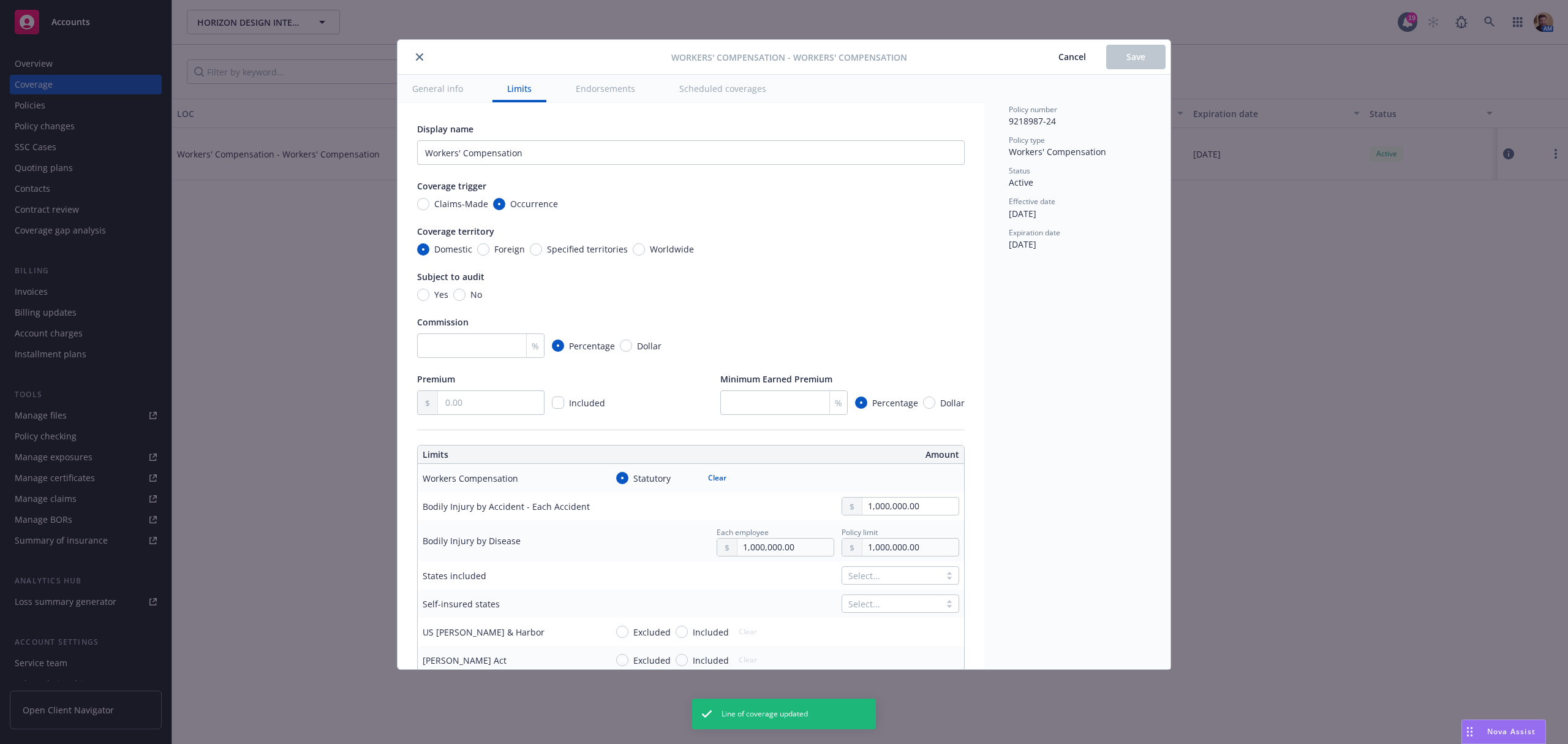
type input "0"
click at [420, 59] on icon "close" at bounding box center [420, 56] width 7 height 7
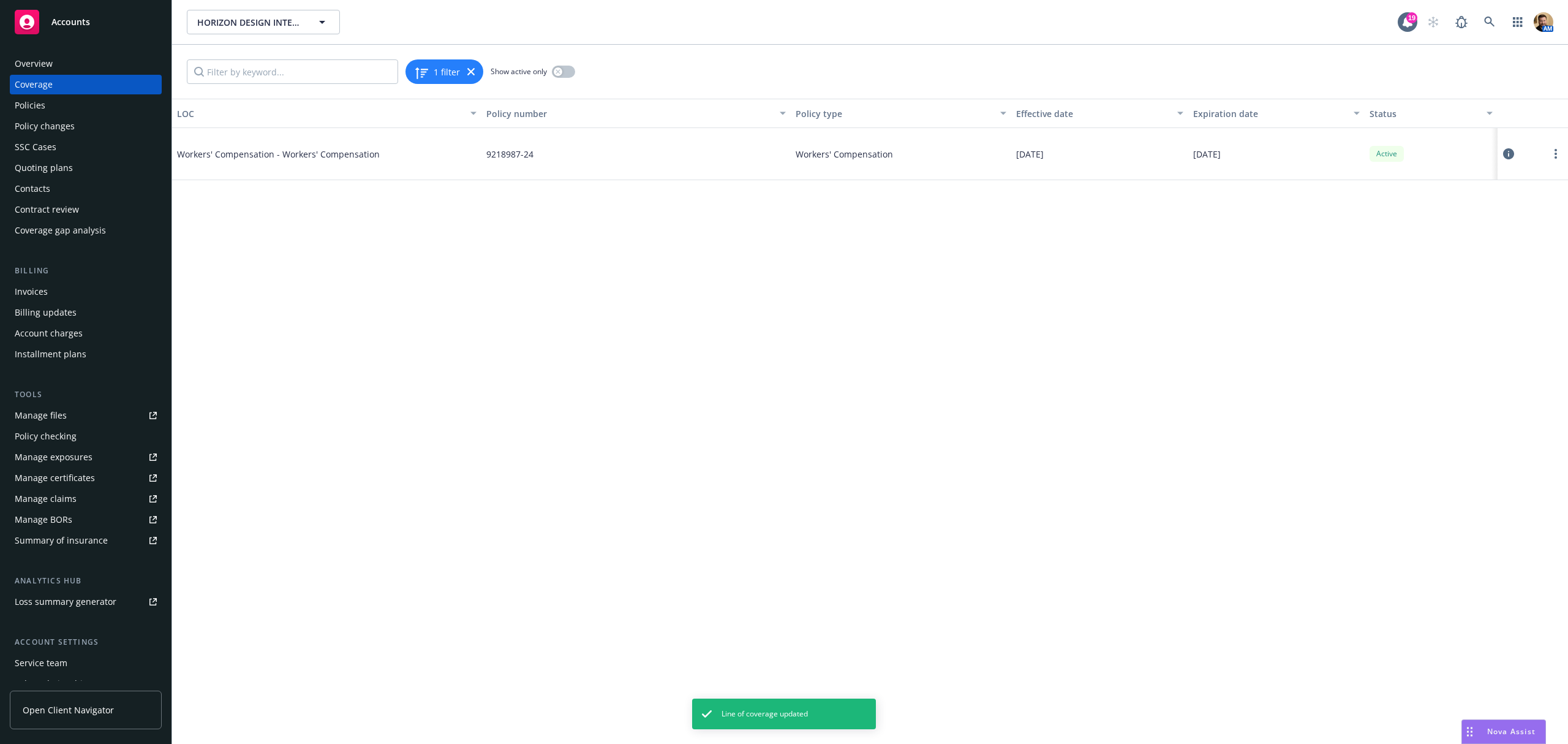
click at [76, 160] on div "Quoting plans" at bounding box center [86, 168] width 143 height 20
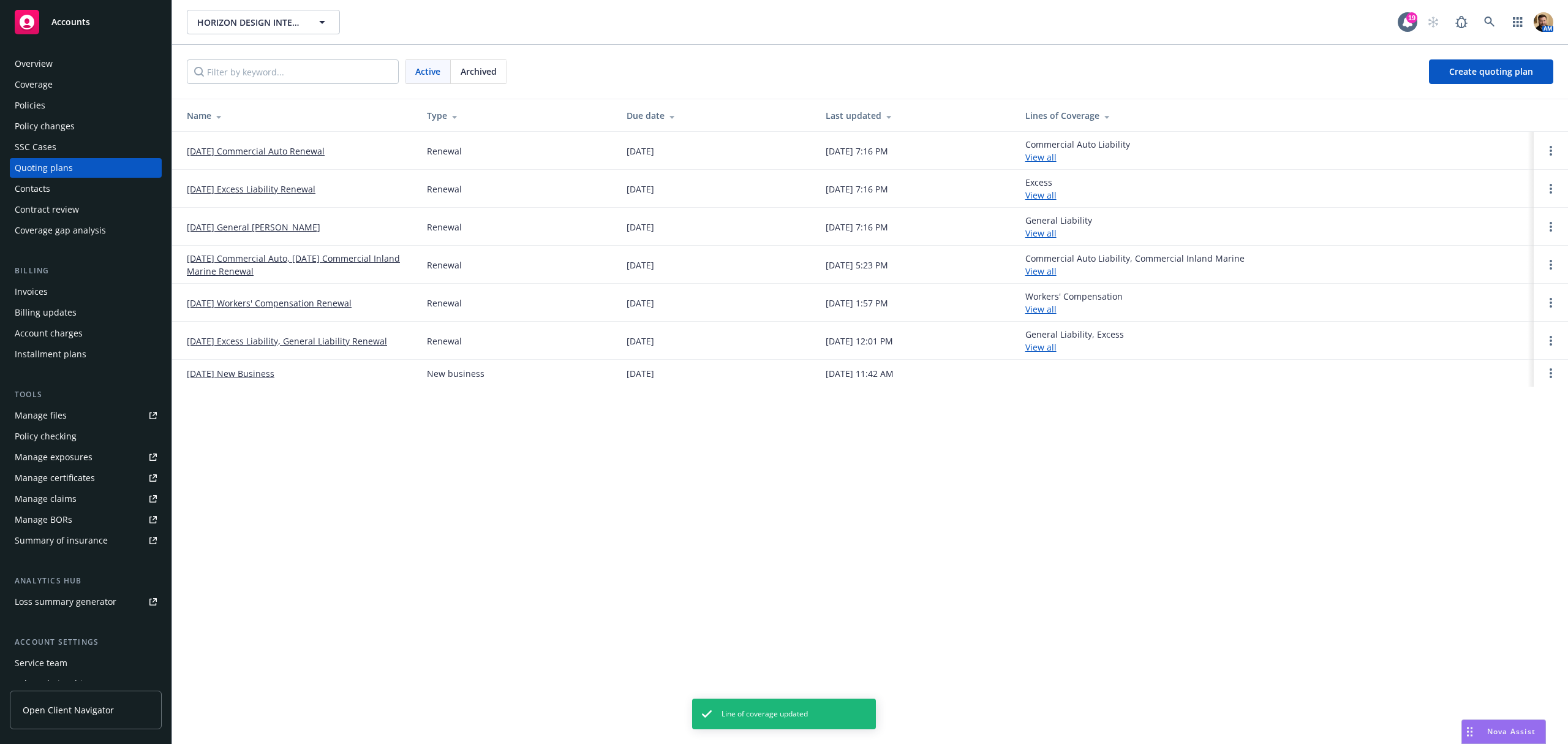
click at [250, 302] on link "[DATE] Workers' Compensation Renewal" at bounding box center [269, 302] width 165 height 13
